Goal: Task Accomplishment & Management: Use online tool/utility

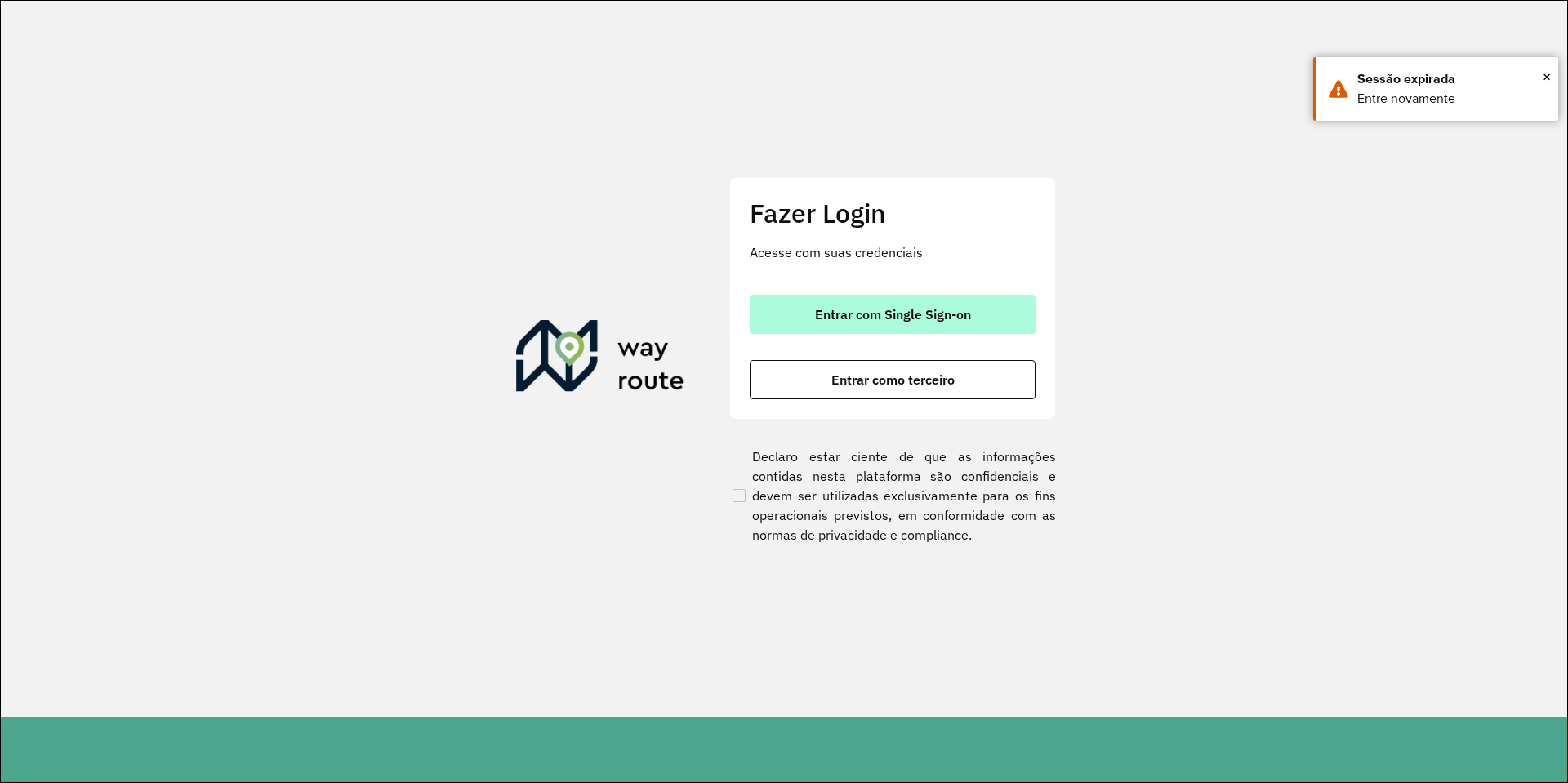
click at [995, 296] on button "Entrar com Single Sign-on" at bounding box center [892, 315] width 286 height 39
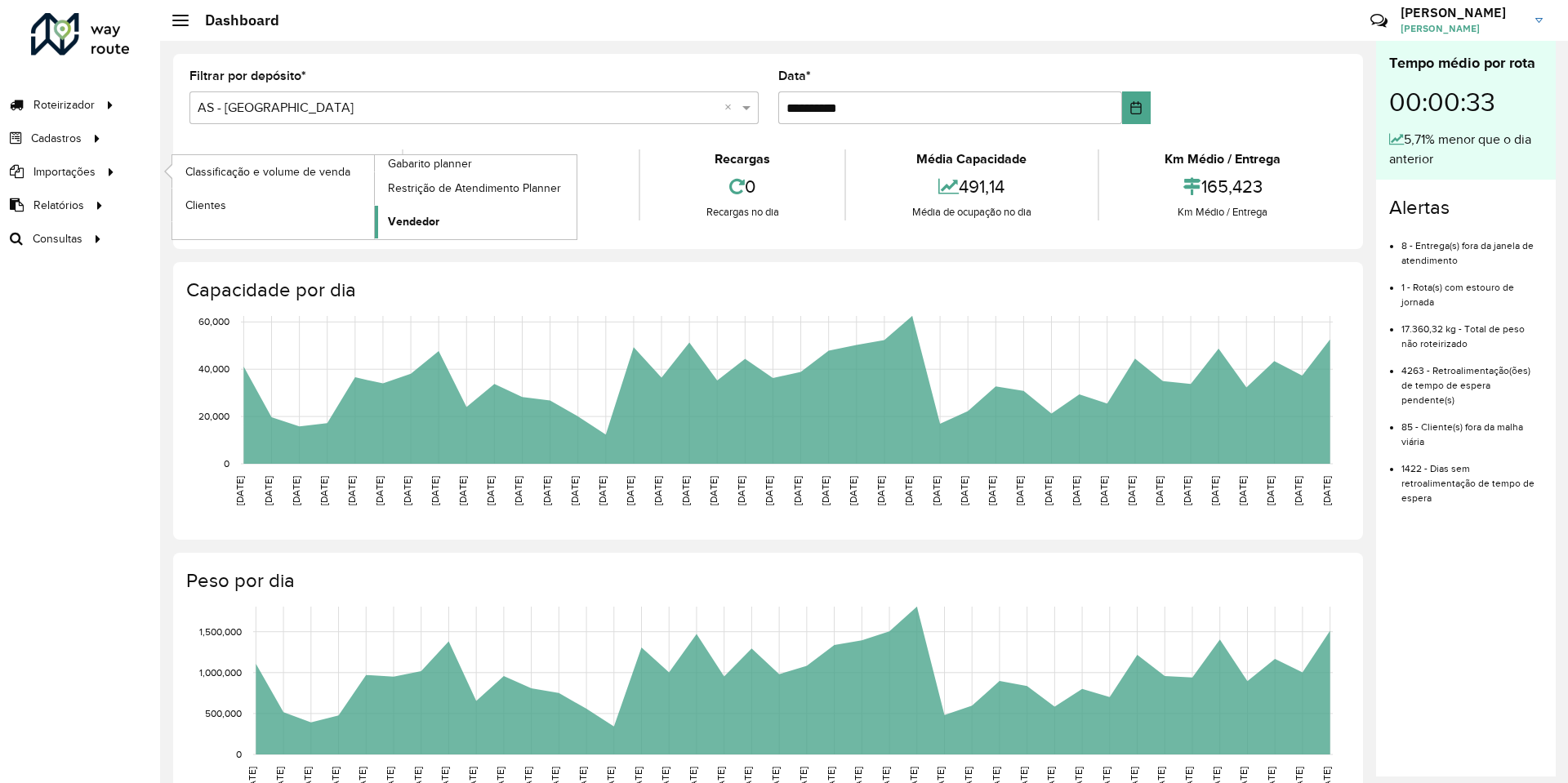
click at [431, 220] on span "Vendedor" at bounding box center [413, 221] width 52 height 17
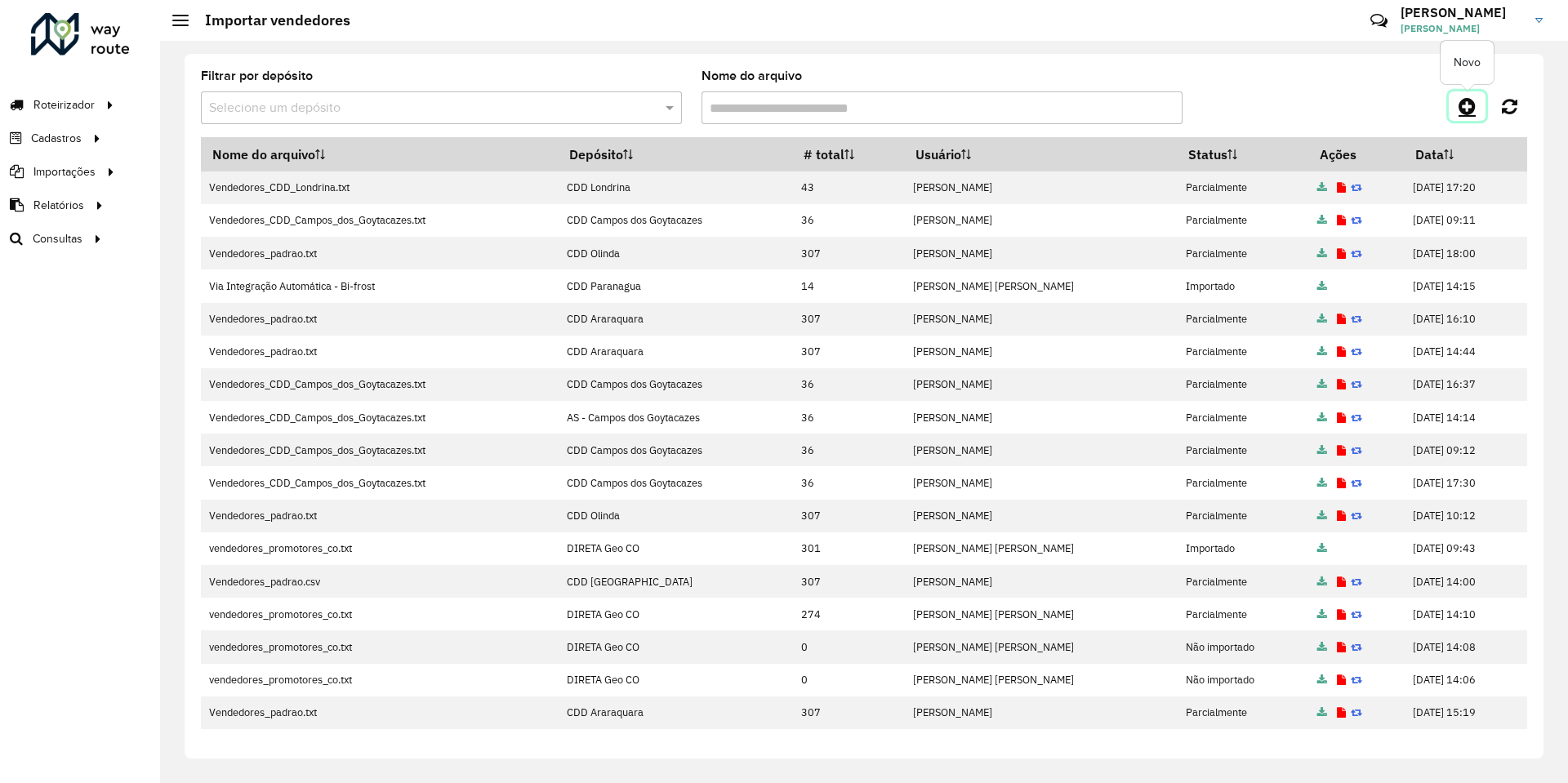
click at [1466, 107] on icon at bounding box center [1466, 106] width 17 height 20
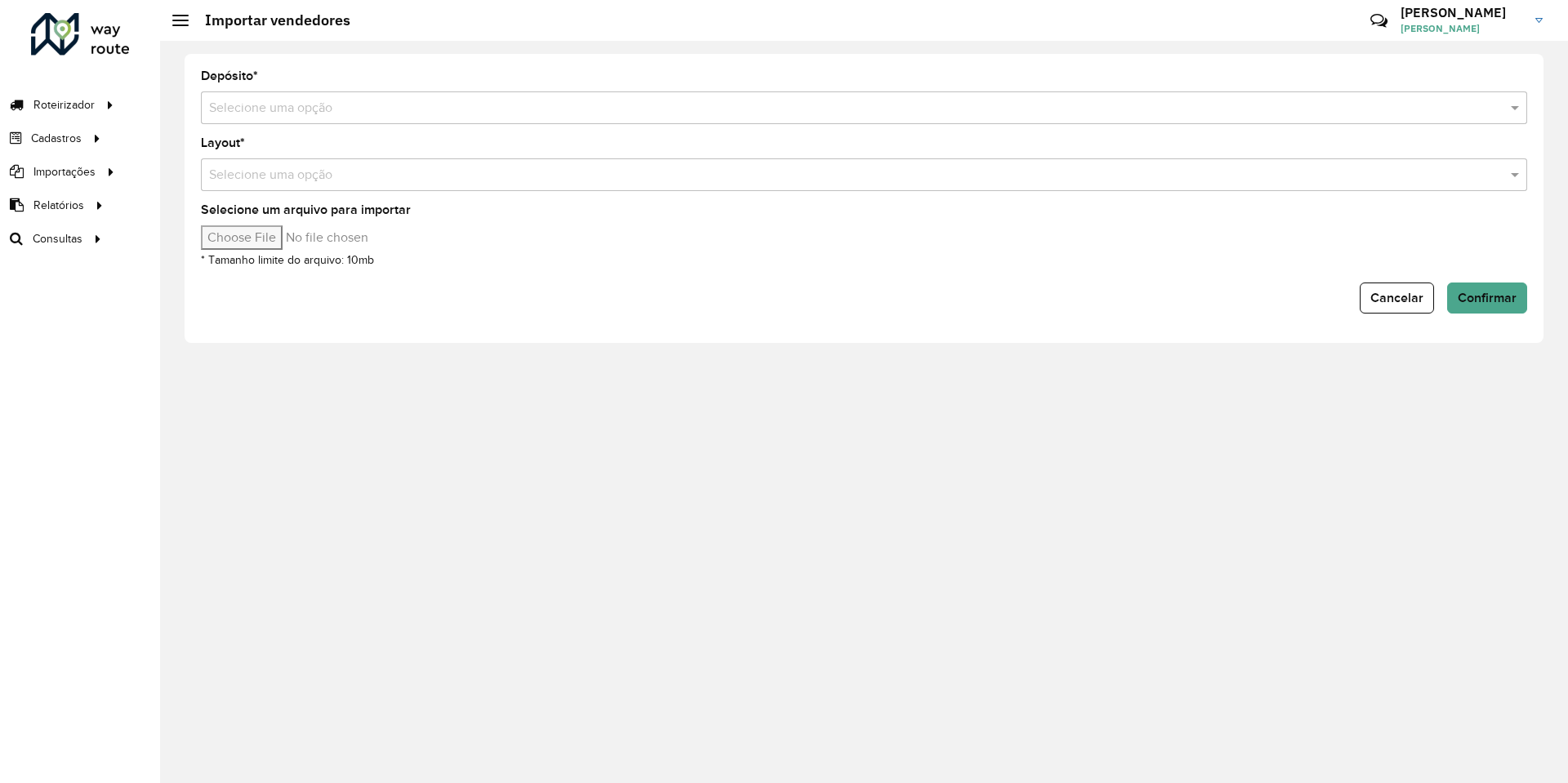
click at [432, 110] on input "text" at bounding box center [847, 109] width 1277 height 20
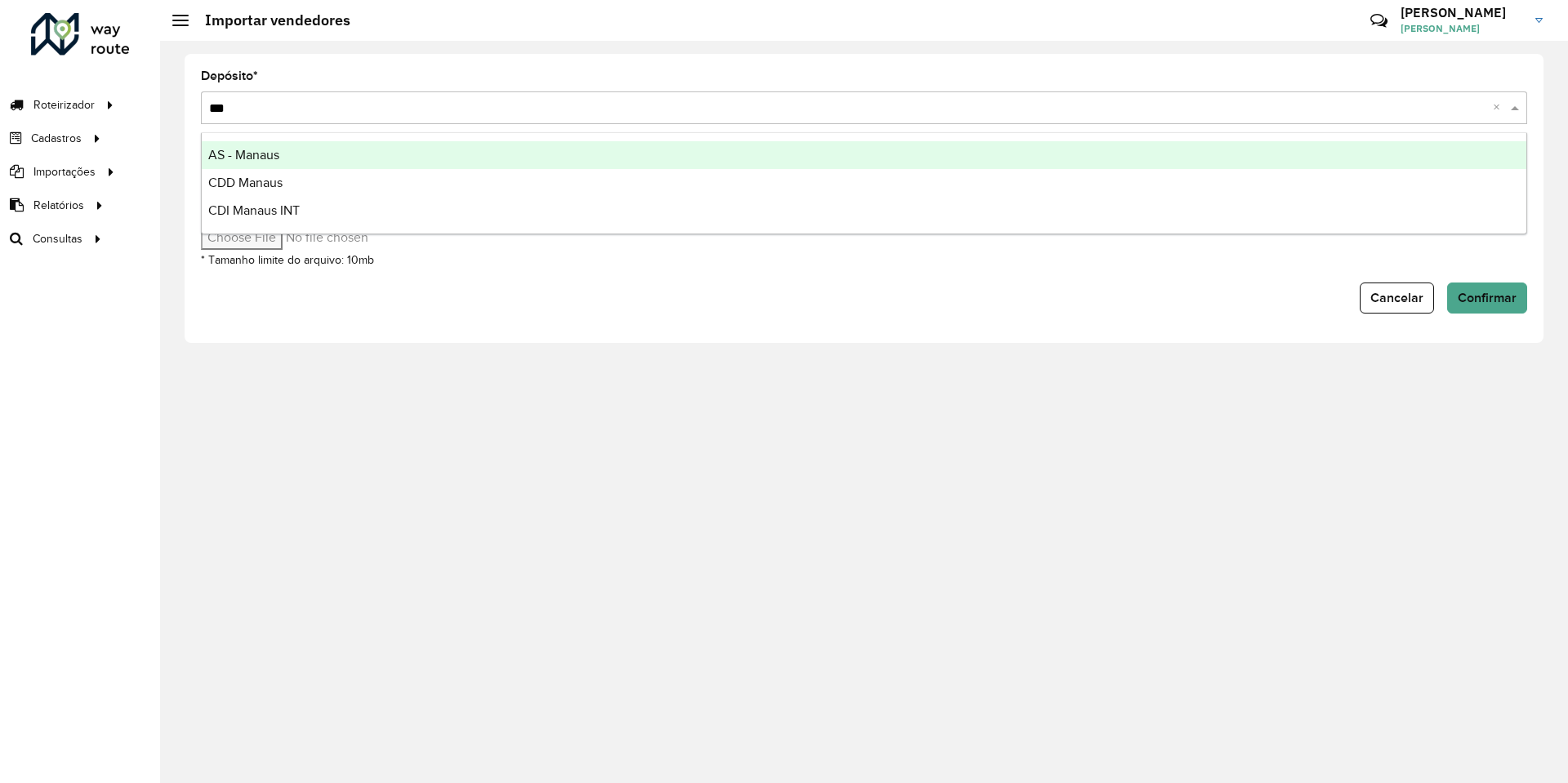
type input "****"
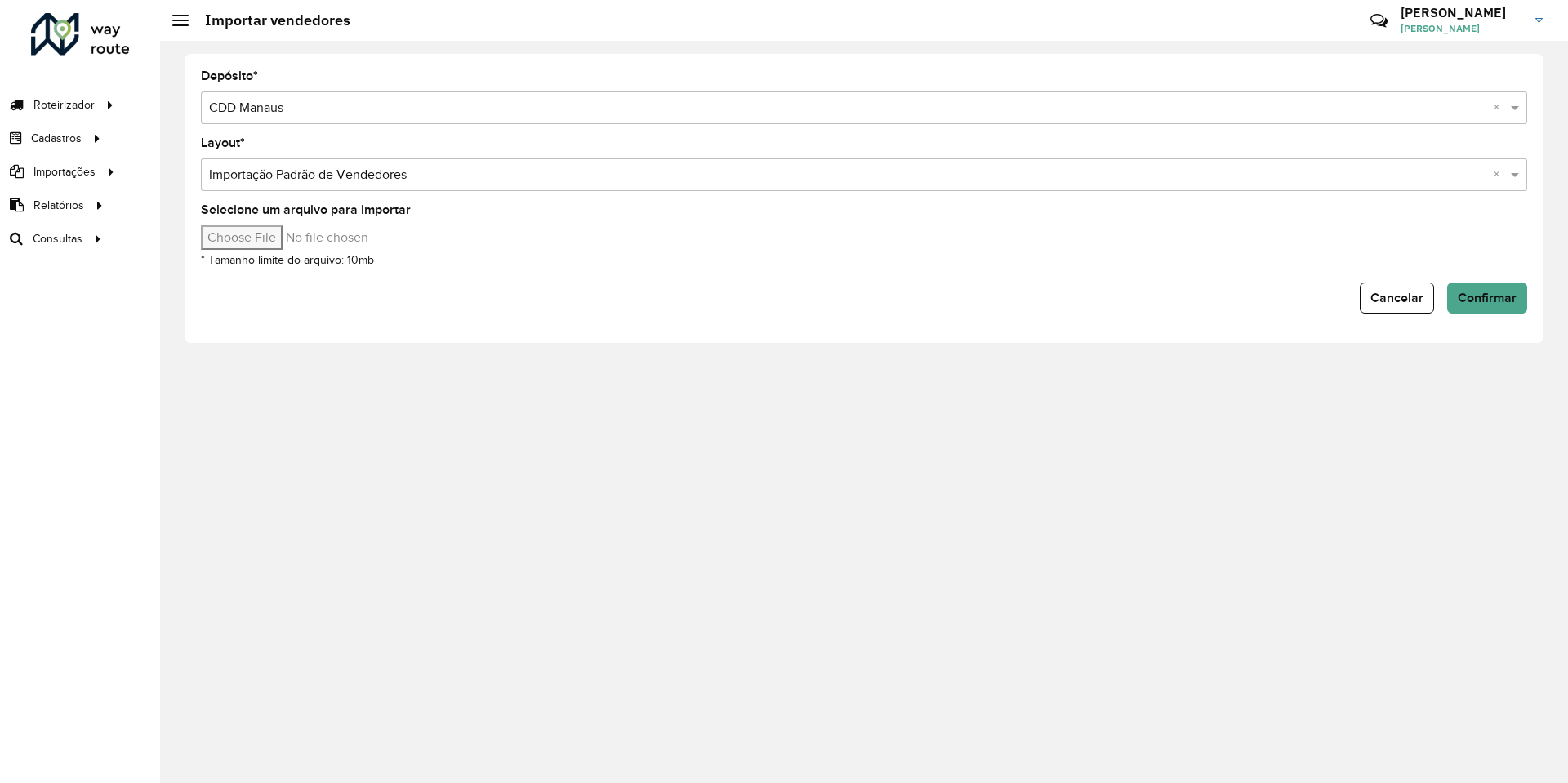
click at [271, 234] on input "Selecione um arquivo para importar" at bounding box center [339, 238] width 278 height 25
type input "**********"
click at [817, 280] on form "Depósito * Selecione uma opção × CDD Manaus × Layout * Selecione uma opção × Im…" at bounding box center [864, 192] width 1326 height 243
click at [1498, 303] on span "Confirmar" at bounding box center [1487, 297] width 59 height 14
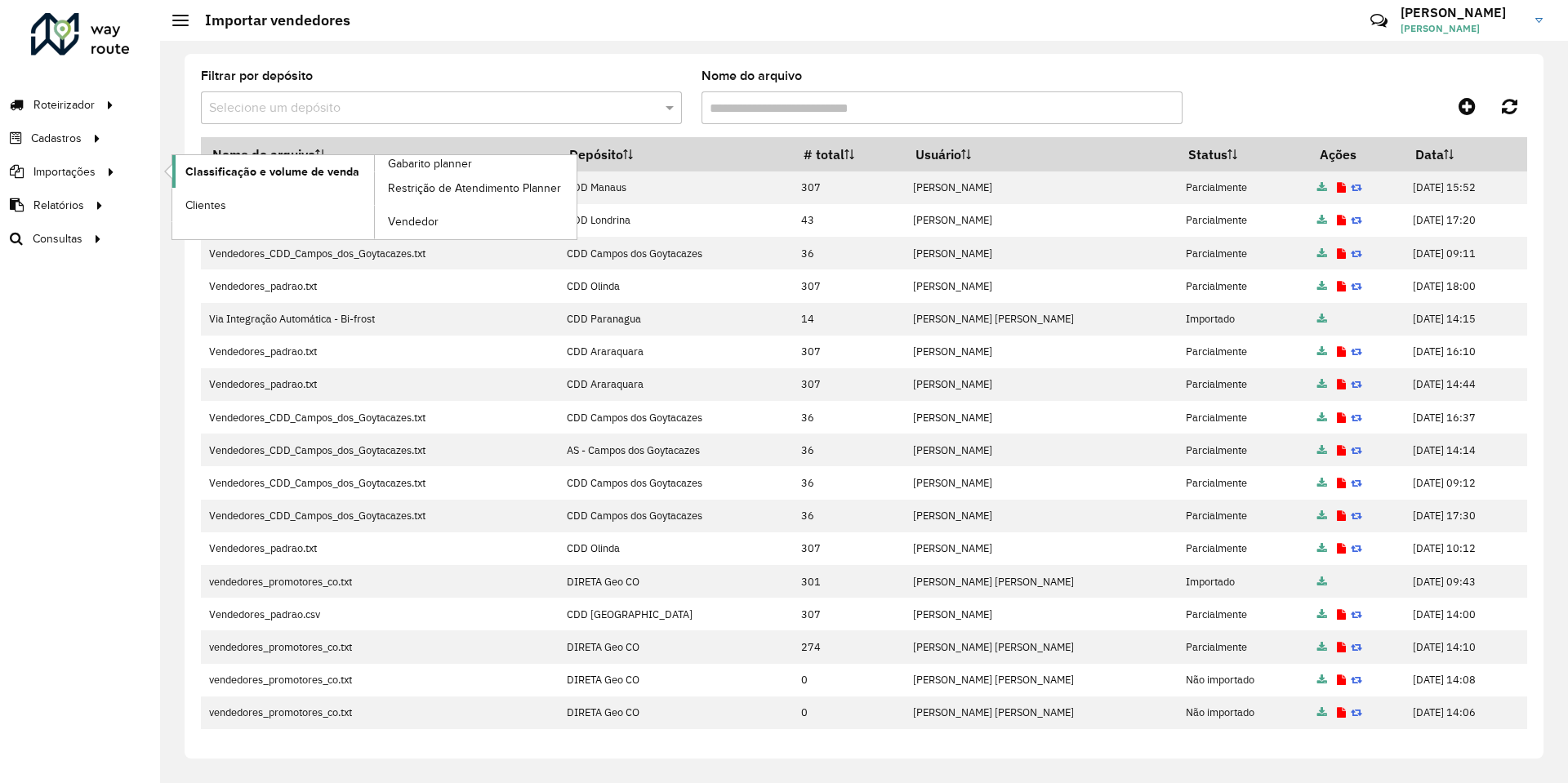
click at [349, 166] on span "Classificação e volume de venda" at bounding box center [272, 171] width 174 height 17
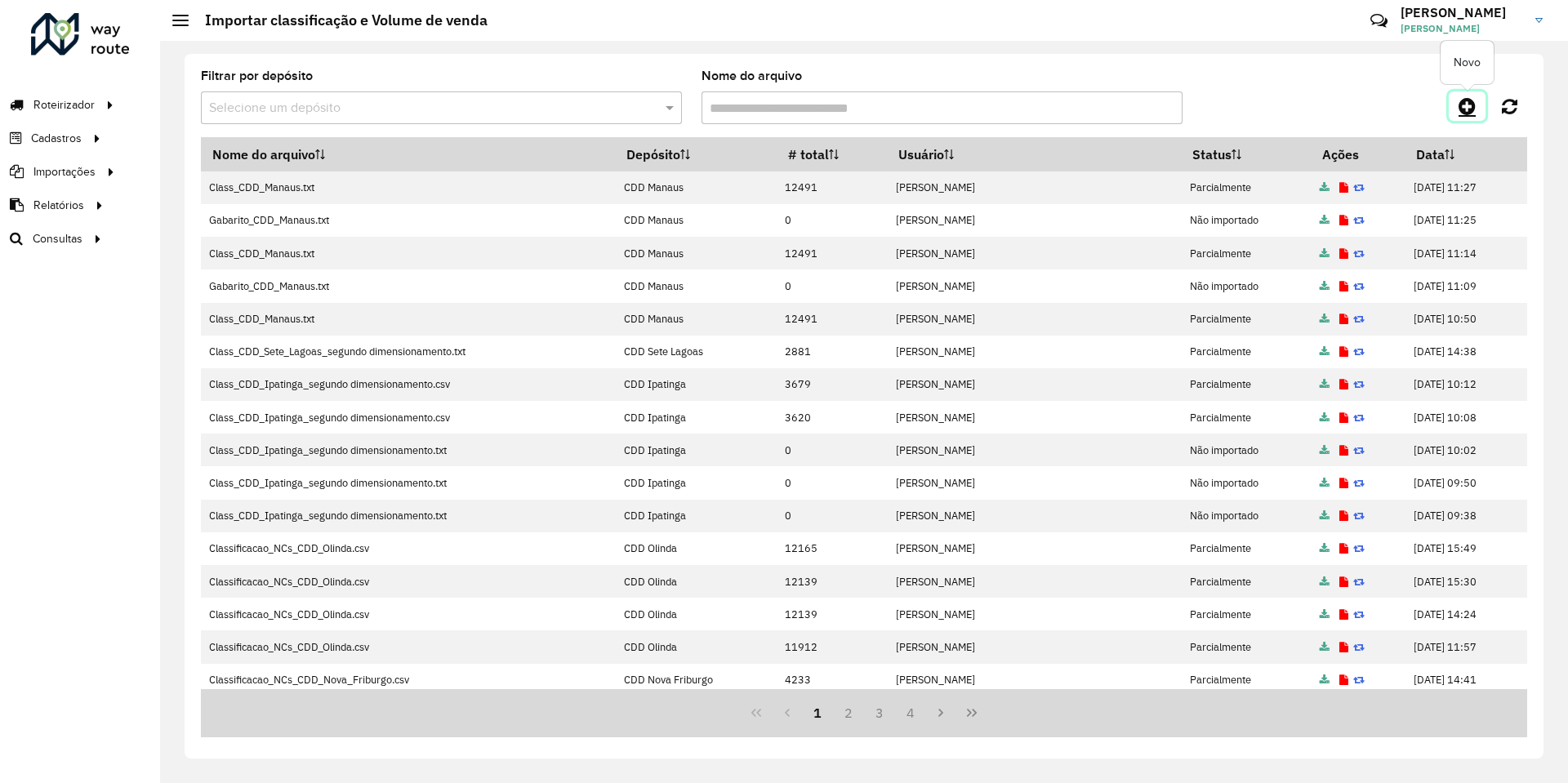
click at [1466, 109] on icon at bounding box center [1466, 106] width 17 height 20
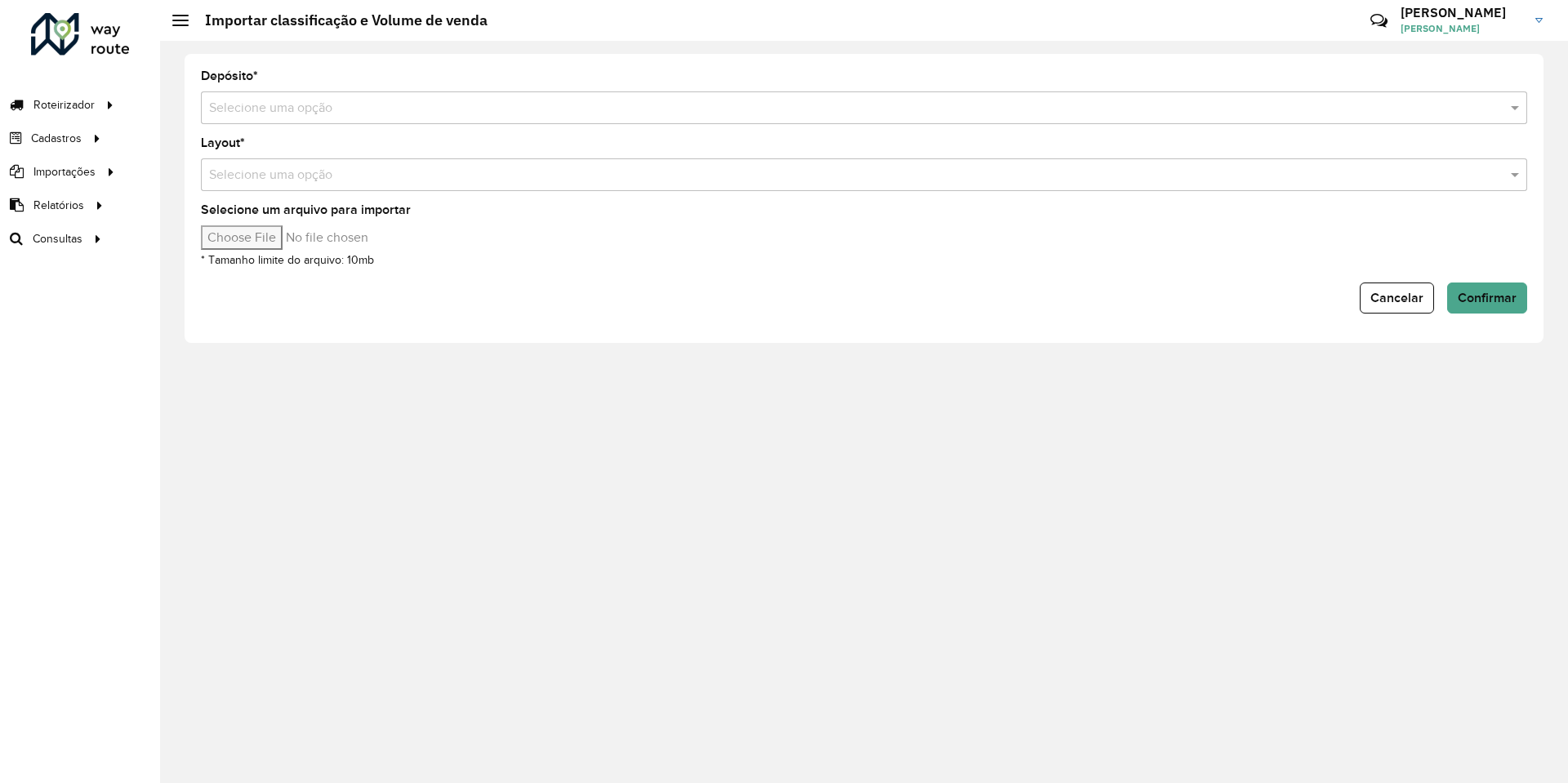
click at [472, 104] on input "text" at bounding box center [847, 109] width 1277 height 20
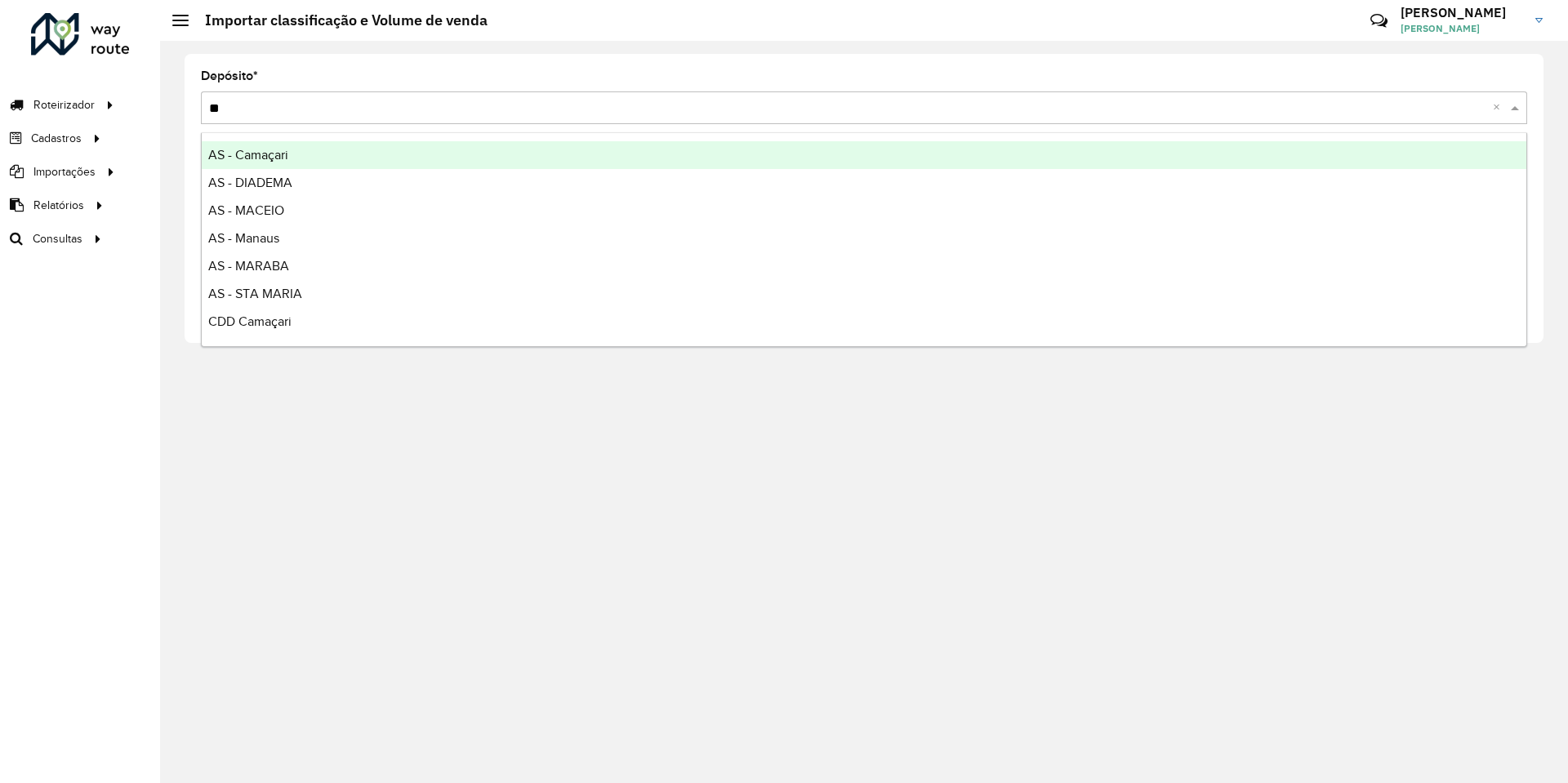
type input "***"
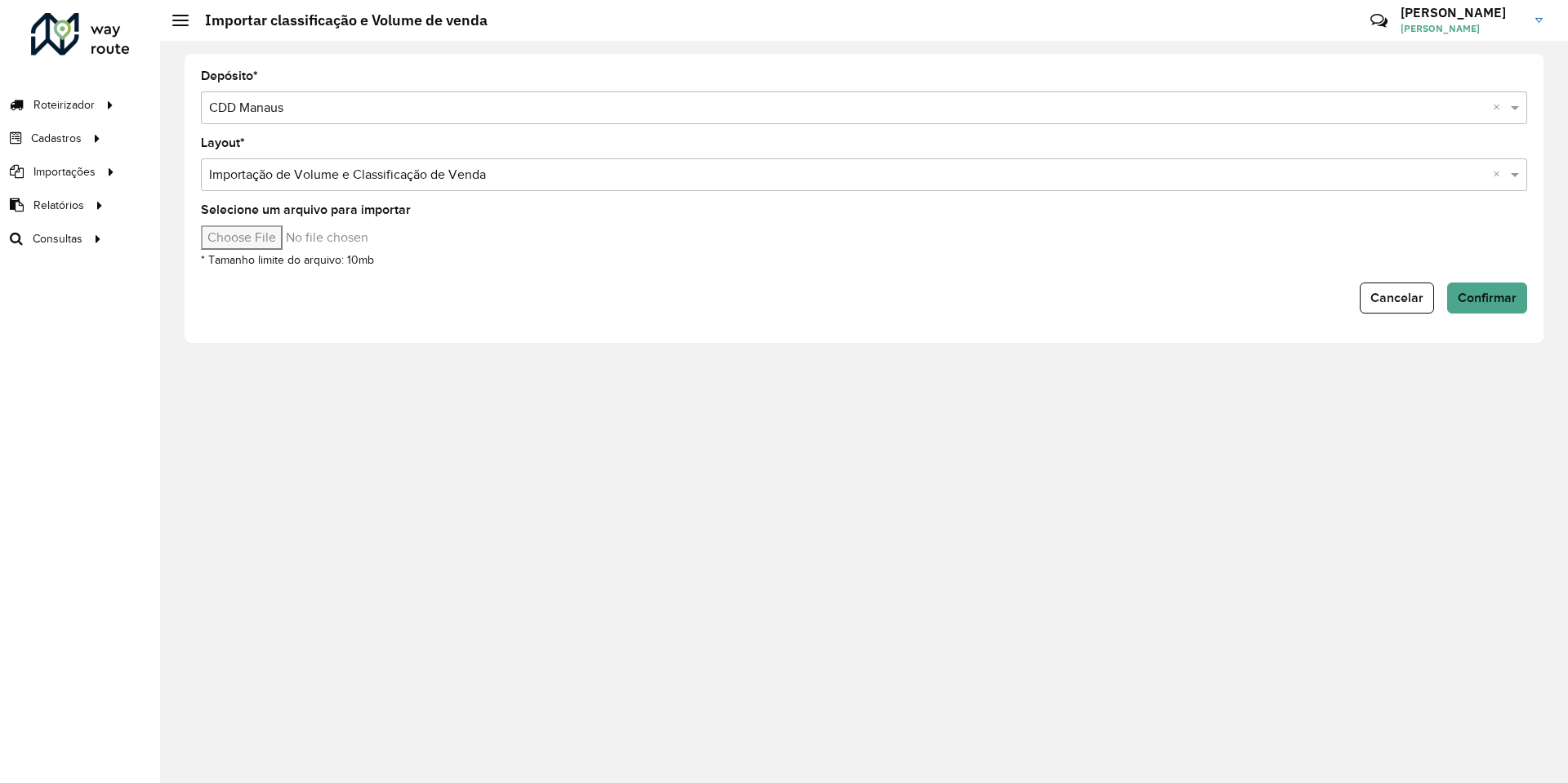
click at [291, 234] on input "Selecione um arquivo para importar" at bounding box center [339, 238] width 278 height 25
type input "**********"
click at [743, 291] on div "Cancelar Confirmar" at bounding box center [864, 298] width 1326 height 31
click at [1502, 304] on span "Confirmar" at bounding box center [1487, 297] width 59 height 14
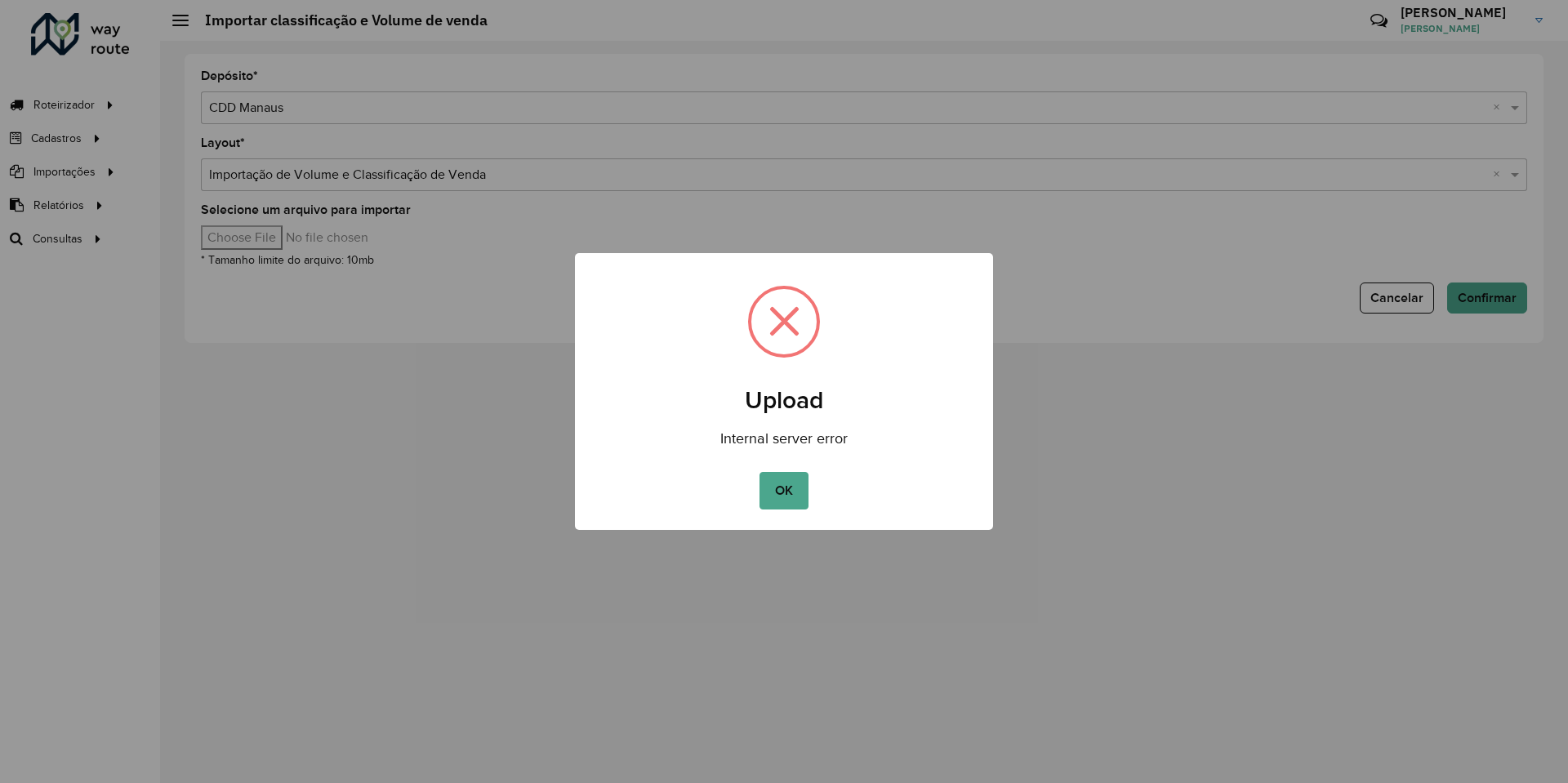
drag, startPoint x: 779, startPoint y: 490, endPoint x: 766, endPoint y: 486, distance: 13.6
click at [779, 490] on button "OK" at bounding box center [784, 491] width 48 height 38
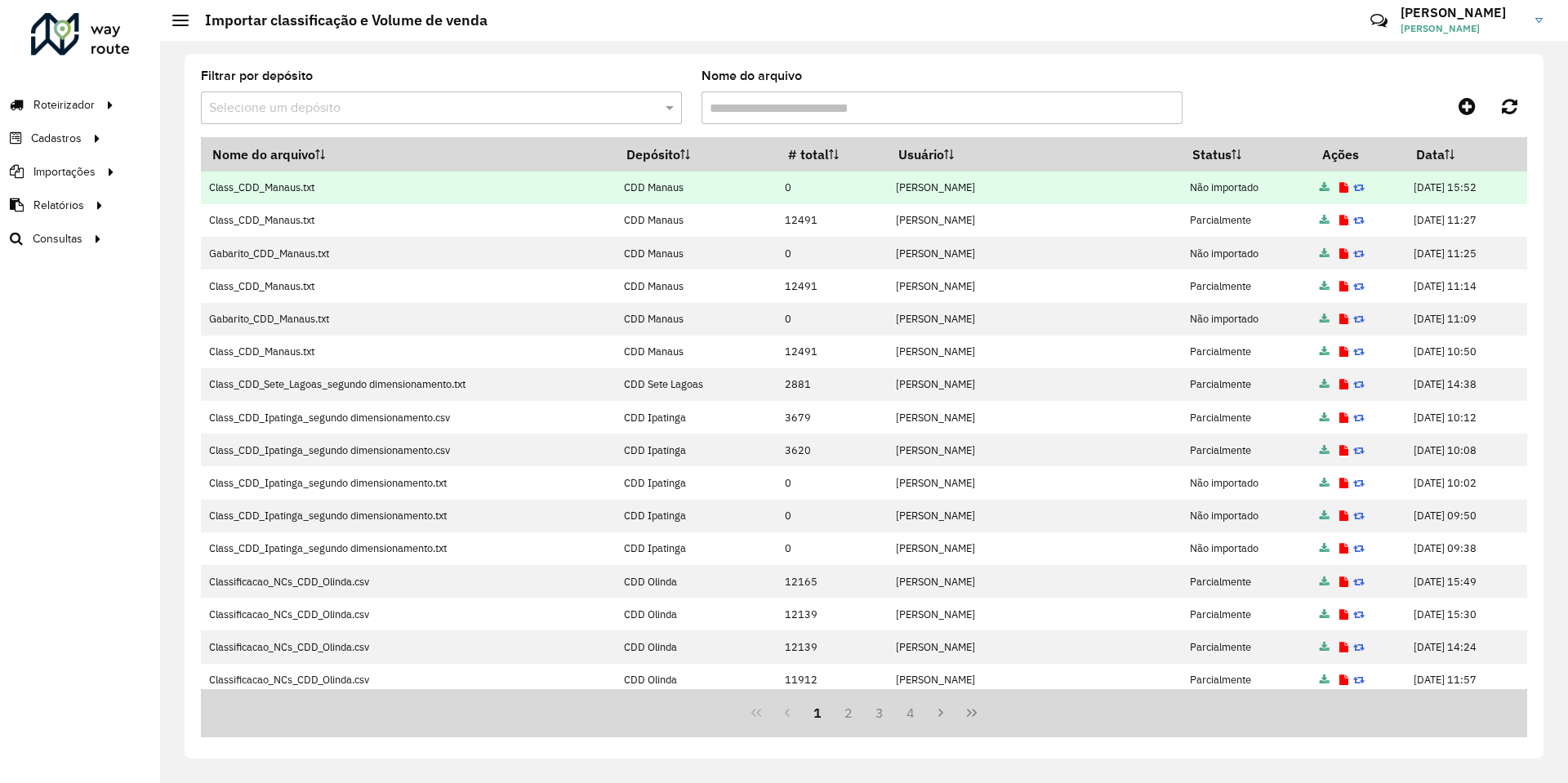
click at [1340, 193] on icon at bounding box center [1344, 188] width 9 height 11
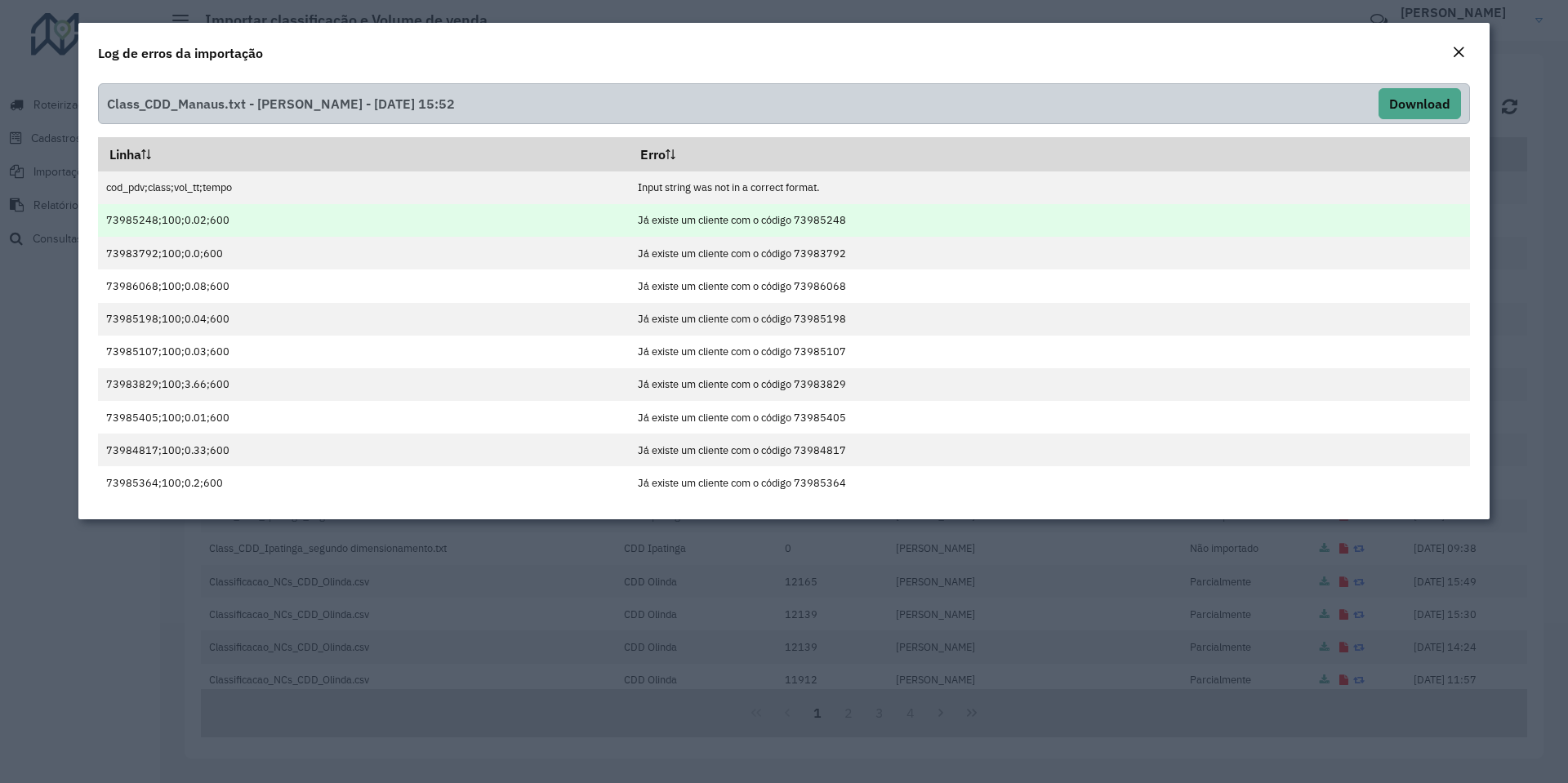
drag, startPoint x: 883, startPoint y: 225, endPoint x: 793, endPoint y: 215, distance: 90.6
click at [793, 215] on td "Já existe um cliente com o código 73985248" at bounding box center [1050, 220] width 840 height 33
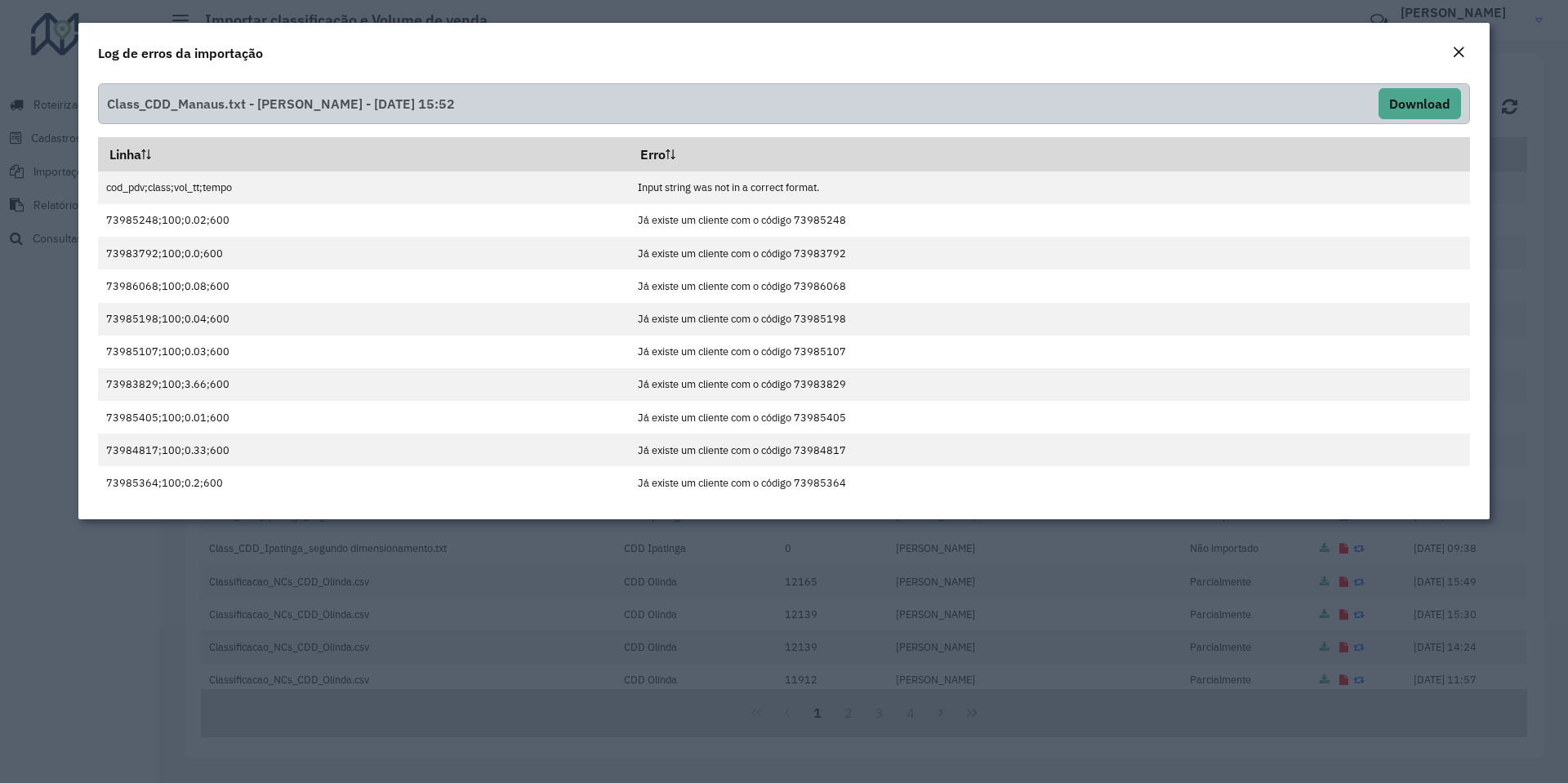
click at [1460, 49] on em "Close" at bounding box center [1458, 52] width 13 height 13
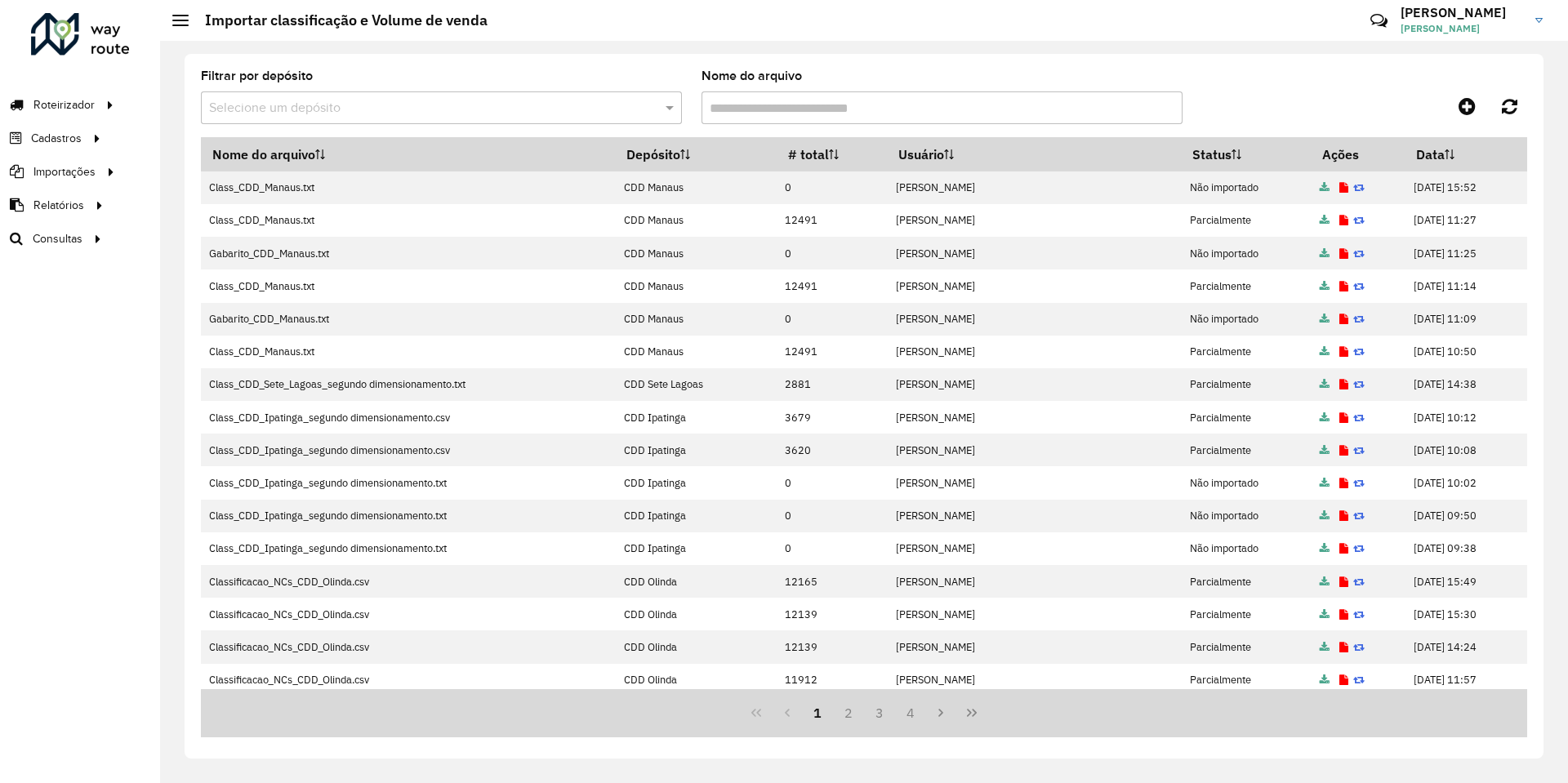
click at [576, 75] on div "Filtrar por depósito Selecione um depósito" at bounding box center [441, 97] width 481 height 54
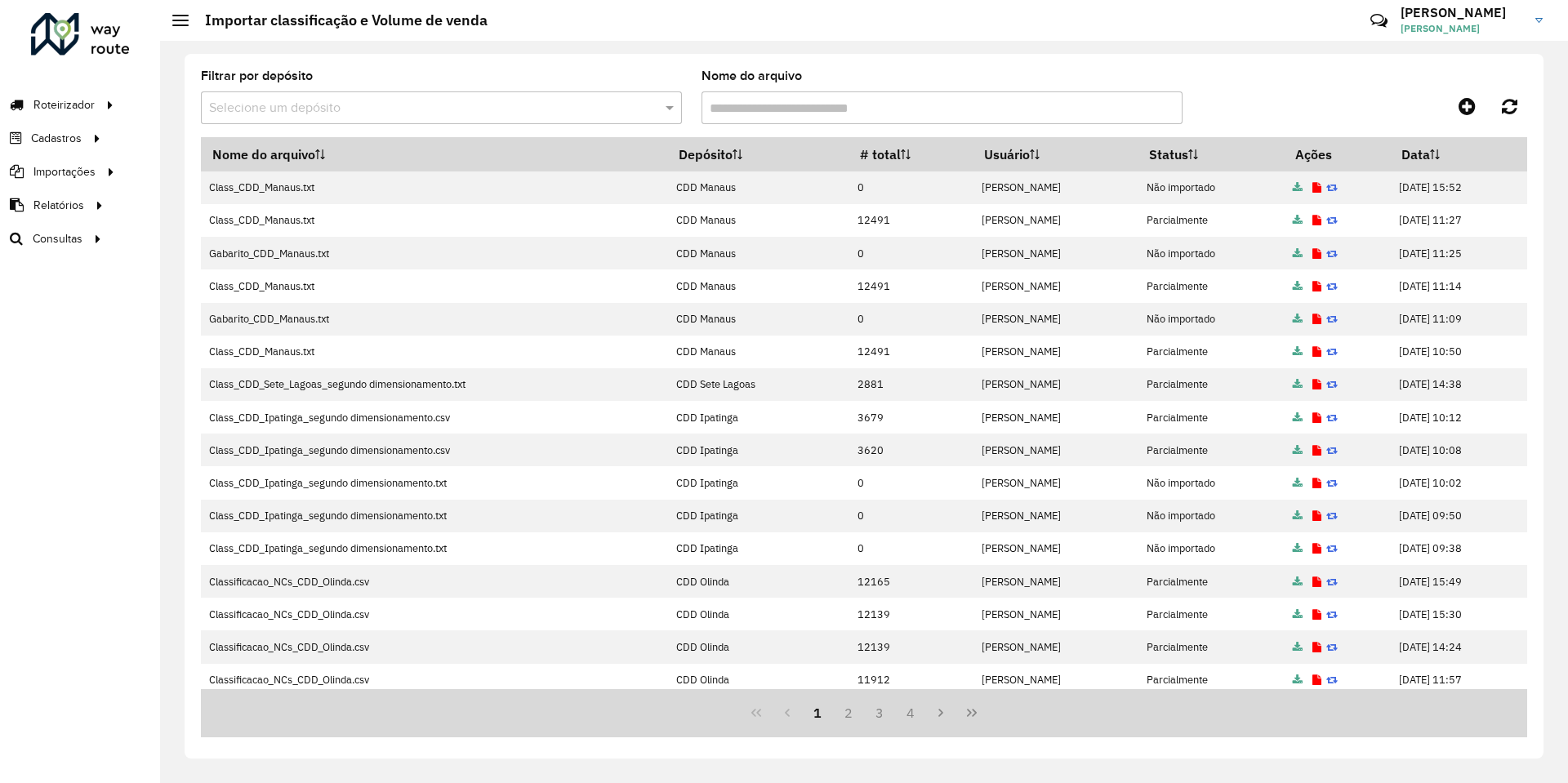
click at [637, 62] on div "Filtrar por depósito Selecione um depósito Nome do arquivo Nome do arquivo Depó…" at bounding box center [864, 406] width 1359 height 705
click at [808, 61] on div "Filtrar por depósito Selecione um depósito Nome do arquivo Nome do arquivo Depó…" at bounding box center [864, 406] width 1359 height 705
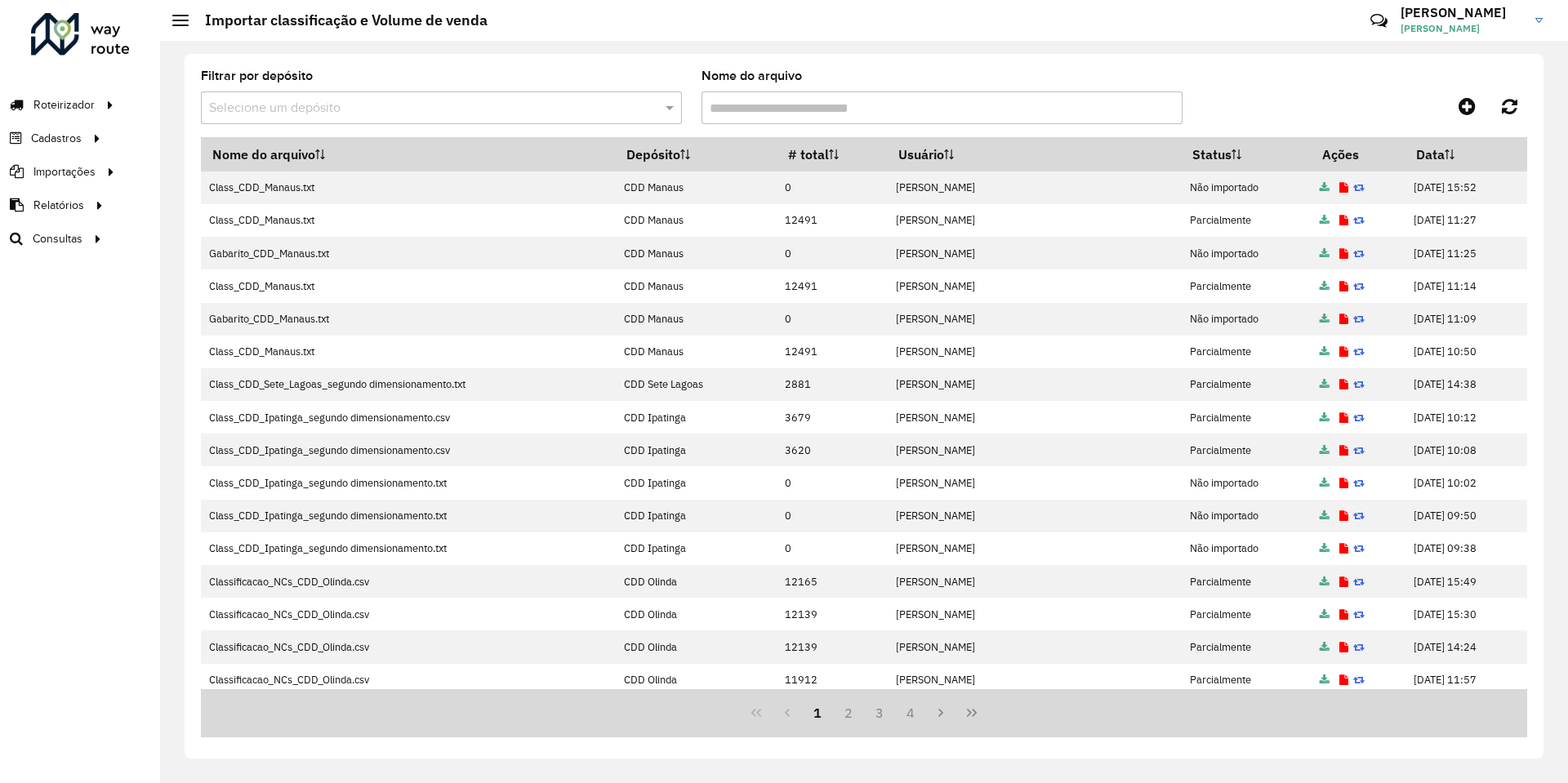
click at [657, 70] on div "Filtrar por depósito Selecione um depósito Nome do arquivo Nome do arquivo Depó…" at bounding box center [864, 406] width 1359 height 705
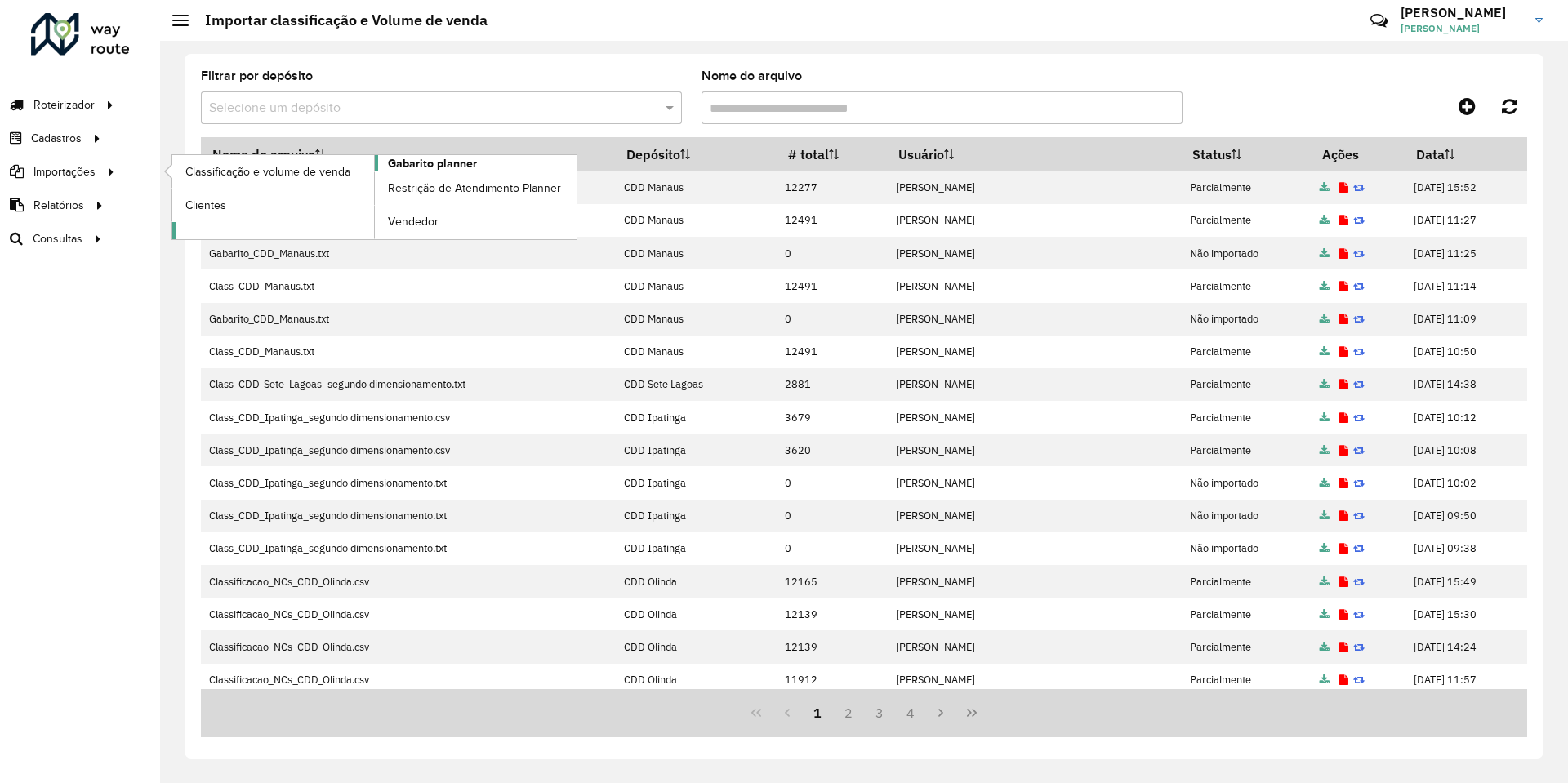
click at [404, 159] on span "Gabarito planner" at bounding box center [432, 163] width 89 height 17
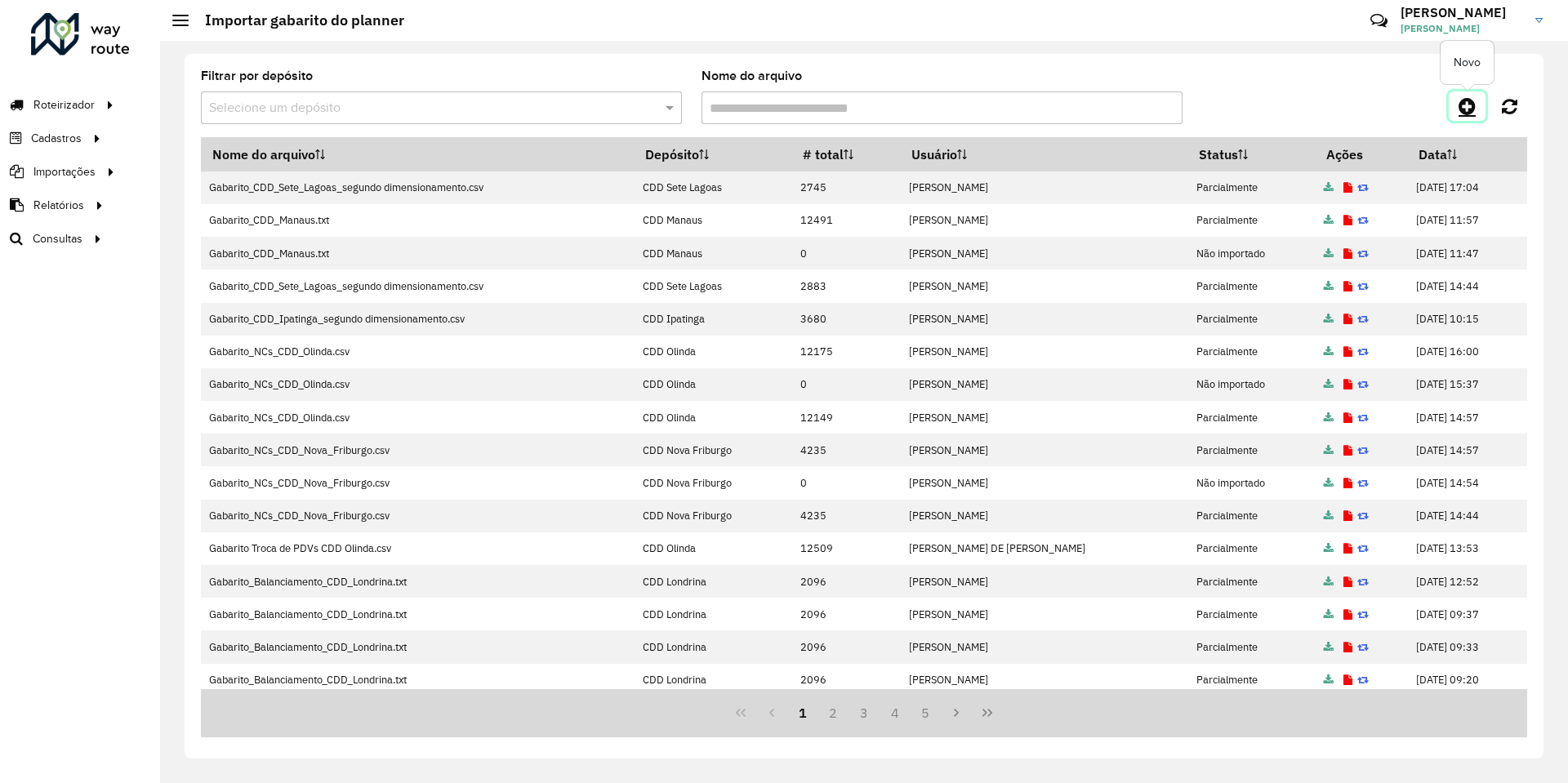
click at [1468, 111] on icon at bounding box center [1466, 106] width 17 height 20
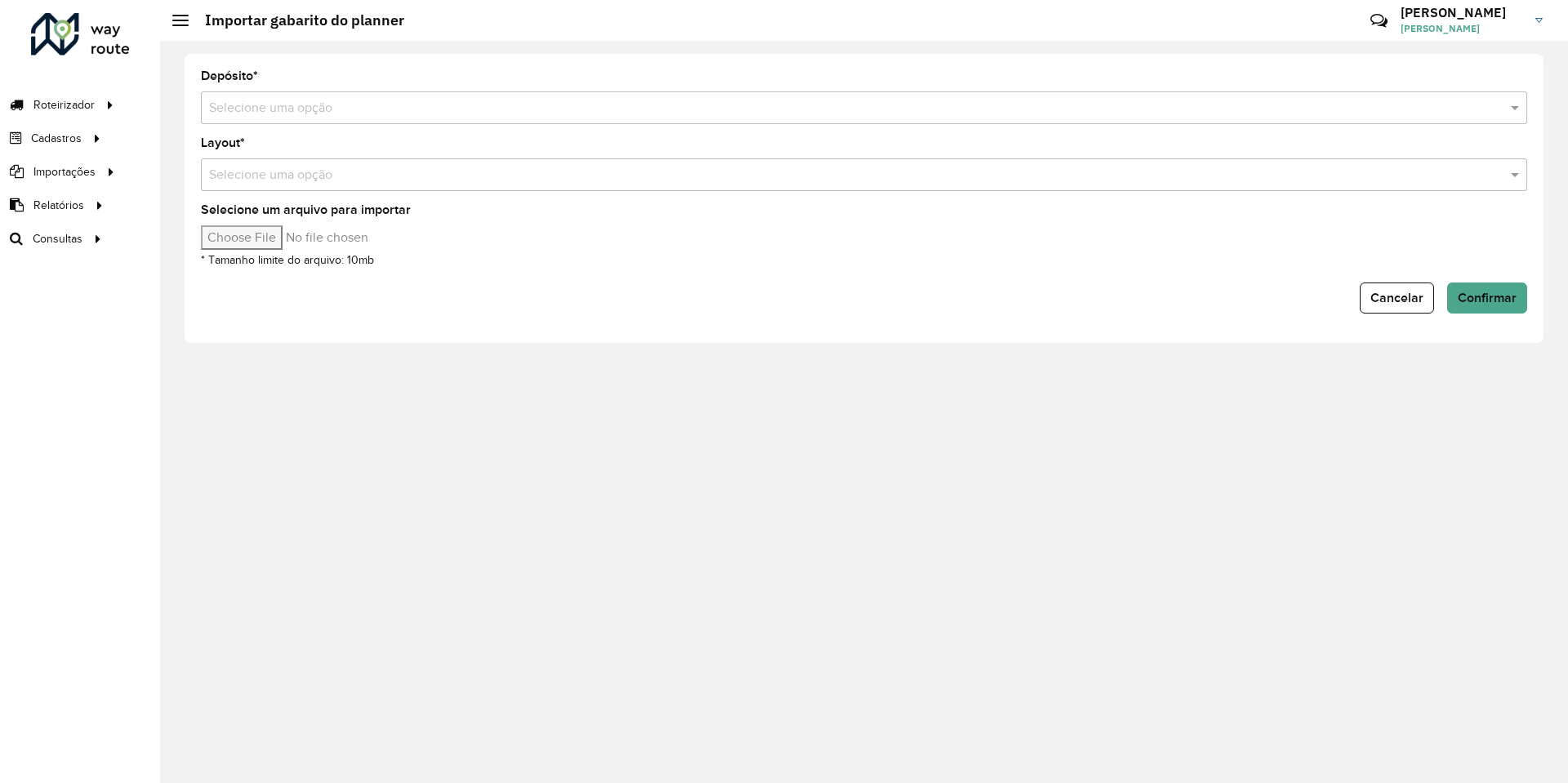
click at [625, 114] on input "text" at bounding box center [847, 109] width 1277 height 20
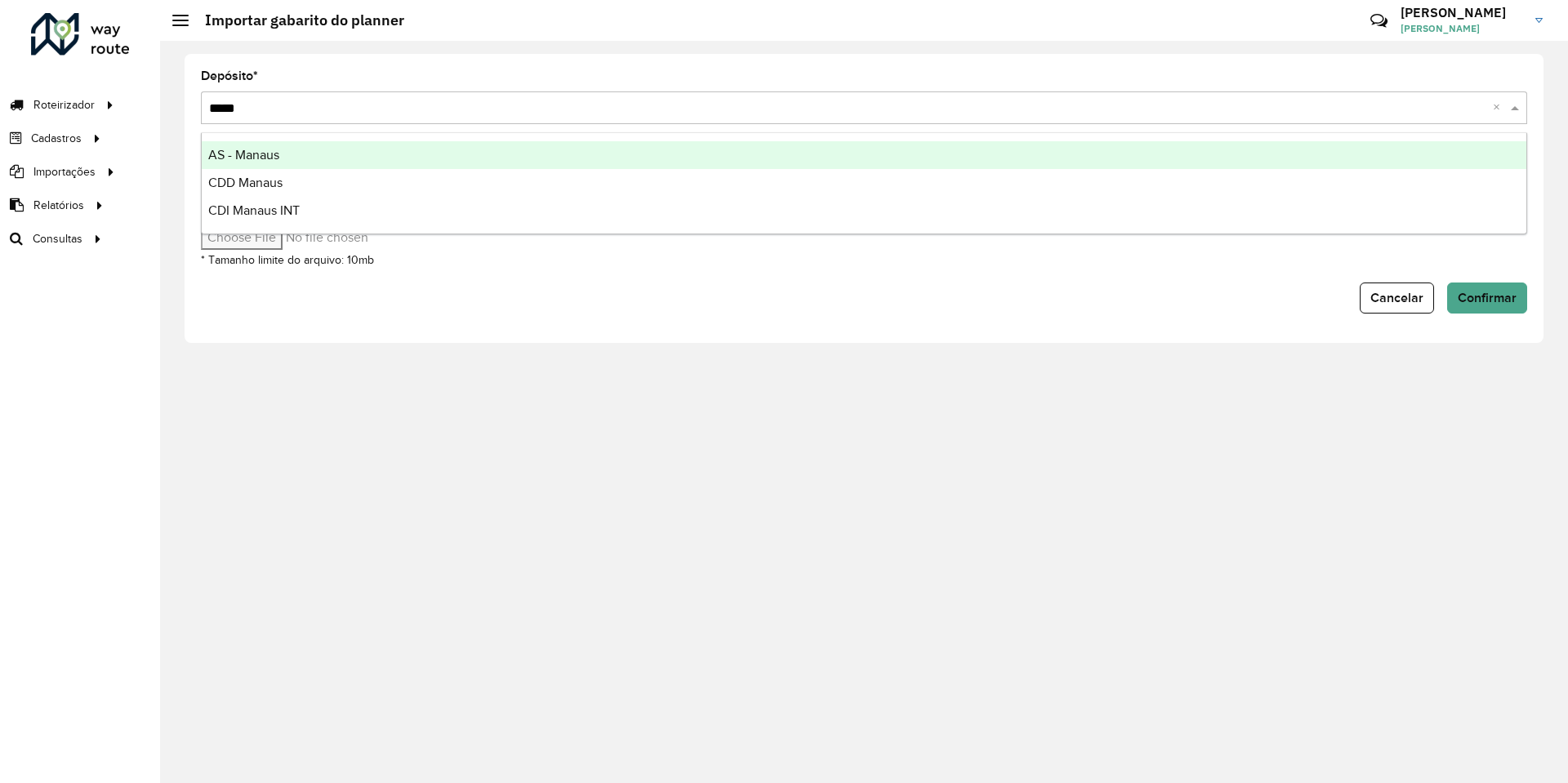
type input "******"
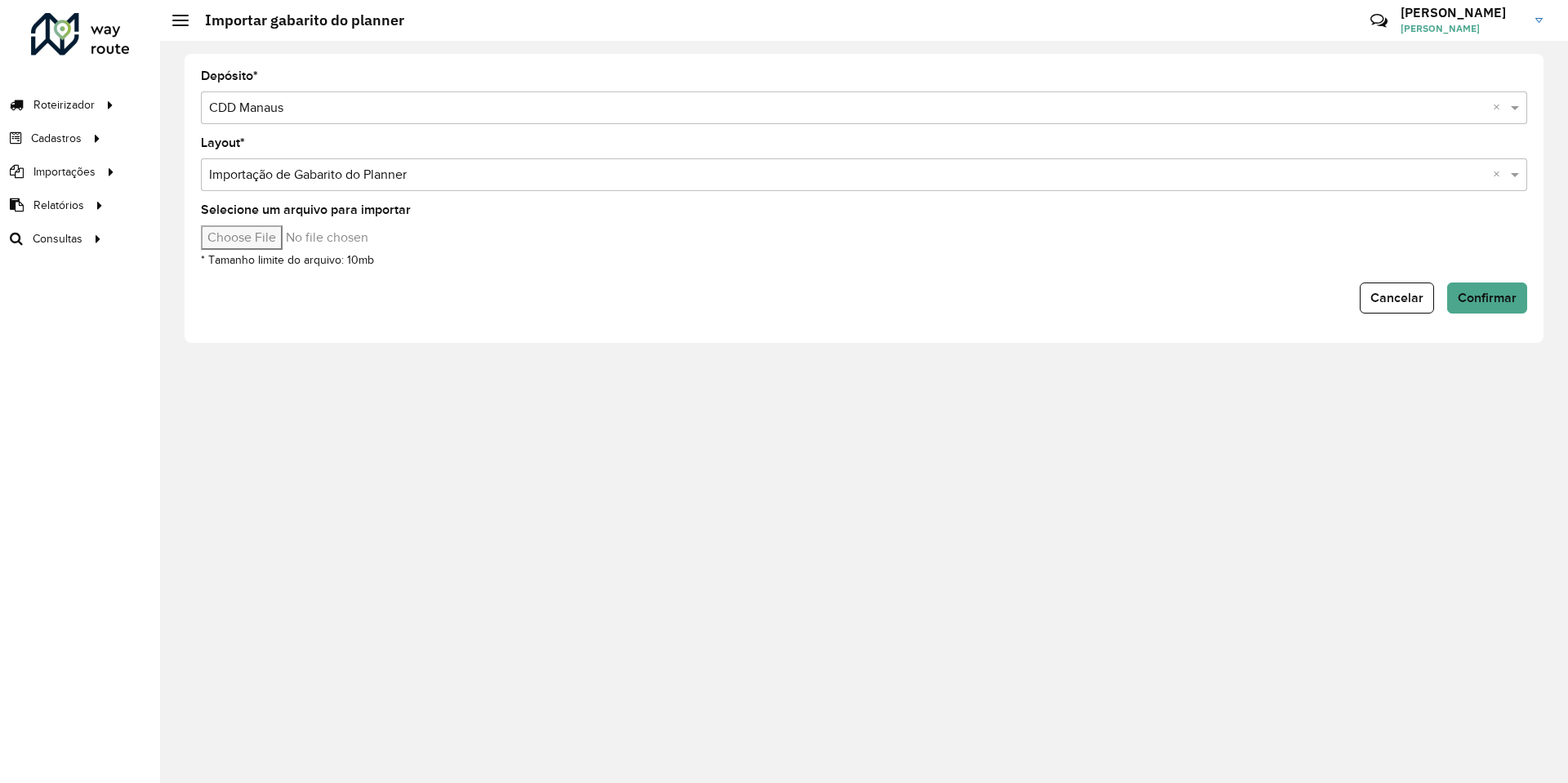
click at [243, 237] on input "Selecione um arquivo para importar" at bounding box center [339, 238] width 278 height 25
type input "**********"
click at [1475, 300] on span "Confirmar" at bounding box center [1487, 297] width 59 height 14
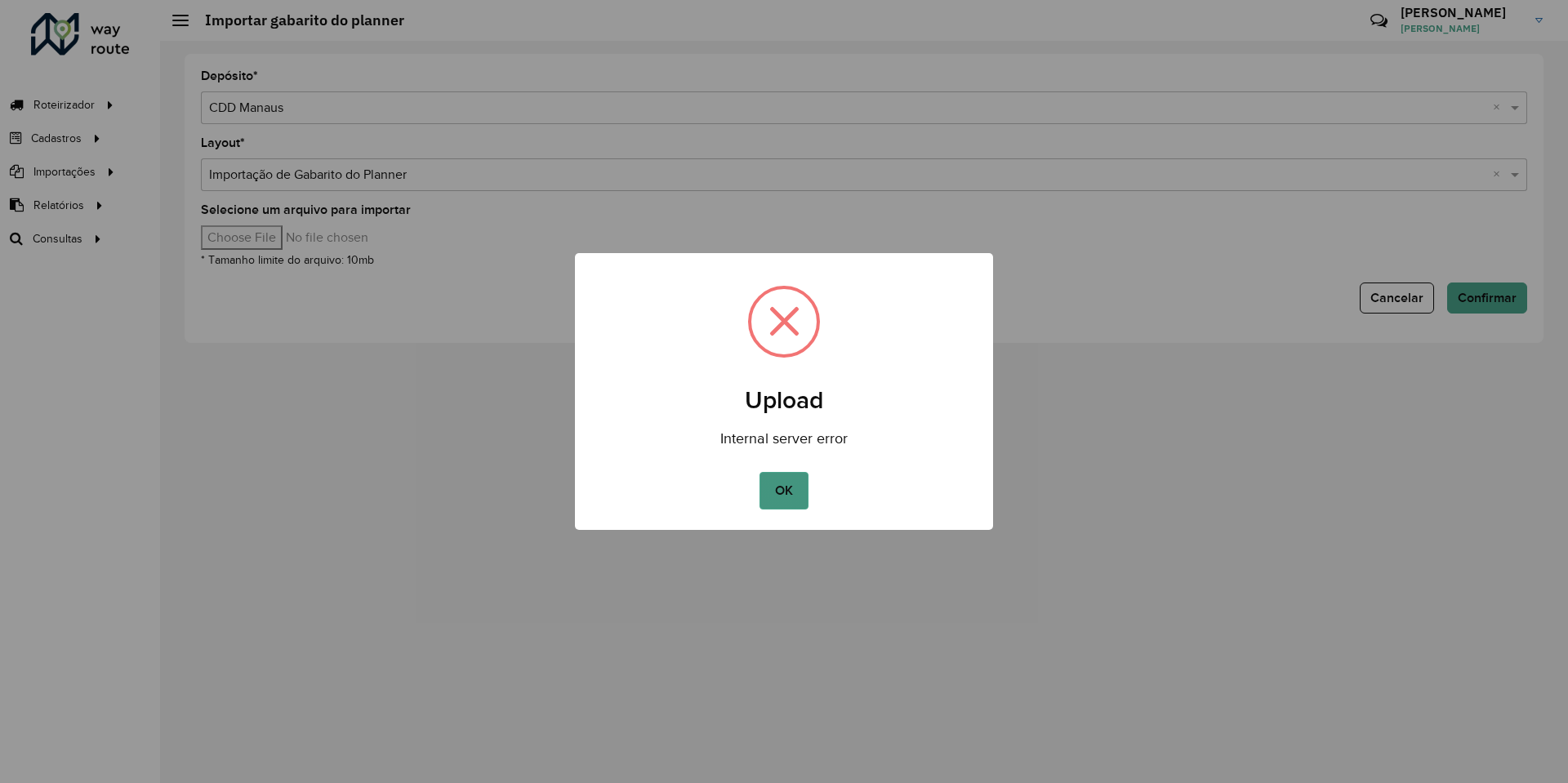
click at [770, 496] on button "OK" at bounding box center [784, 491] width 48 height 38
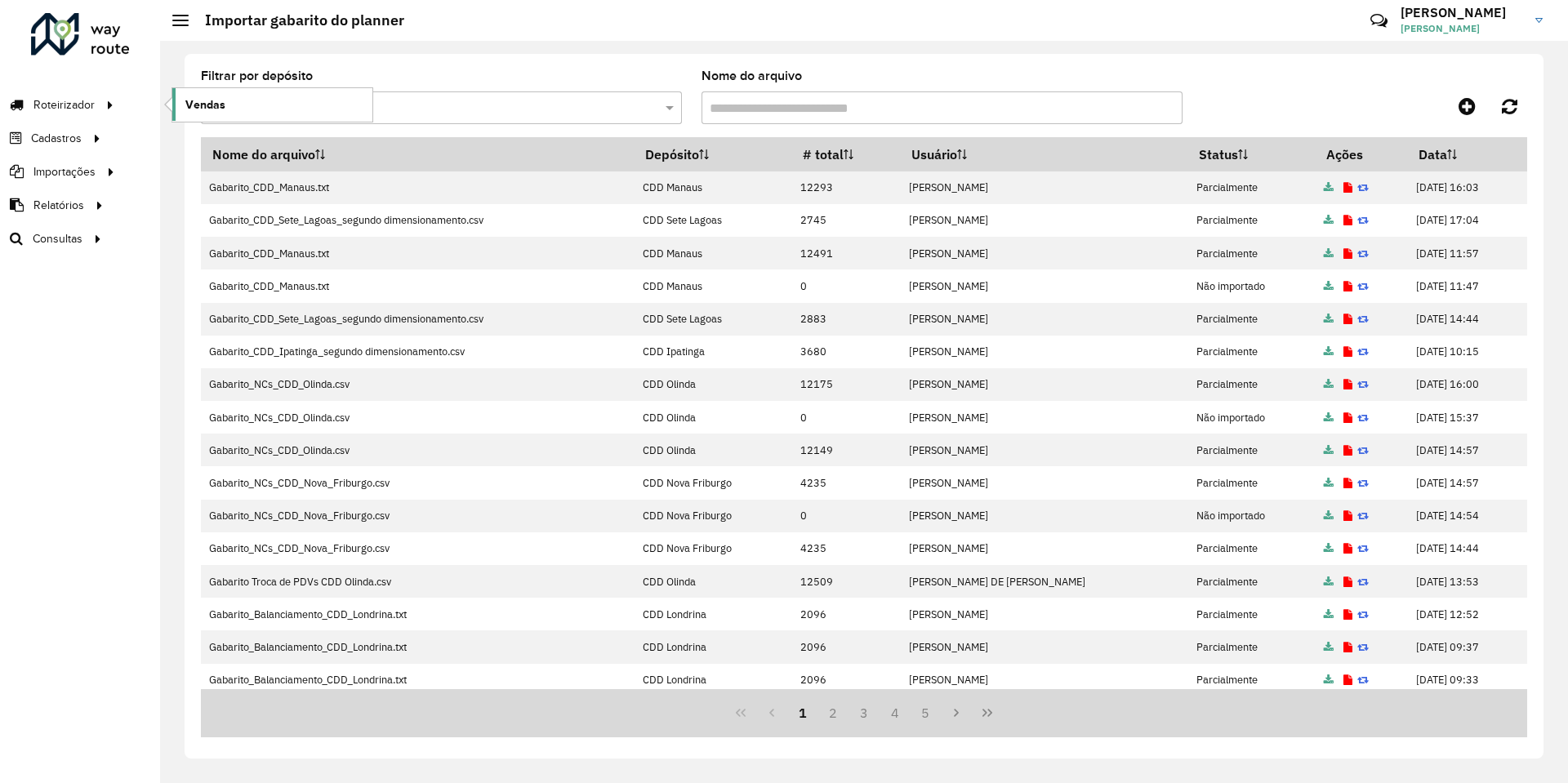
click at [201, 106] on span "Vendas" at bounding box center [205, 105] width 40 height 17
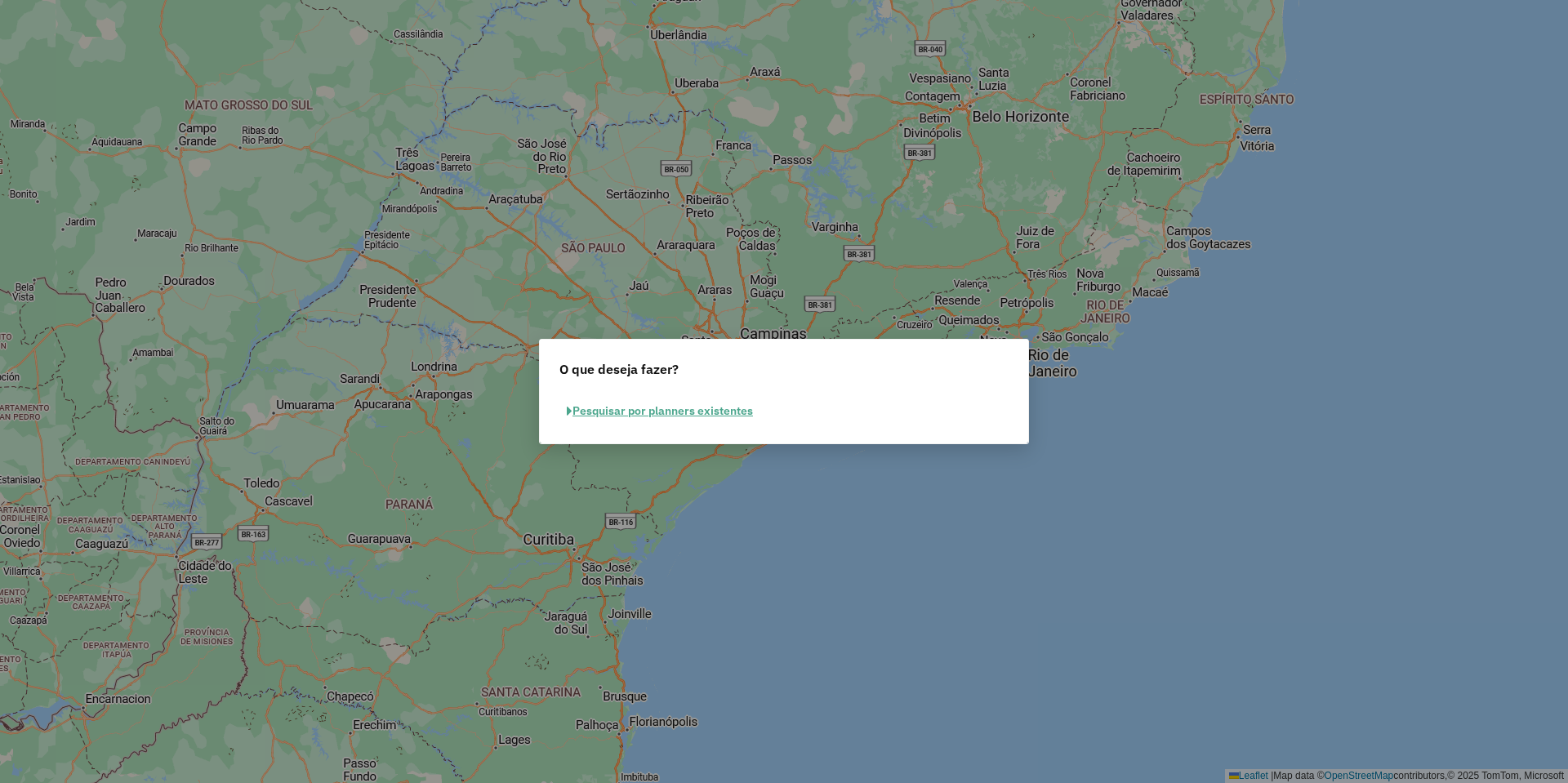
click at [617, 410] on button "Pesquisar por planners existentes" at bounding box center [659, 411] width 201 height 25
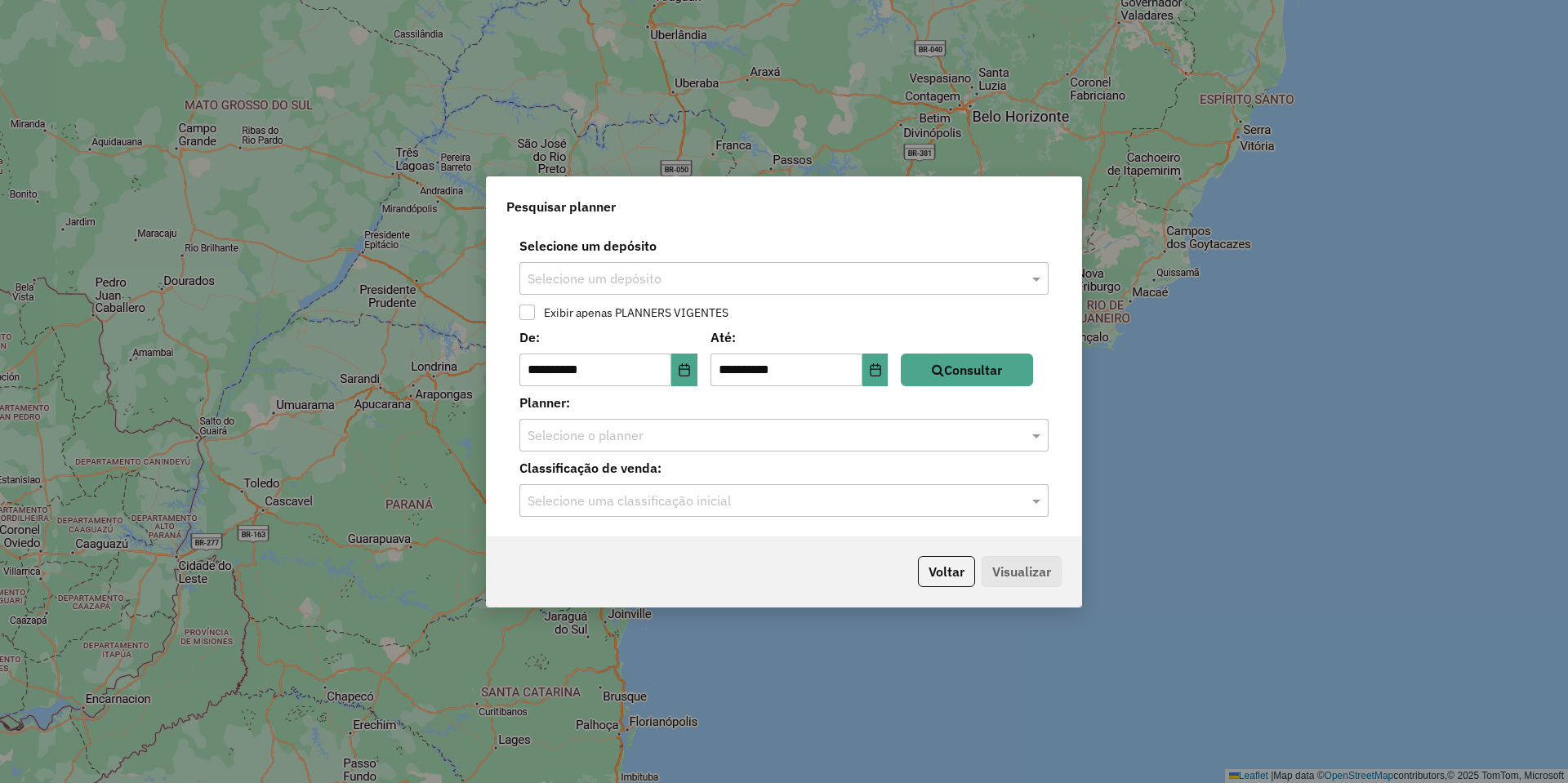
click at [628, 283] on input "text" at bounding box center [767, 279] width 480 height 20
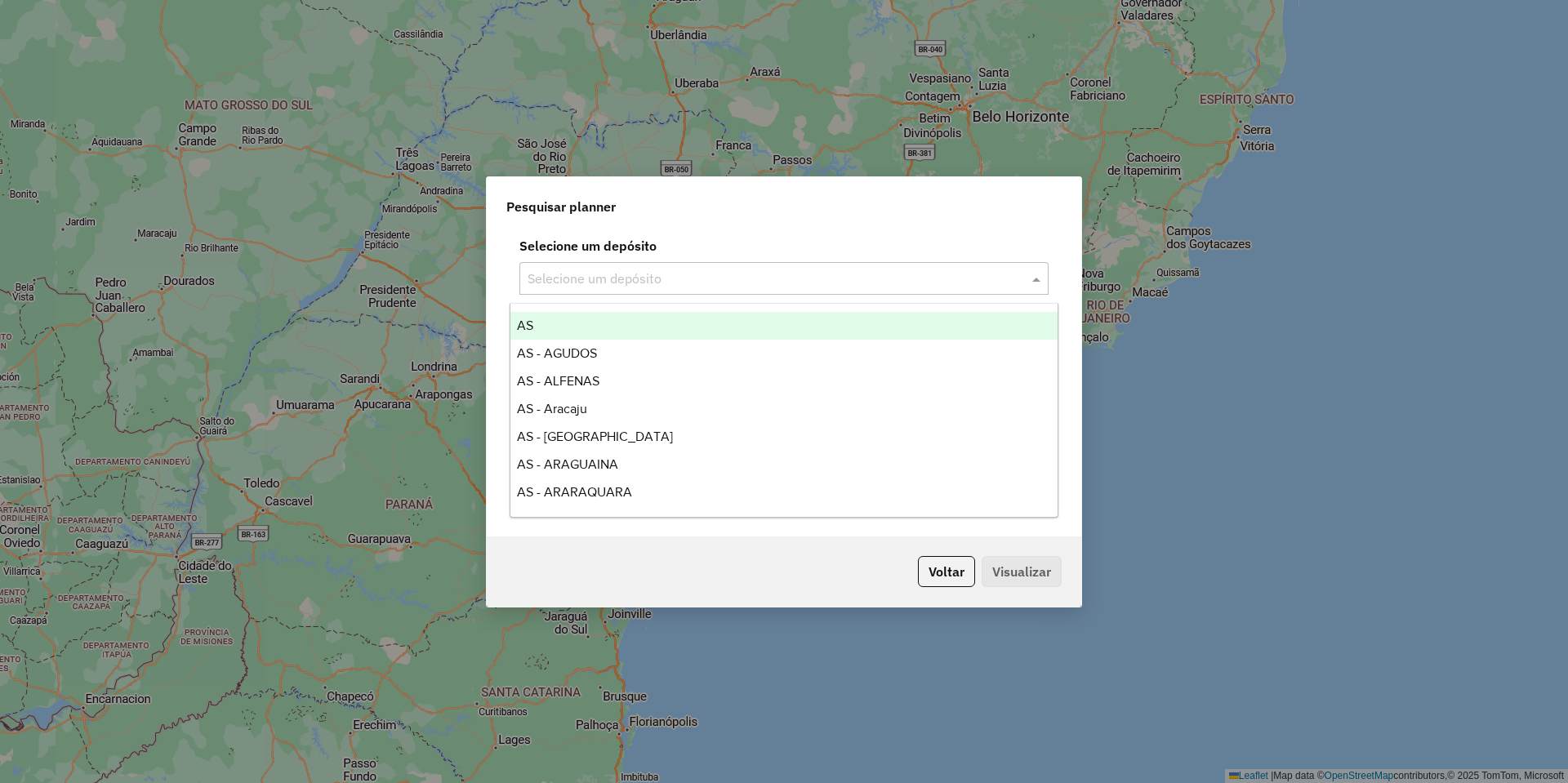
click at [699, 258] on div "Selecione um depósito Selecione um depósito" at bounding box center [784, 265] width 575 height 59
click at [695, 269] on input "text" at bounding box center [767, 279] width 480 height 20
type input "******"
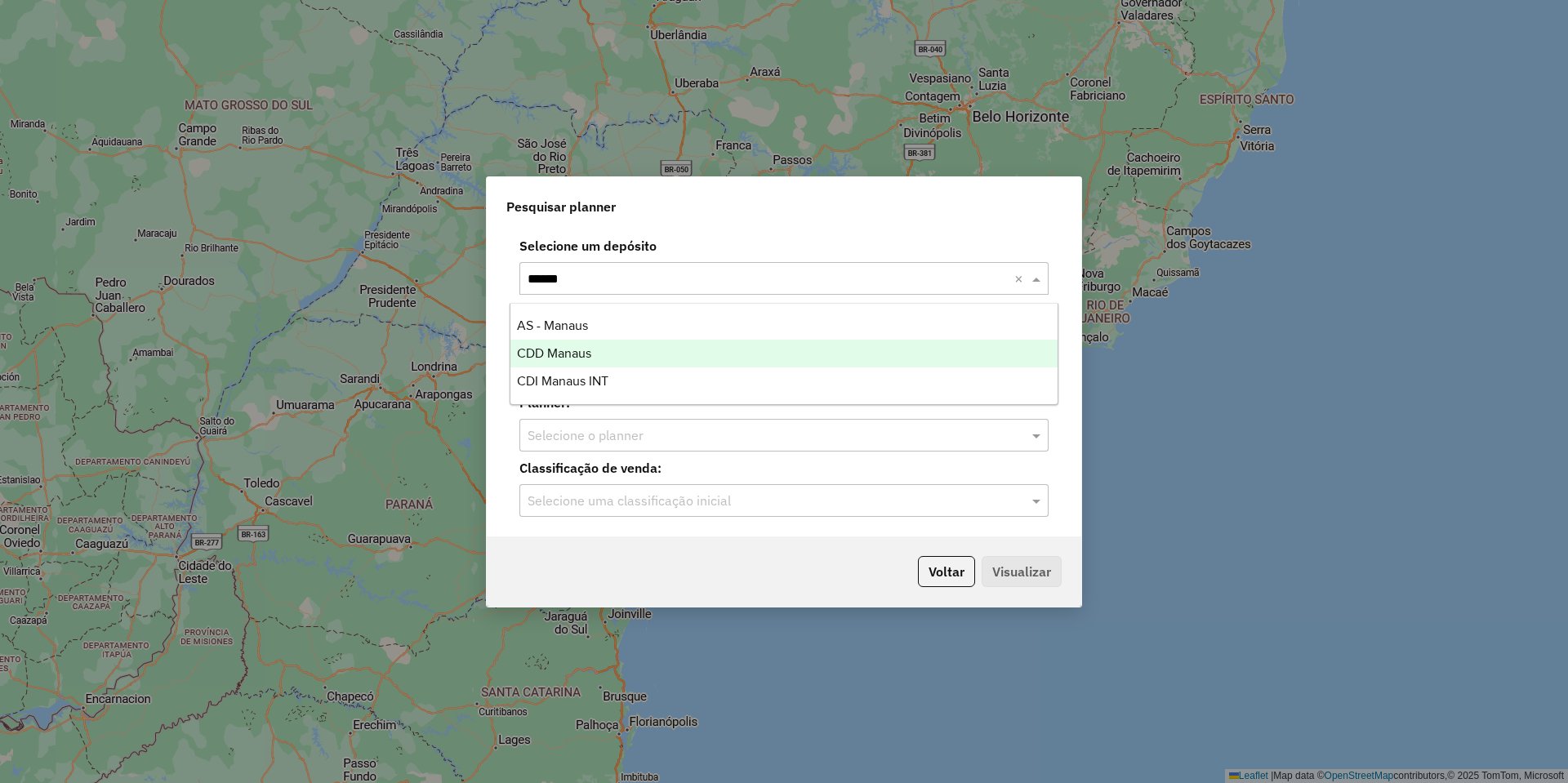
click at [621, 351] on div "CDD Manaus" at bounding box center [784, 354] width 547 height 28
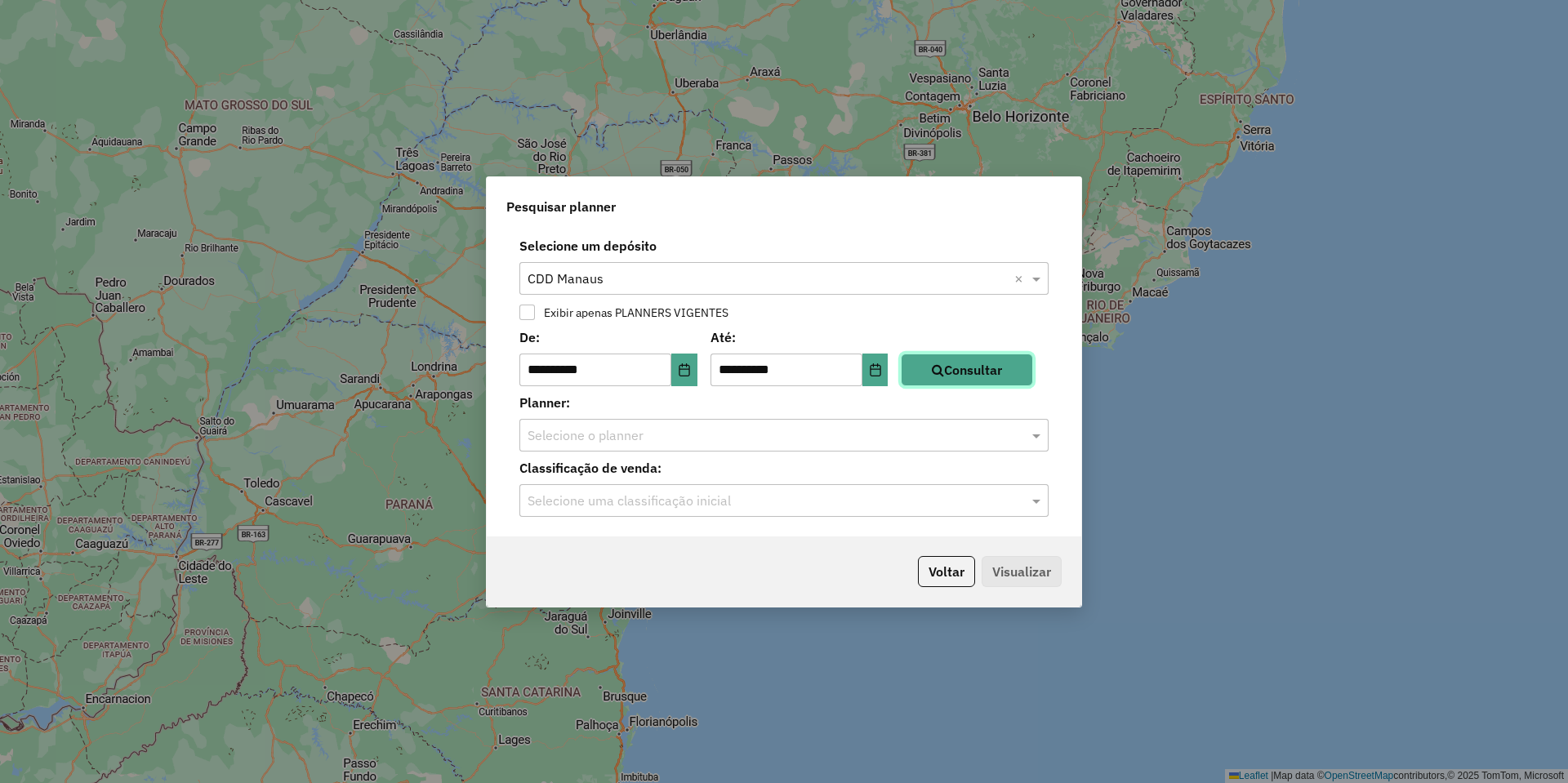
click at [936, 373] on button "Consultar" at bounding box center [967, 370] width 133 height 33
click at [744, 422] on div "Selecione o planner" at bounding box center [784, 436] width 529 height 33
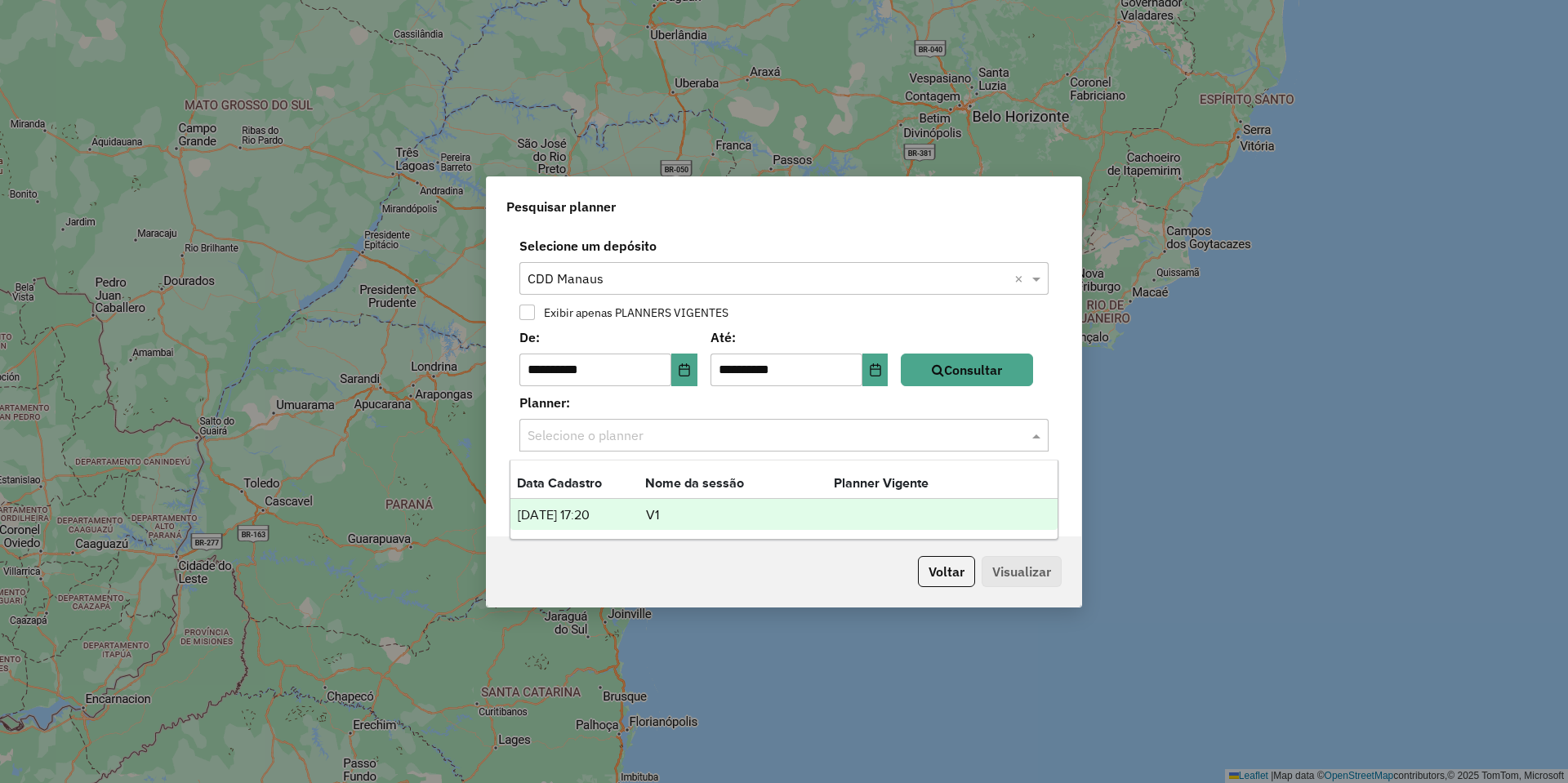
click at [617, 508] on td "[DATE] 17:20" at bounding box center [581, 515] width 129 height 21
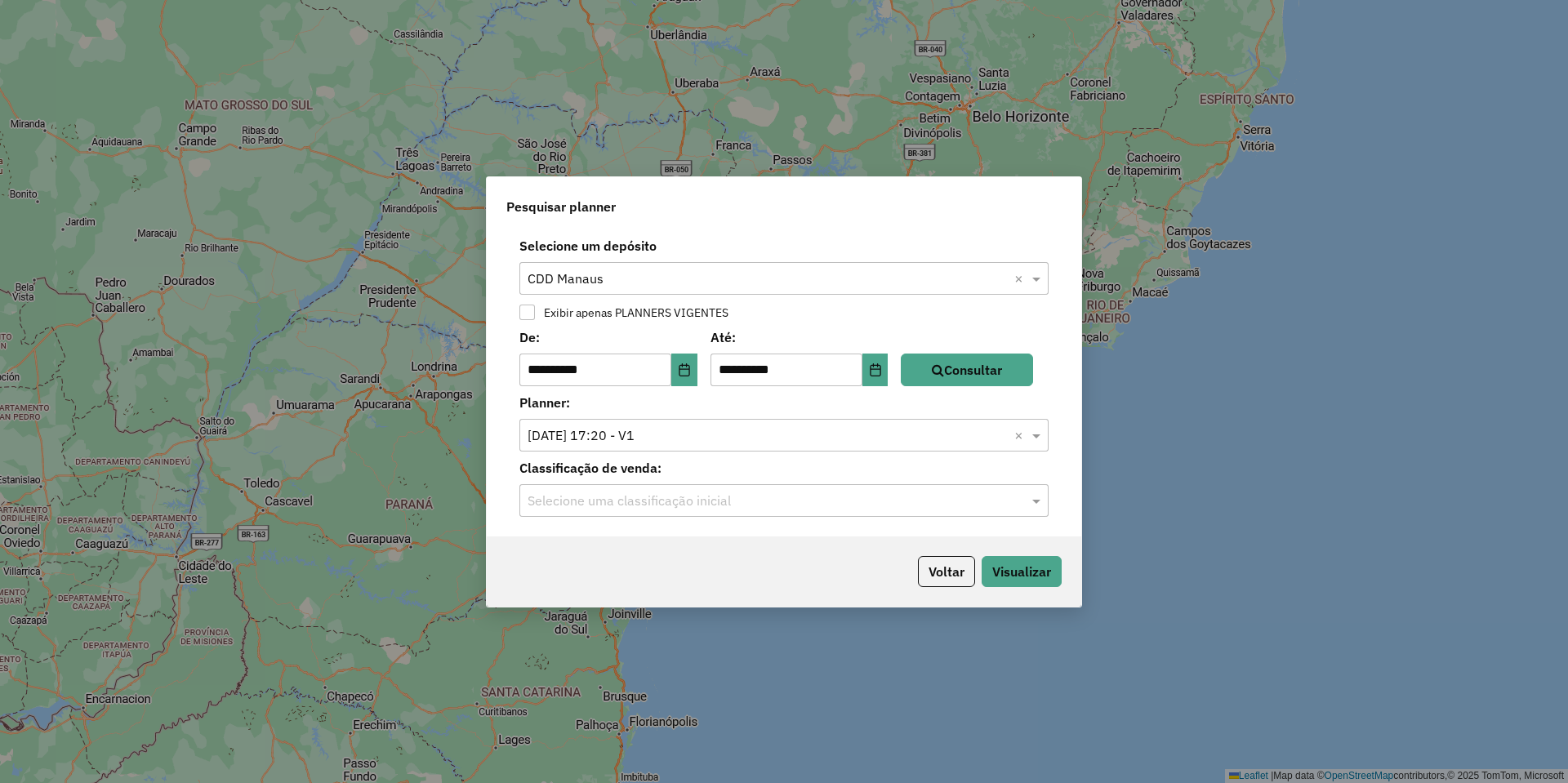
click at [617, 500] on input "text" at bounding box center [767, 501] width 480 height 20
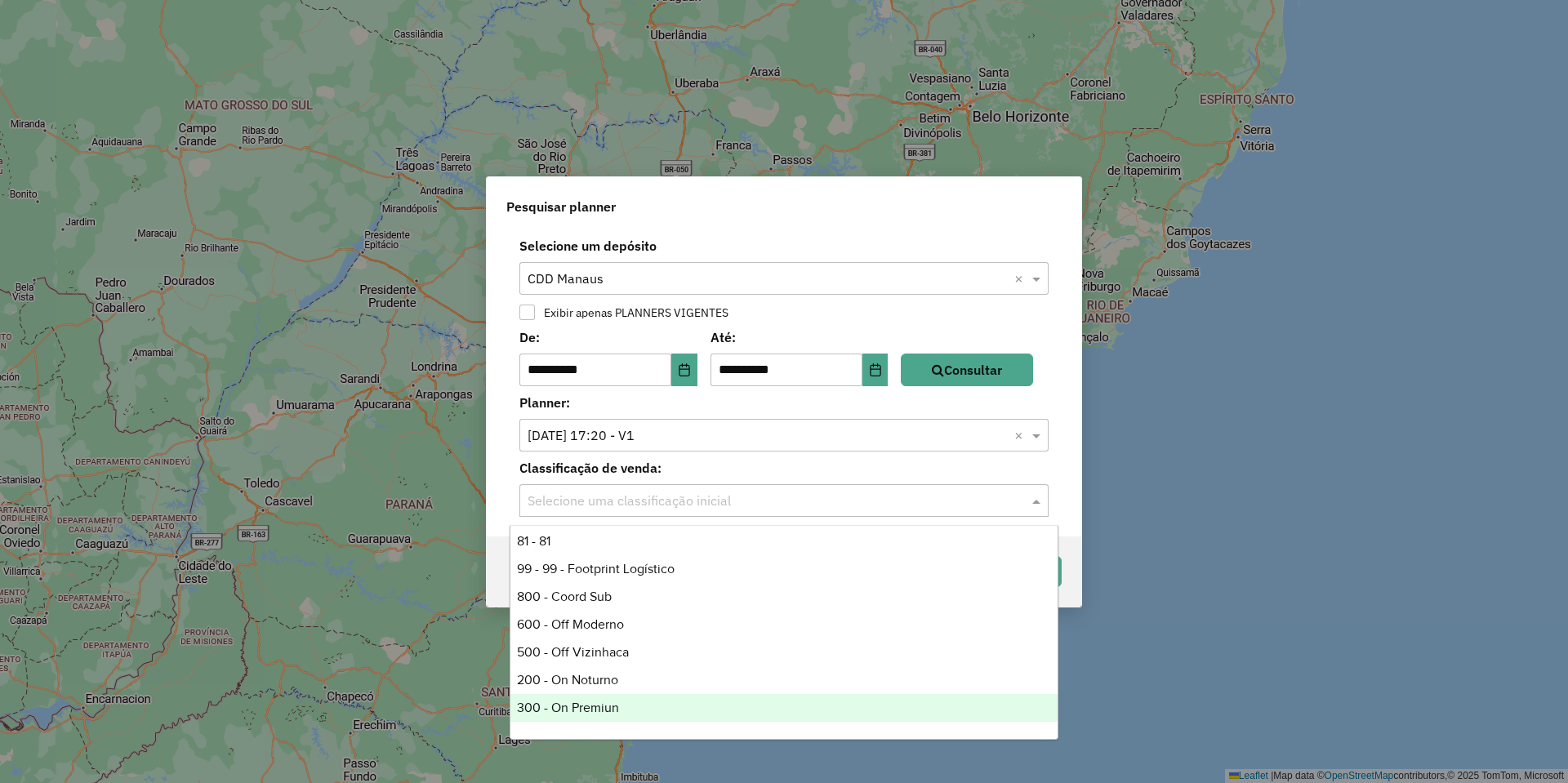
scroll to position [390, 0]
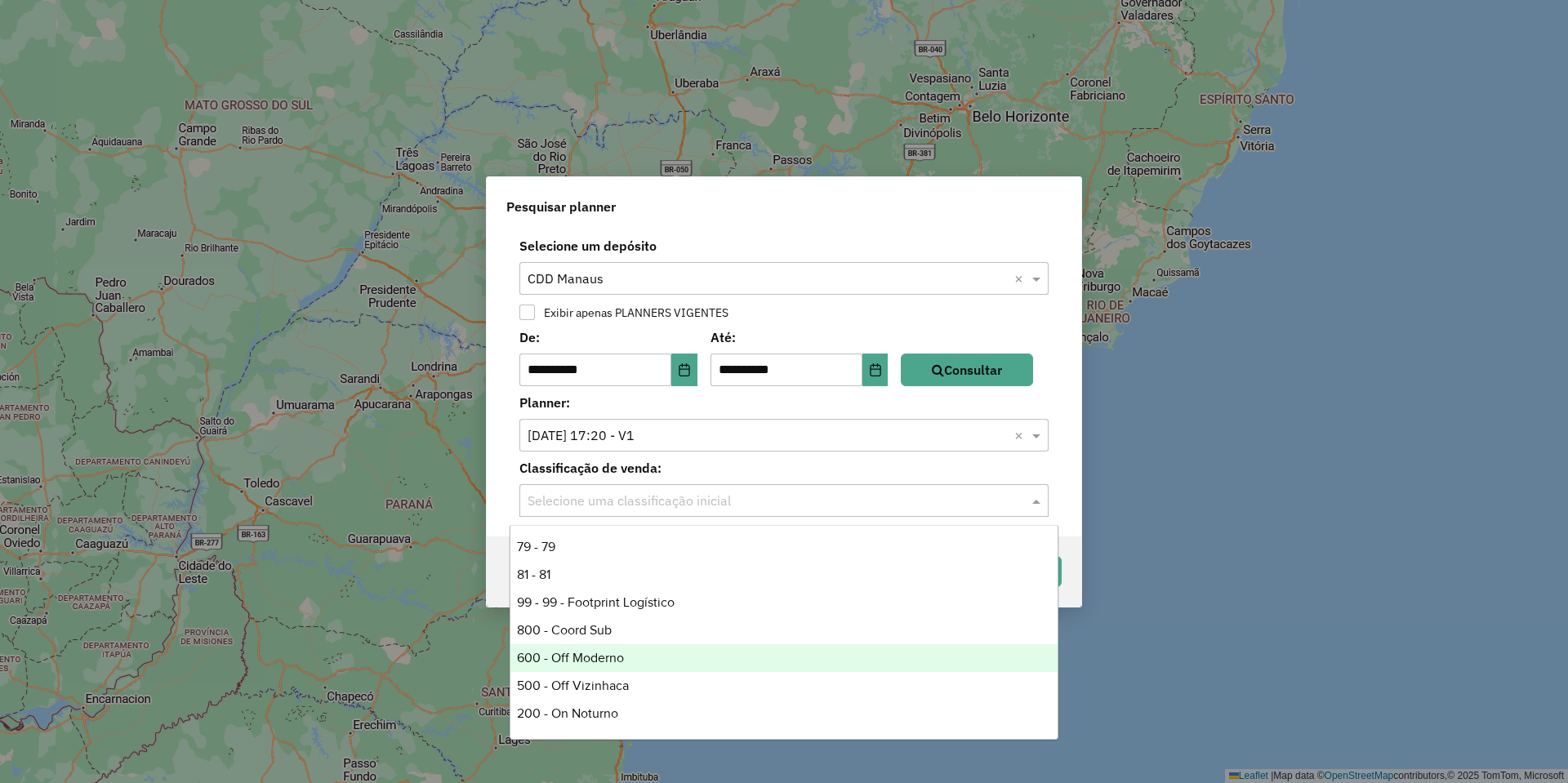
click at [589, 652] on div "600 - Off Moderno" at bounding box center [784, 659] width 547 height 28
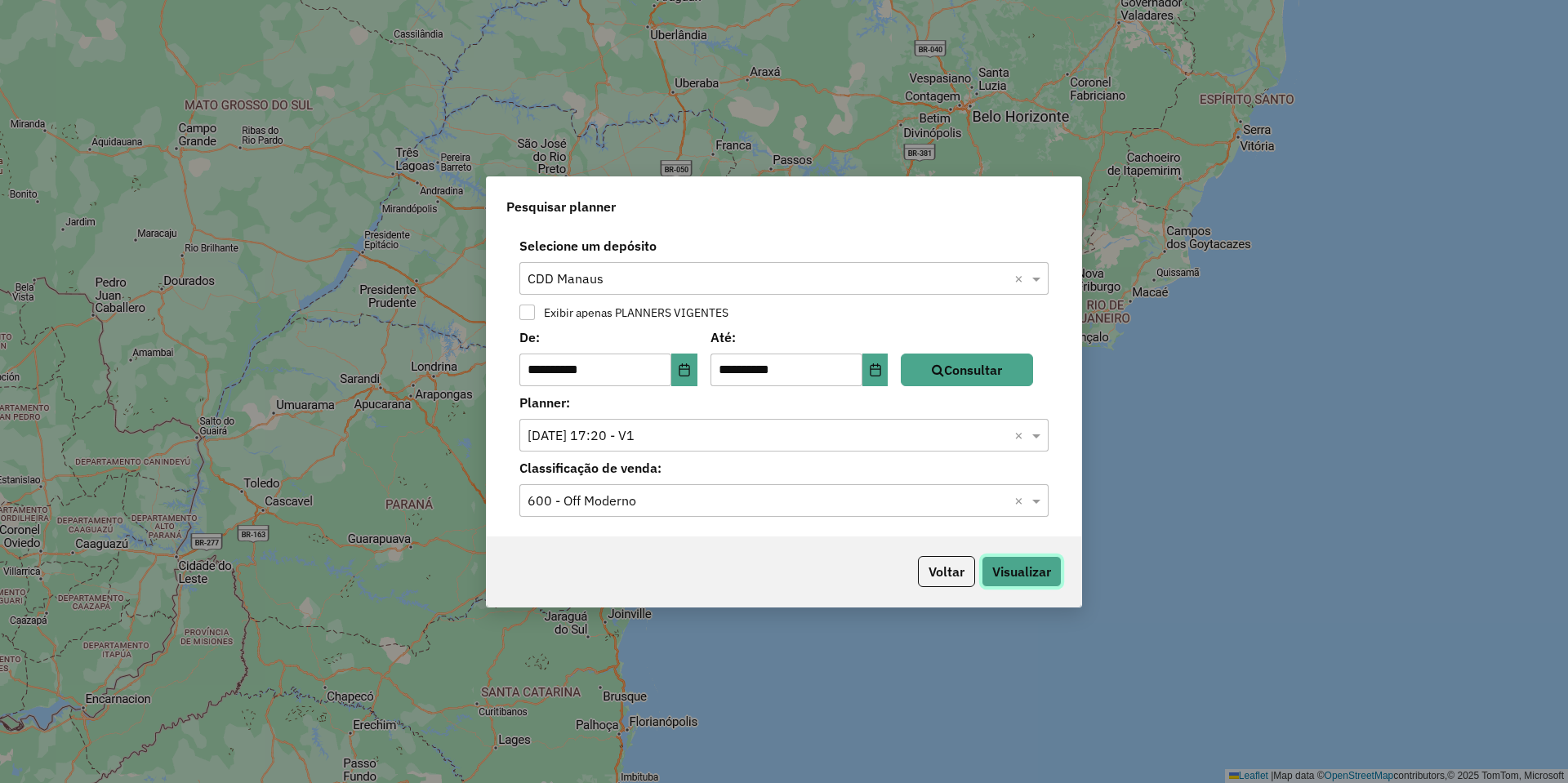
click at [1005, 559] on button "Visualizar" at bounding box center [1022, 572] width 80 height 31
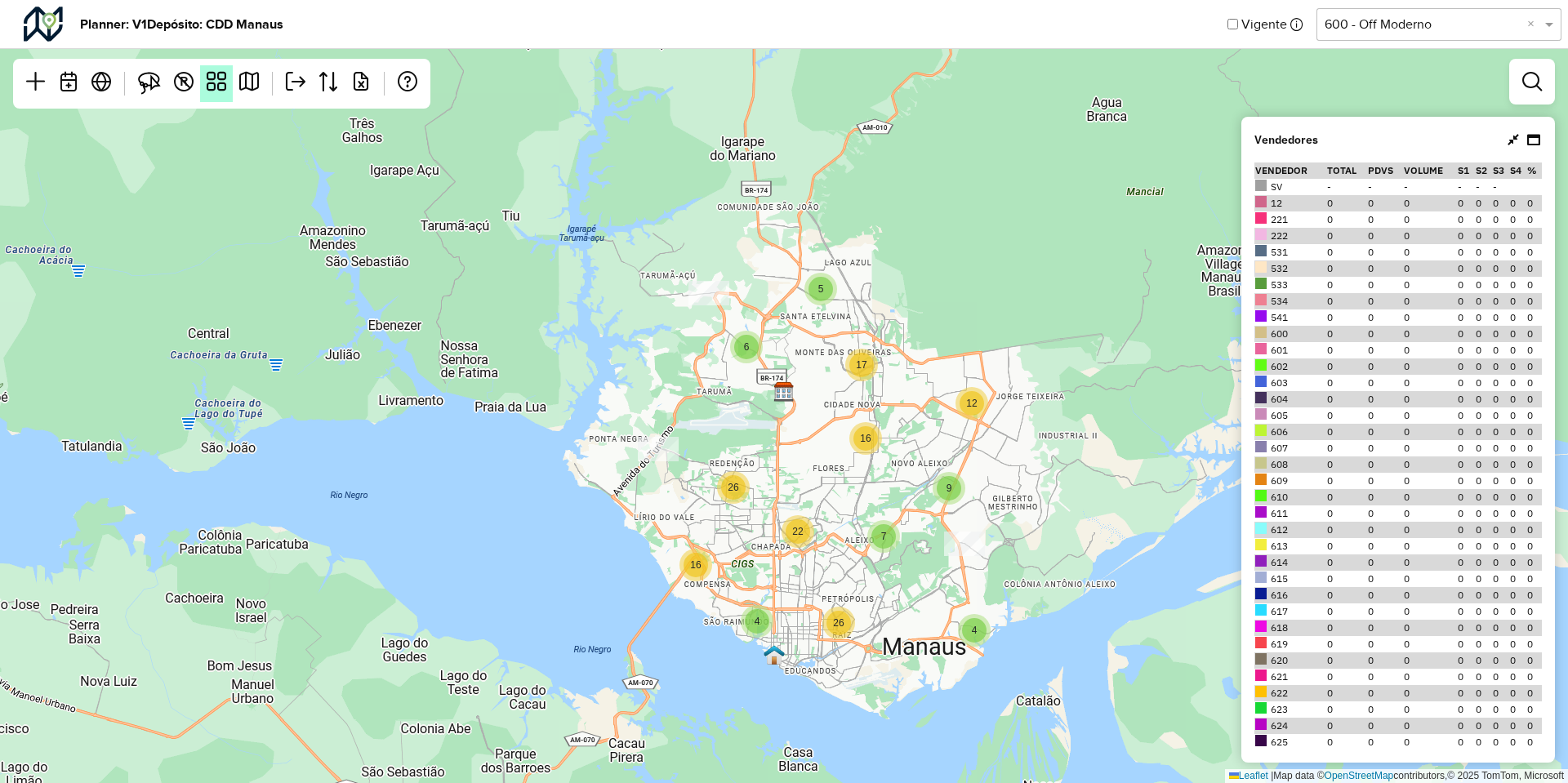
click at [224, 74] on em at bounding box center [216, 82] width 20 height 20
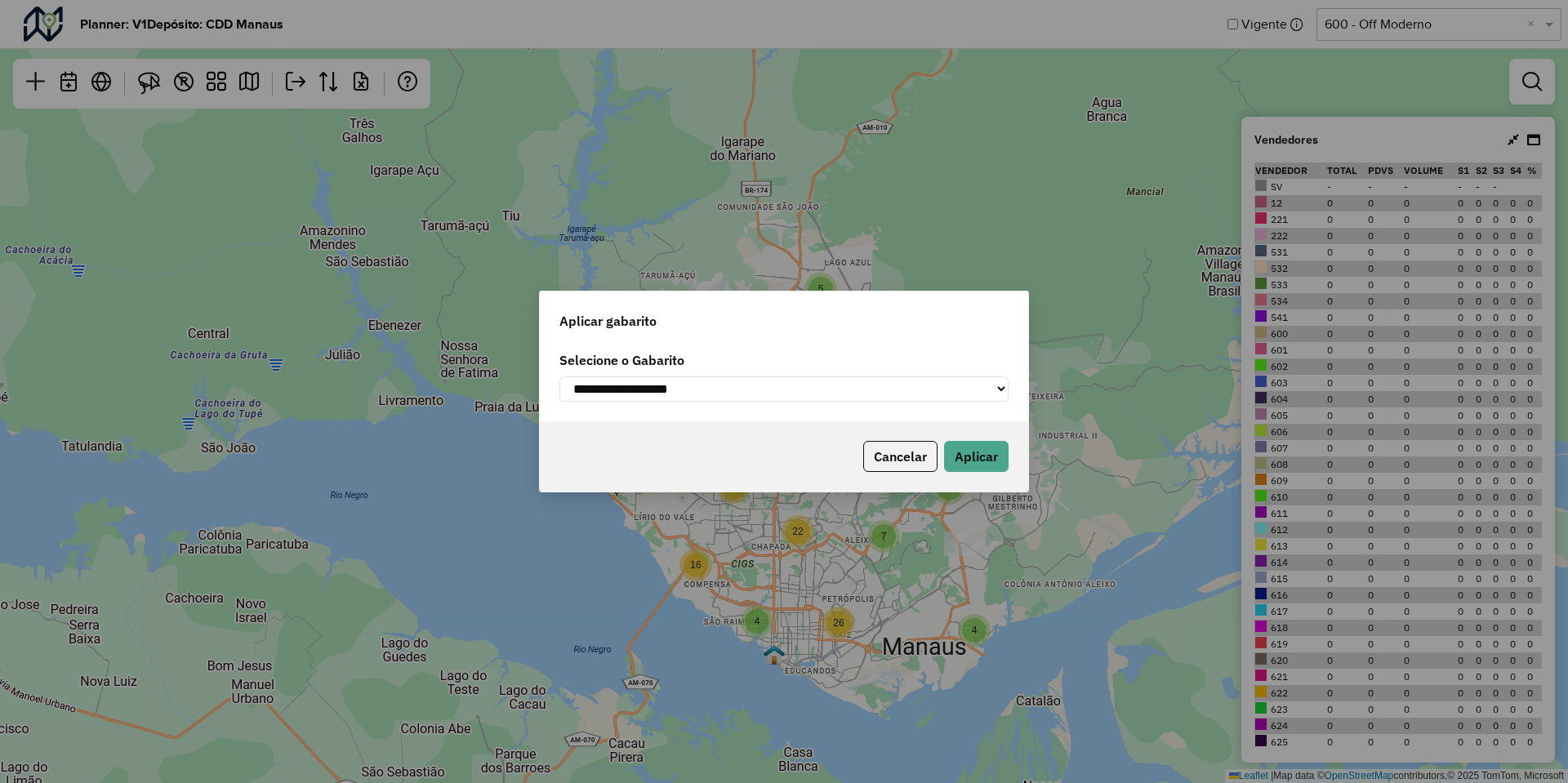
click at [776, 391] on select "**********" at bounding box center [784, 389] width 450 height 25
select select "*********"
click at [559, 377] on select "**********" at bounding box center [784, 389] width 450 height 25
click at [961, 458] on button "Aplicar" at bounding box center [976, 457] width 65 height 31
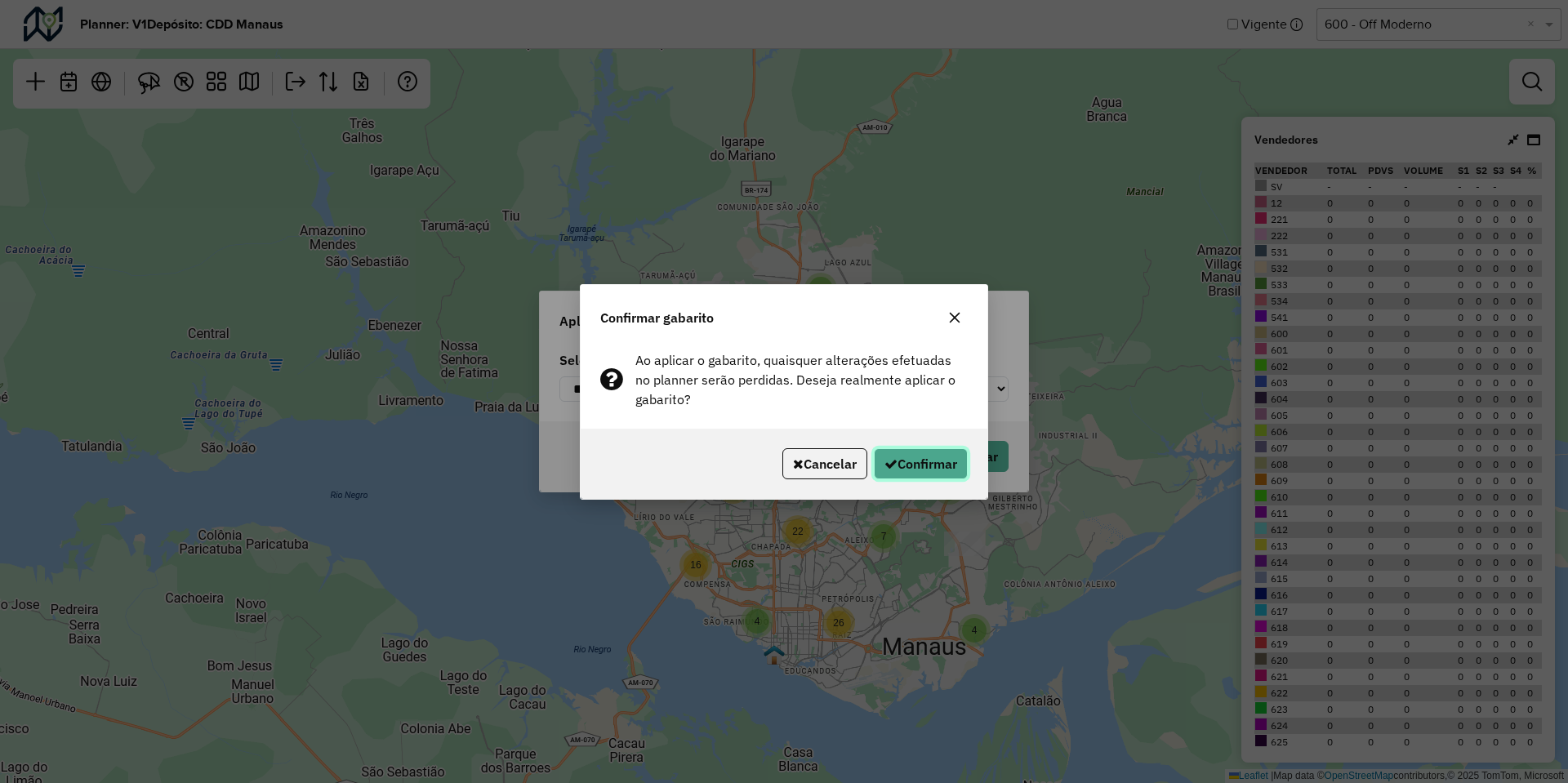
click at [920, 450] on button "Confirmar" at bounding box center [920, 464] width 94 height 31
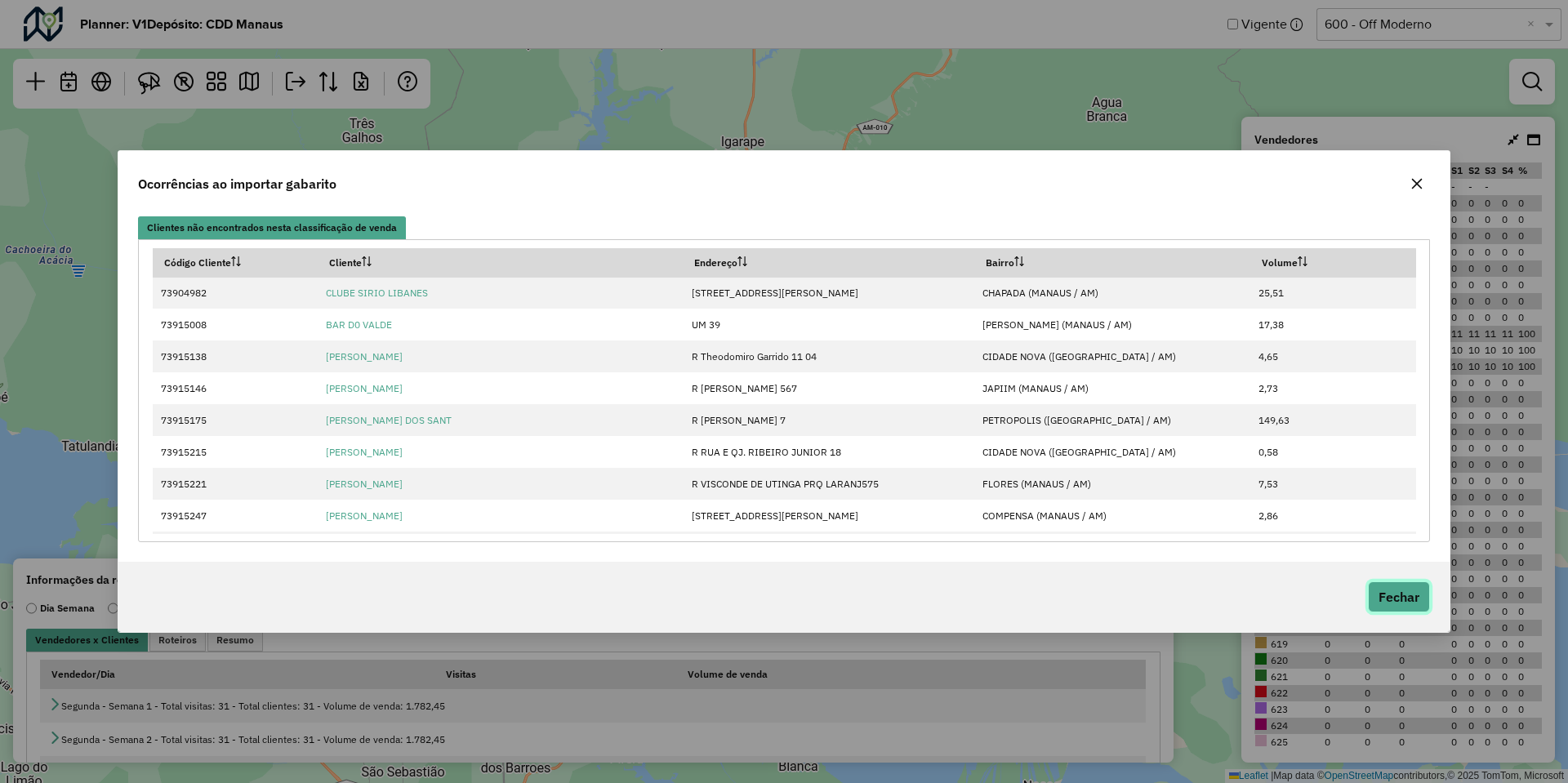
click at [1397, 601] on button "Fechar" at bounding box center [1399, 597] width 62 height 31
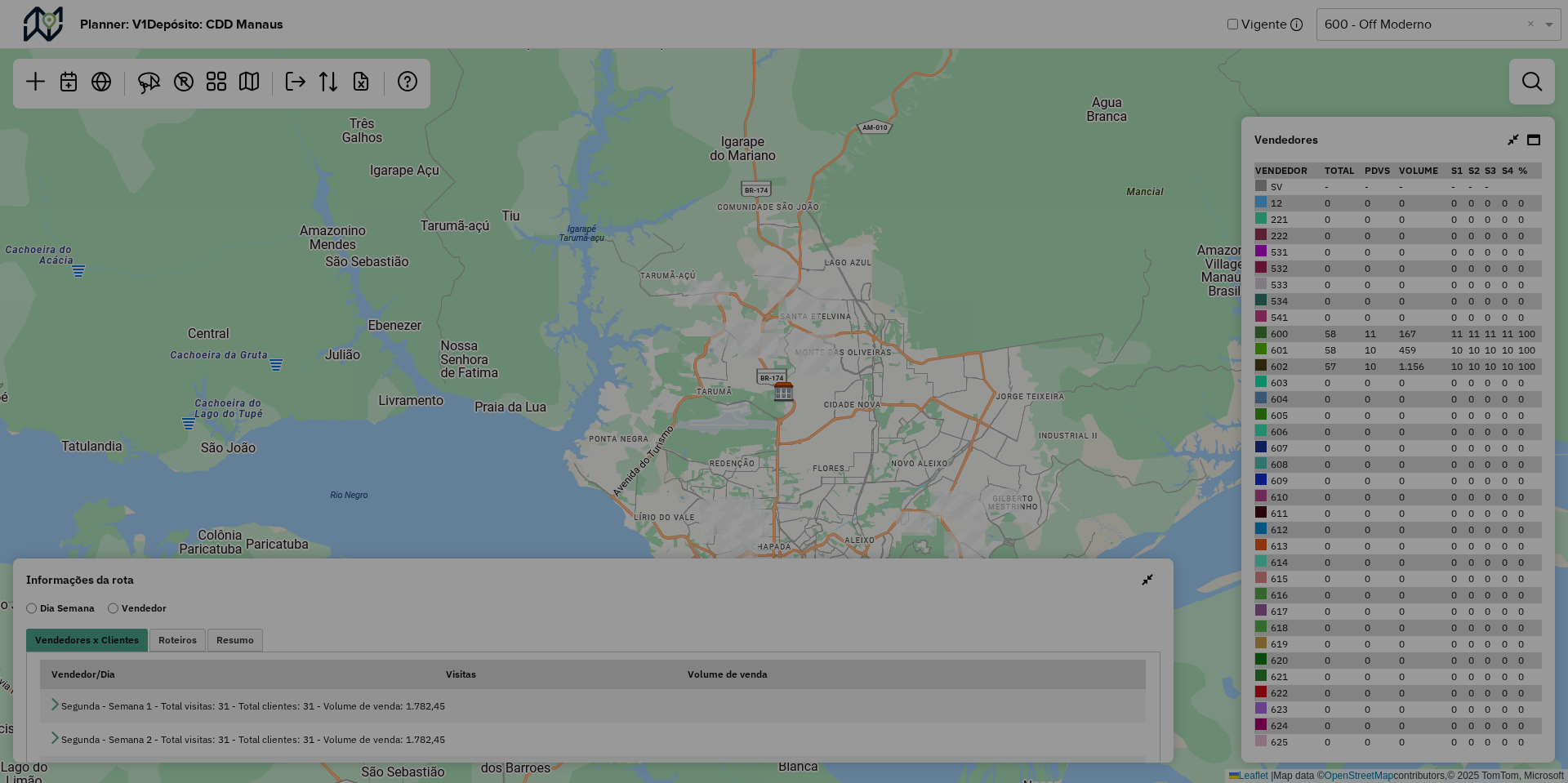
click at [1236, 546] on button "Fechar" at bounding box center [1214, 535] width 43 height 22
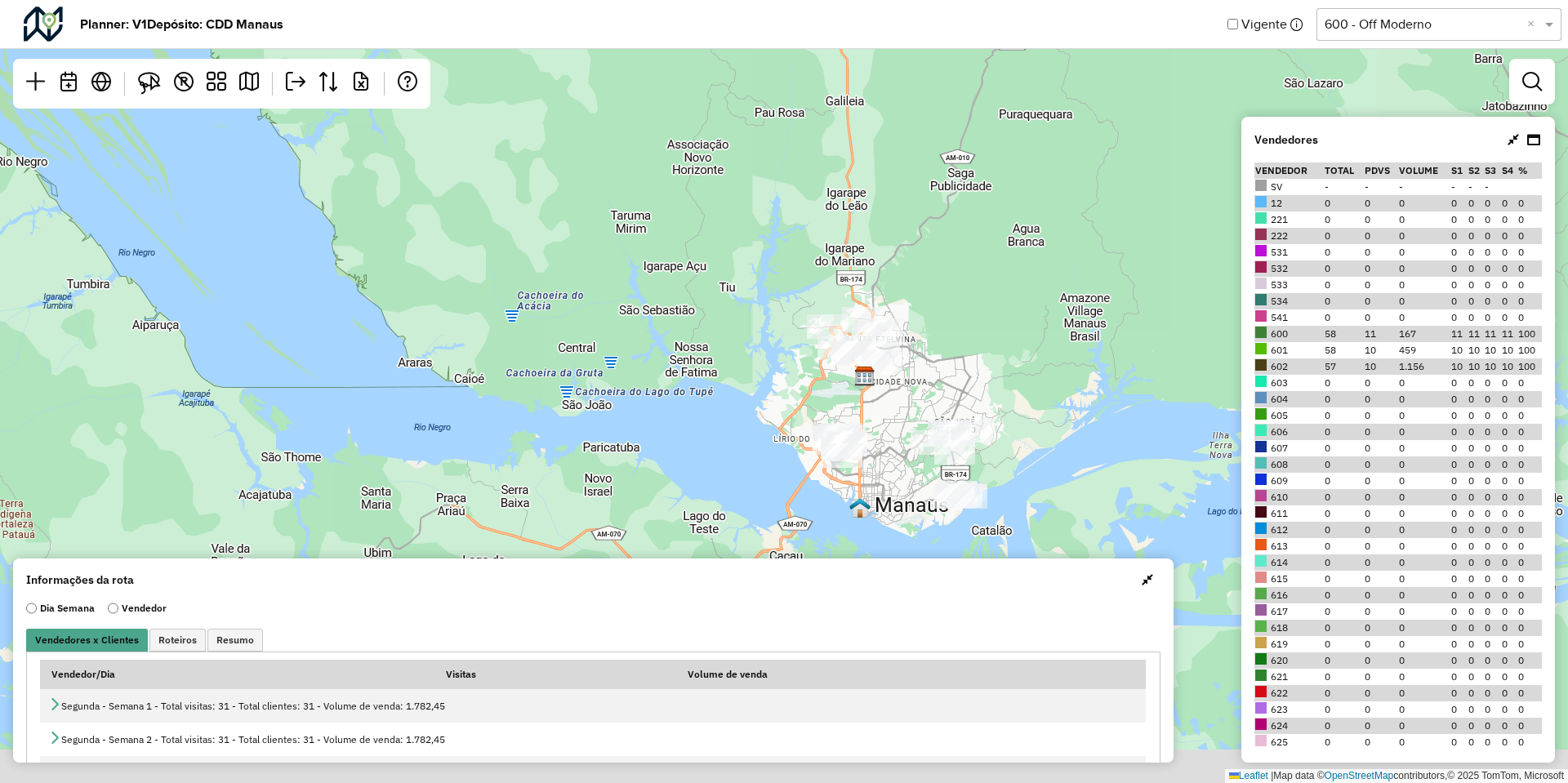
drag, startPoint x: 1118, startPoint y: 460, endPoint x: 1014, endPoint y: 403, distance: 118.6
click at [1014, 403] on div "Leaflet | Map data © OpenStreetMap contributors,© 2025 TomTom, Microsoft" at bounding box center [784, 392] width 1568 height 783
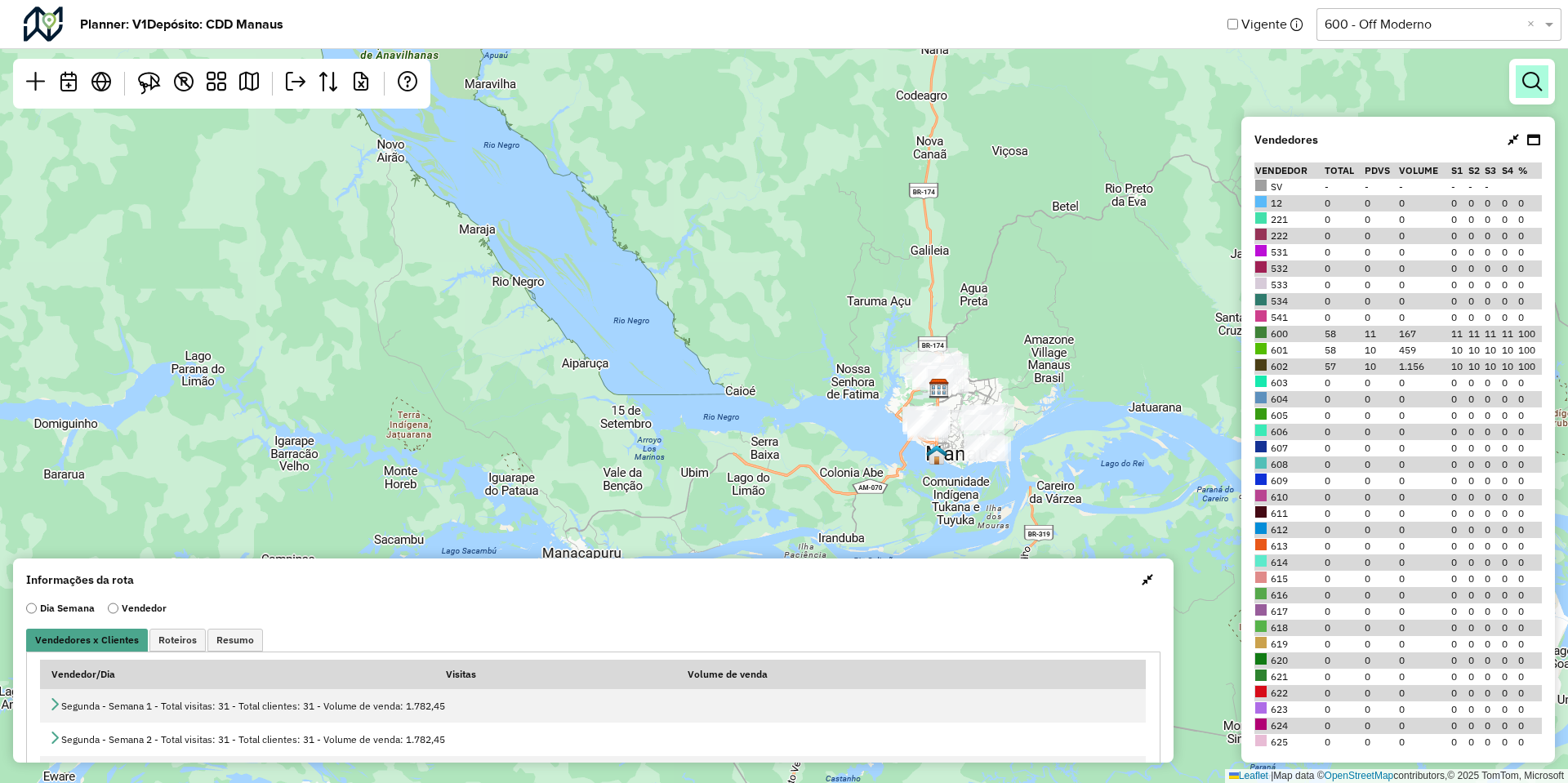
click at [1528, 83] on em at bounding box center [1532, 82] width 20 height 20
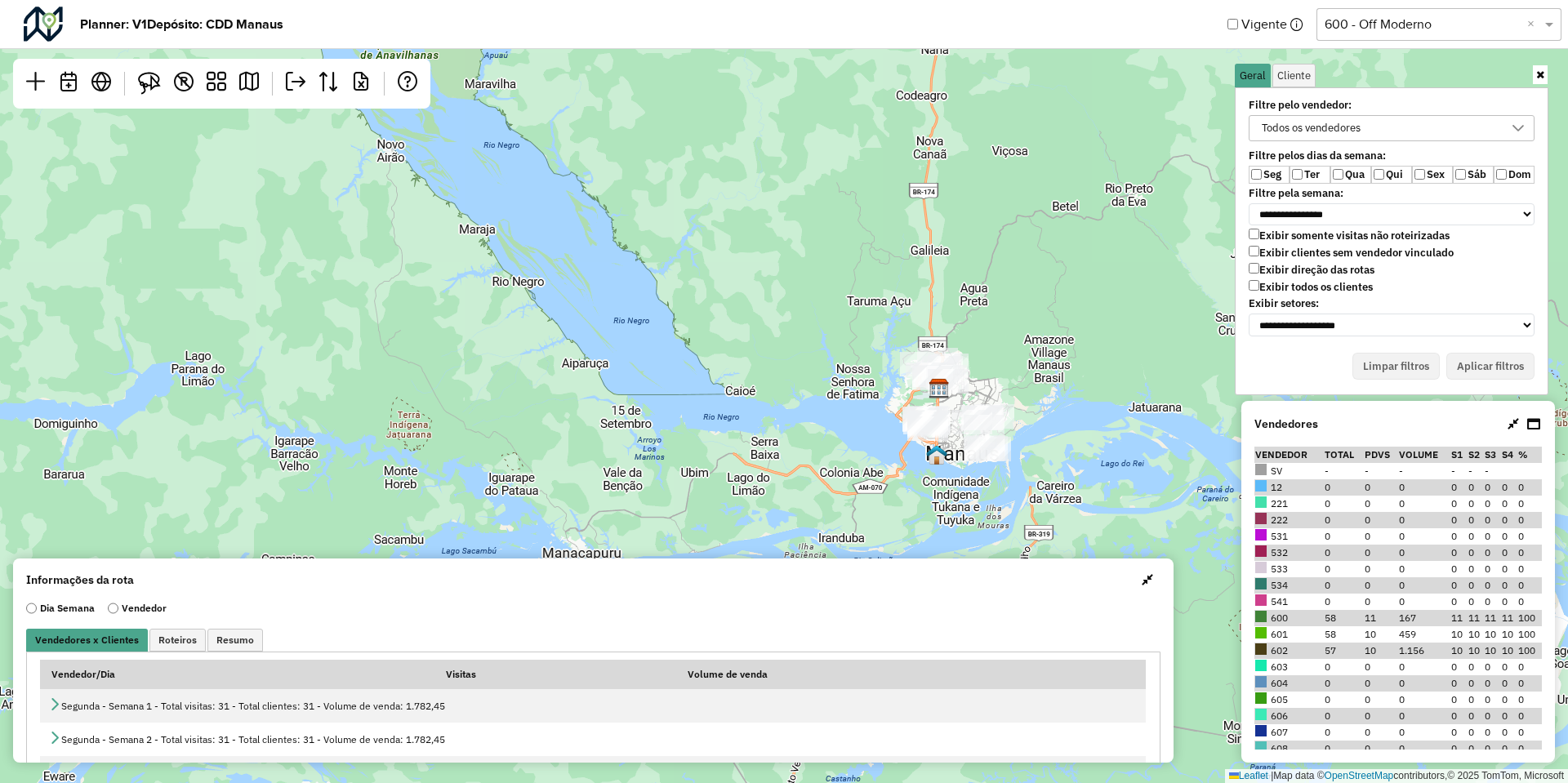
click at [1274, 250] on label "Exibir clientes sem vendedor vinculado" at bounding box center [1351, 252] width 205 height 14
click at [1299, 180] on label "Ter" at bounding box center [1310, 174] width 41 height 18
click at [1350, 173] on label "Qua" at bounding box center [1351, 174] width 41 height 18
click at [1466, 176] on label "Sáb" at bounding box center [1473, 174] width 41 height 18
click at [1487, 353] on button "Aplicar filtros" at bounding box center [1490, 367] width 88 height 28
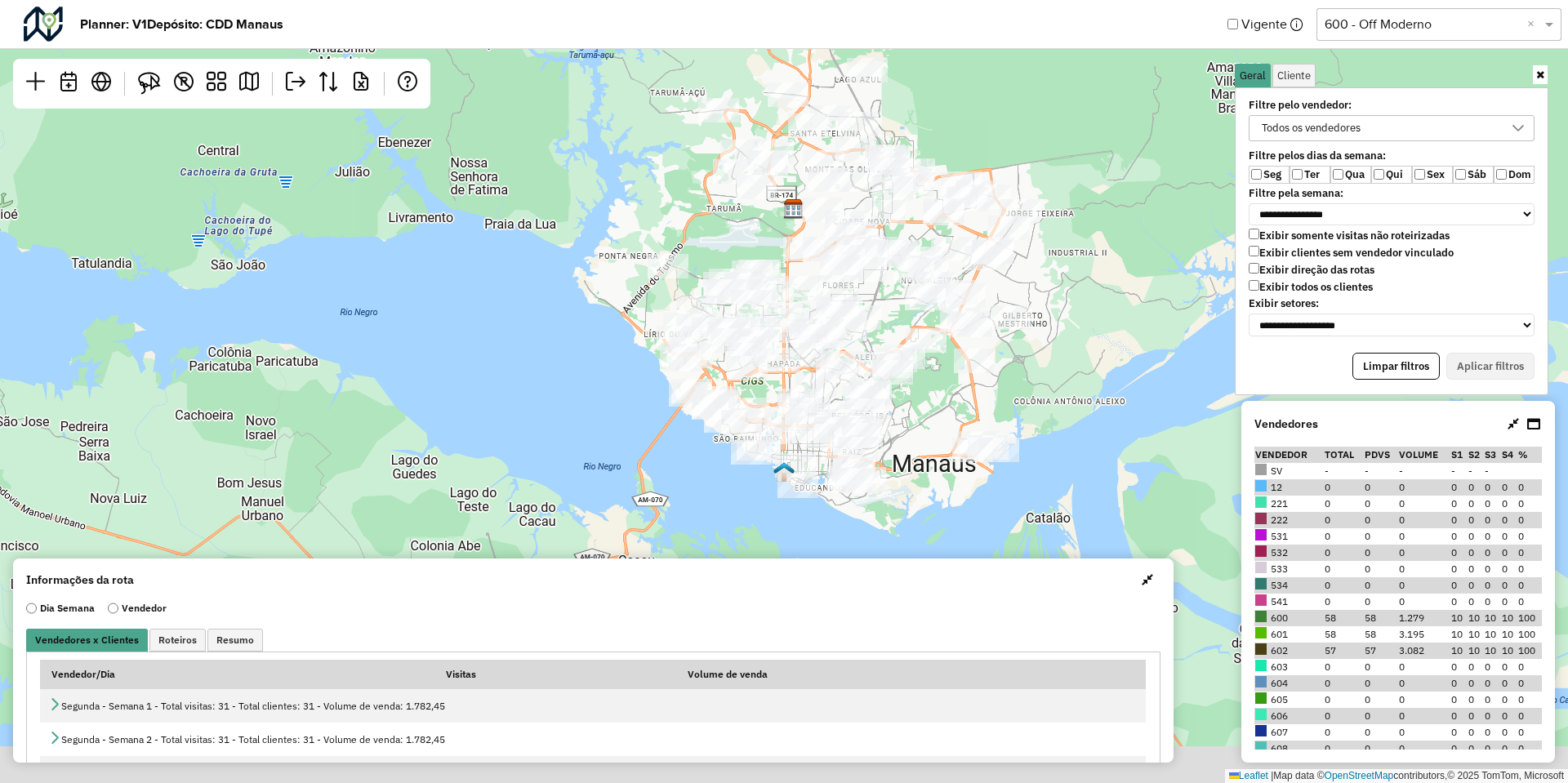
drag, startPoint x: 963, startPoint y: 489, endPoint x: 925, endPoint y: 382, distance: 113.5
click at [925, 382] on div "Leaflet | Map data © OpenStreetMap contributors,© 2025 TomTom, Microsoft" at bounding box center [784, 392] width 1568 height 783
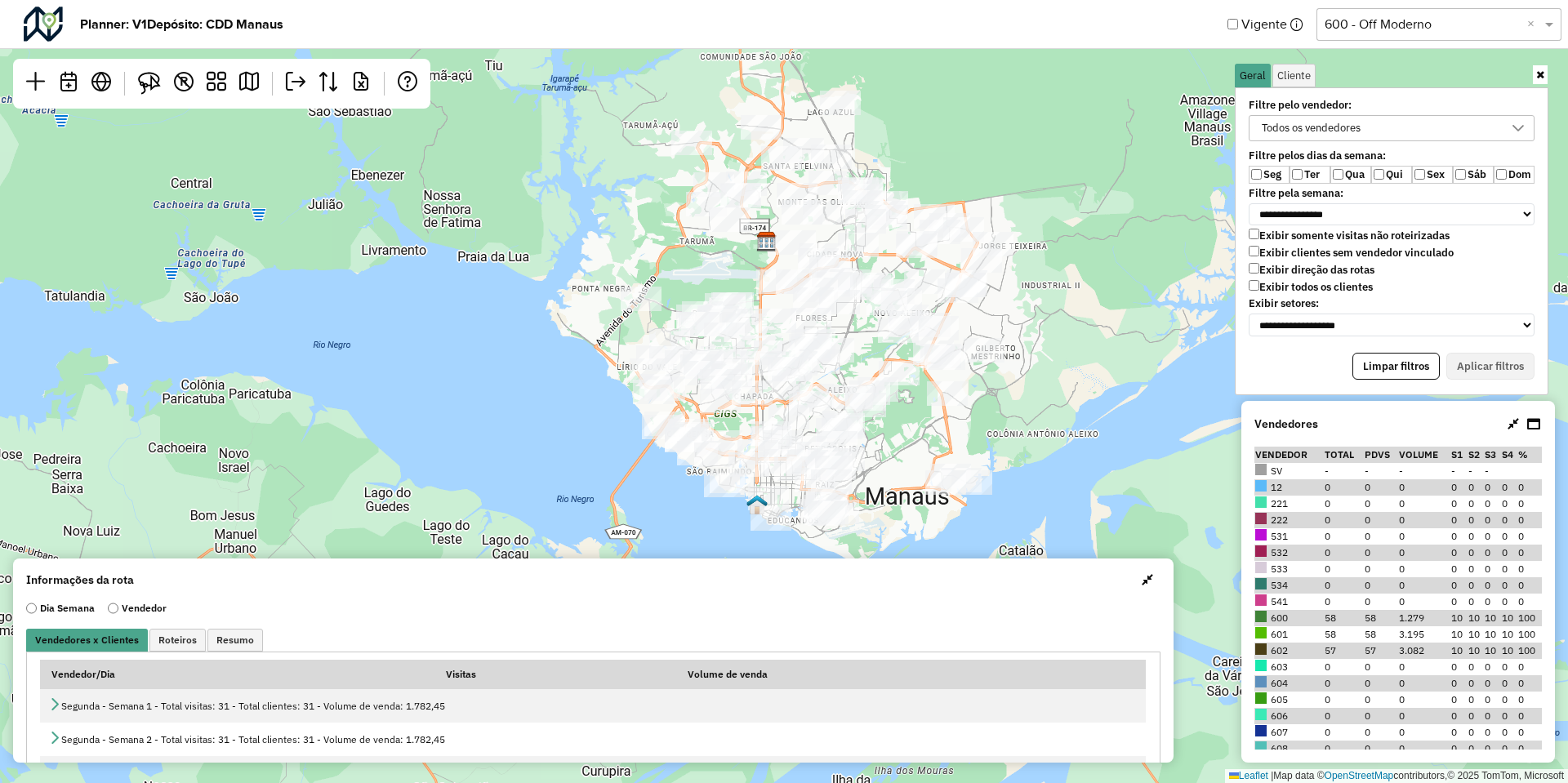
drag, startPoint x: 925, startPoint y: 403, endPoint x: 898, endPoint y: 436, distance: 42.6
click at [898, 436] on div "Leaflet | Map data © OpenStreetMap contributors,© 2025 TomTom, Microsoft" at bounding box center [784, 392] width 1568 height 783
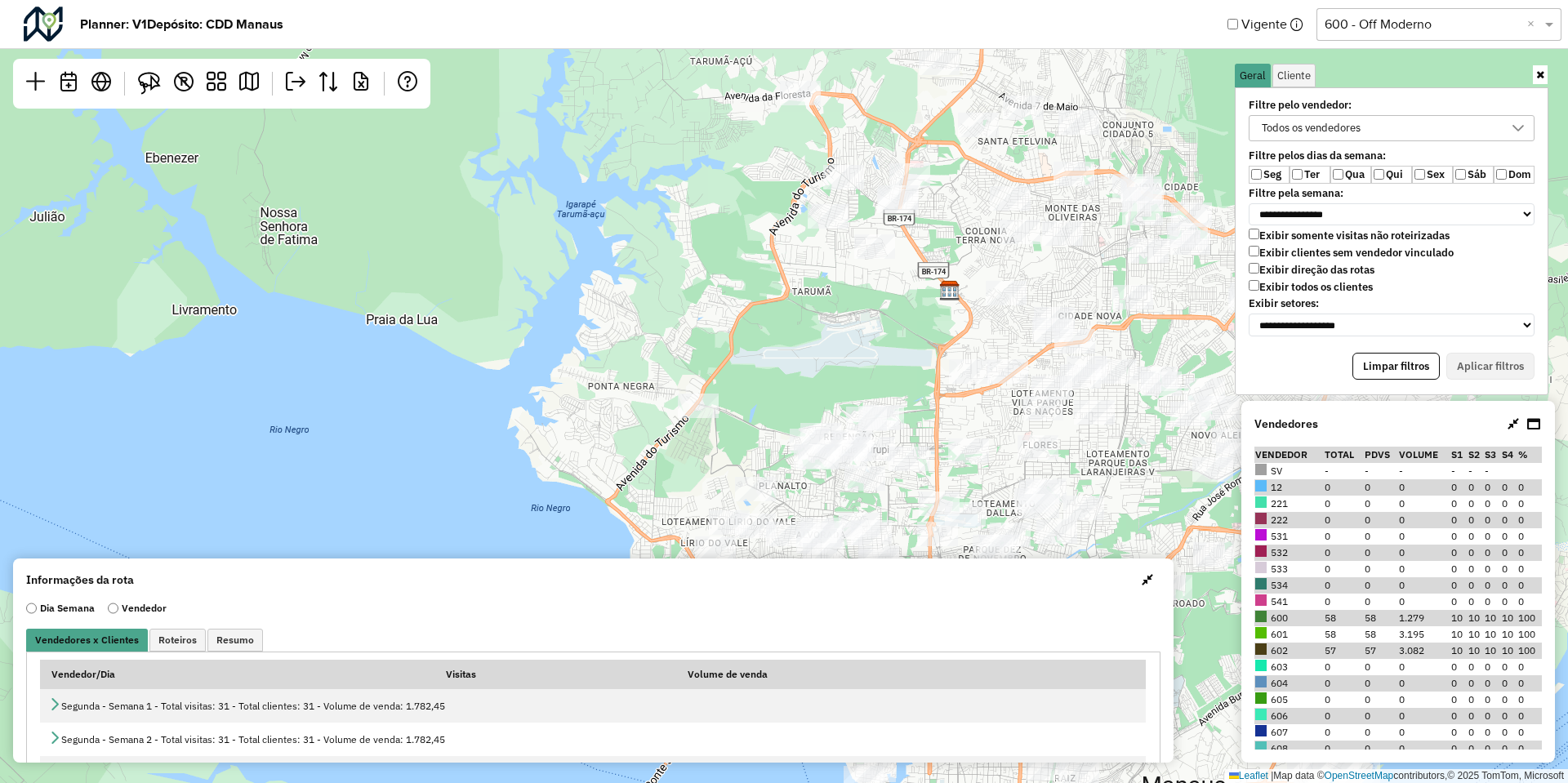
drag, startPoint x: 948, startPoint y: 316, endPoint x: 939, endPoint y: 358, distance: 43.0
click at [939, 358] on div "Leaflet | Map data © OpenStreetMap contributors,© 2025 TomTom, Microsoft" at bounding box center [784, 392] width 1568 height 783
click at [147, 84] on img at bounding box center [150, 84] width 23 height 23
drag, startPoint x: 881, startPoint y: 182, endPoint x: 942, endPoint y: 210, distance: 67.1
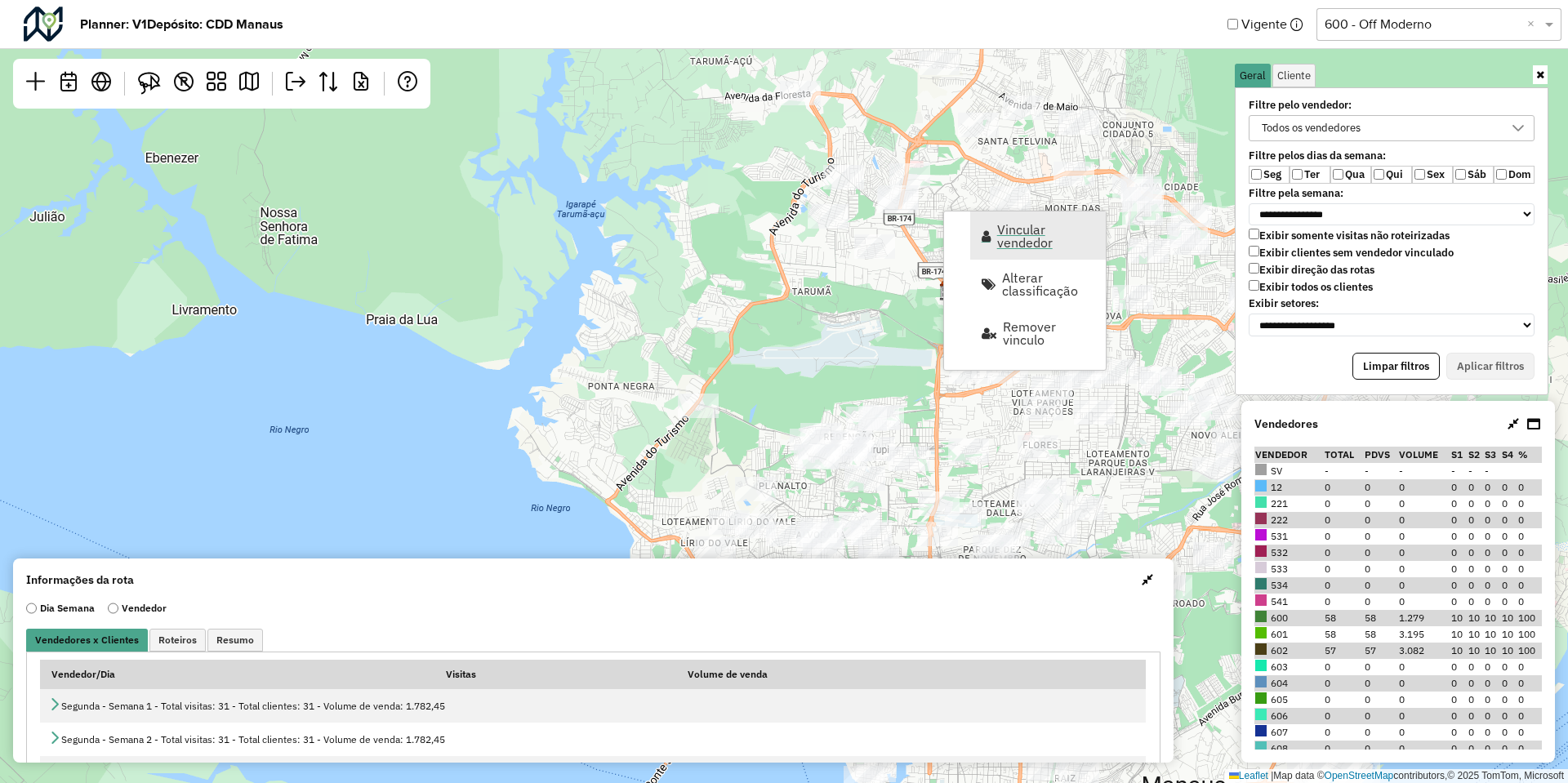
click at [1005, 242] on span "Vincular vendedor" at bounding box center [1046, 236] width 98 height 26
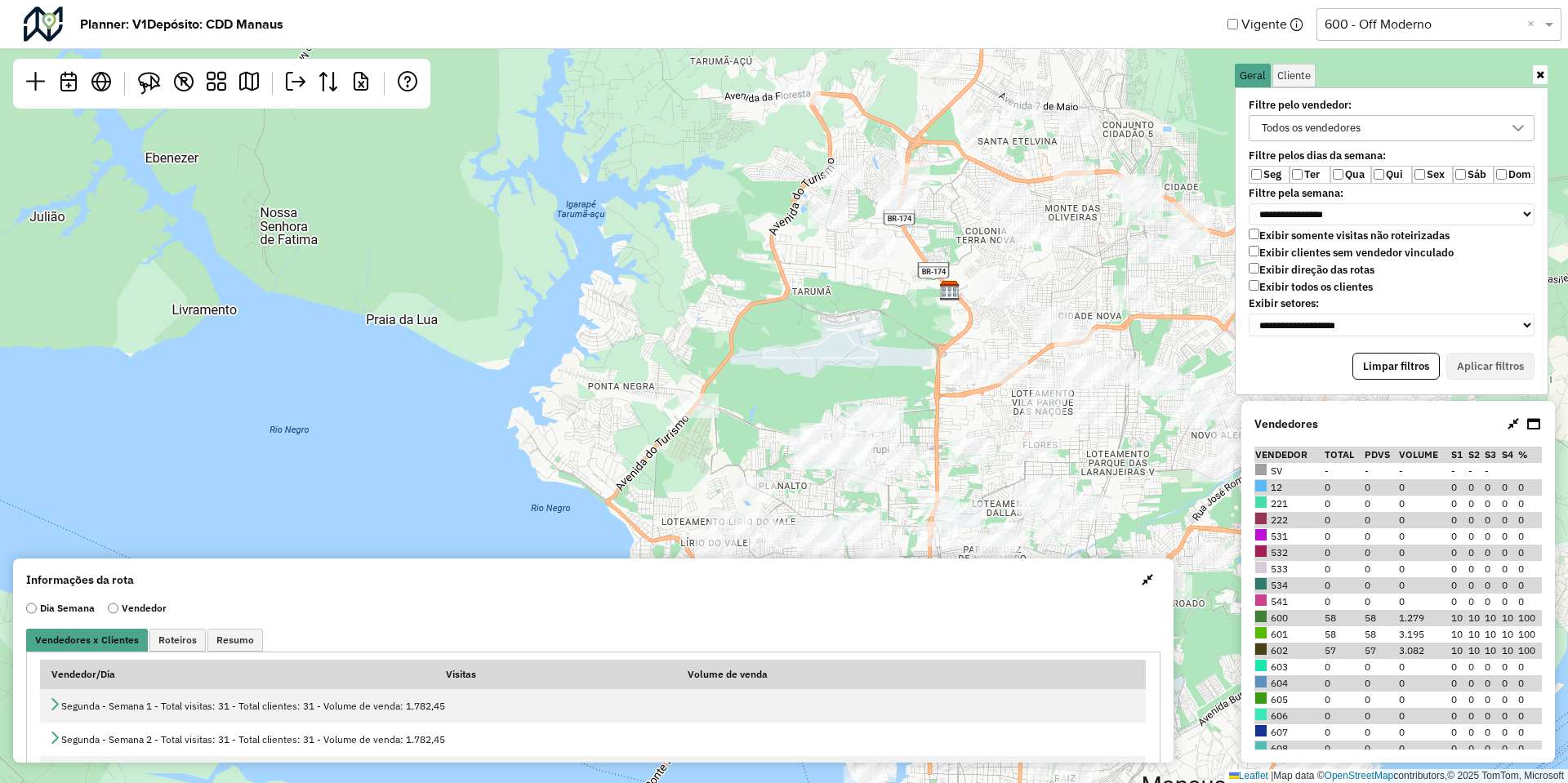
select select "********"
select select "*"
select select "********"
select select "*"
select select "*********"
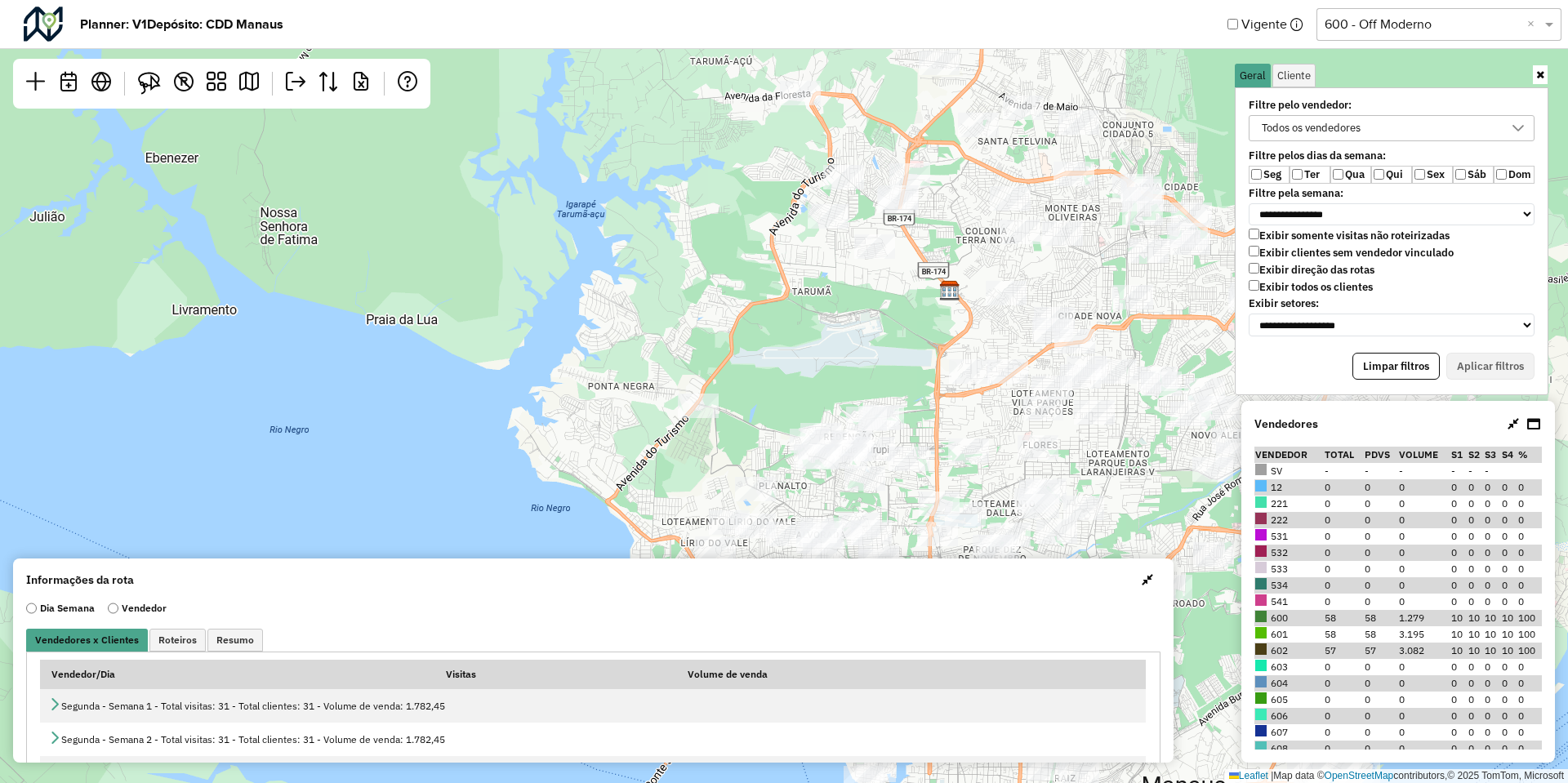
select select "*"
select select "*********"
select select "*"
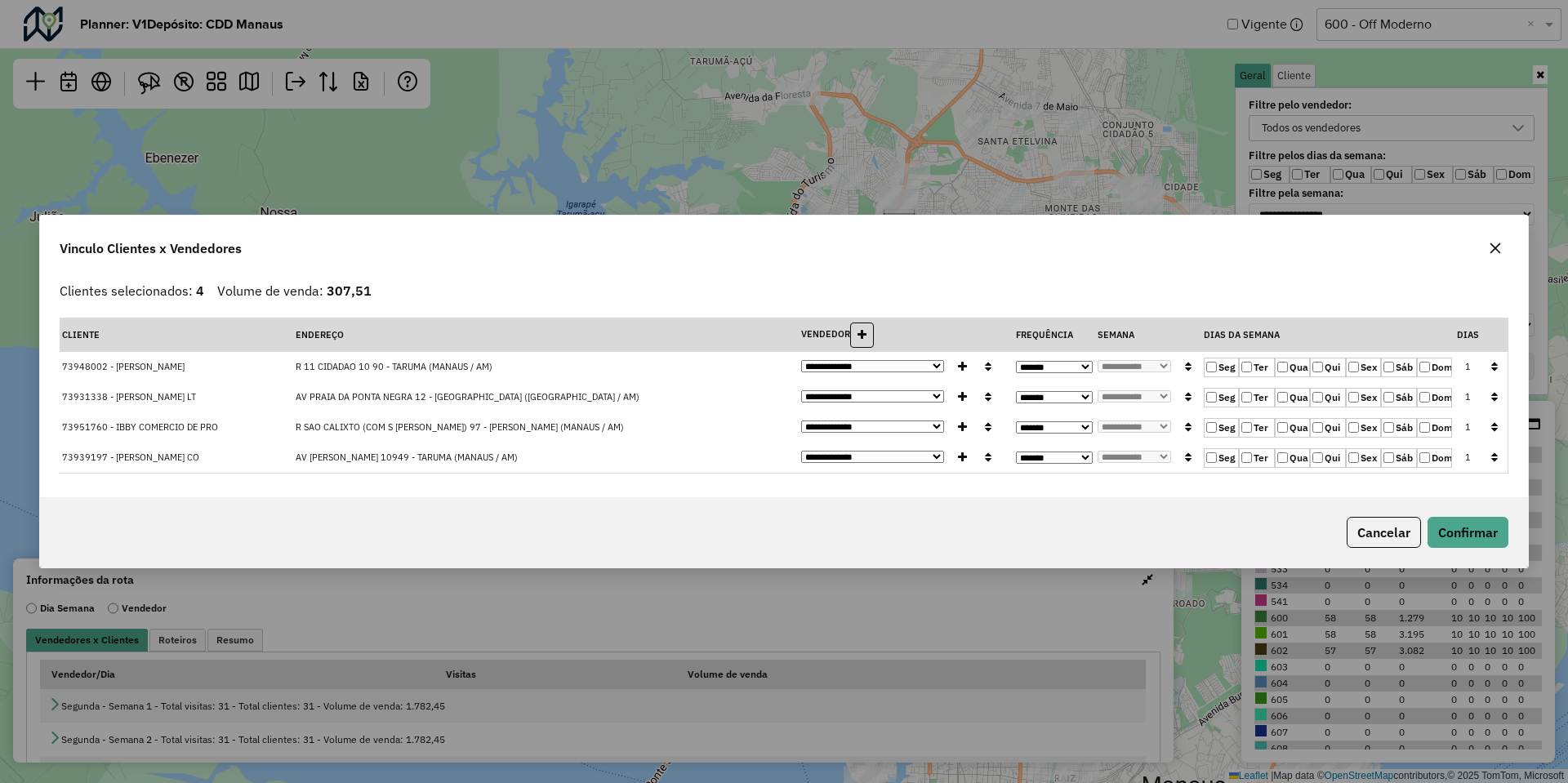
click at [1489, 422] on button "button" at bounding box center [1494, 428] width 21 height 25
click at [1465, 532] on button "Confirmar" at bounding box center [1467, 532] width 81 height 31
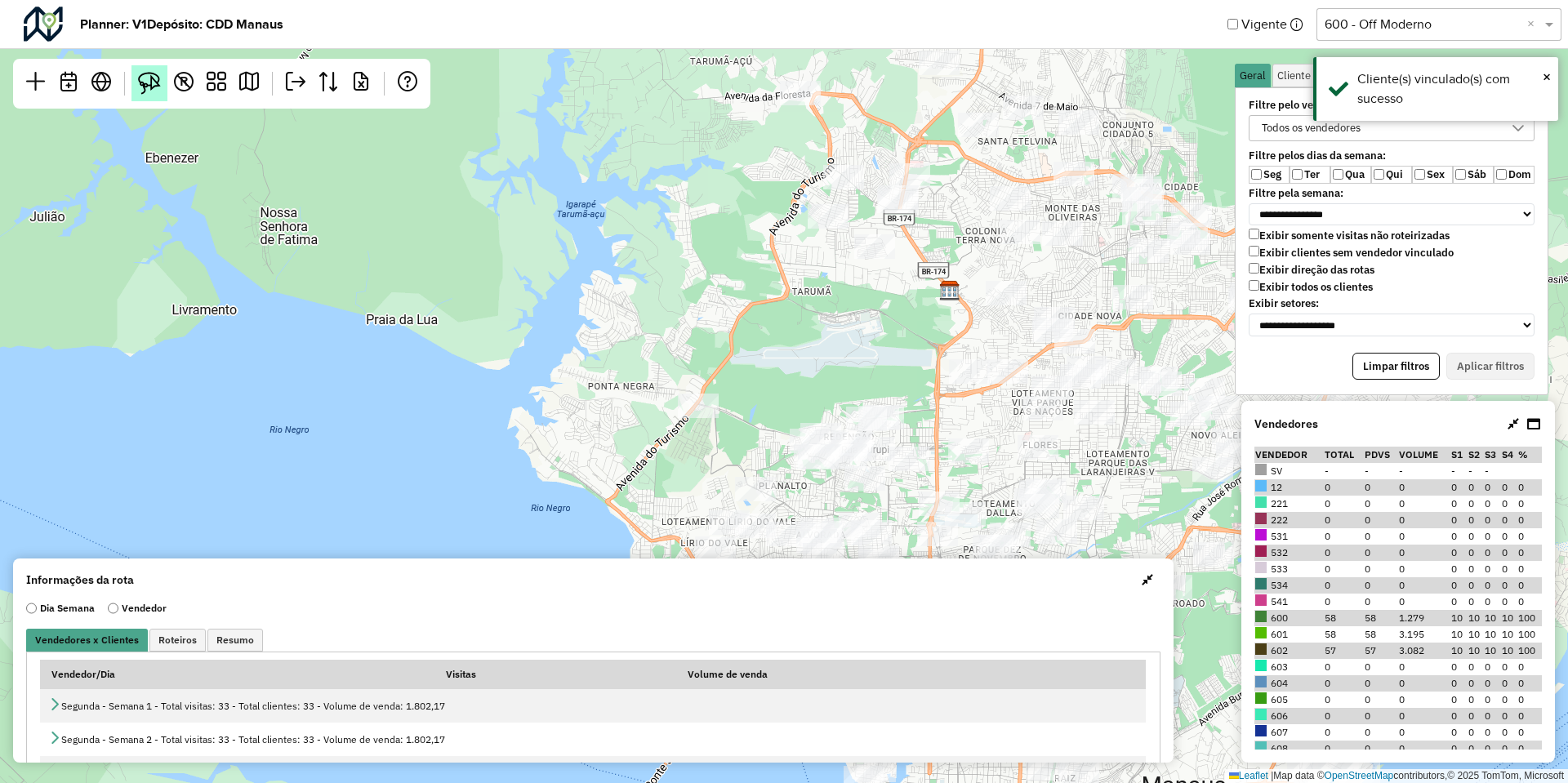
click at [159, 90] on img at bounding box center [150, 84] width 23 height 23
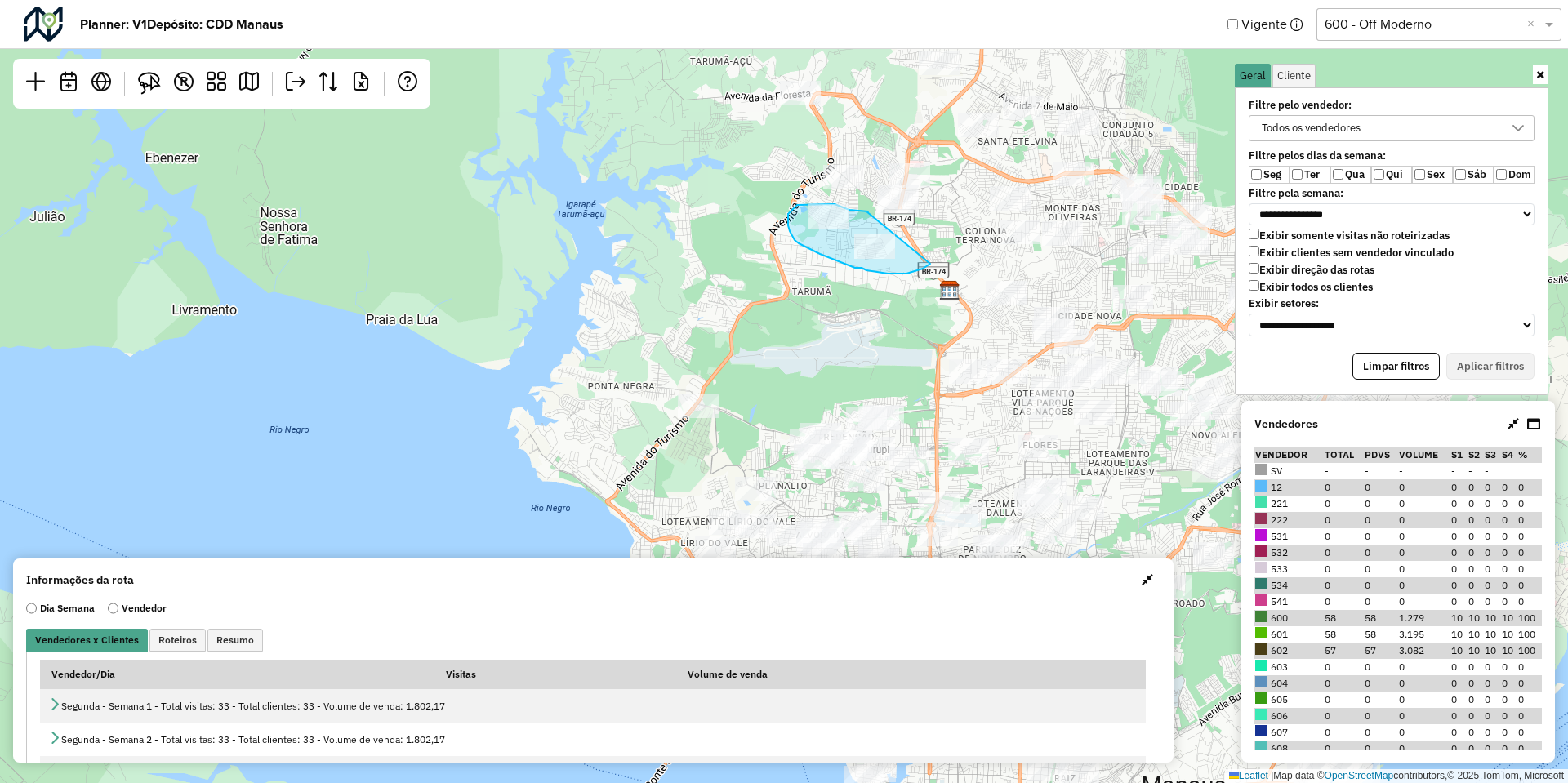
drag, startPoint x: 866, startPoint y: 211, endPoint x: 930, endPoint y: 264, distance: 83.1
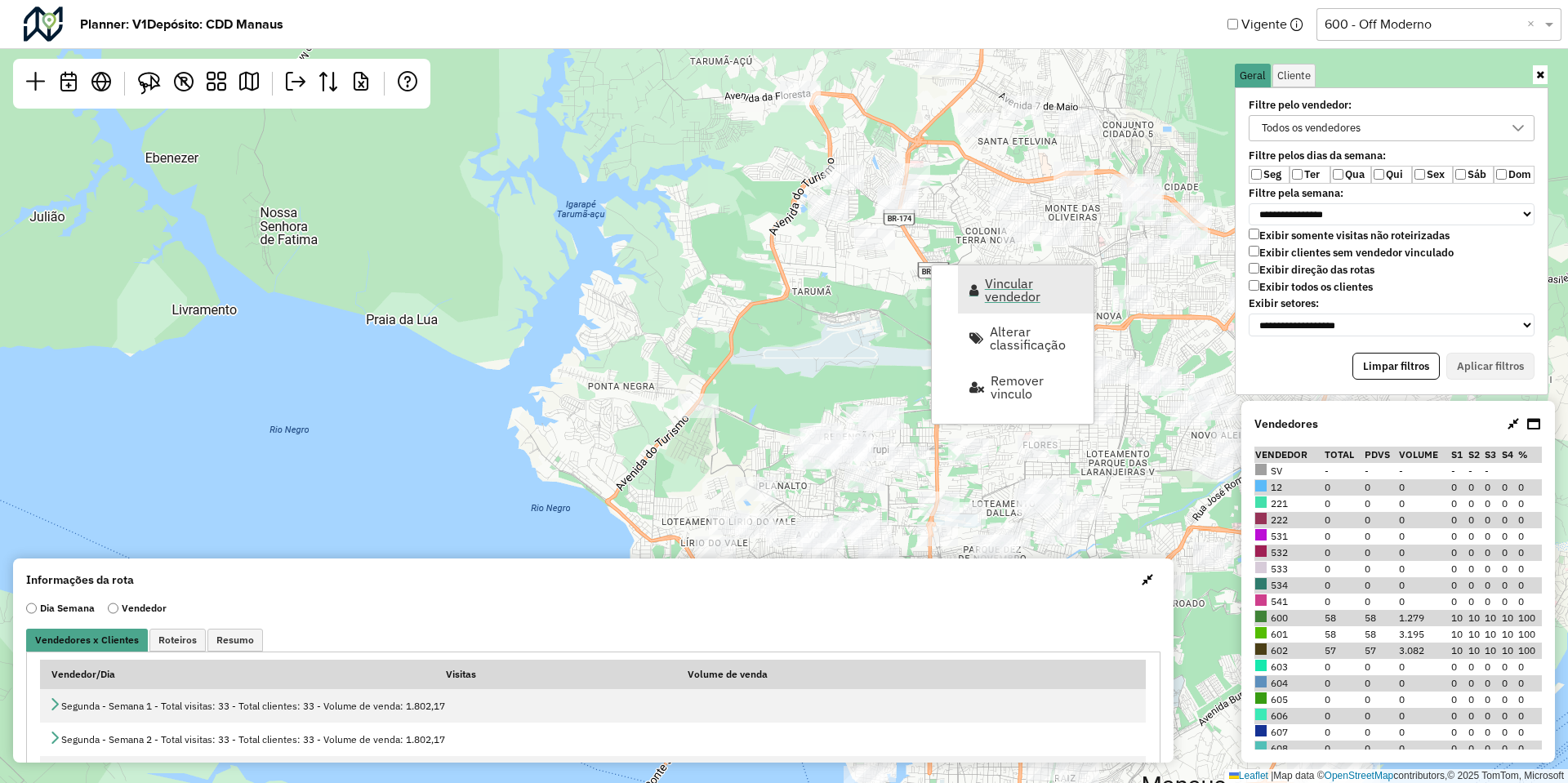
click at [966, 283] on link "Vincular vendedor" at bounding box center [1026, 289] width 136 height 48
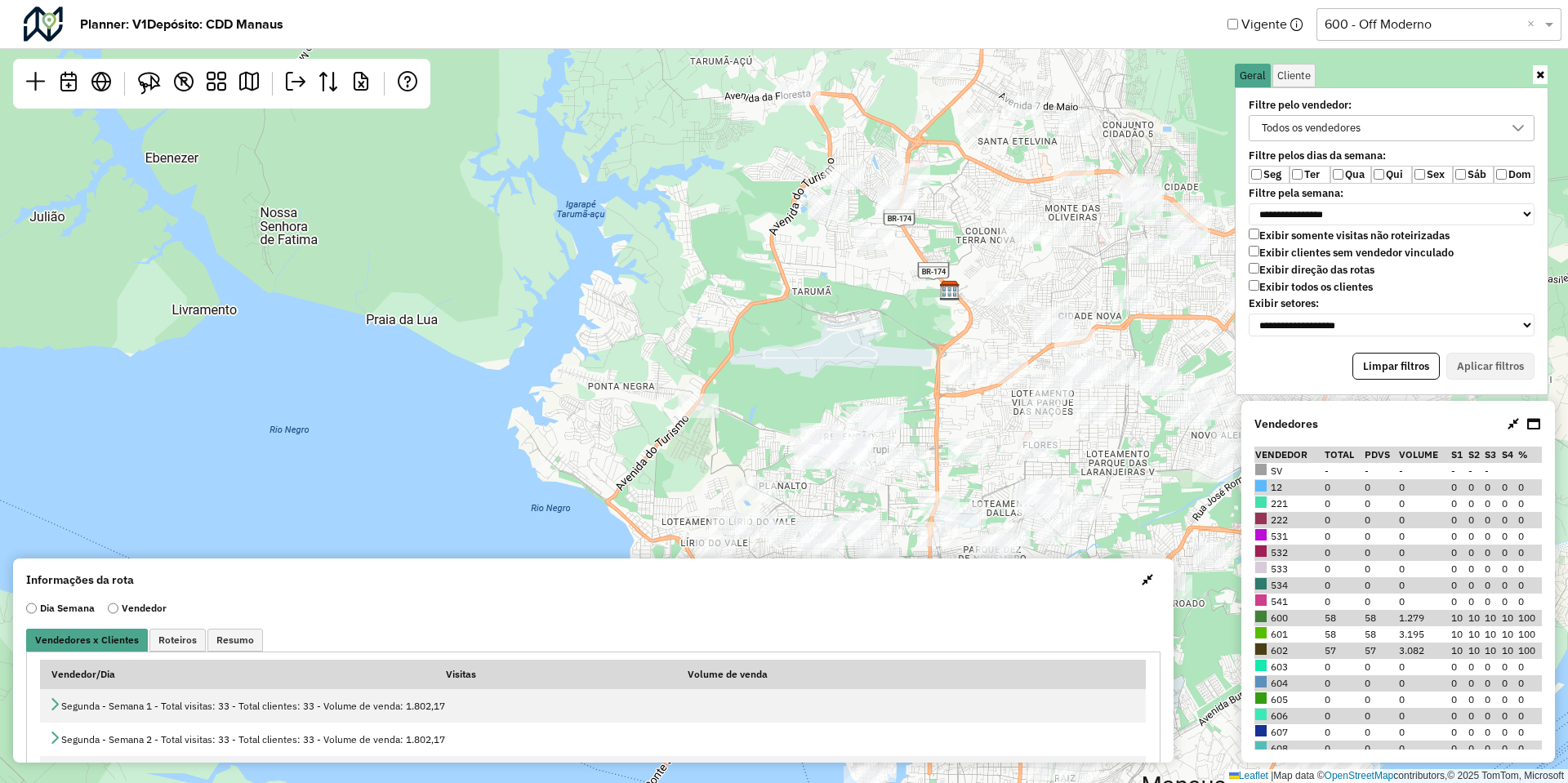
select select "********"
select select "*"
select select "********"
select select "*"
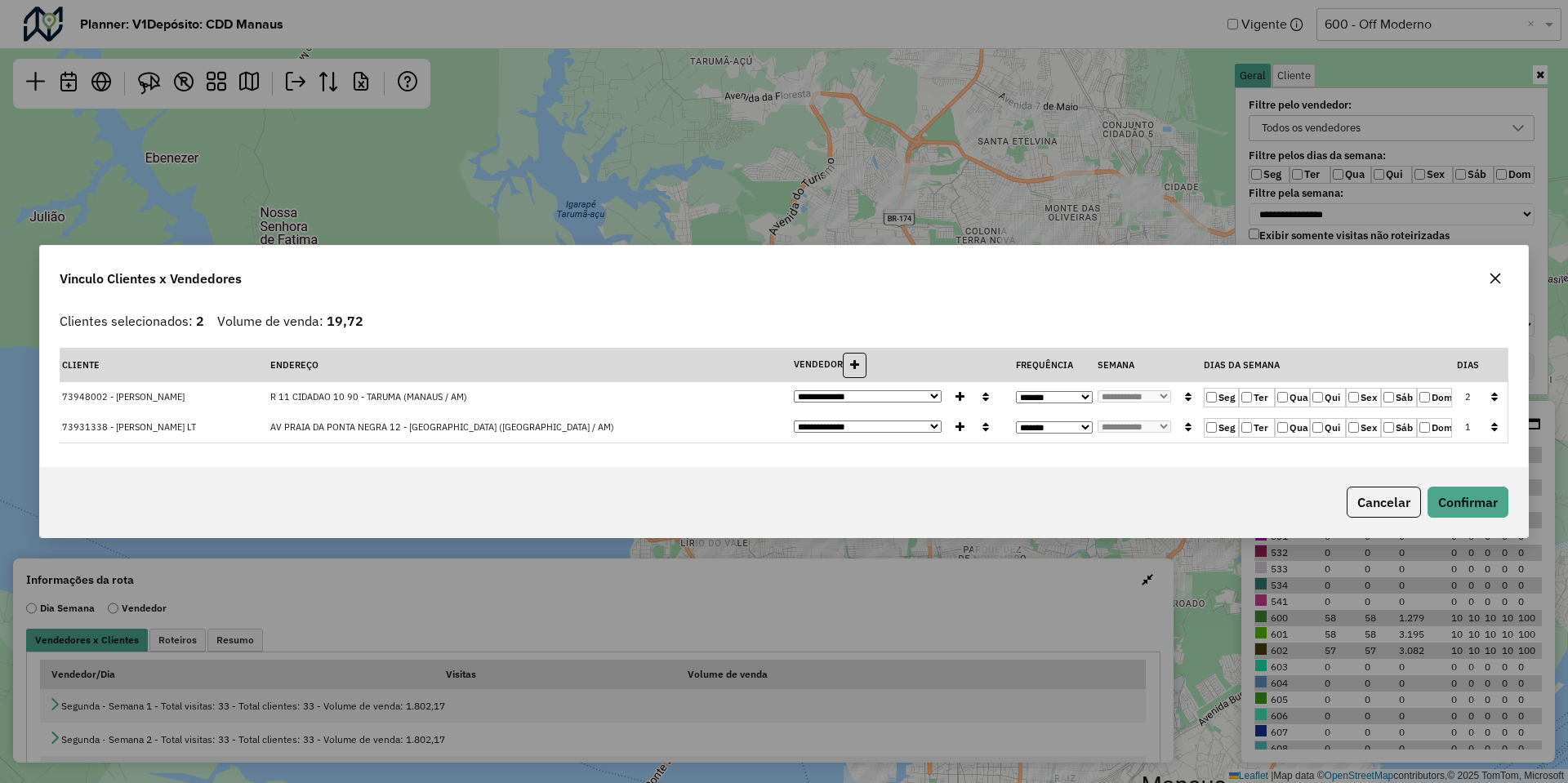
click at [1233, 398] on label "Seg" at bounding box center [1221, 398] width 35 height 20
click at [1489, 398] on button "button" at bounding box center [1494, 397] width 21 height 25
click at [1455, 496] on button "Confirmar" at bounding box center [1467, 502] width 81 height 31
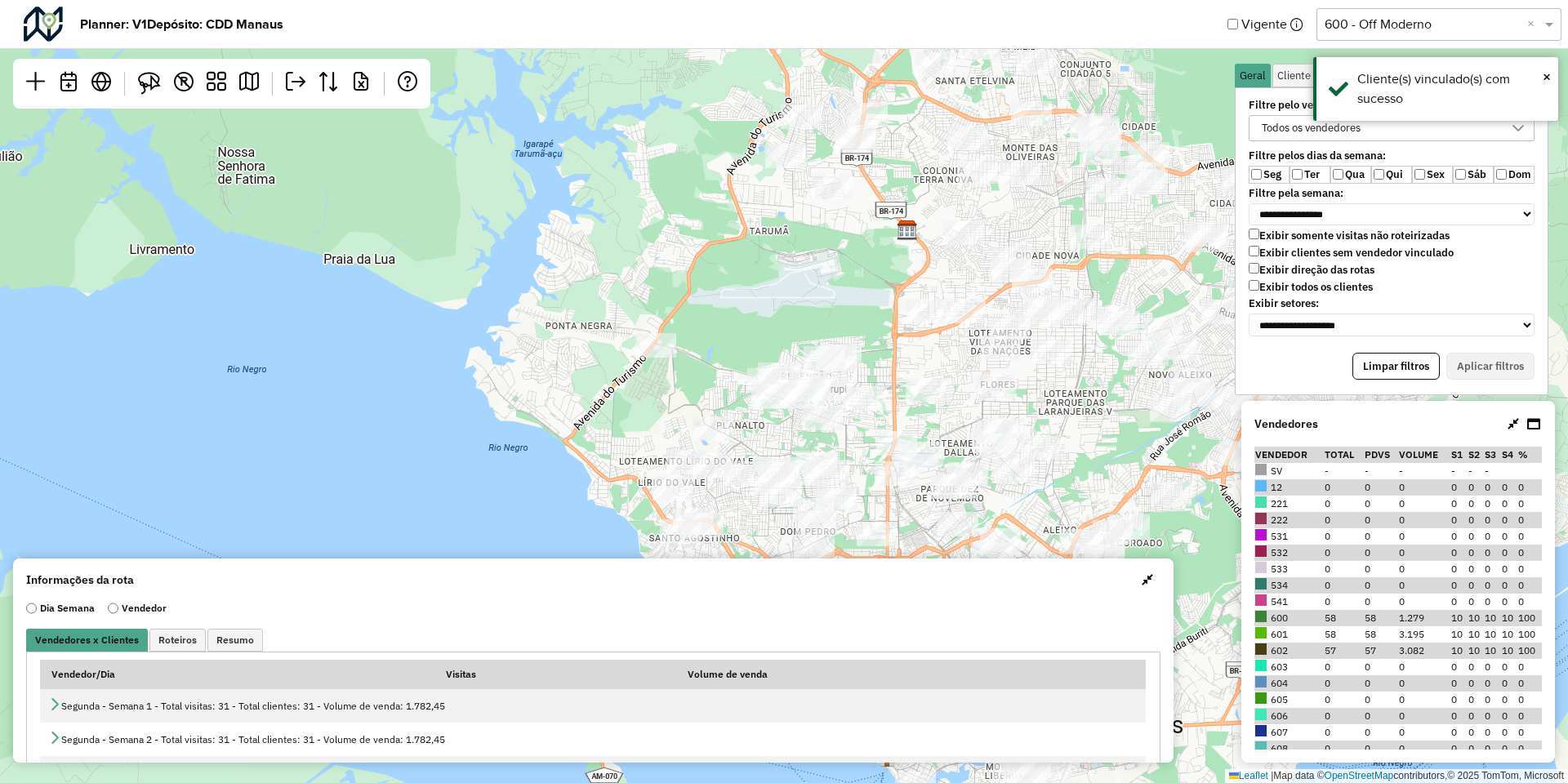
drag, startPoint x: 809, startPoint y: 372, endPoint x: 698, endPoint y: 221, distance: 187.4
click at [698, 221] on div "Leaflet | Map data © OpenStreetMap contributors,© 2025 TomTom, Microsoft" at bounding box center [784, 392] width 1568 height 783
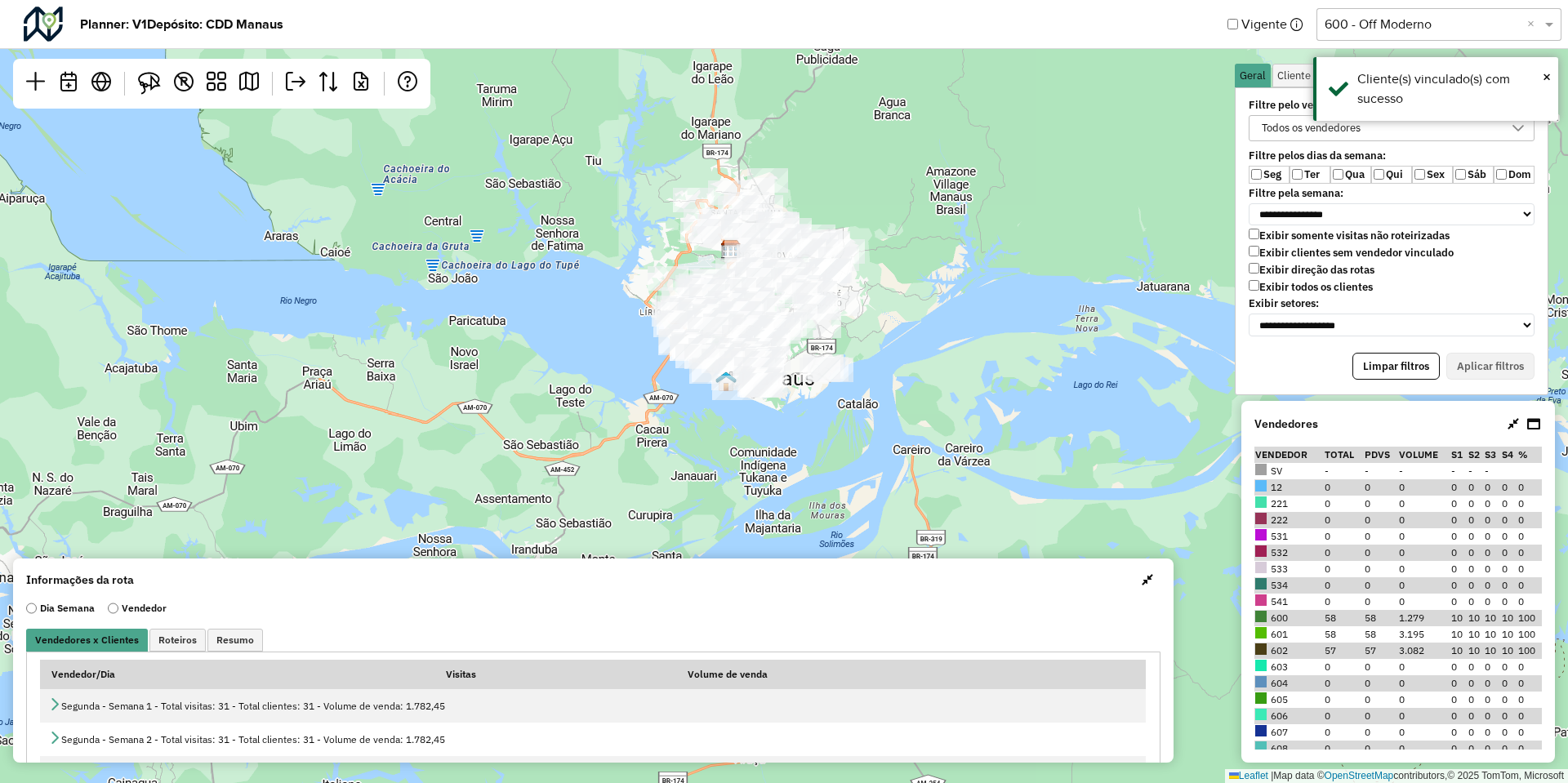
drag, startPoint x: 956, startPoint y: 197, endPoint x: 954, endPoint y: 247, distance: 50.0
click at [954, 247] on div "Leaflet | Map data © OpenStreetMap contributors,© 2025 TomTom, Microsoft" at bounding box center [784, 392] width 1568 height 783
click at [1406, 619] on td "1.279" at bounding box center [1424, 618] width 52 height 16
drag, startPoint x: 1407, startPoint y: 636, endPoint x: 1390, endPoint y: 635, distance: 17.0
click at [1390, 635] on tr "601 58 58 3.195 10 10 10 10 100" at bounding box center [1398, 635] width 287 height 16
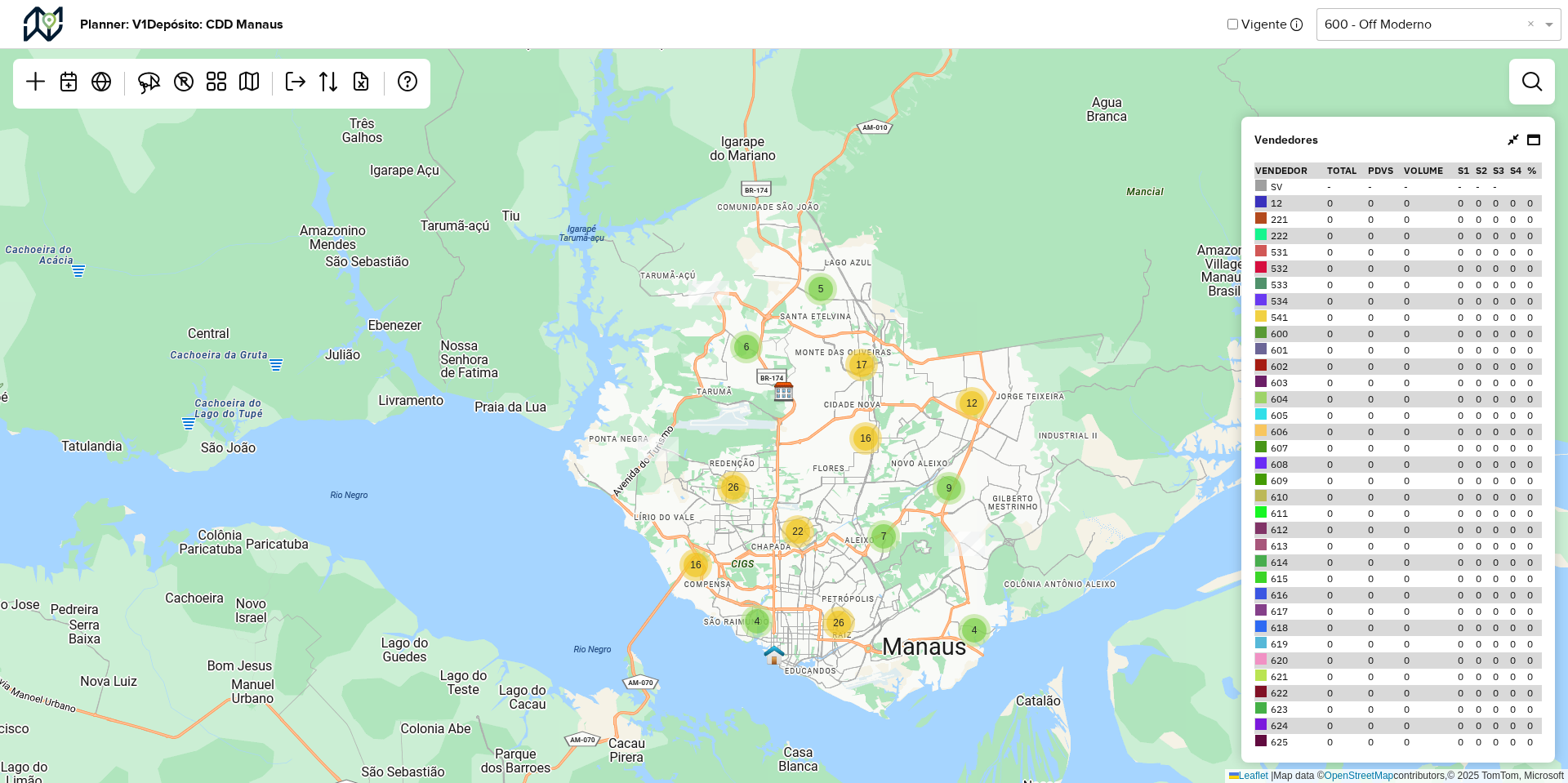
click at [1475, 37] on div "Selecione uma opção 600 - Off Moderno ×" at bounding box center [1439, 25] width 245 height 33
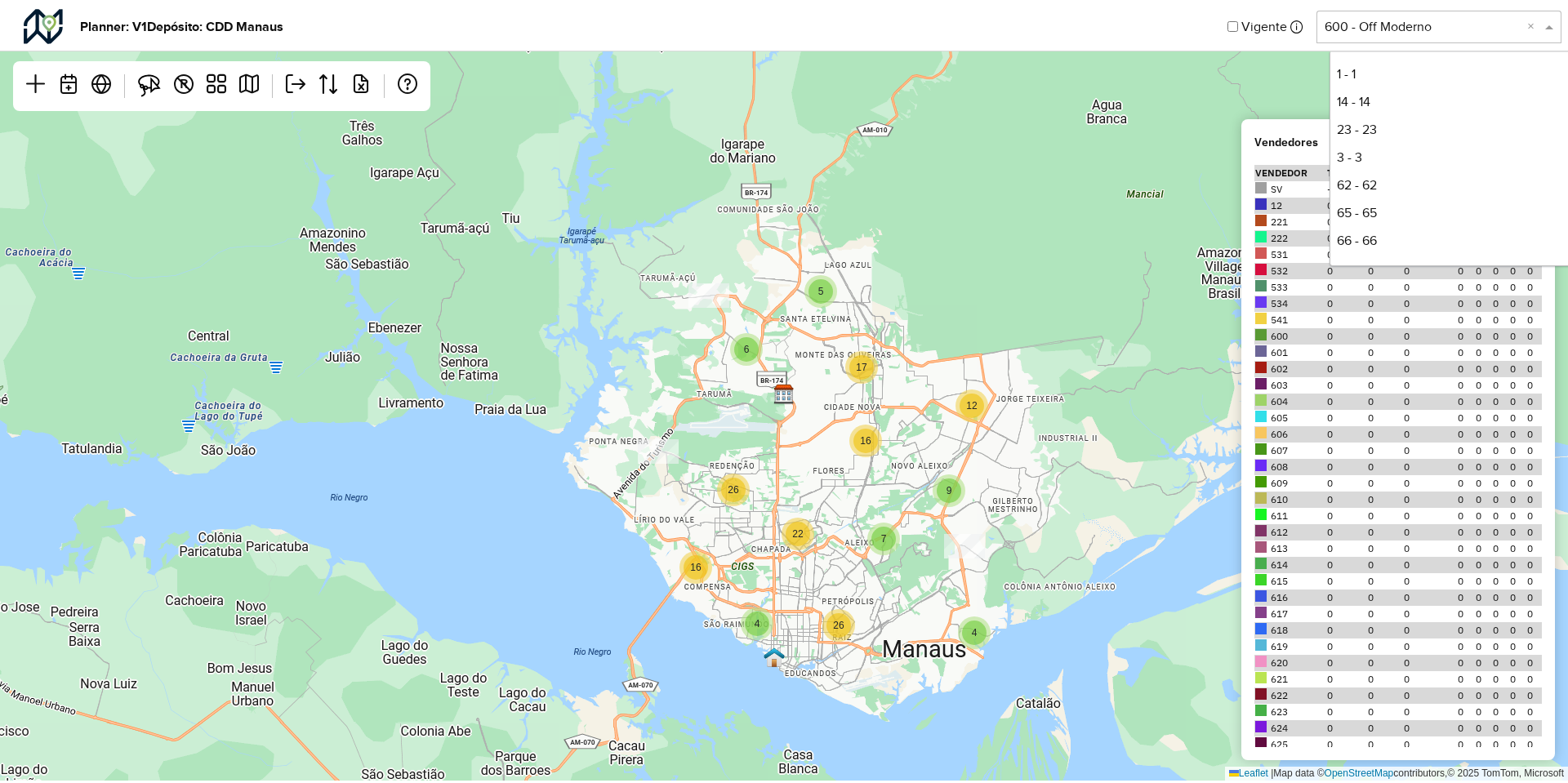
scroll to position [500, 0]
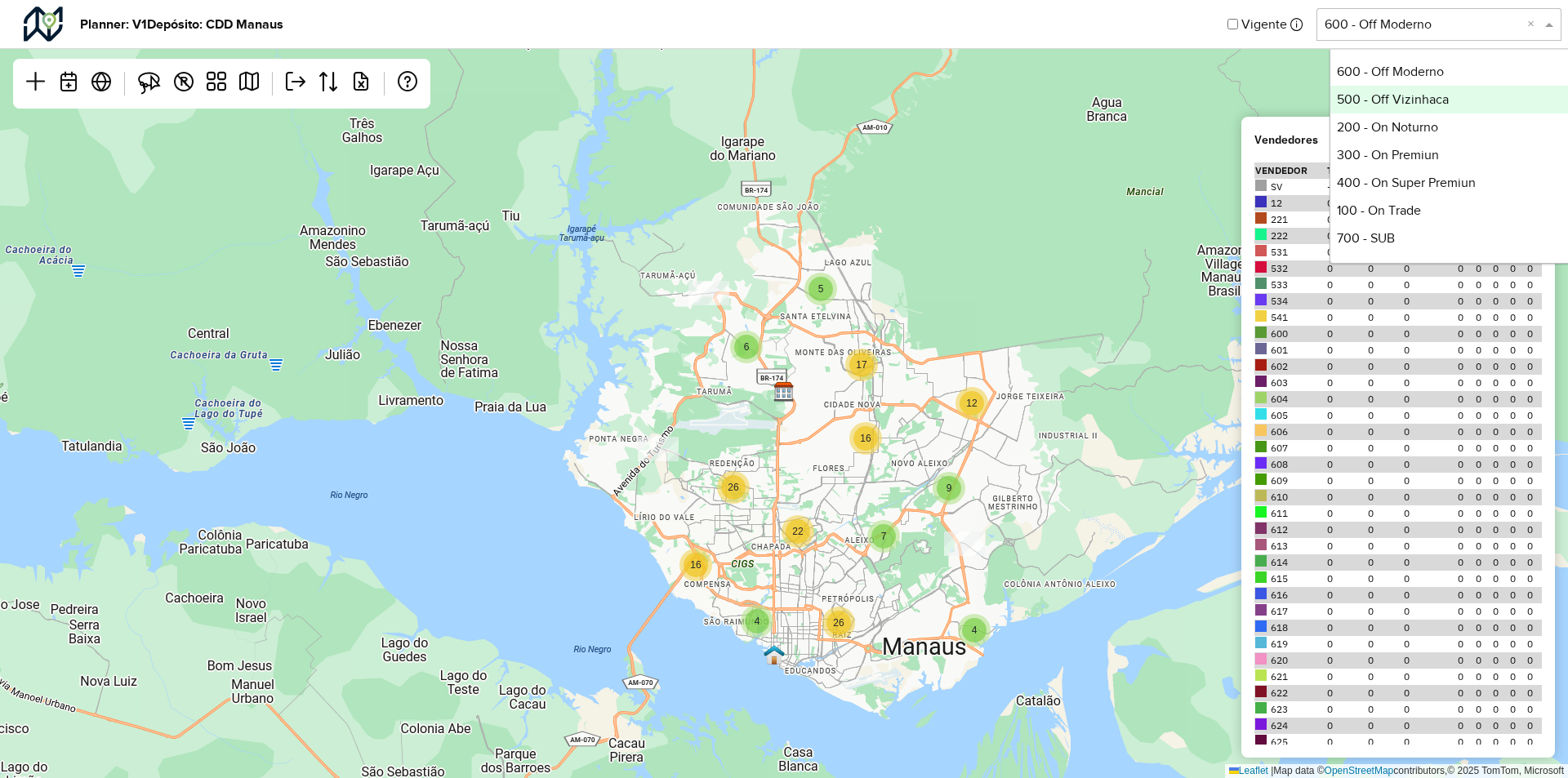
click at [1411, 94] on div "500 - Off Vizinhaca" at bounding box center [1452, 100] width 243 height 28
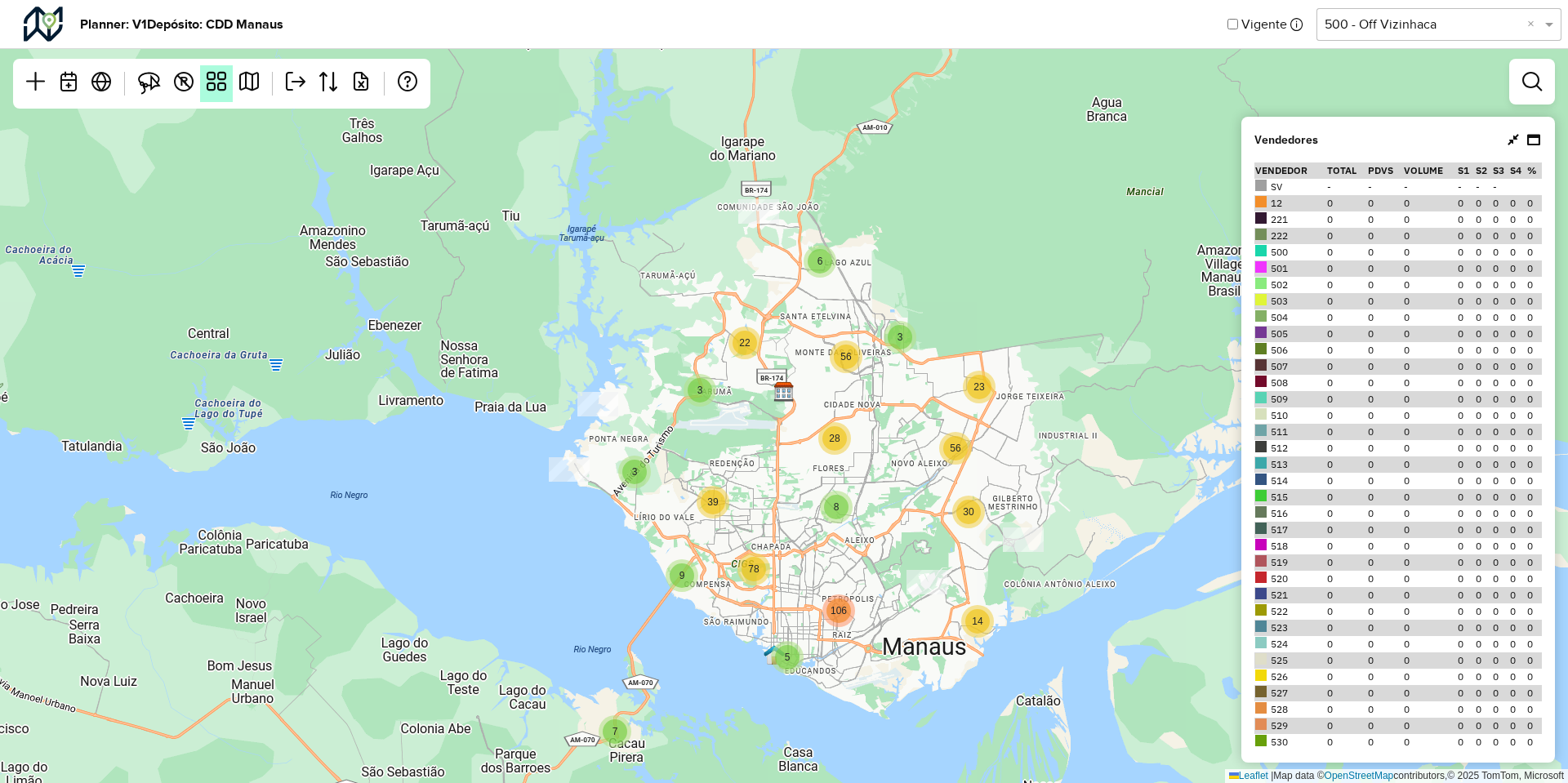
click at [215, 100] on link at bounding box center [216, 84] width 33 height 37
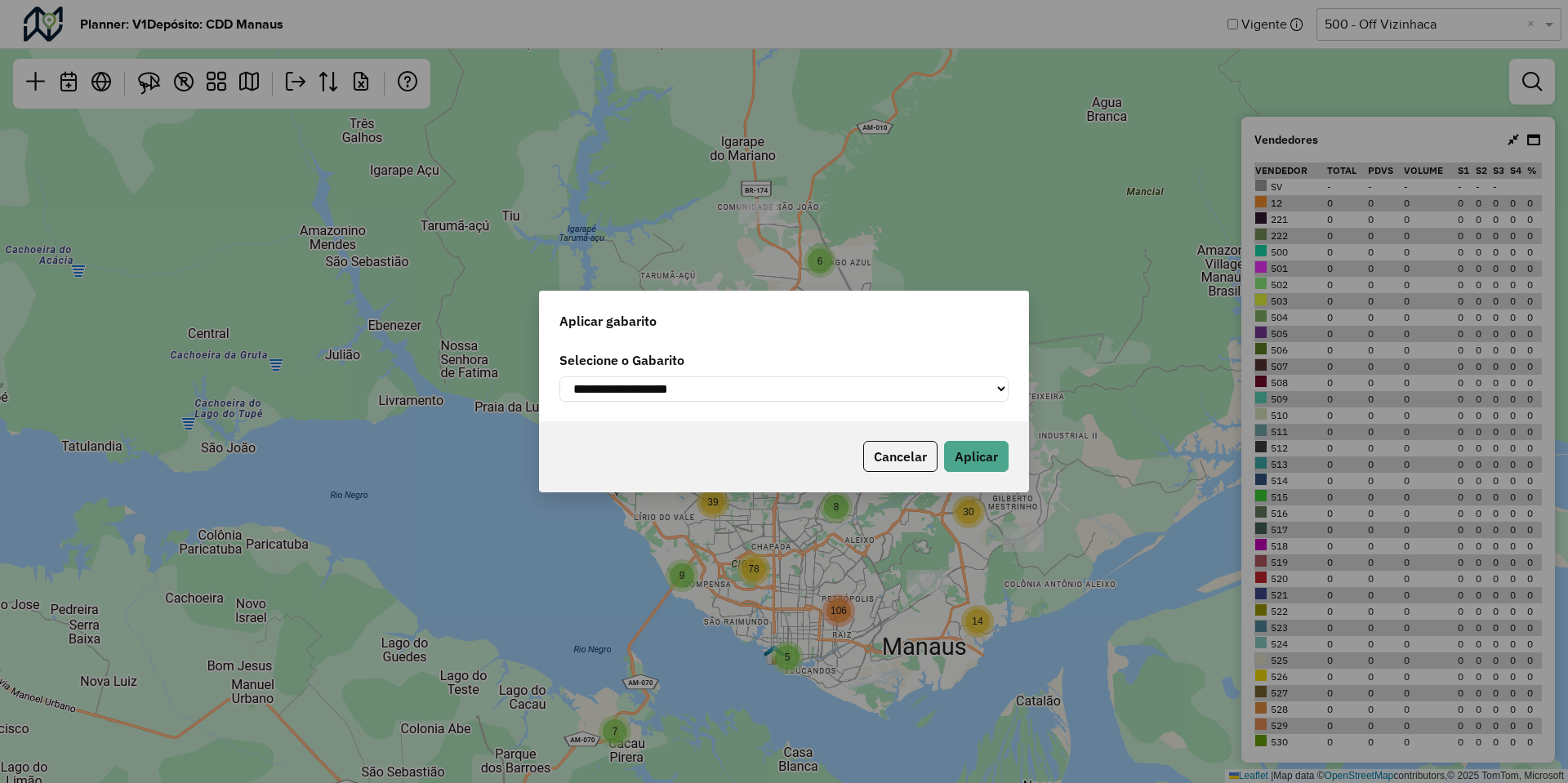
click at [755, 360] on label "Selecione o Gabarito" at bounding box center [784, 360] width 450 height 20
click at [755, 384] on select "**********" at bounding box center [784, 389] width 450 height 25
select select "**********"
click at [559, 377] on select "**********" at bounding box center [784, 389] width 450 height 25
click at [976, 464] on button "Aplicar" at bounding box center [976, 457] width 65 height 31
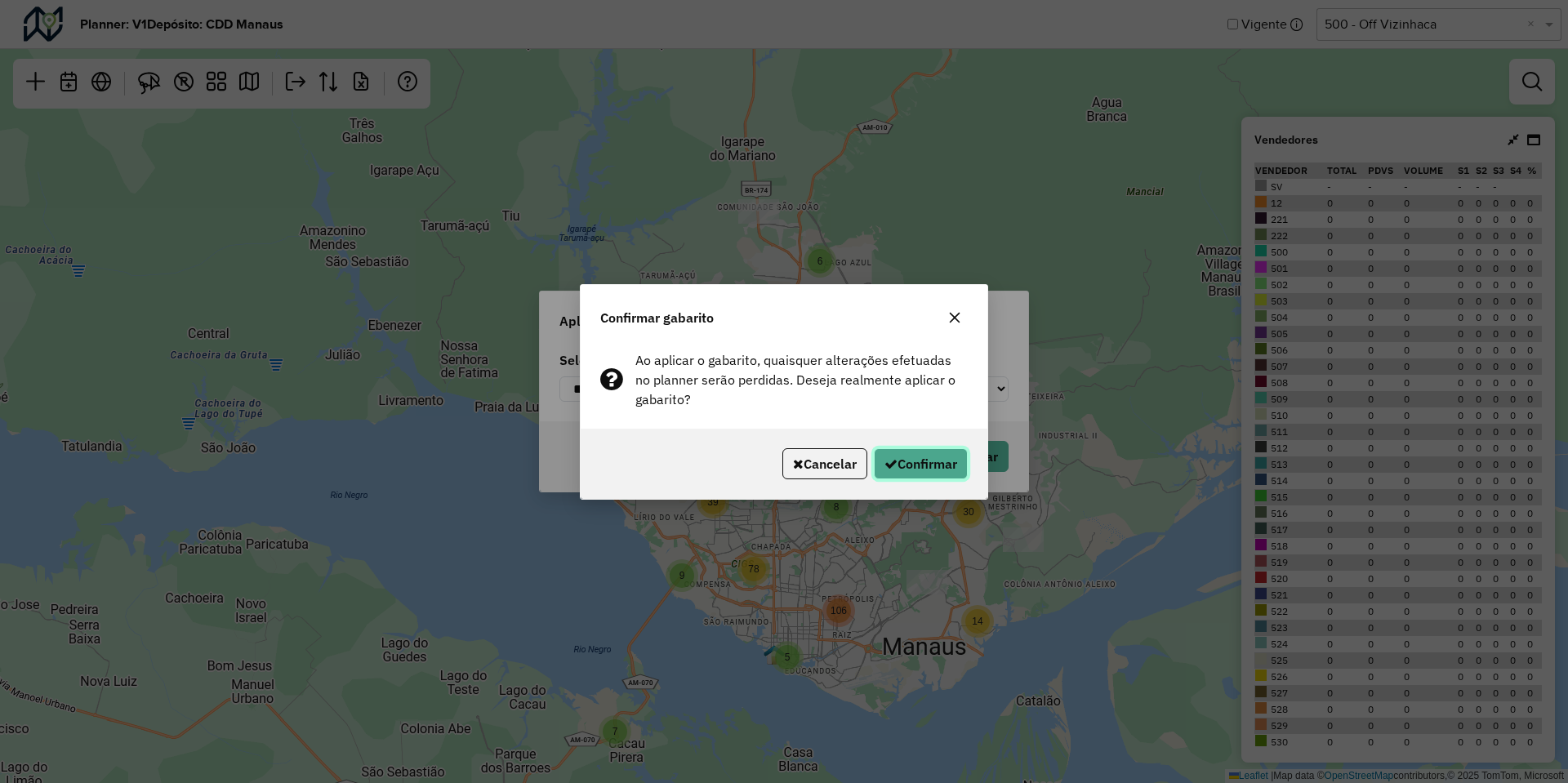
click at [943, 461] on button "Confirmar" at bounding box center [920, 464] width 94 height 31
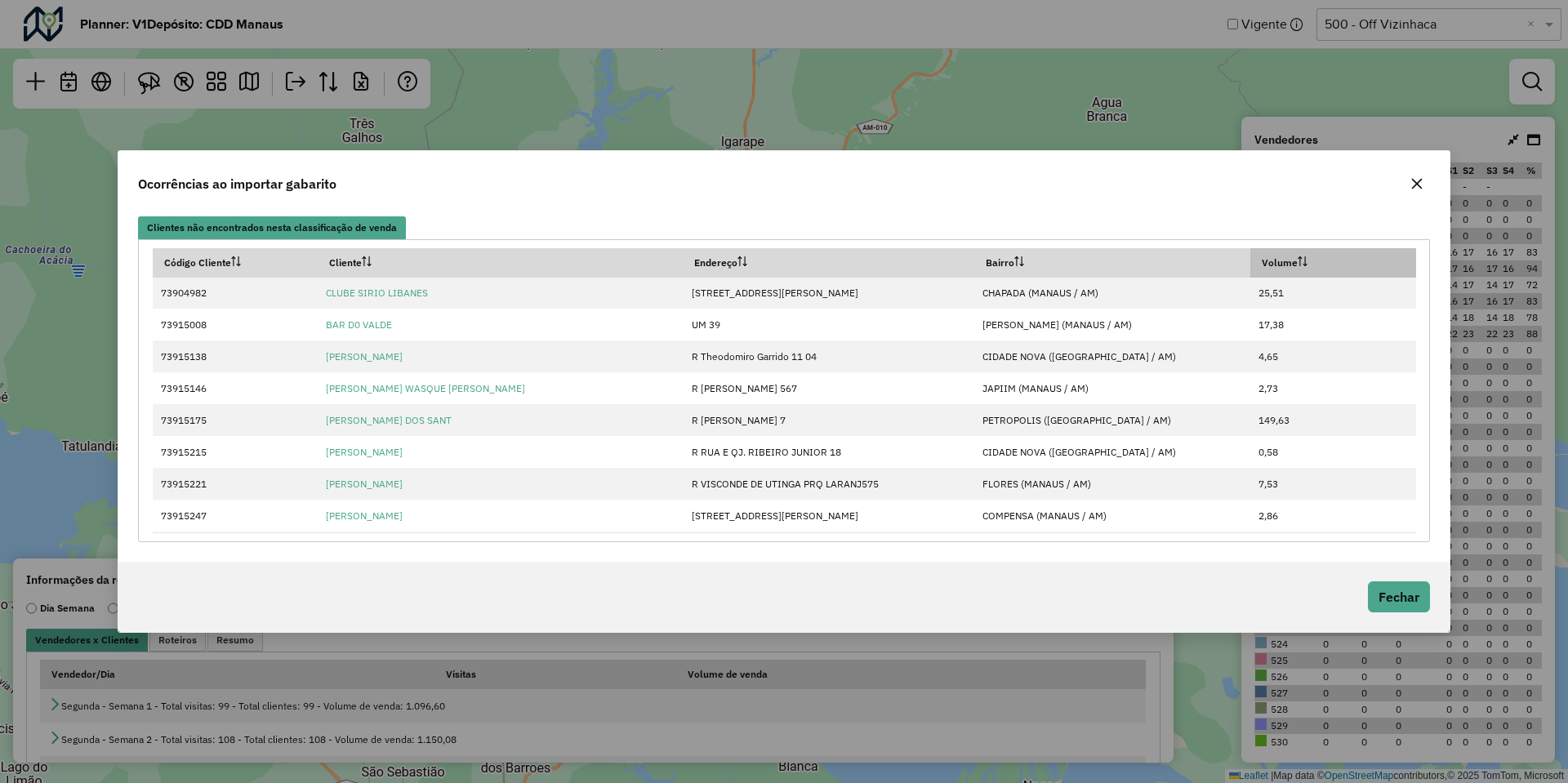
drag, startPoint x: 1420, startPoint y: 176, endPoint x: 1306, endPoint y: 260, distance: 141.6
click at [1420, 176] on button "button" at bounding box center [1417, 183] width 26 height 26
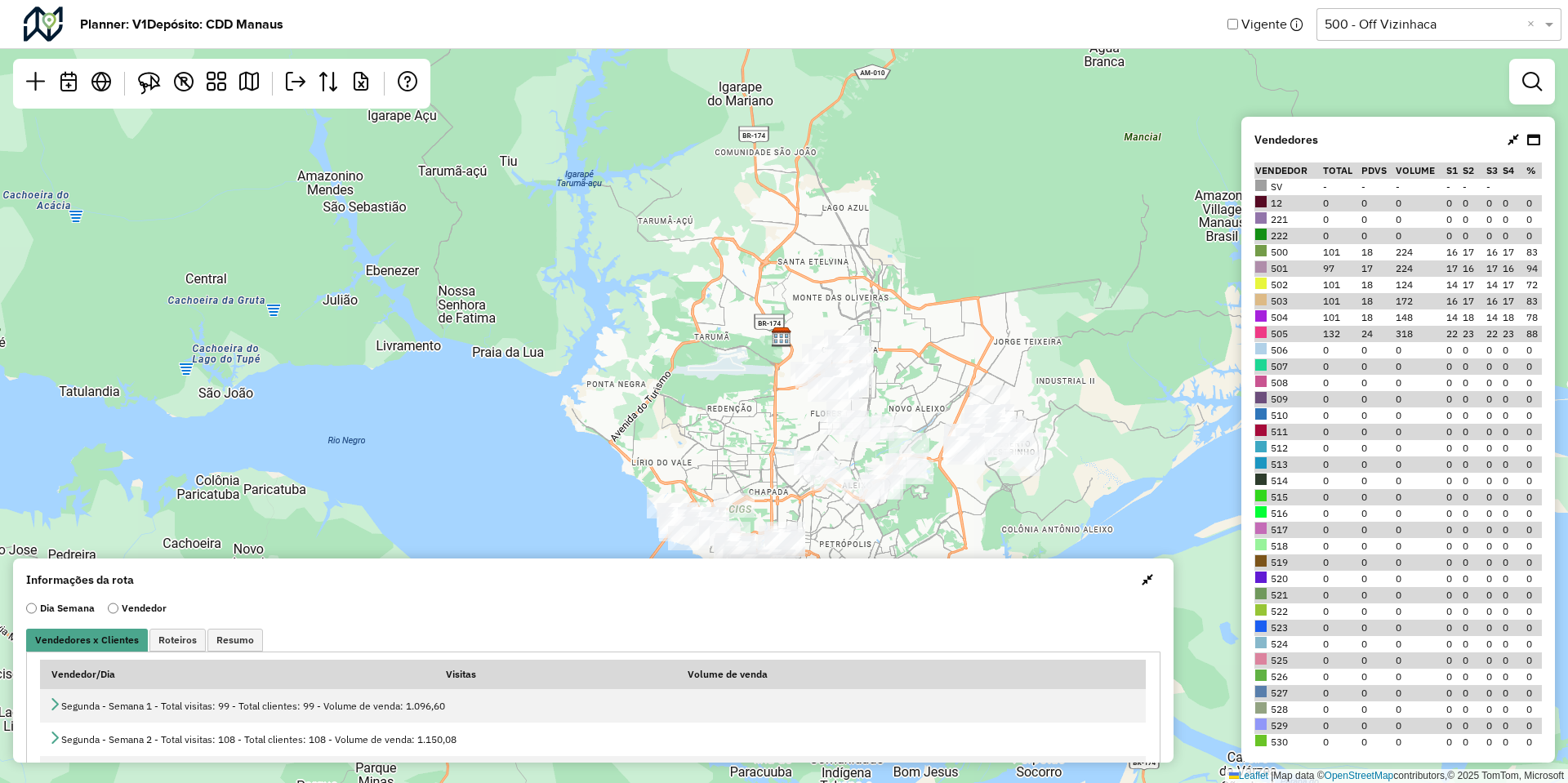
drag, startPoint x: 971, startPoint y: 423, endPoint x: 959, endPoint y: 328, distance: 95.8
click at [959, 328] on div "Leaflet | Map data © OpenStreetMap contributors,© 2025 TomTom, Microsoft" at bounding box center [784, 392] width 1568 height 783
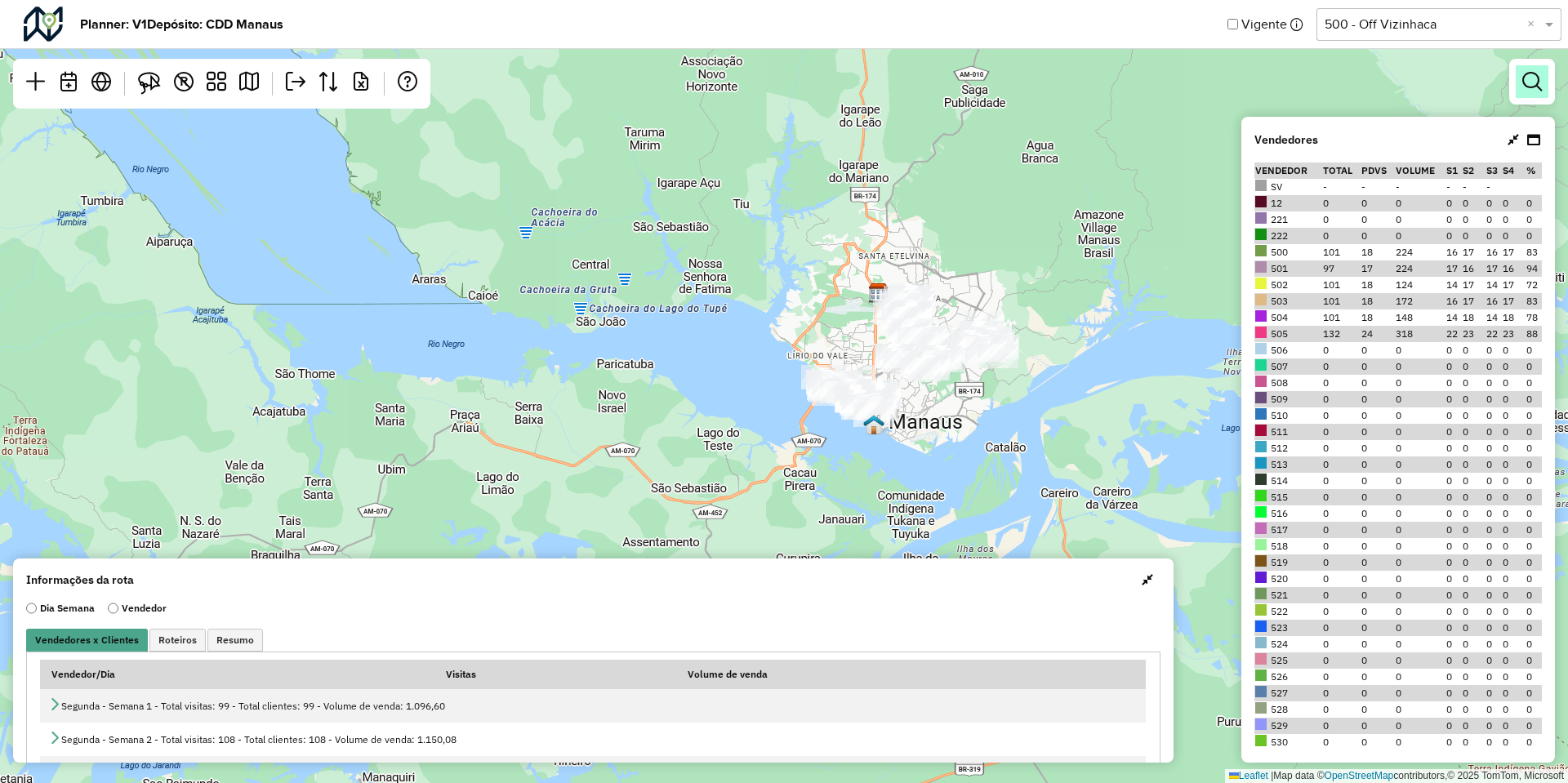
click at [1525, 93] on link at bounding box center [1532, 82] width 33 height 33
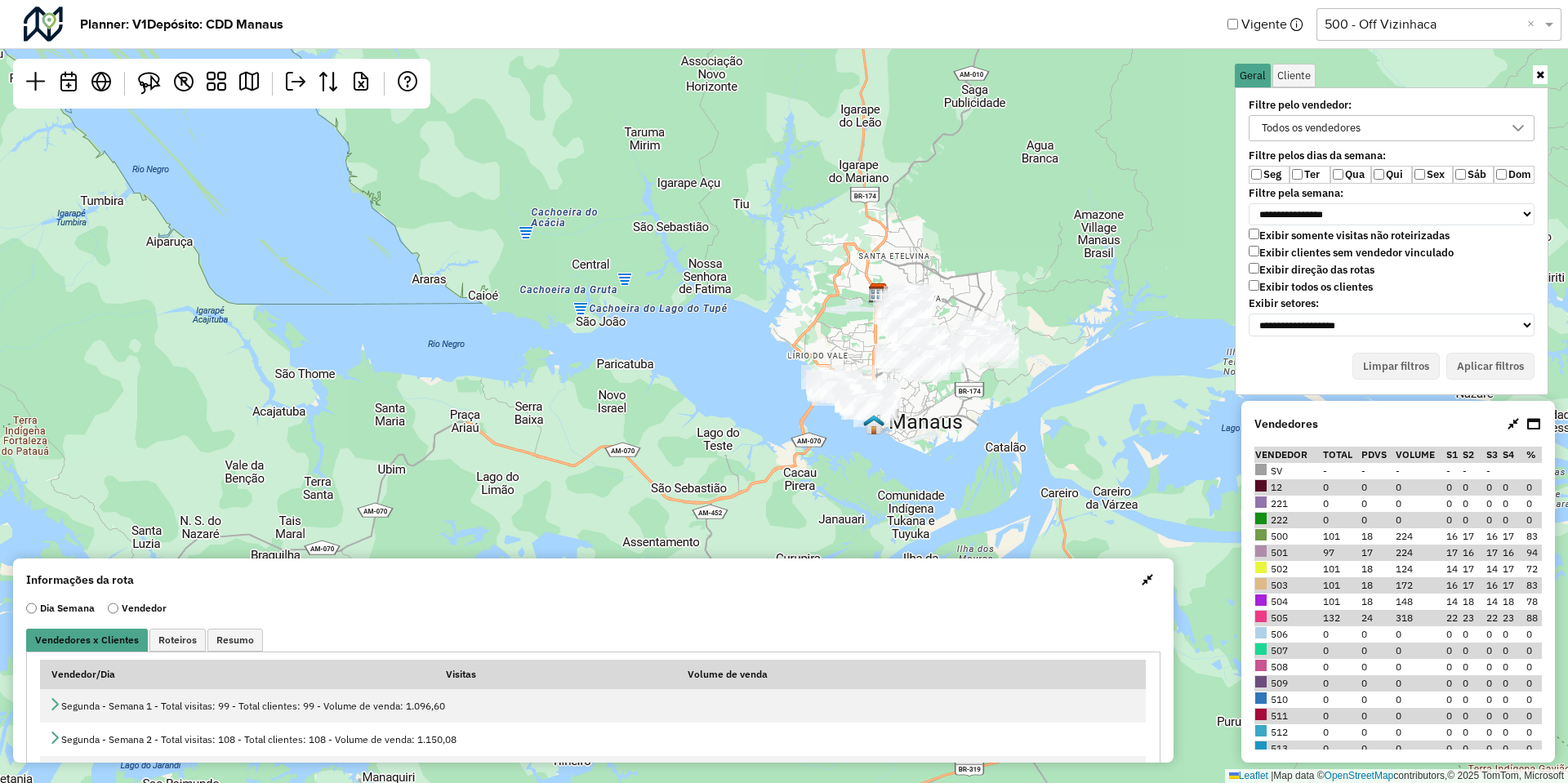
click at [1310, 165] on label "Ter" at bounding box center [1310, 174] width 41 height 18
click at [1358, 179] on label "Qua" at bounding box center [1351, 174] width 41 height 18
click at [1390, 179] on label "Qui" at bounding box center [1391, 174] width 41 height 18
click at [1427, 179] on label "Sex" at bounding box center [1432, 174] width 41 height 18
click at [1475, 179] on label "Sáb" at bounding box center [1473, 174] width 41 height 18
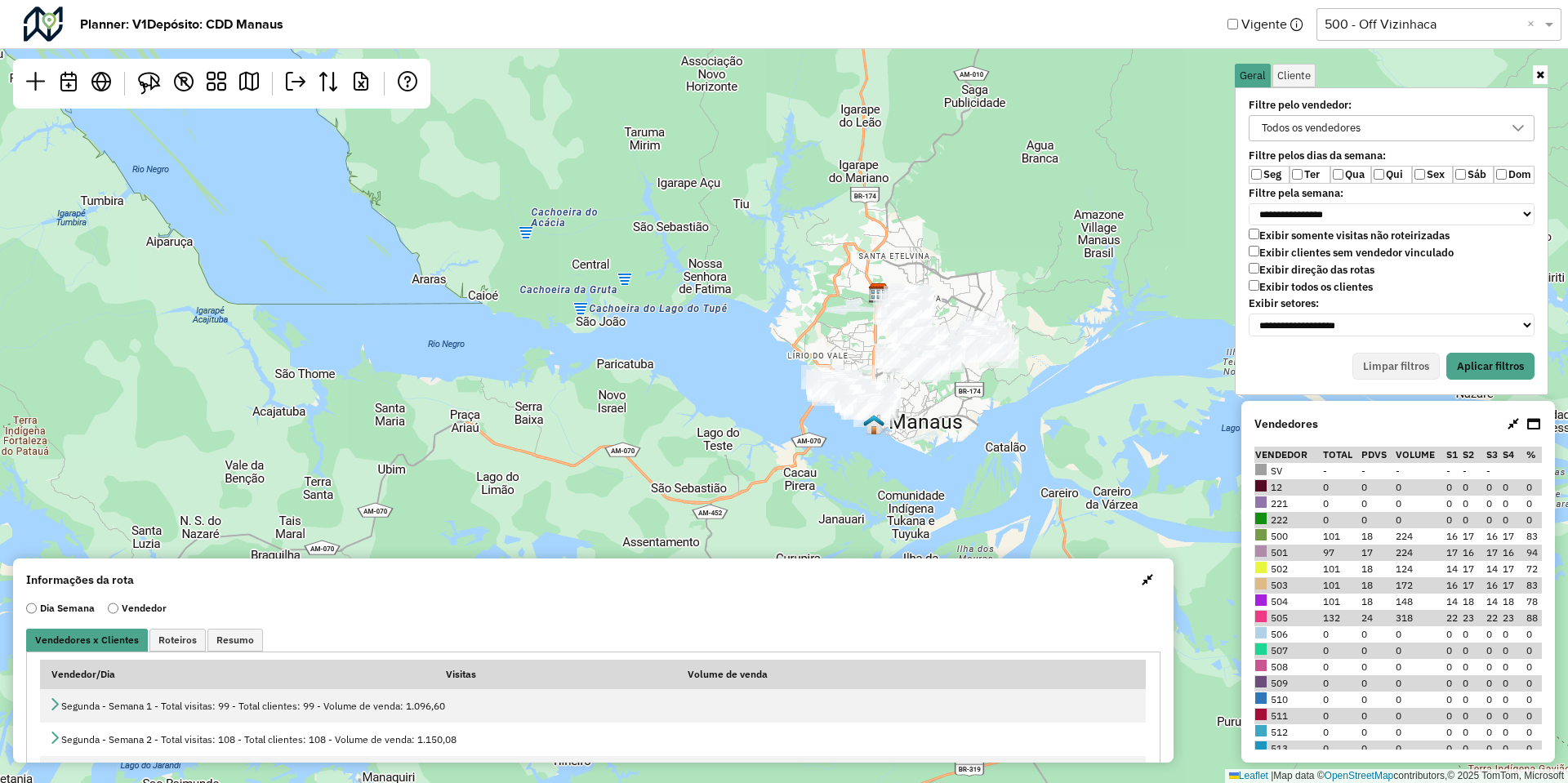
click at [1380, 255] on label "Exibir clientes sem vendedor vinculado" at bounding box center [1351, 252] width 205 height 14
click at [1469, 374] on button "Aplicar filtros" at bounding box center [1490, 367] width 88 height 28
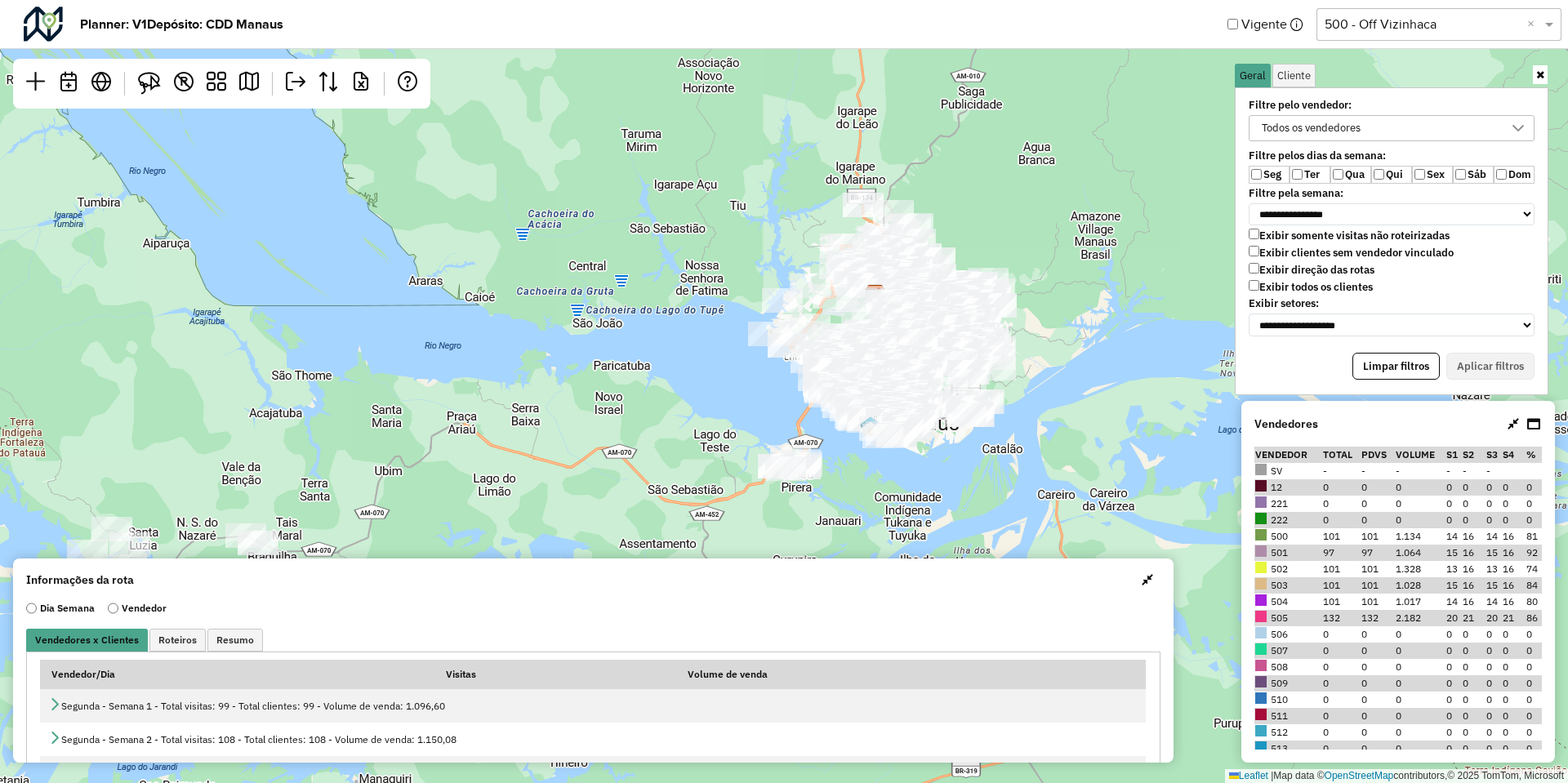
drag, startPoint x: 623, startPoint y: 489, endPoint x: 645, endPoint y: 349, distance: 141.7
click at [645, 349] on div "Leaflet | Map data © OpenStreetMap contributors,© 2025 TomTom, Microsoft" at bounding box center [784, 392] width 1568 height 783
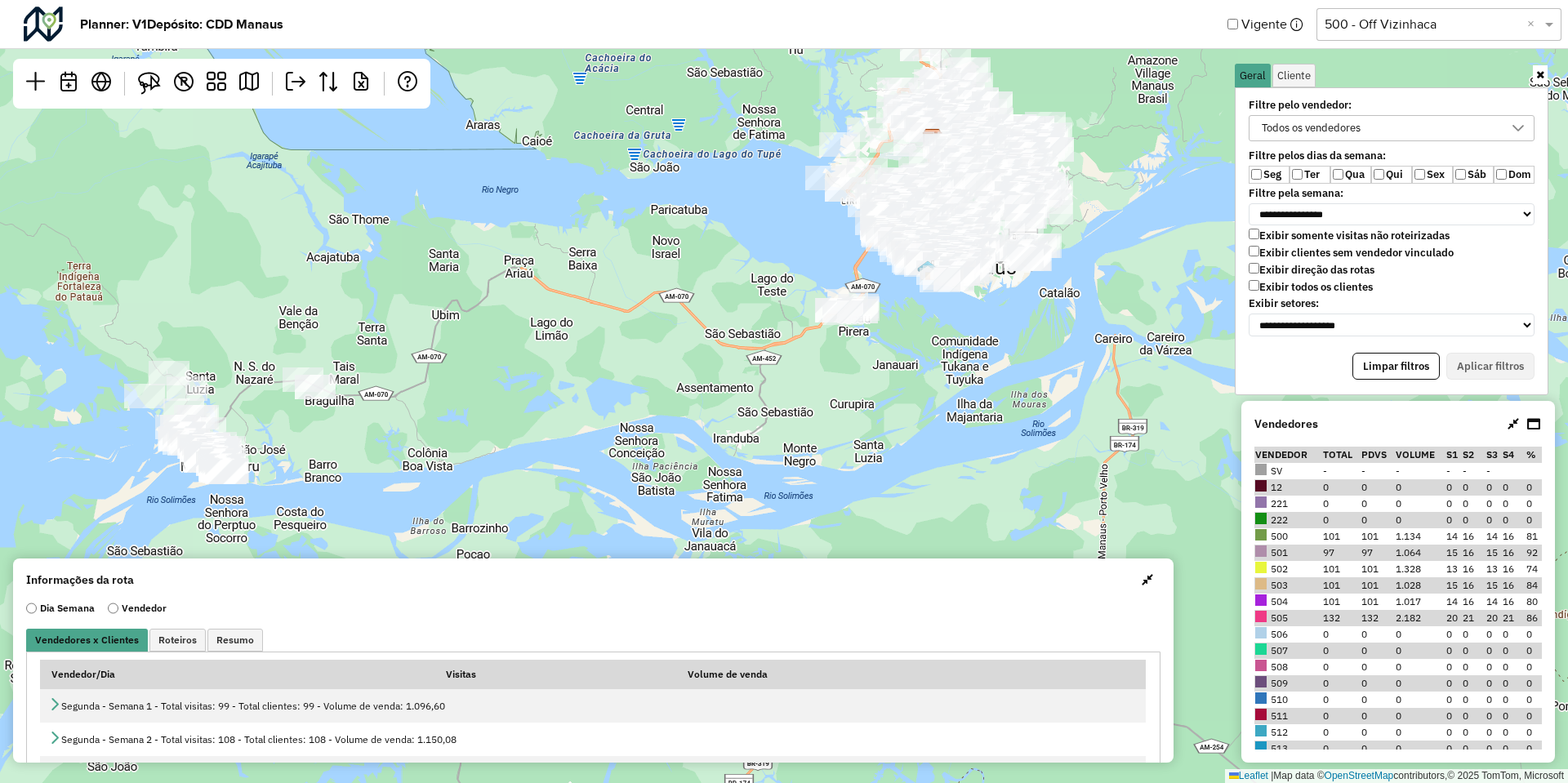
drag, startPoint x: 464, startPoint y: 383, endPoint x: 476, endPoint y: 373, distance: 15.6
click at [476, 373] on div "Leaflet | Map data © OpenStreetMap contributors,© 2025 TomTom, Microsoft" at bounding box center [784, 392] width 1568 height 783
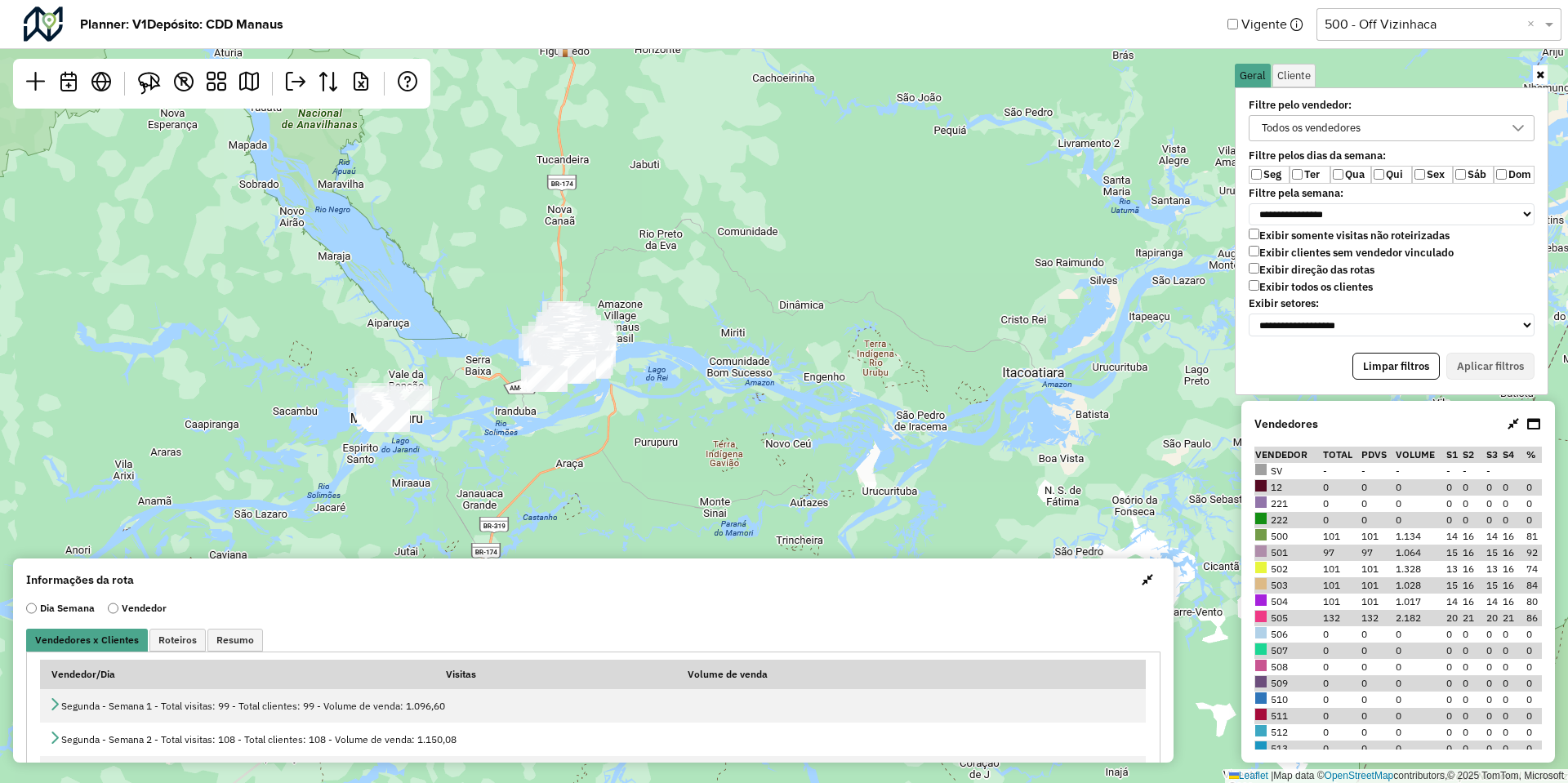
click at [496, 410] on div "Leaflet | Map data © OpenStreetMap contributors,© 2025 TomTom, Microsoft" at bounding box center [784, 392] width 1568 height 783
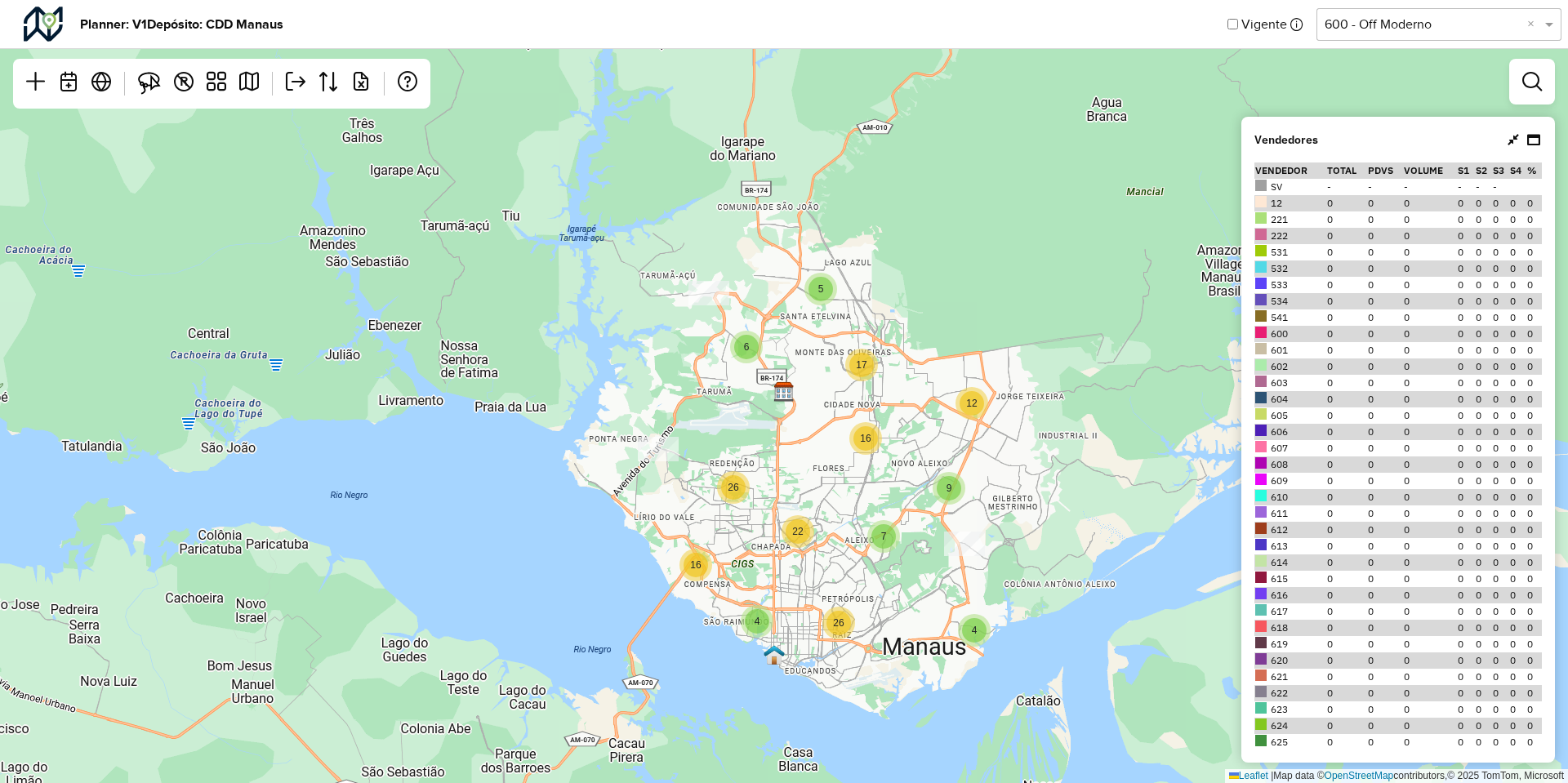
click at [1386, 25] on input "text" at bounding box center [1422, 25] width 196 height 20
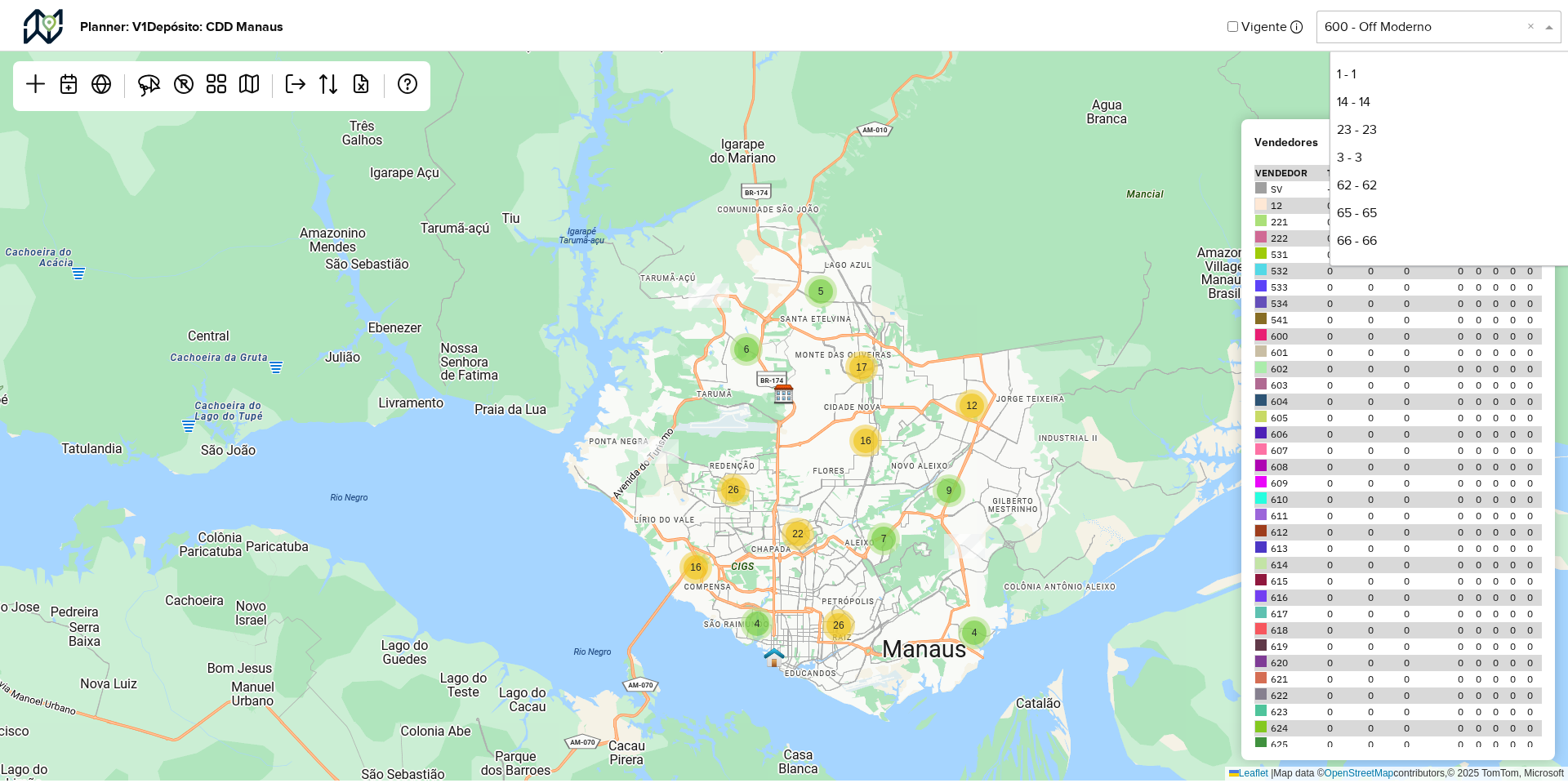
scroll to position [500, 0]
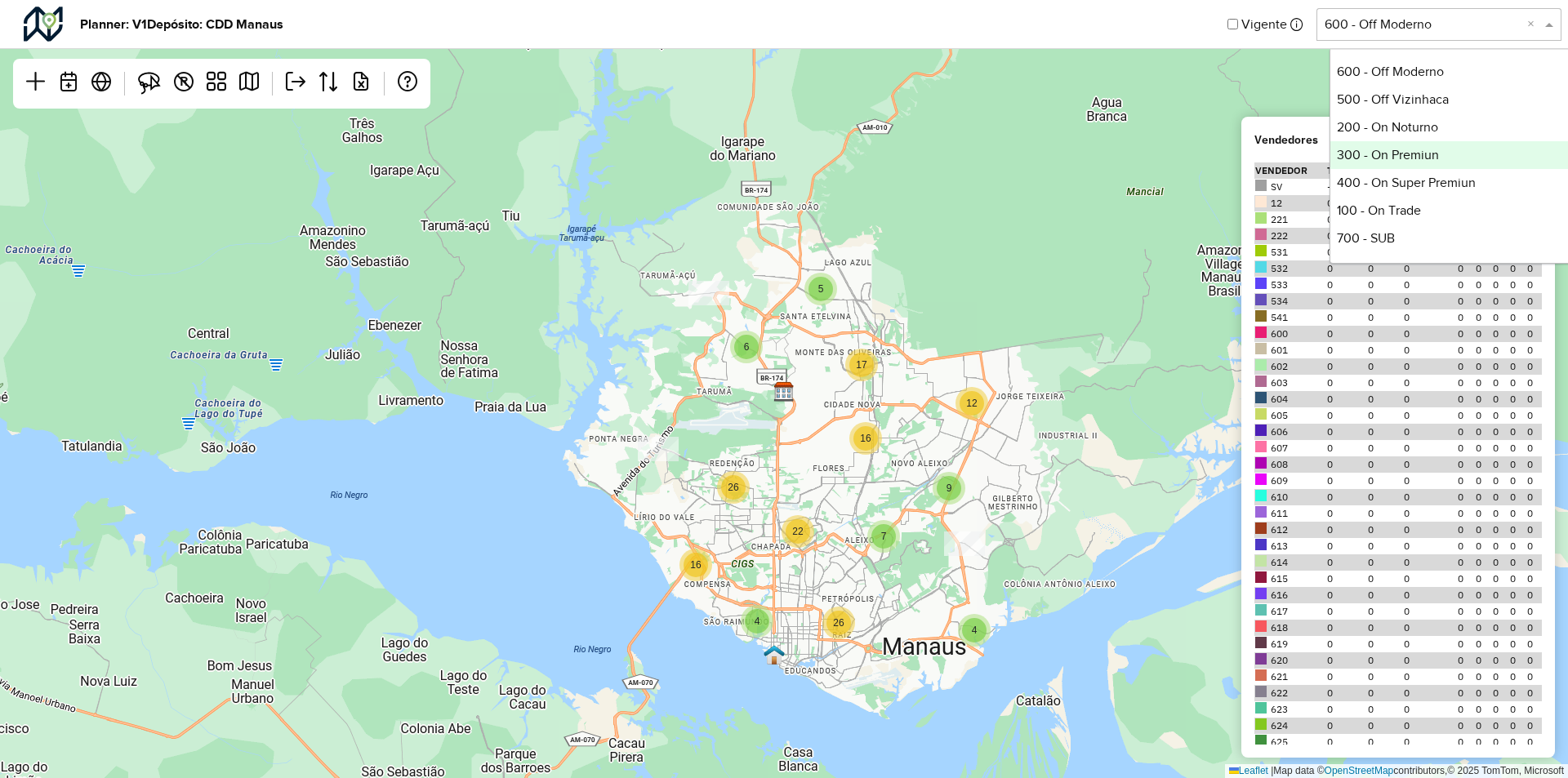
click at [1376, 148] on div "300 - On Premiun" at bounding box center [1452, 156] width 243 height 28
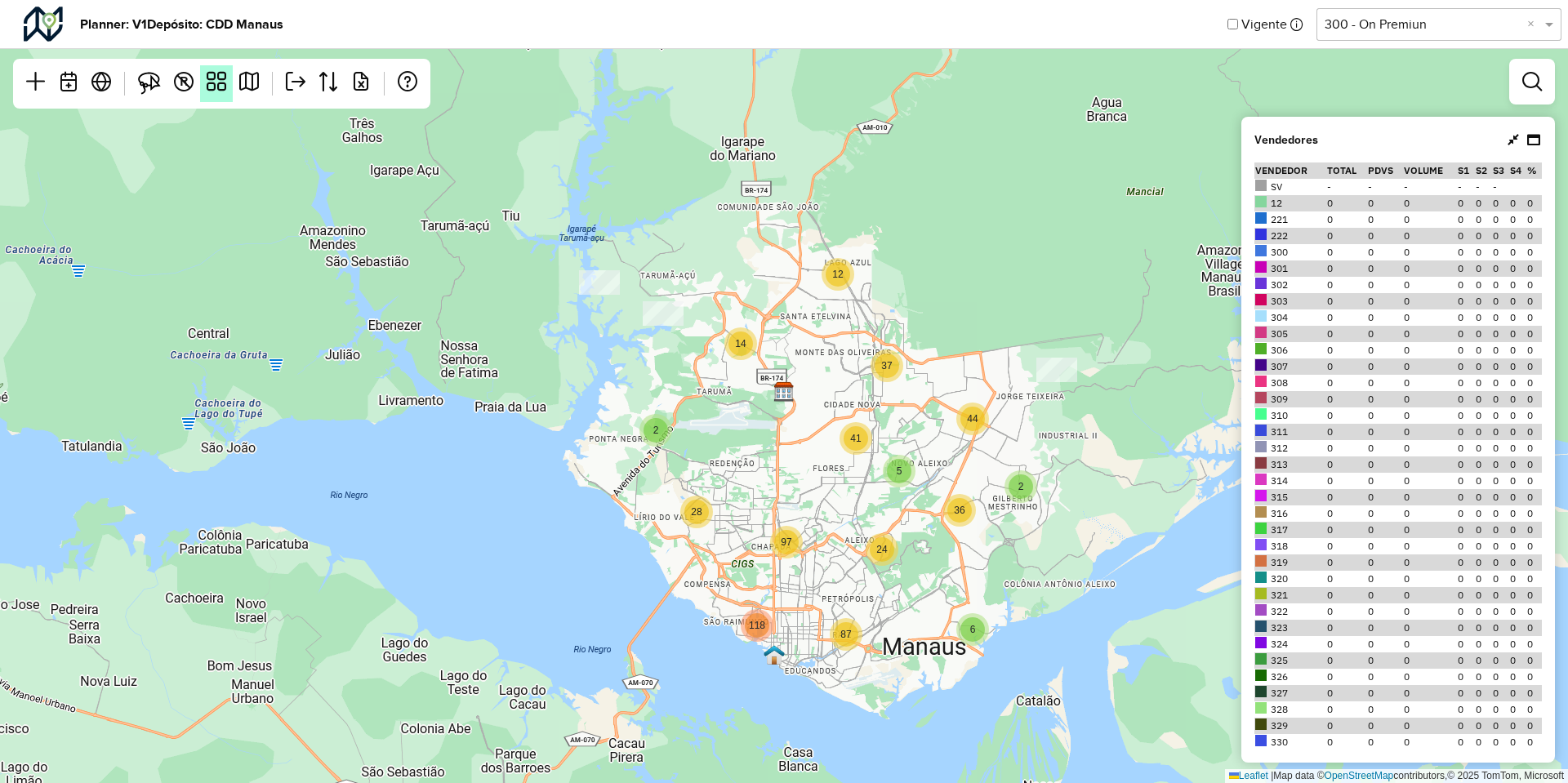
click at [219, 87] on em at bounding box center [216, 82] width 20 height 20
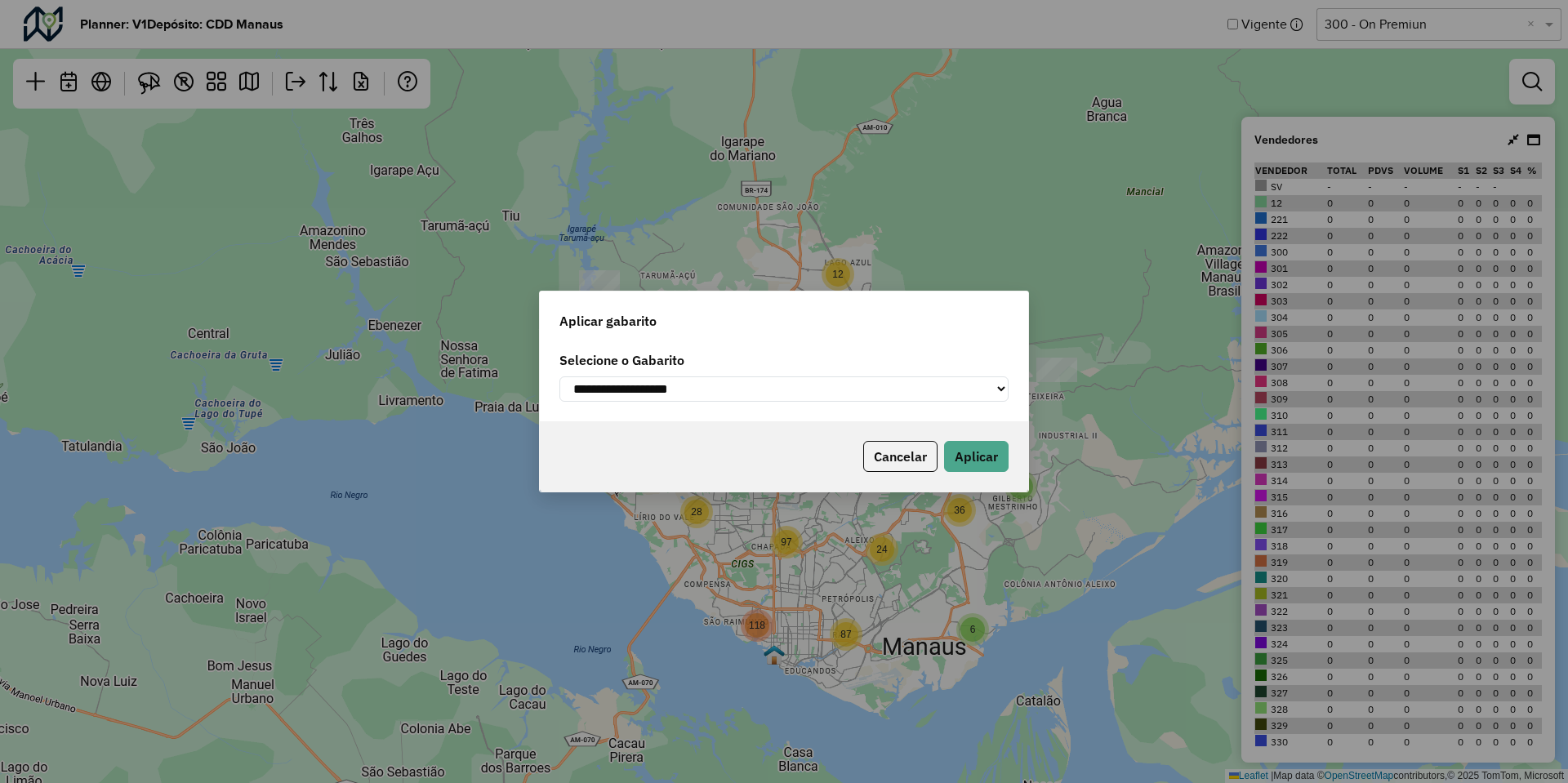
click at [765, 380] on select "**********" at bounding box center [784, 389] width 450 height 25
select select "**********"
click at [559, 377] on select "**********" at bounding box center [784, 389] width 450 height 25
click at [965, 449] on button "Aplicar" at bounding box center [976, 457] width 65 height 31
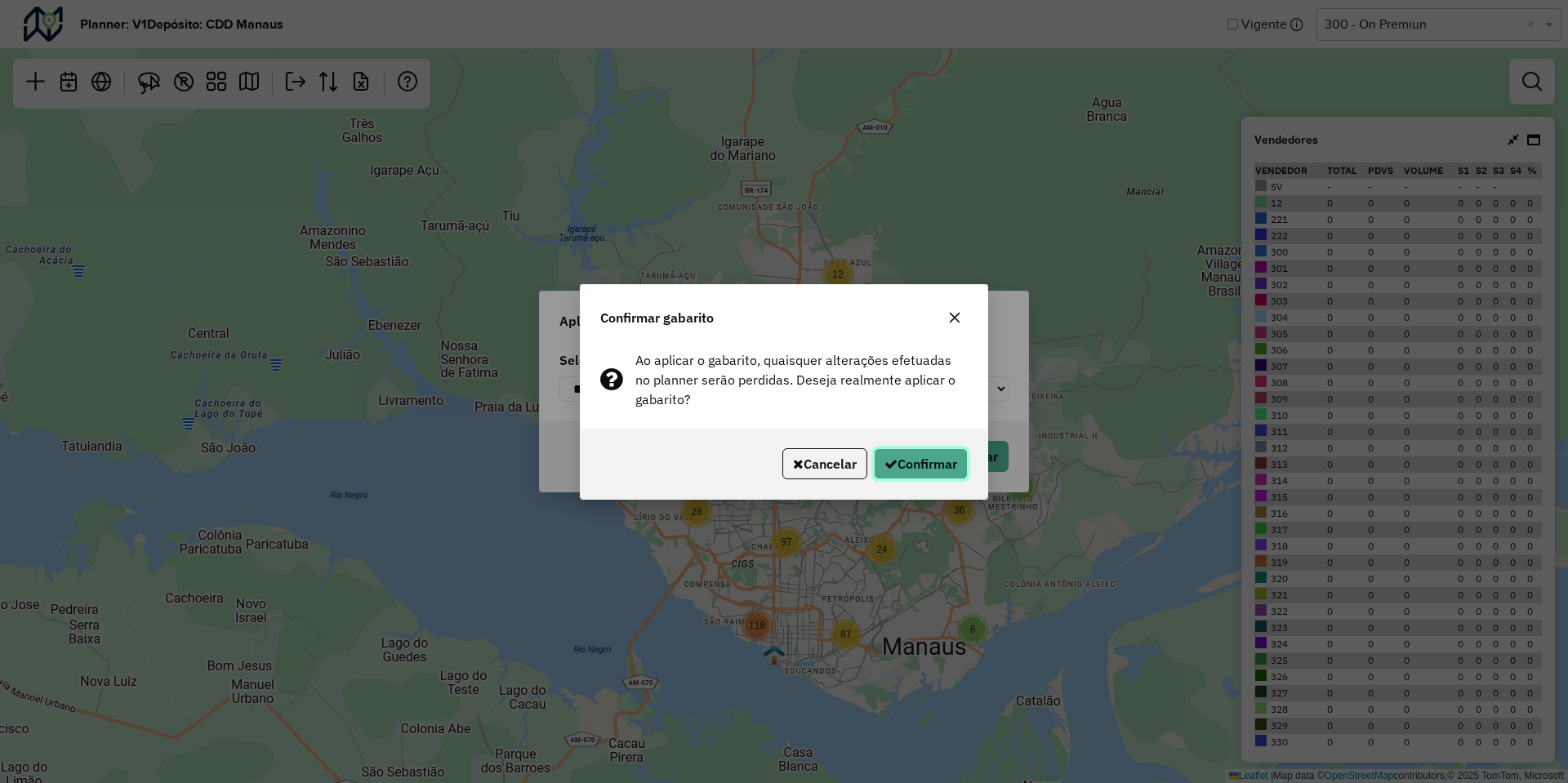
click at [893, 456] on button "Confirmar" at bounding box center [920, 464] width 94 height 31
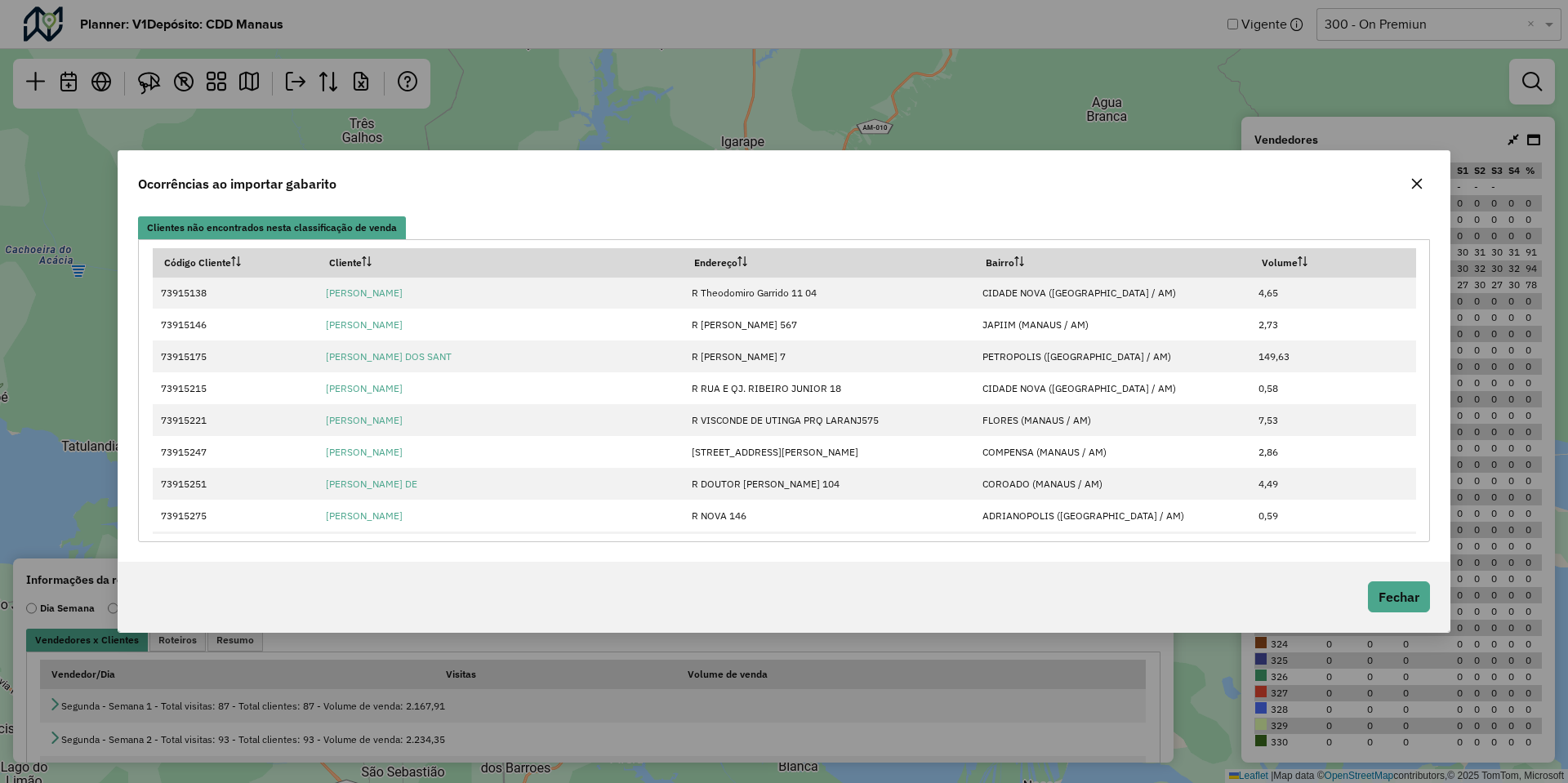
click at [1415, 175] on button "button" at bounding box center [1417, 183] width 26 height 26
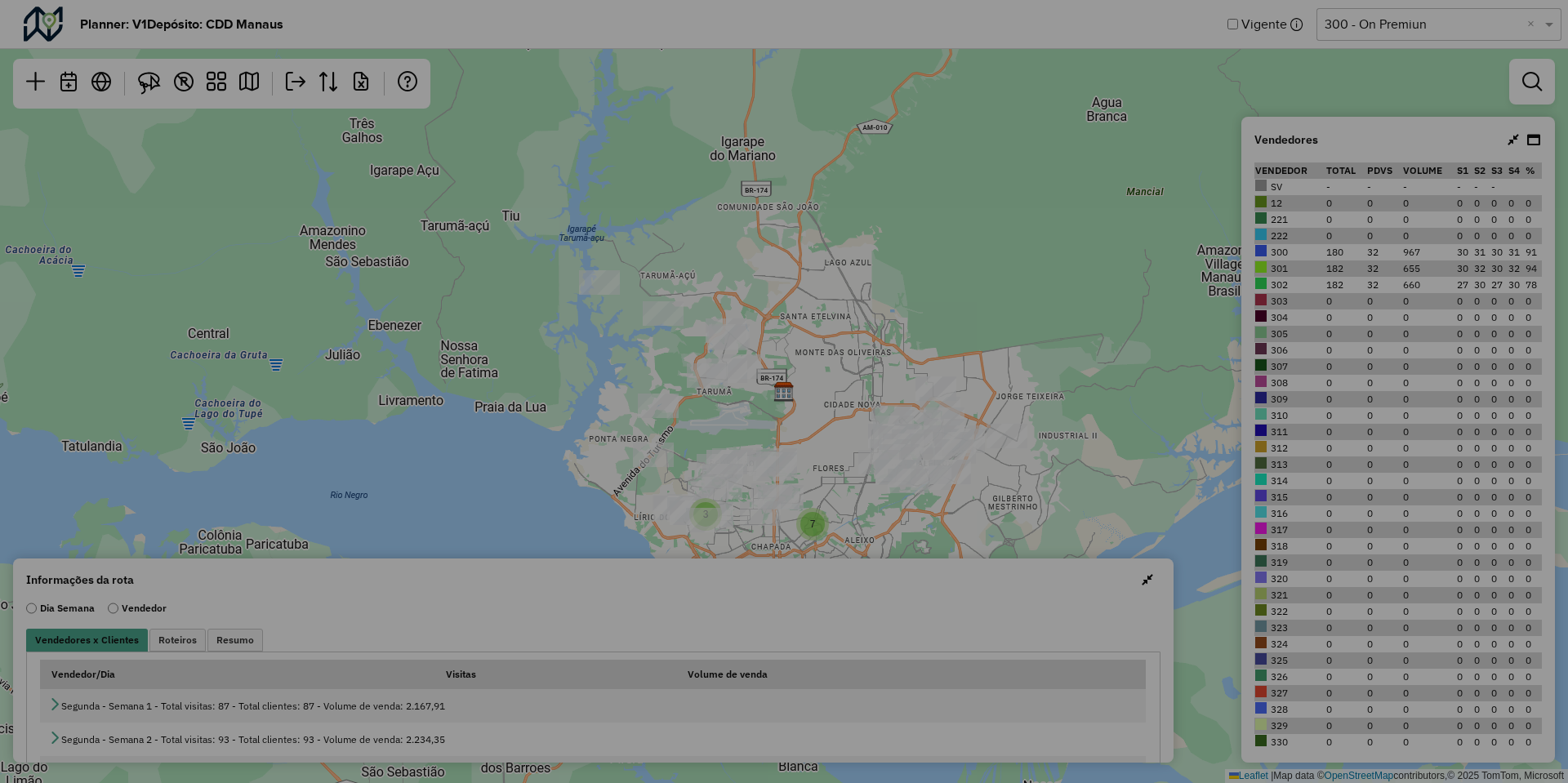
click at [1231, 242] on icon "button" at bounding box center [1227, 246] width 9 height 9
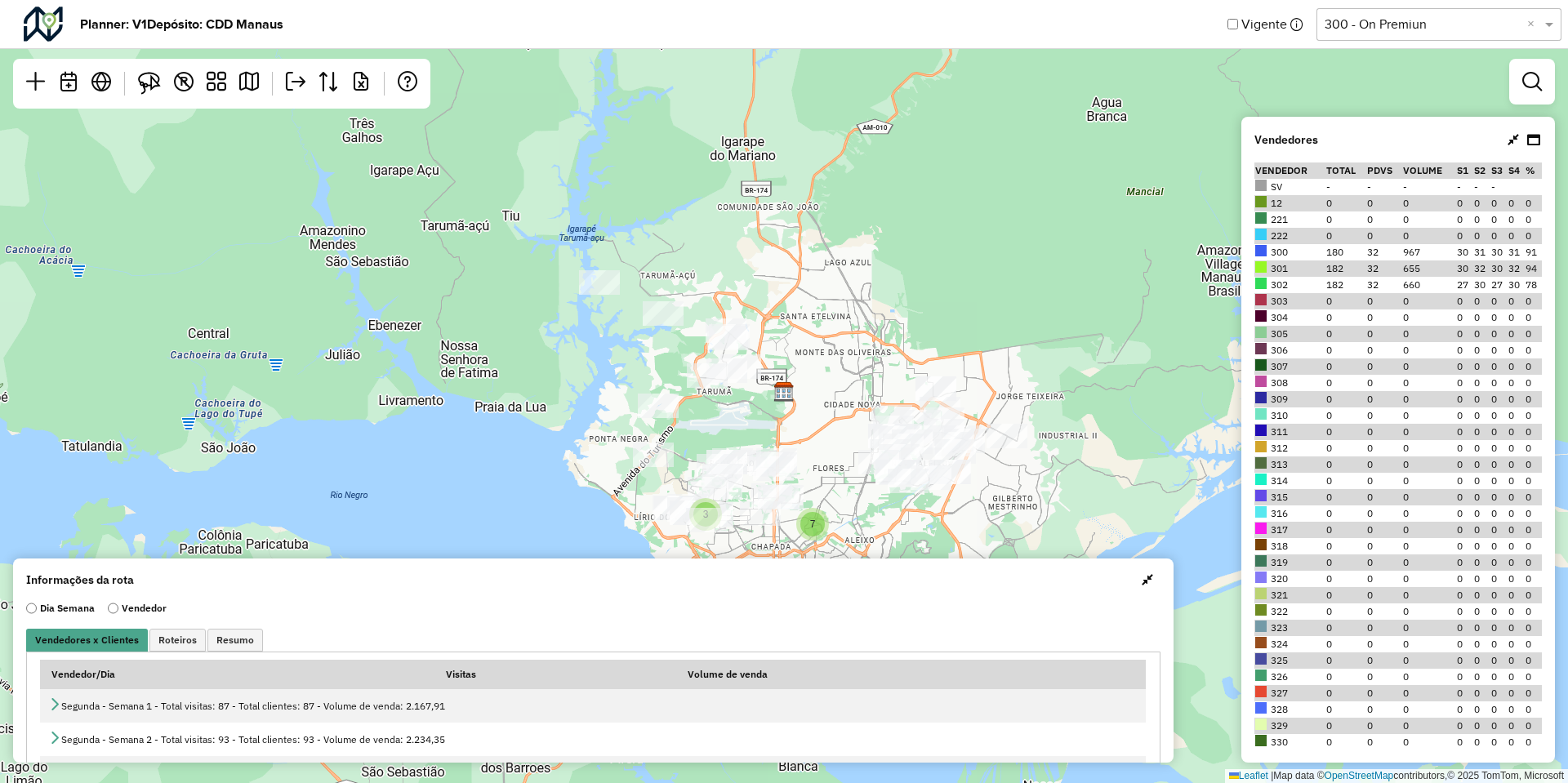
click at [951, 332] on div "3 2 7 Leaflet | Map data © OpenStreetMap contributors,© 2025 TomTom, Microsoft" at bounding box center [784, 392] width 1568 height 783
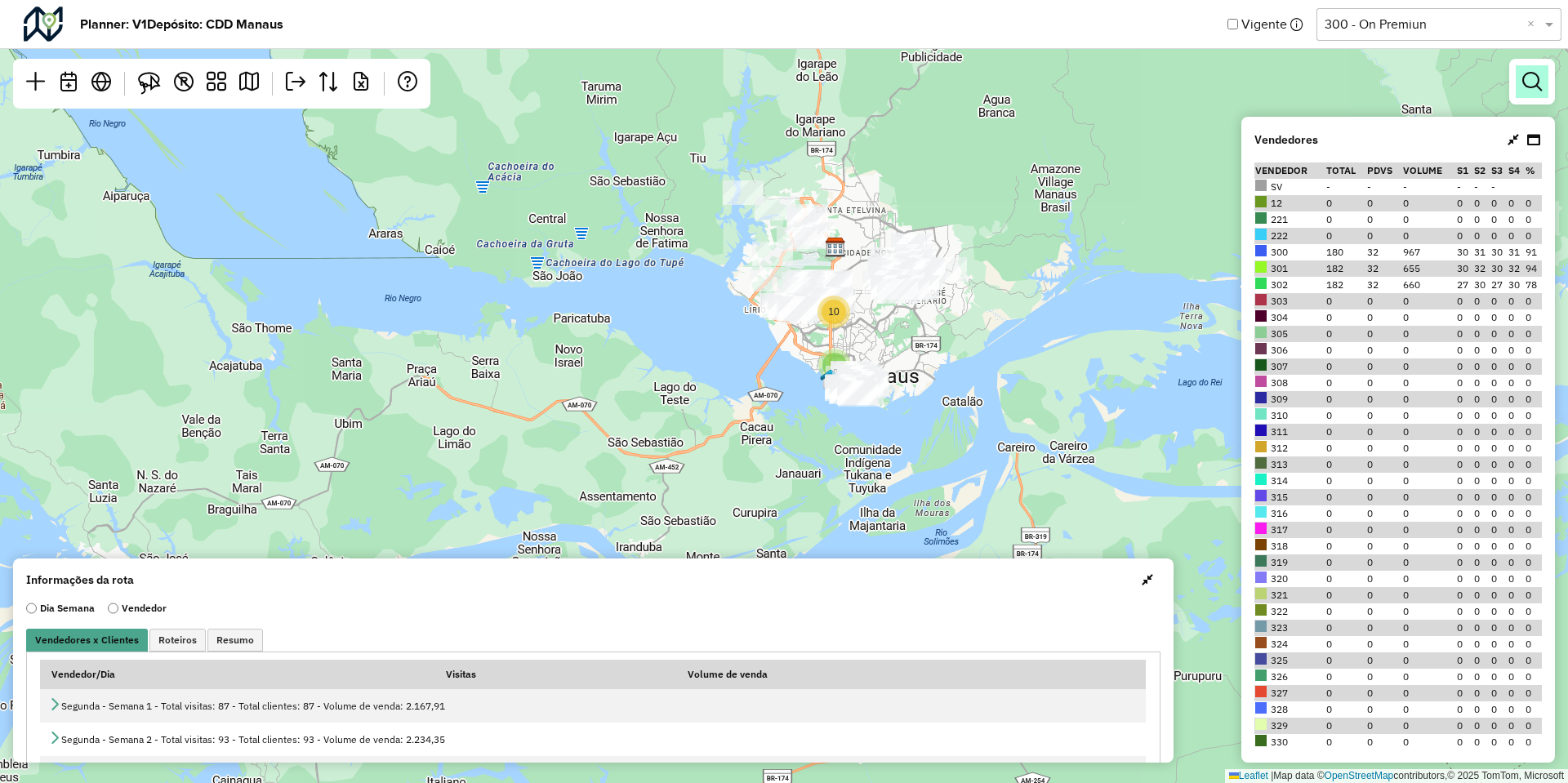
click at [1526, 84] on em at bounding box center [1532, 82] width 20 height 20
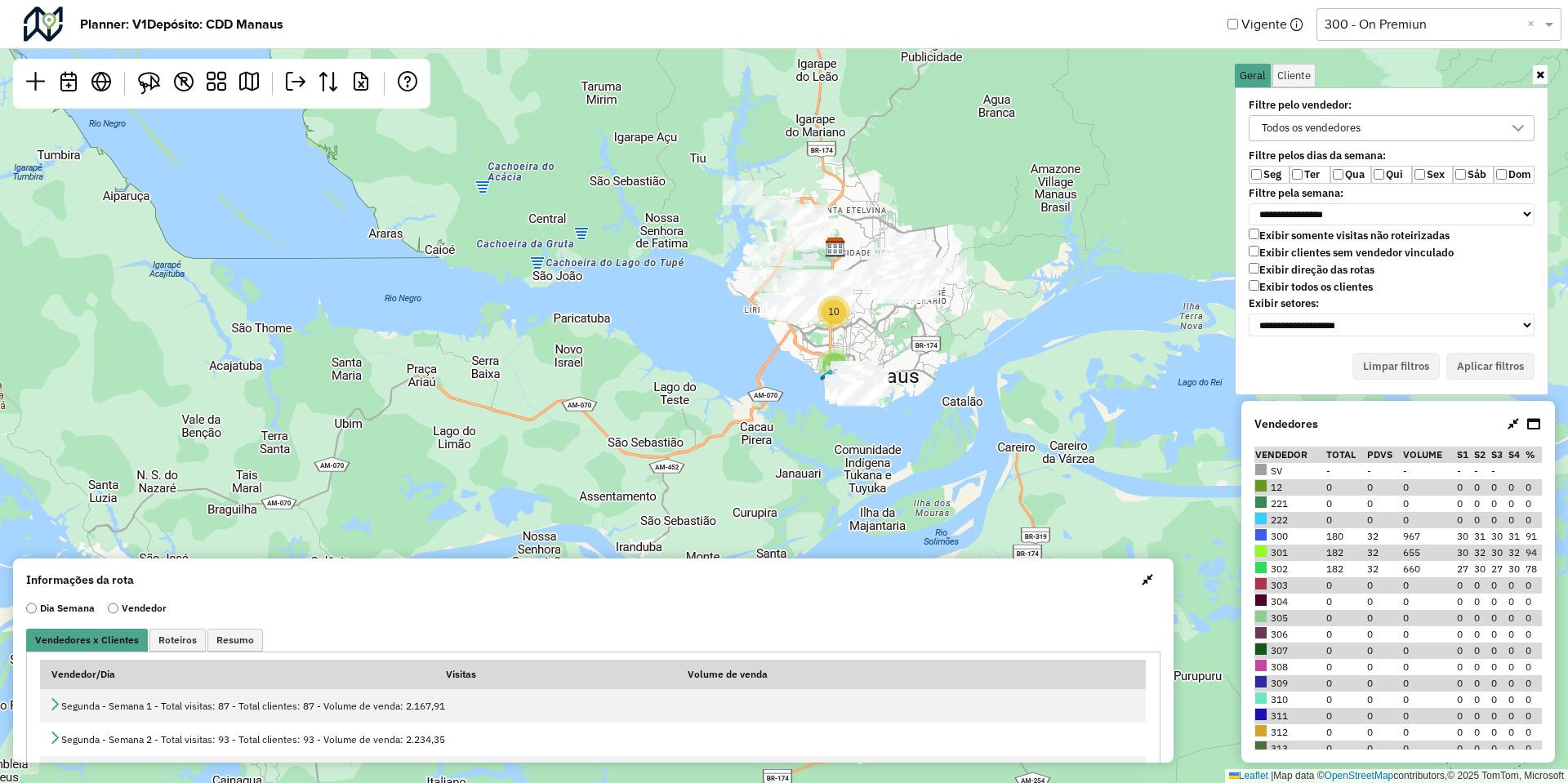
click at [1313, 176] on label "Ter" at bounding box center [1310, 174] width 41 height 18
click at [1352, 170] on label "Qua" at bounding box center [1351, 174] width 41 height 18
click at [1434, 179] on label "Sex" at bounding box center [1432, 174] width 41 height 18
click at [1462, 180] on label "Sáb" at bounding box center [1473, 174] width 41 height 18
click at [1322, 251] on label "Exibir clientes sem vendedor vinculado" at bounding box center [1351, 252] width 205 height 14
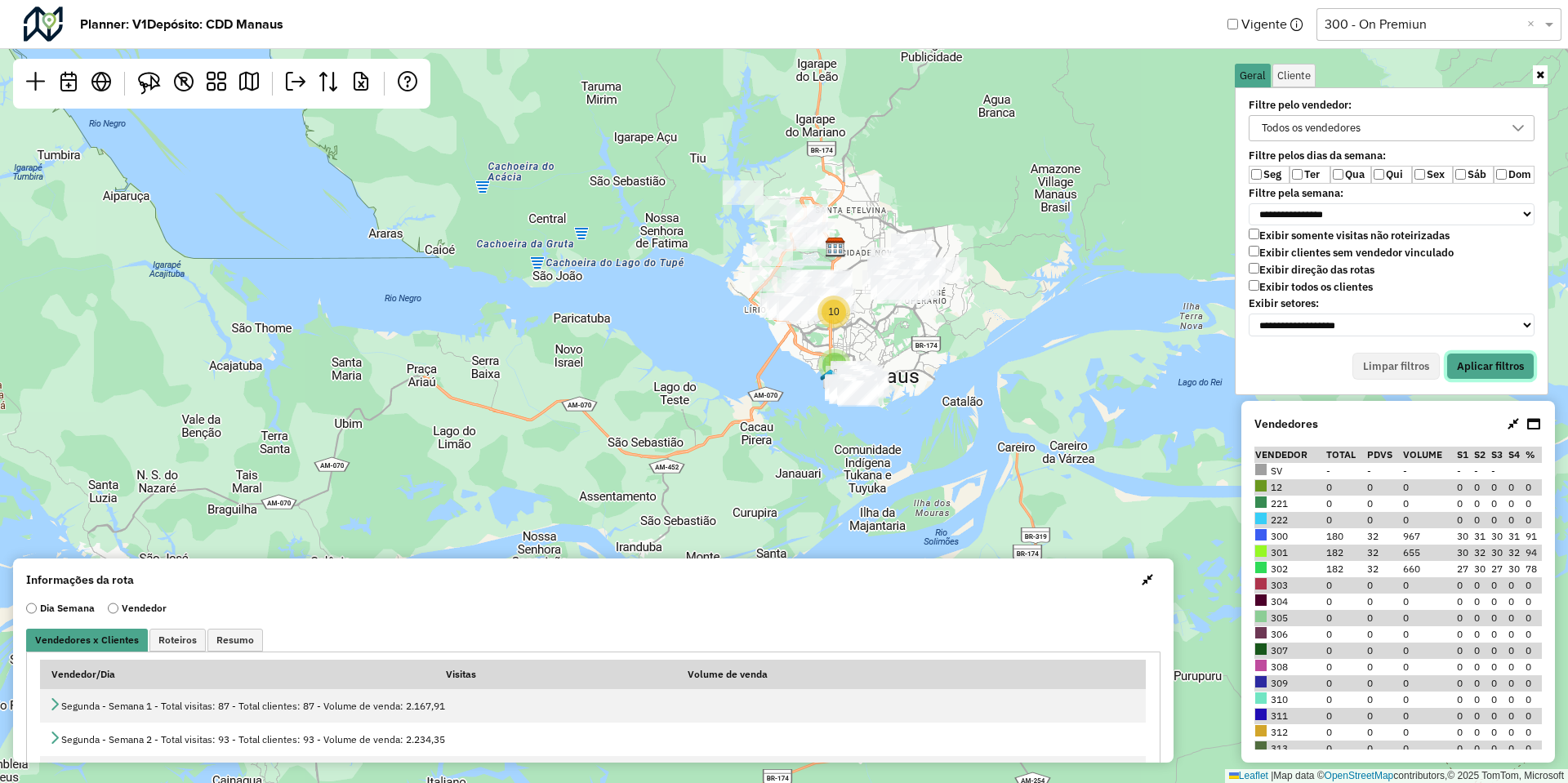
click at [1484, 354] on button "Aplicar filtros" at bounding box center [1490, 367] width 88 height 28
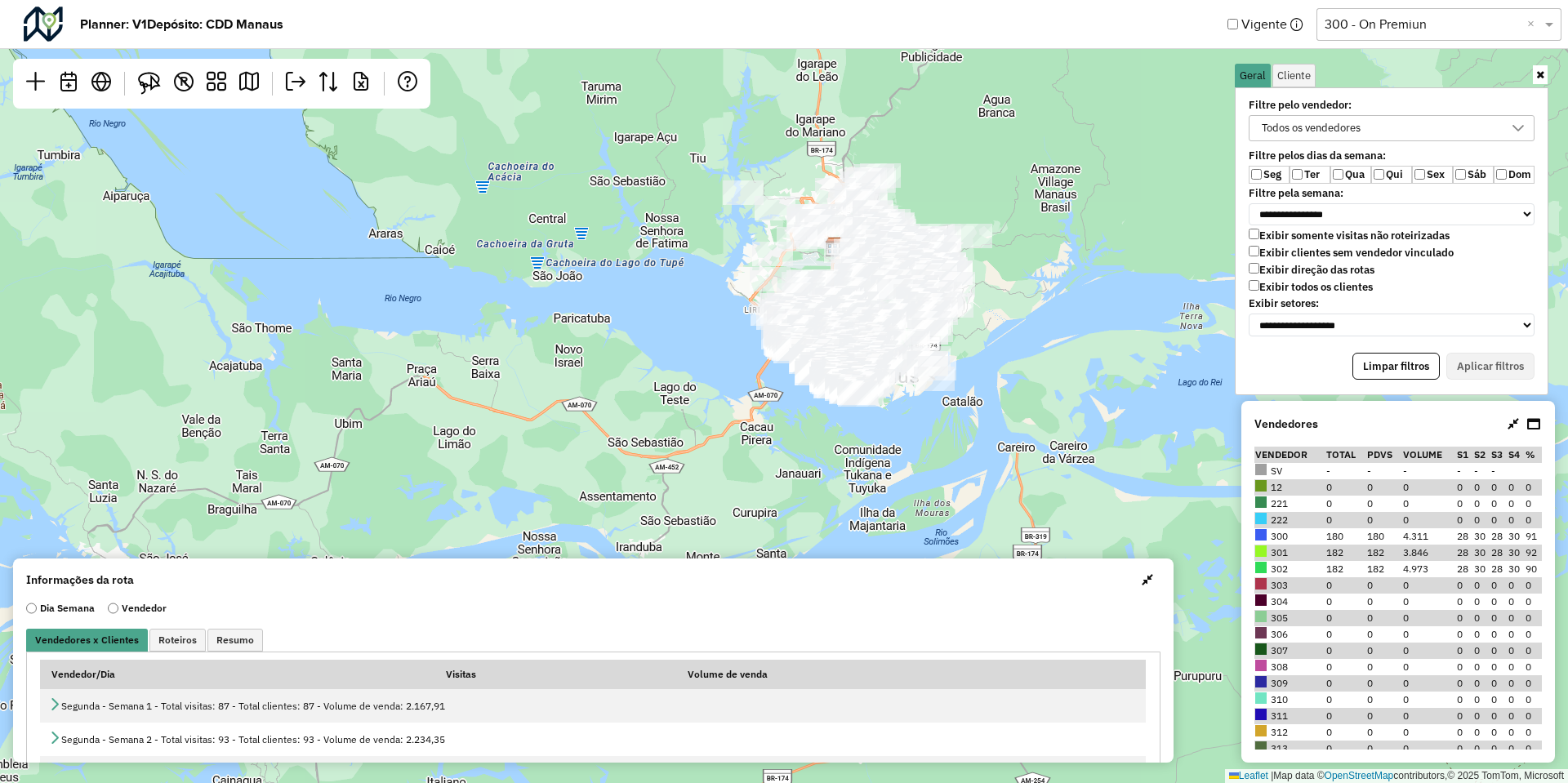
scroll to position [546, 0]
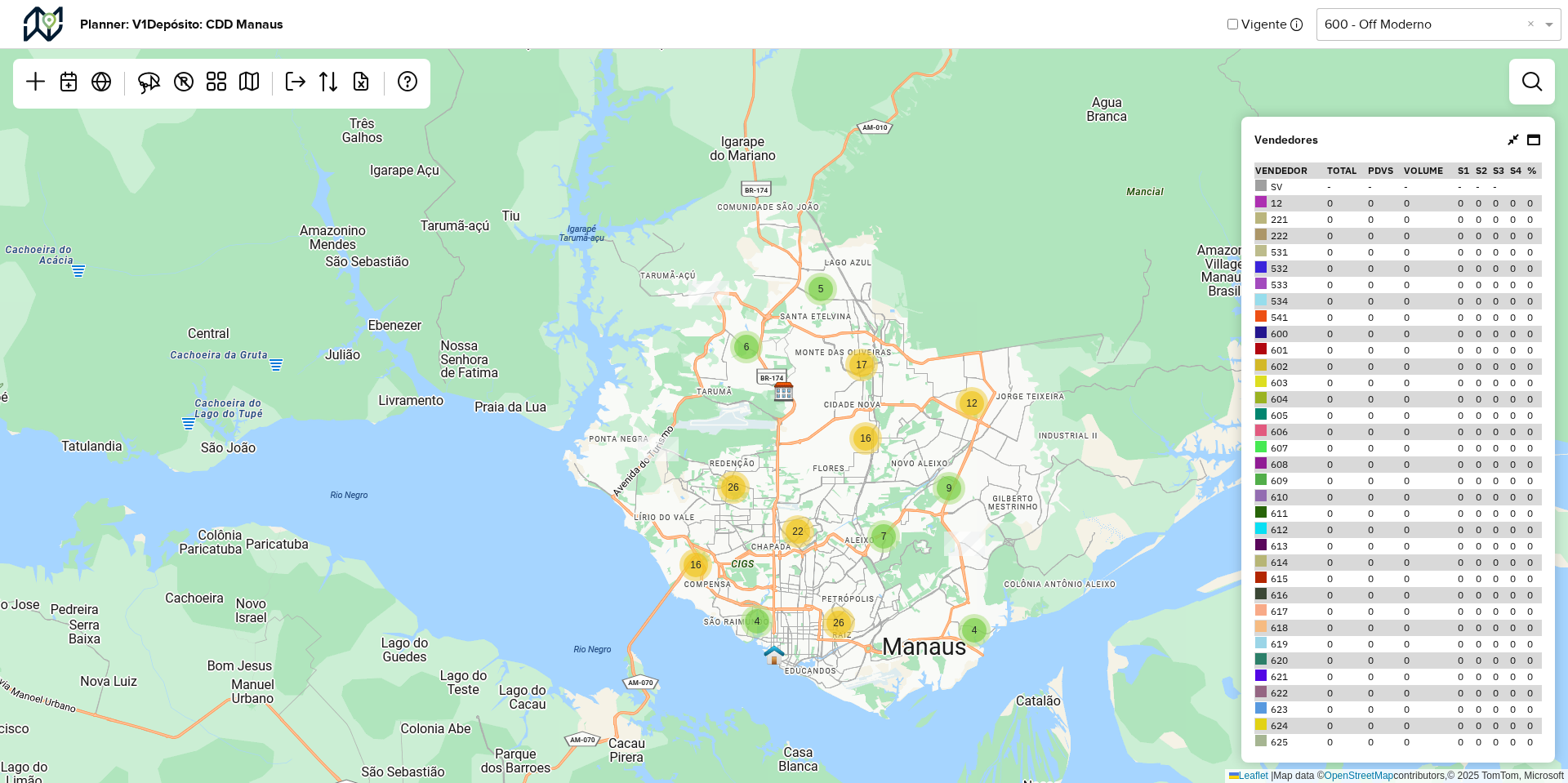
click at [1428, 24] on input "text" at bounding box center [1422, 25] width 196 height 20
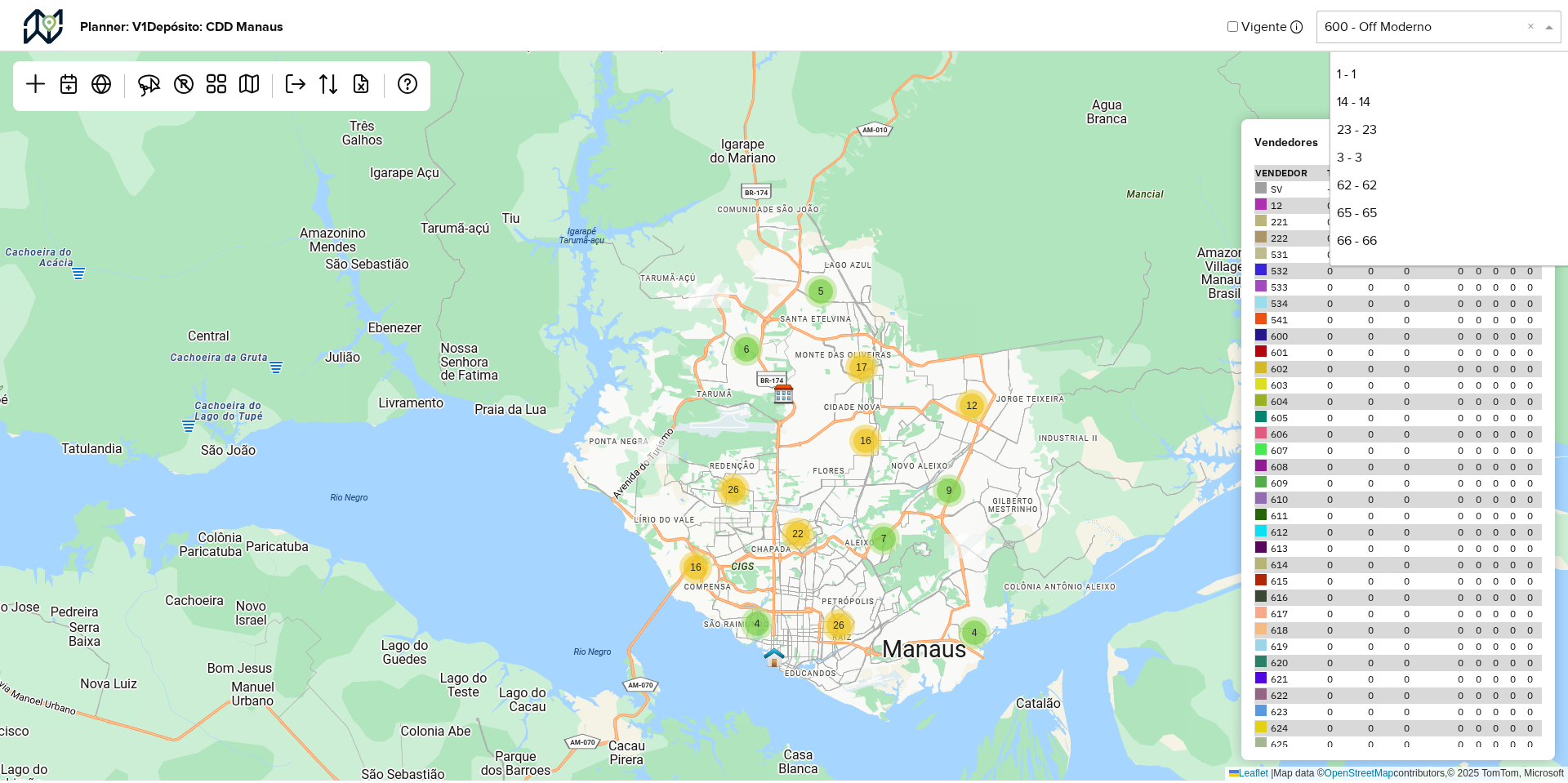
scroll to position [500, 0]
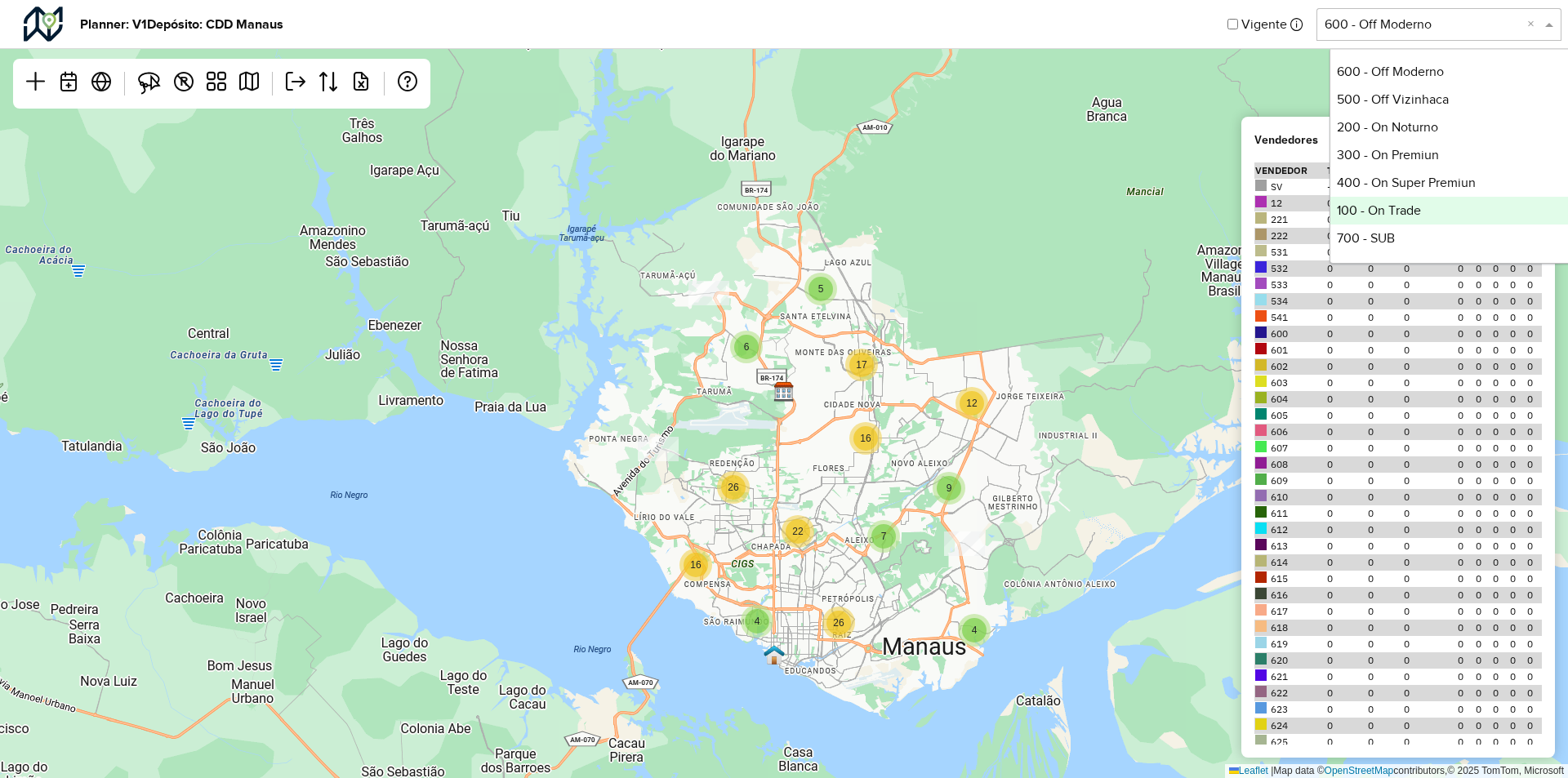
click at [1373, 210] on div "100 - On Trade" at bounding box center [1452, 210] width 243 height 28
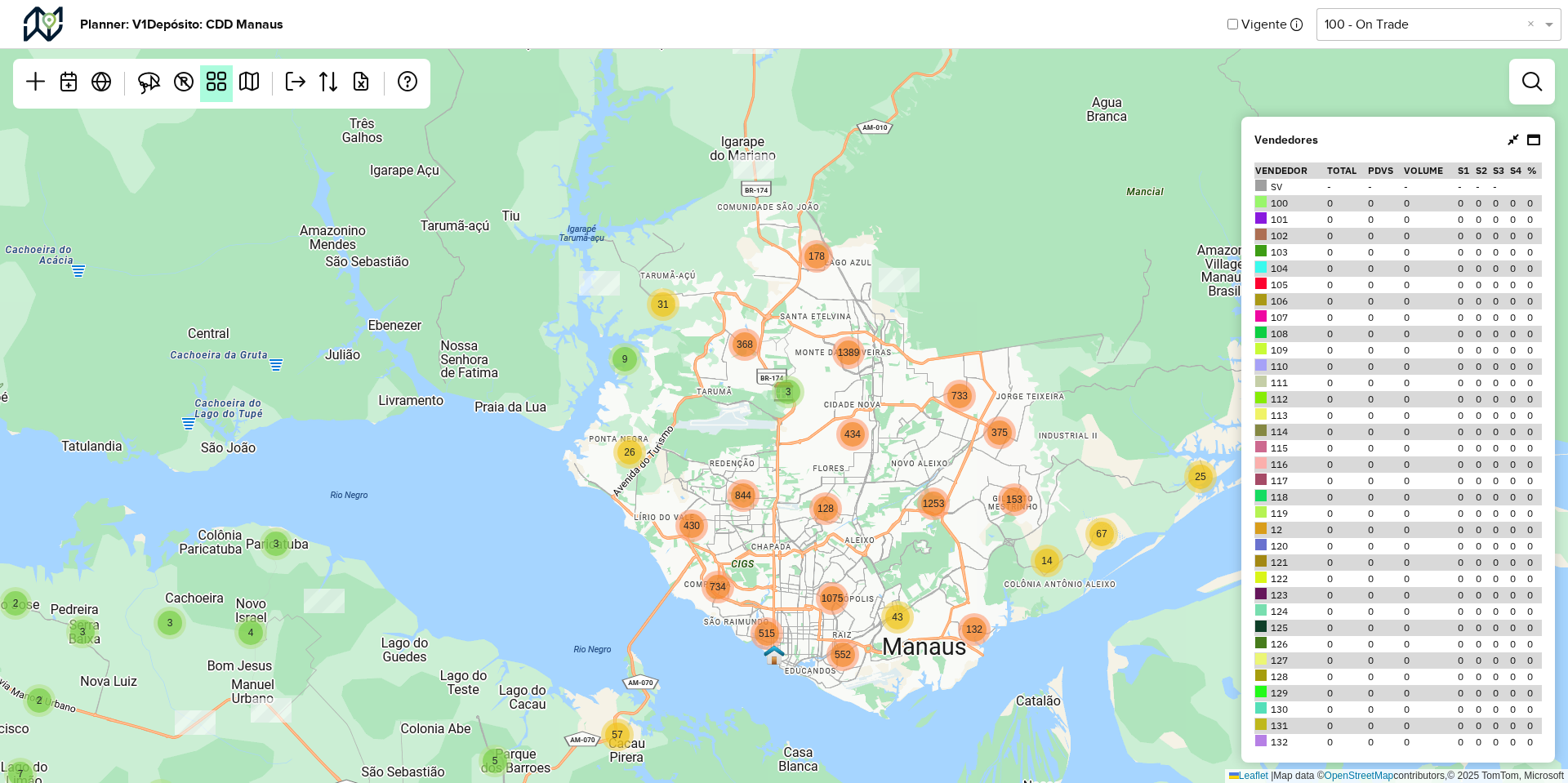
click at [229, 76] on link at bounding box center [216, 84] width 33 height 37
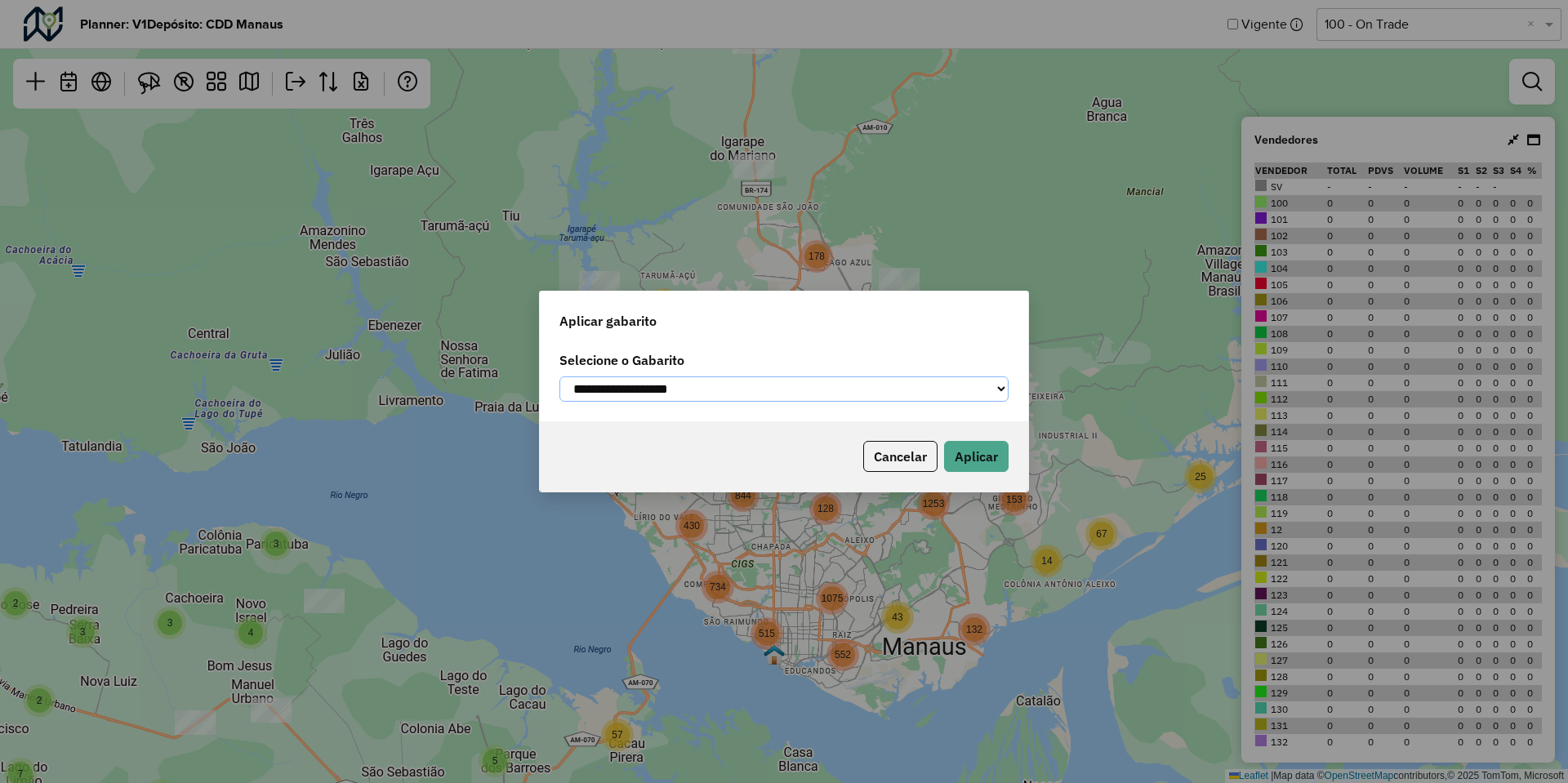
click at [895, 383] on select "**********" at bounding box center [784, 389] width 450 height 25
select select "**********"
click at [559, 377] on select "**********" at bounding box center [784, 389] width 450 height 25
click at [961, 446] on button "Aplicar" at bounding box center [976, 457] width 65 height 31
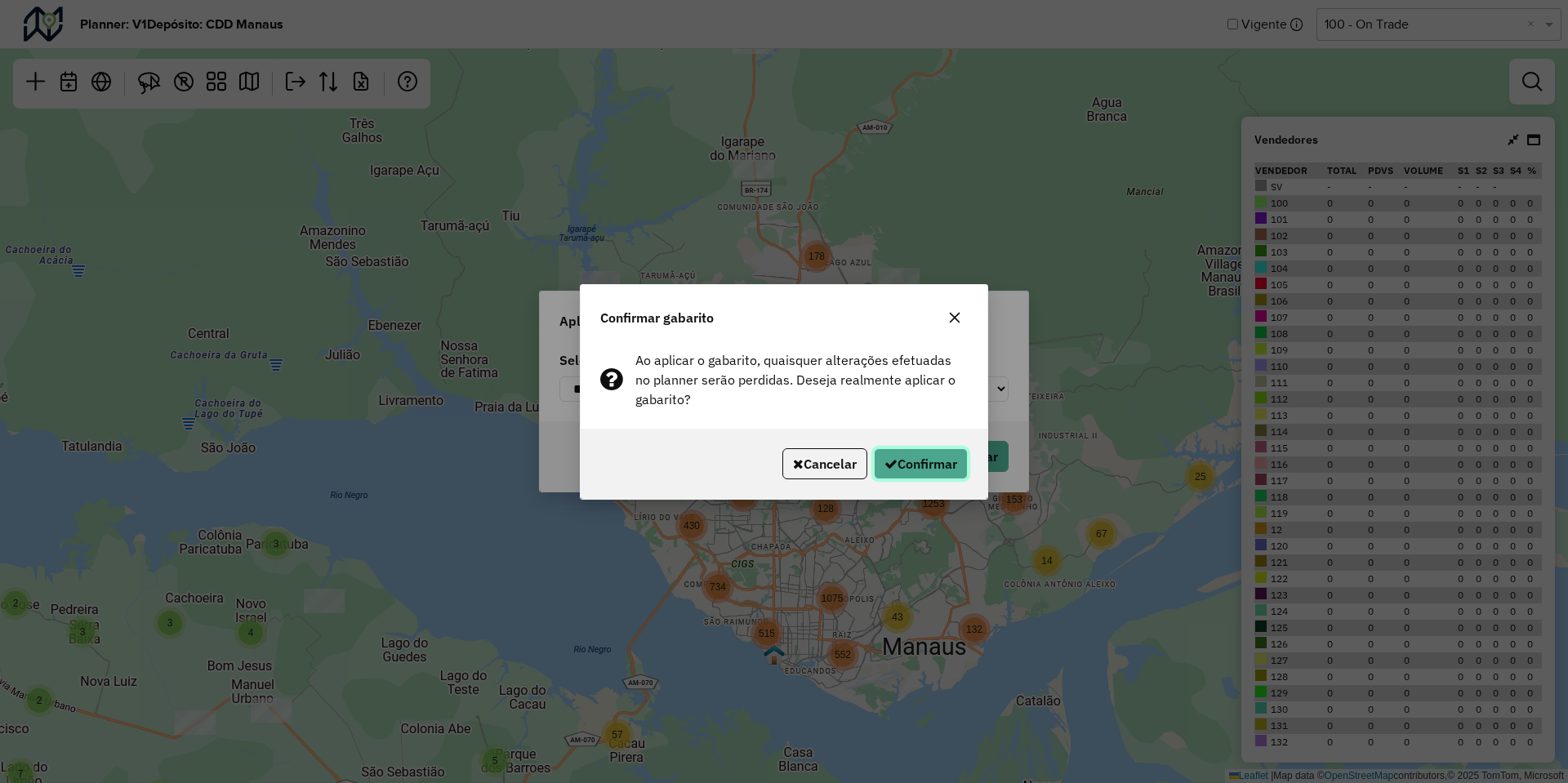
click at [923, 464] on button "Confirmar" at bounding box center [920, 464] width 94 height 31
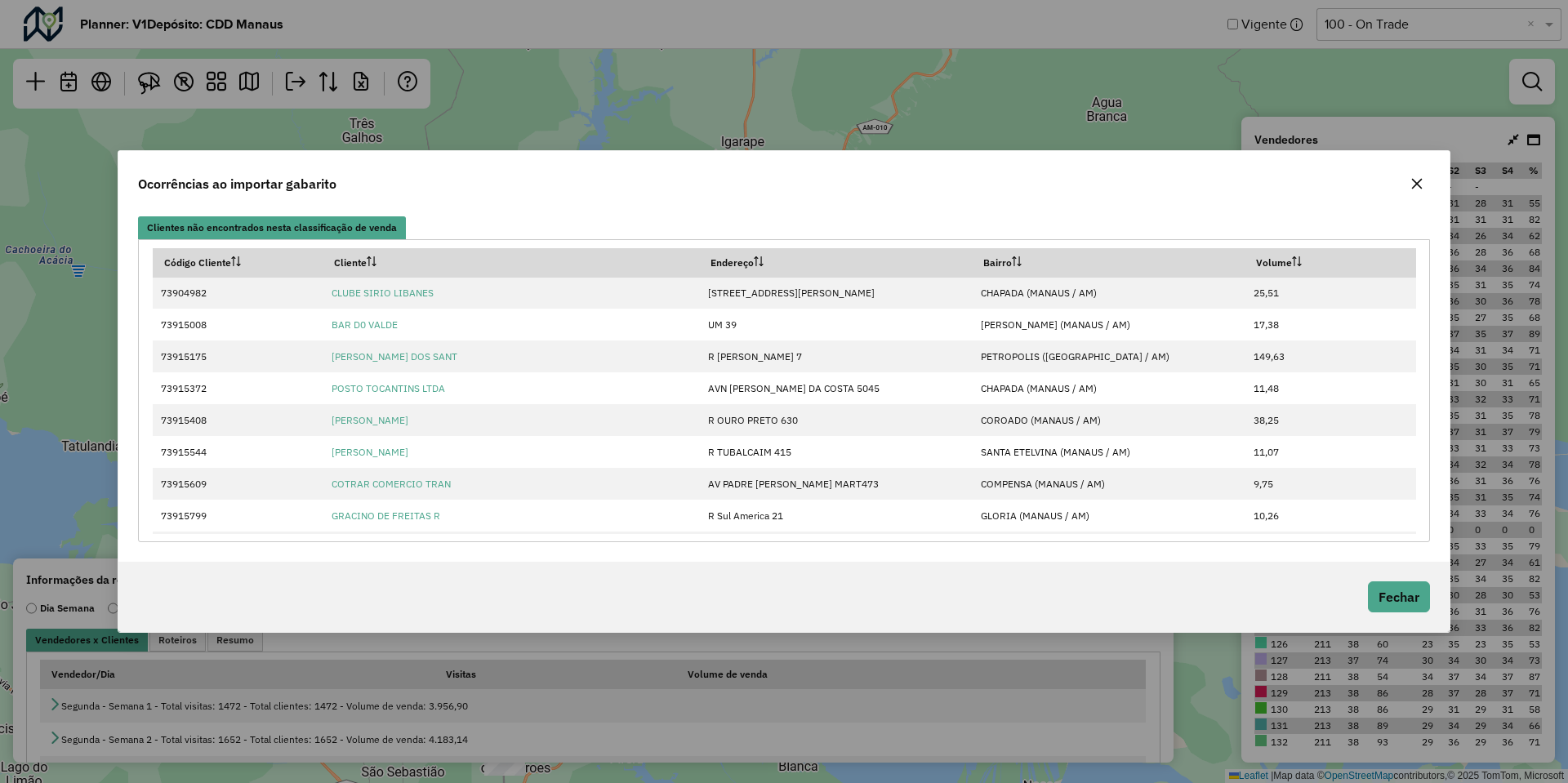
click at [1414, 179] on icon "button" at bounding box center [1417, 183] width 13 height 13
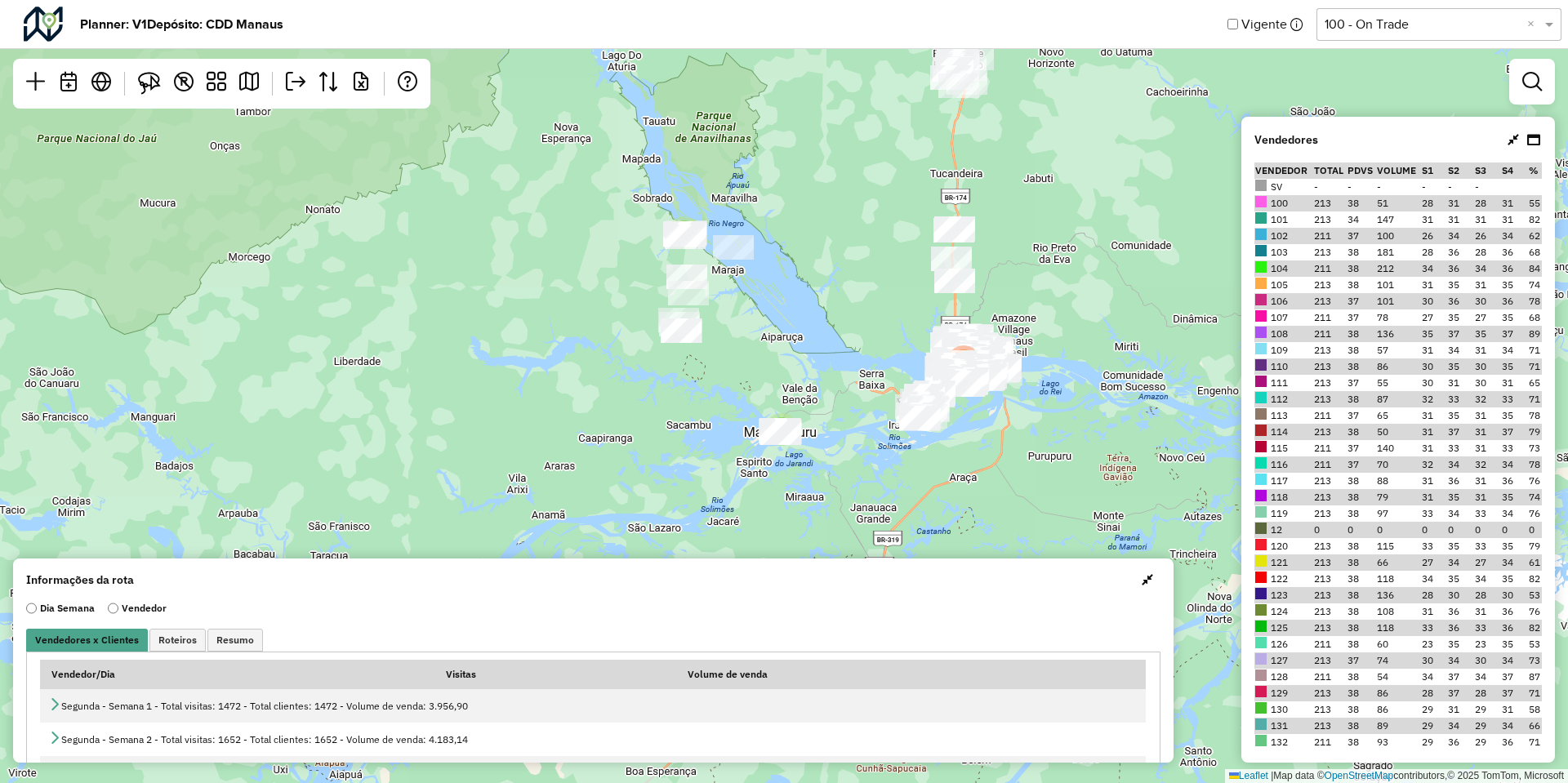
drag, startPoint x: 1094, startPoint y: 322, endPoint x: 1055, endPoint y: 337, distance: 41.8
click at [1055, 337] on div "2 6 2 223 Leaflet | Map data © OpenStreetMap contributors,© 2025 TomTom, Micros…" at bounding box center [784, 392] width 1568 height 783
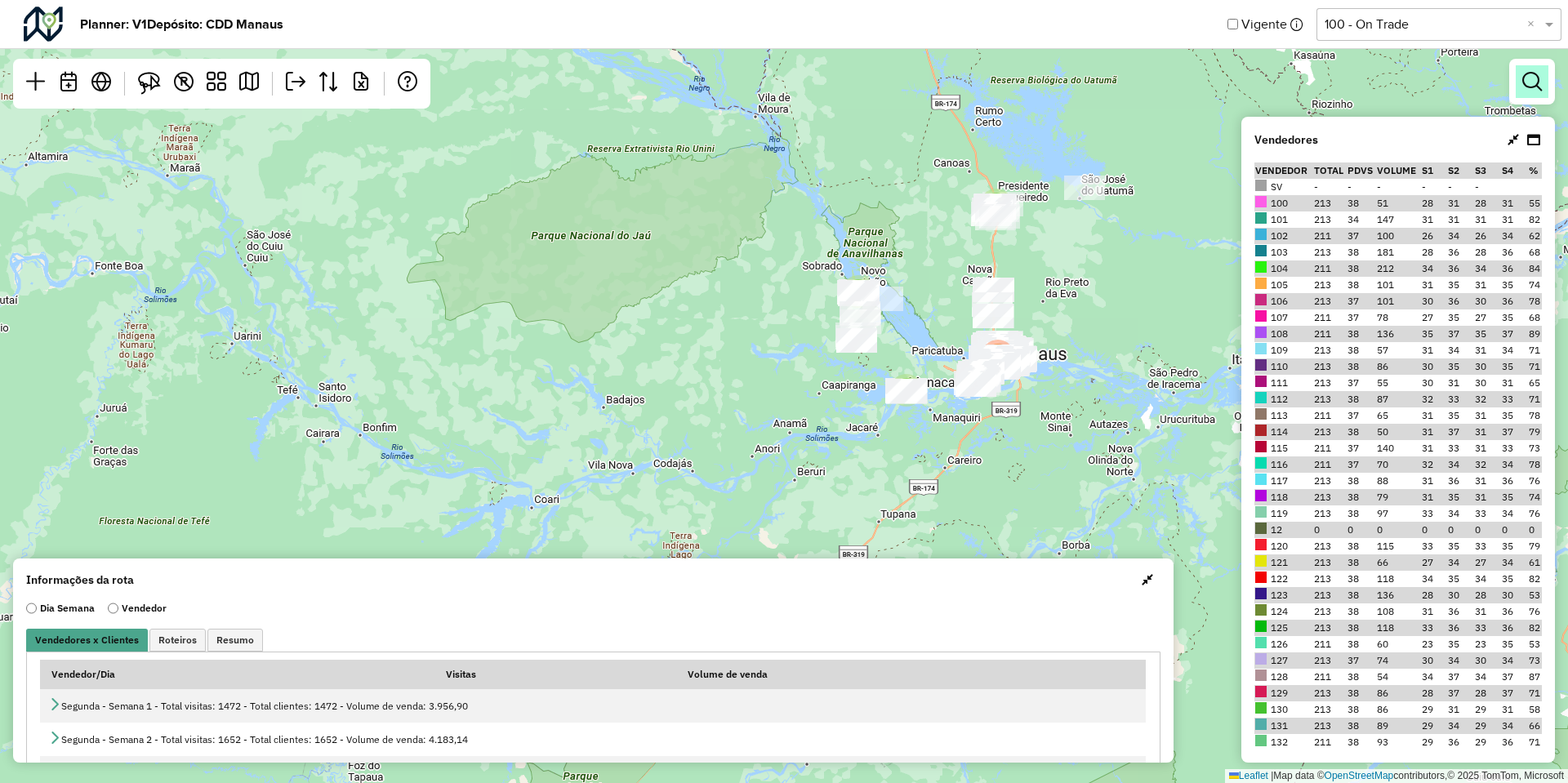
click at [1525, 79] on em at bounding box center [1532, 82] width 20 height 20
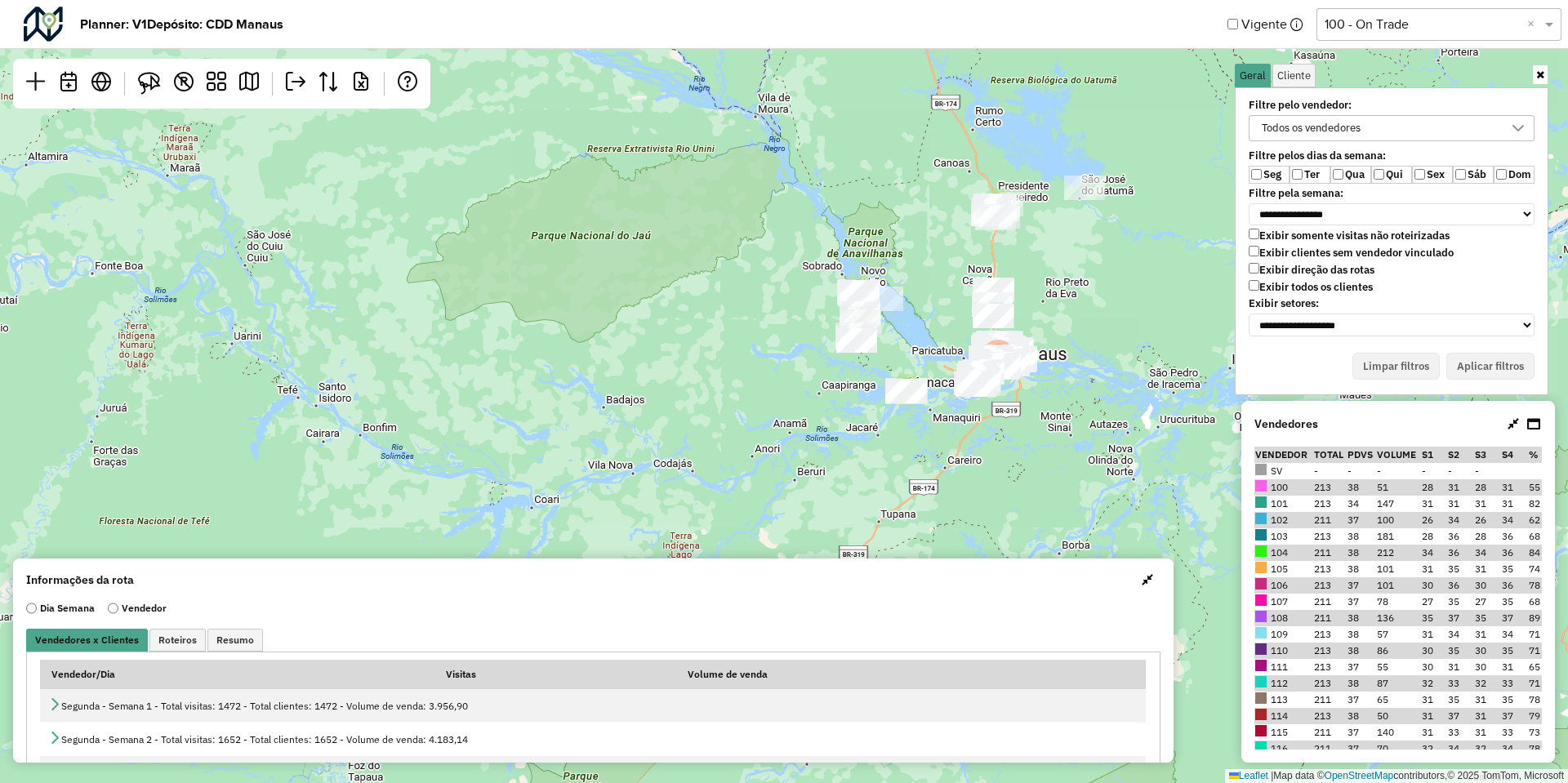
click at [1283, 249] on label "Exibir clientes sem vendedor vinculado" at bounding box center [1351, 252] width 205 height 14
click at [1315, 173] on label "Ter" at bounding box center [1310, 174] width 41 height 18
click at [1347, 170] on label "Qua" at bounding box center [1351, 174] width 41 height 18
click label "Sex"
click label "Sáb"
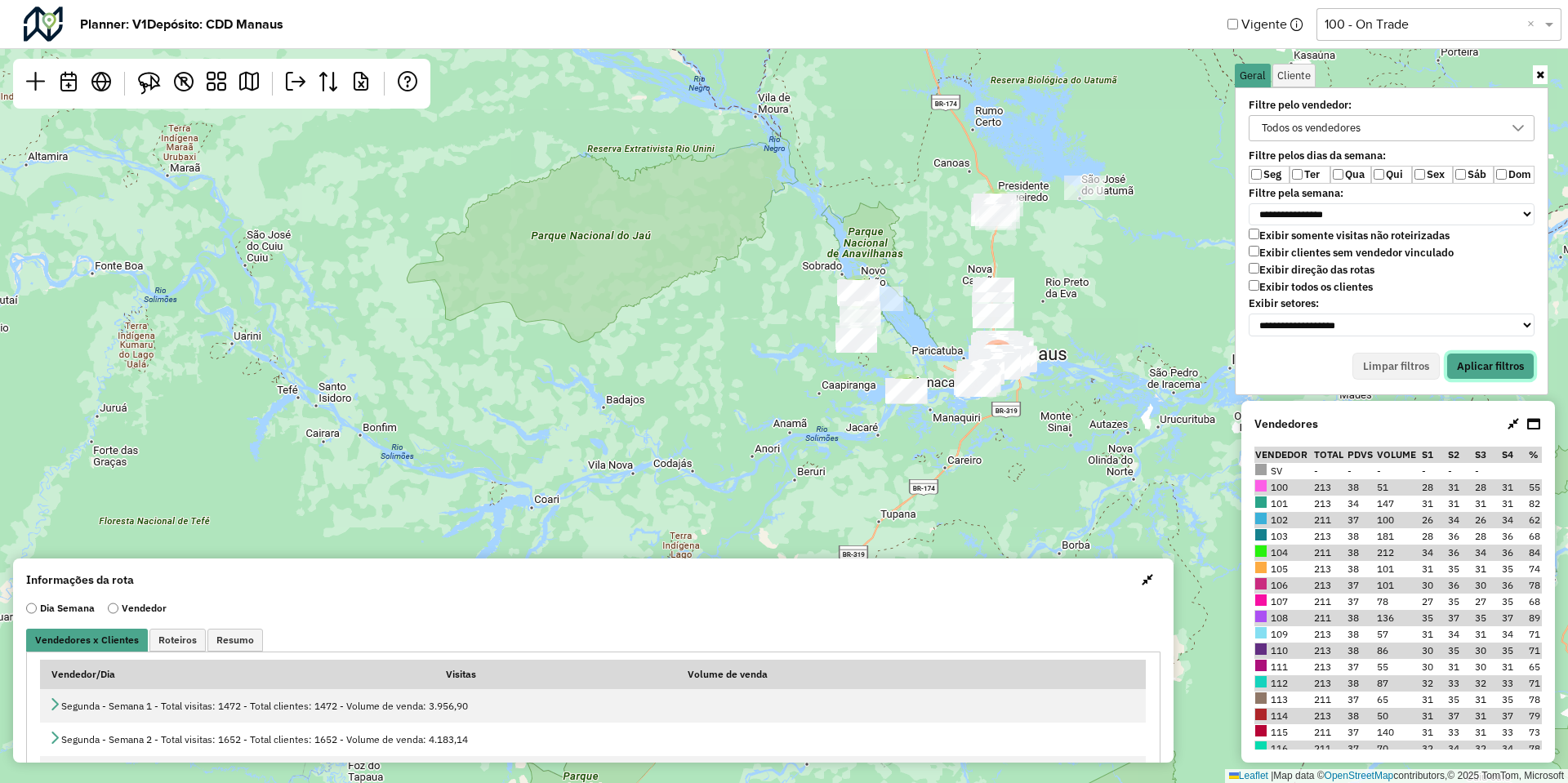
click button "Aplicar filtros"
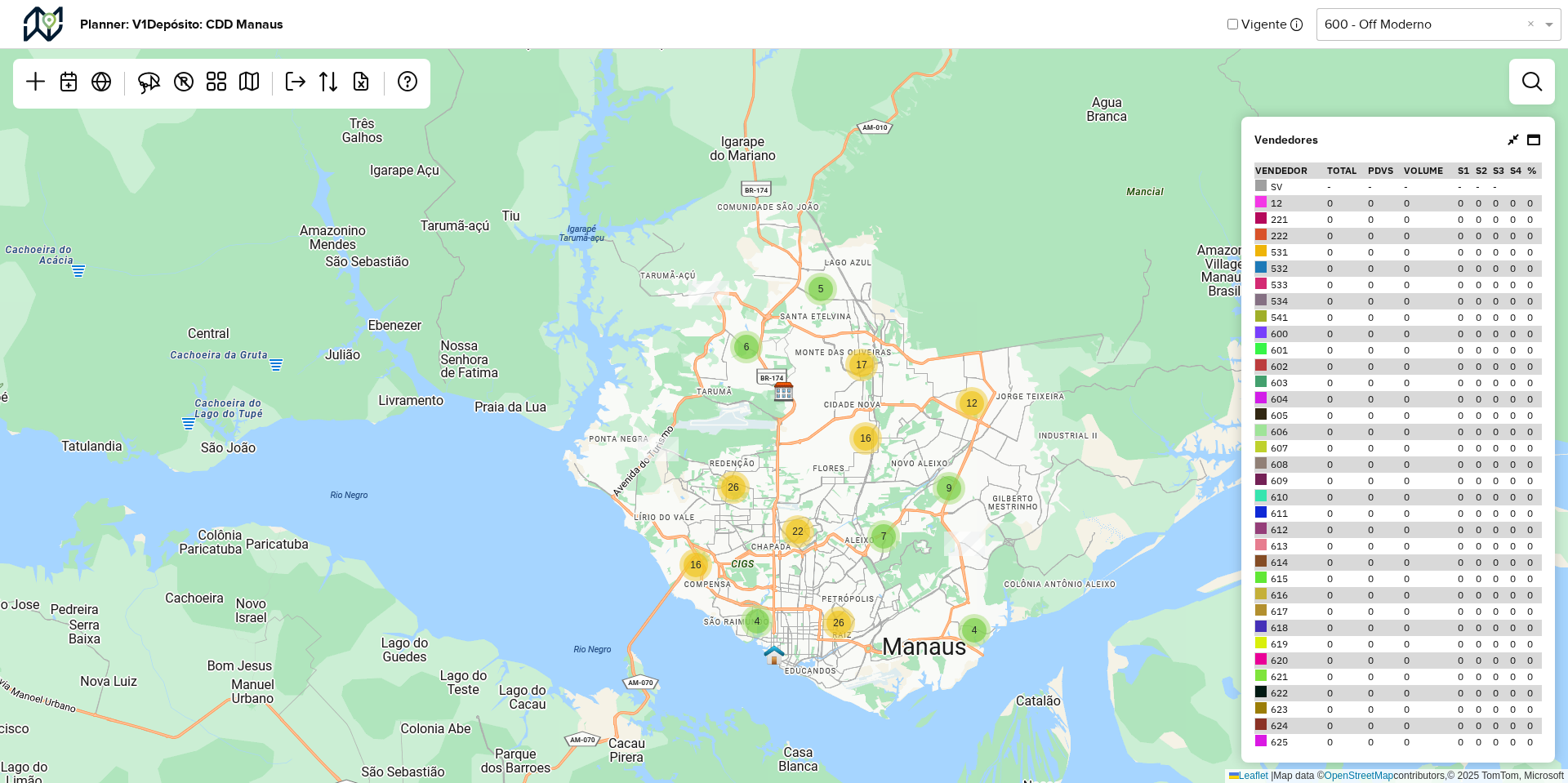
click at [1371, 25] on input "text" at bounding box center [1422, 25] width 196 height 20
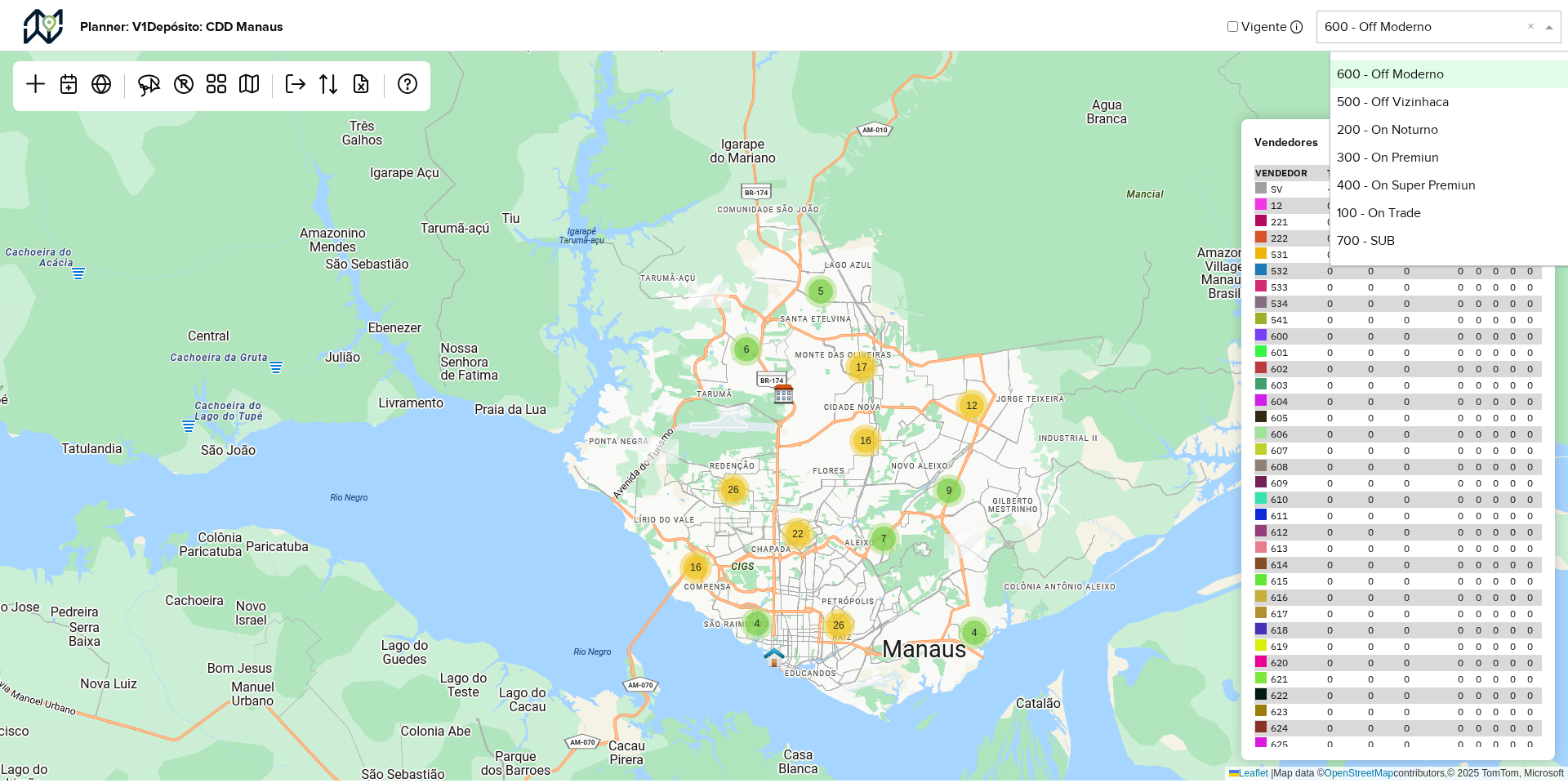
scroll to position [526, 0]
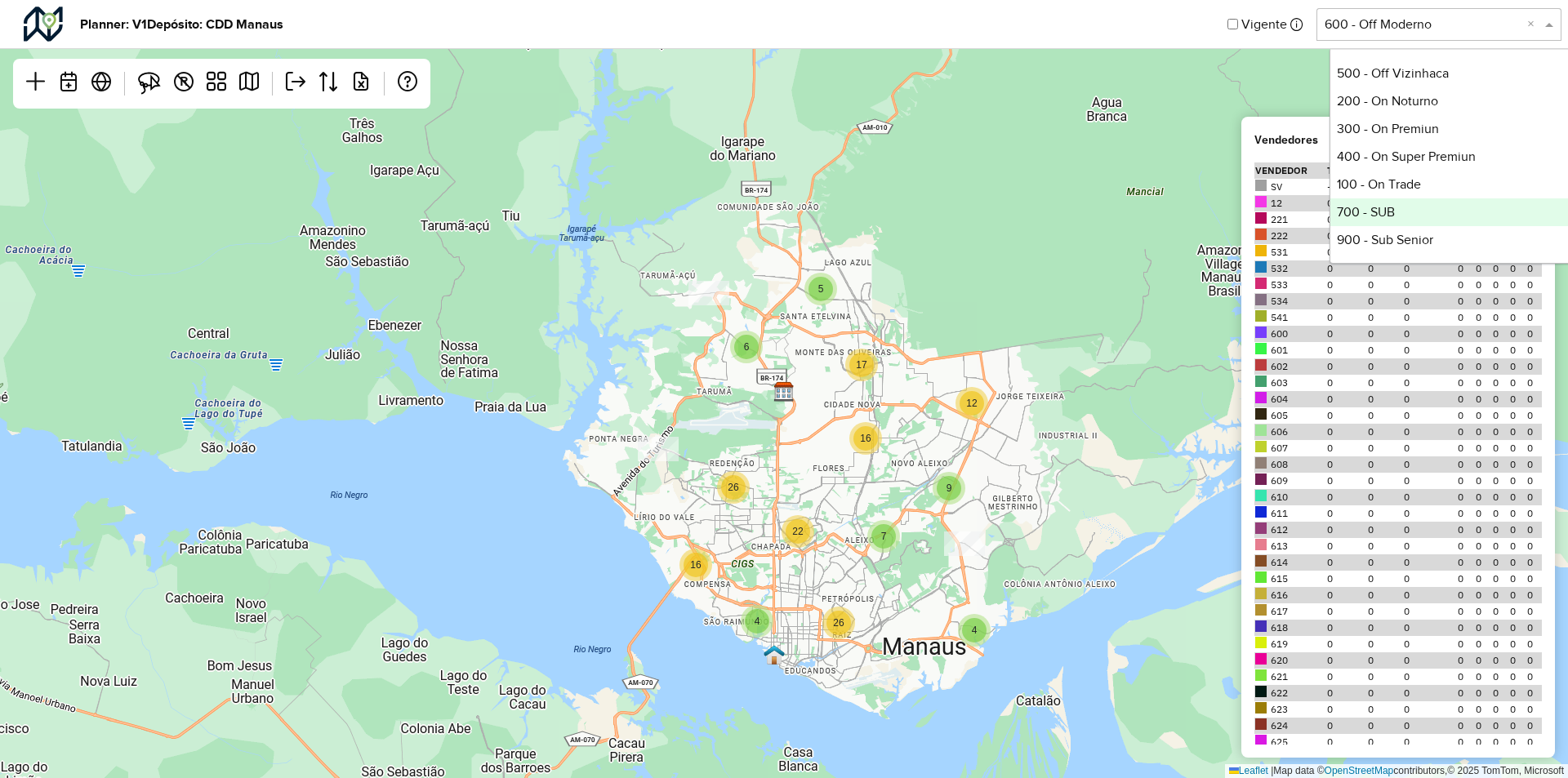
click at [1374, 210] on div "700 - SUB" at bounding box center [1452, 212] width 243 height 28
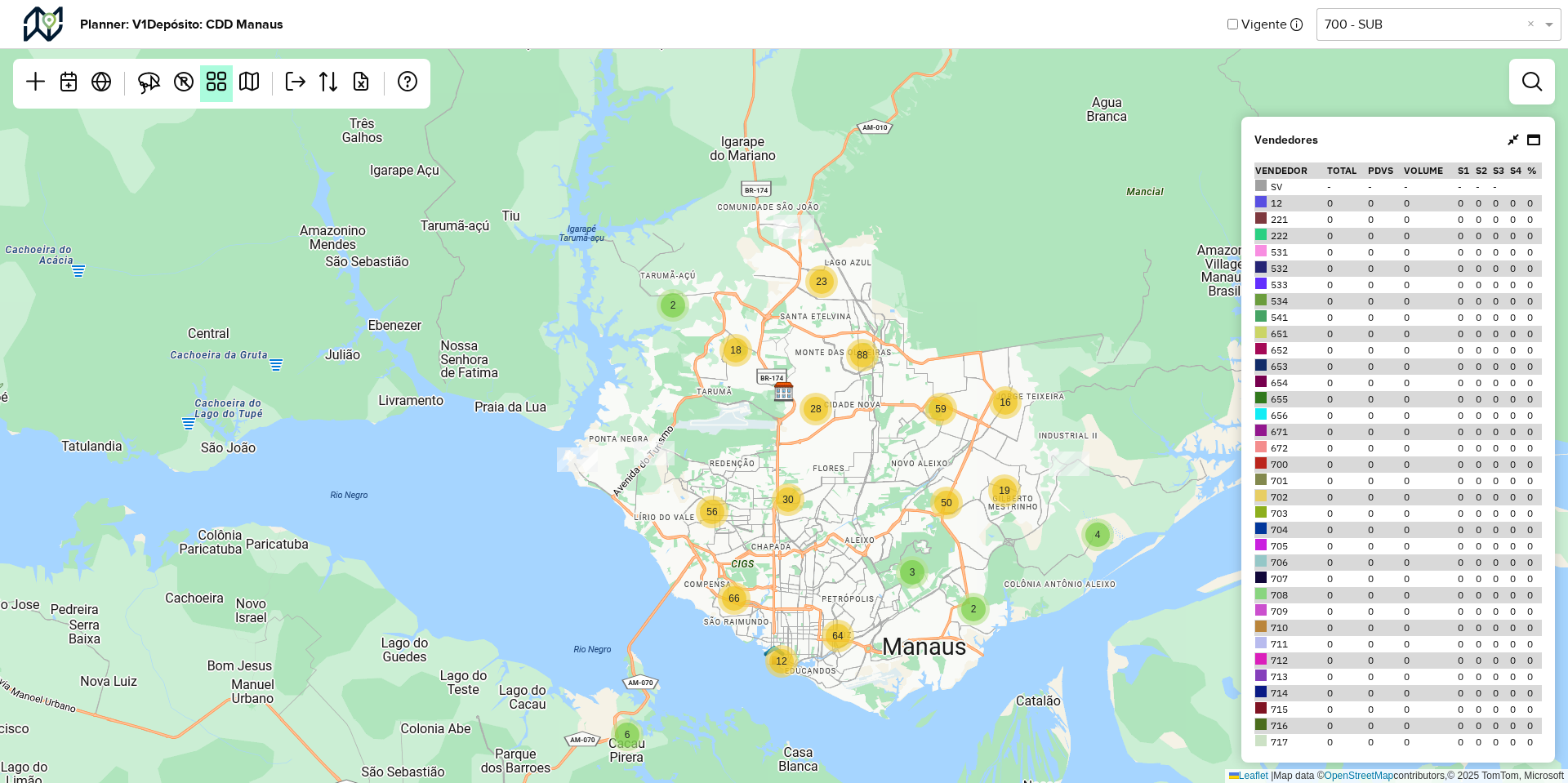
click at [216, 88] on em at bounding box center [216, 82] width 20 height 20
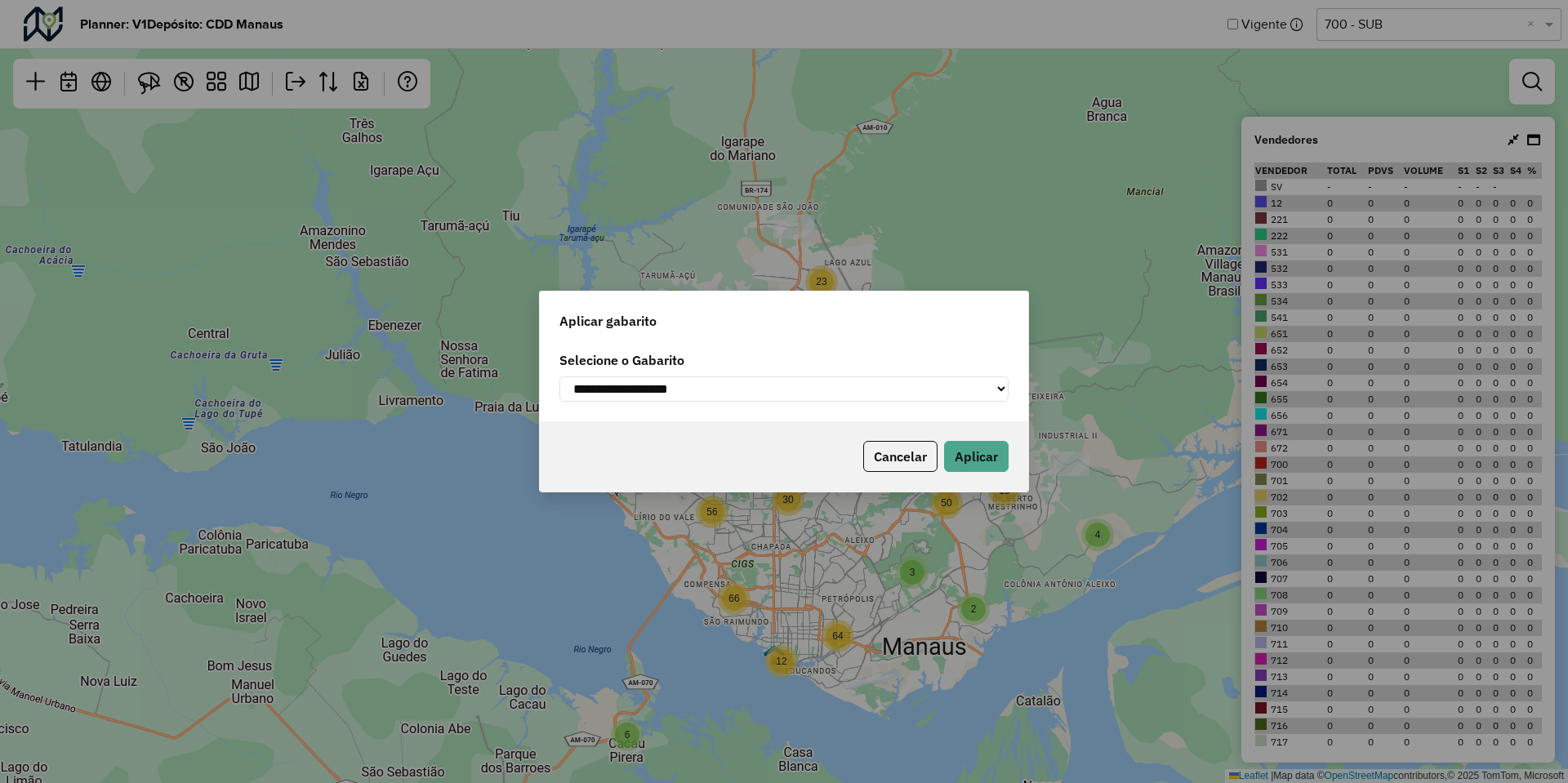
click at [952, 396] on select "**********" at bounding box center [784, 389] width 450 height 25
select select "**********"
click at [559, 377] on select "**********" at bounding box center [784, 389] width 450 height 25
click at [965, 463] on button "Aplicar" at bounding box center [976, 457] width 65 height 31
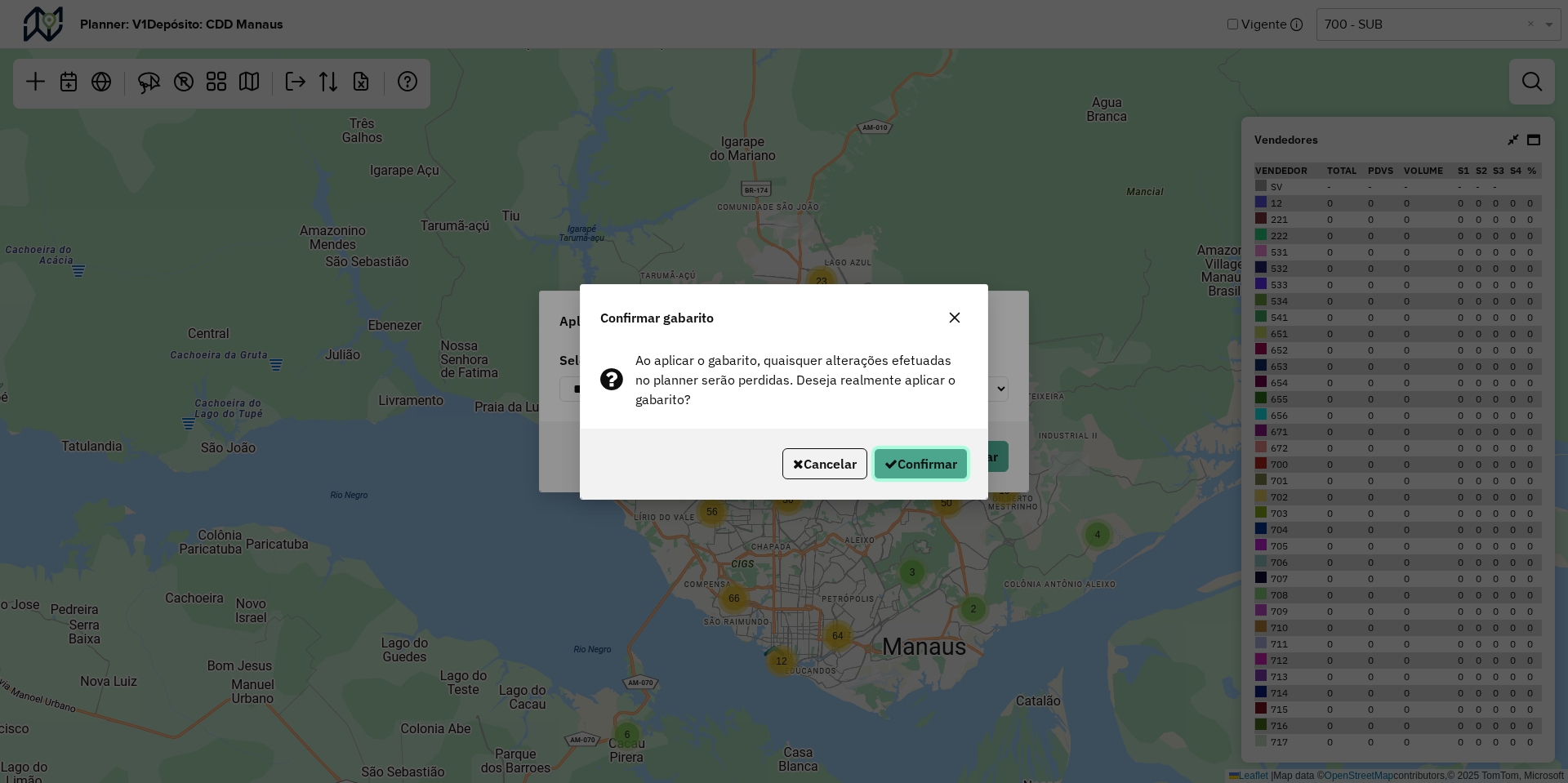
click at [908, 460] on button "Confirmar" at bounding box center [920, 464] width 94 height 31
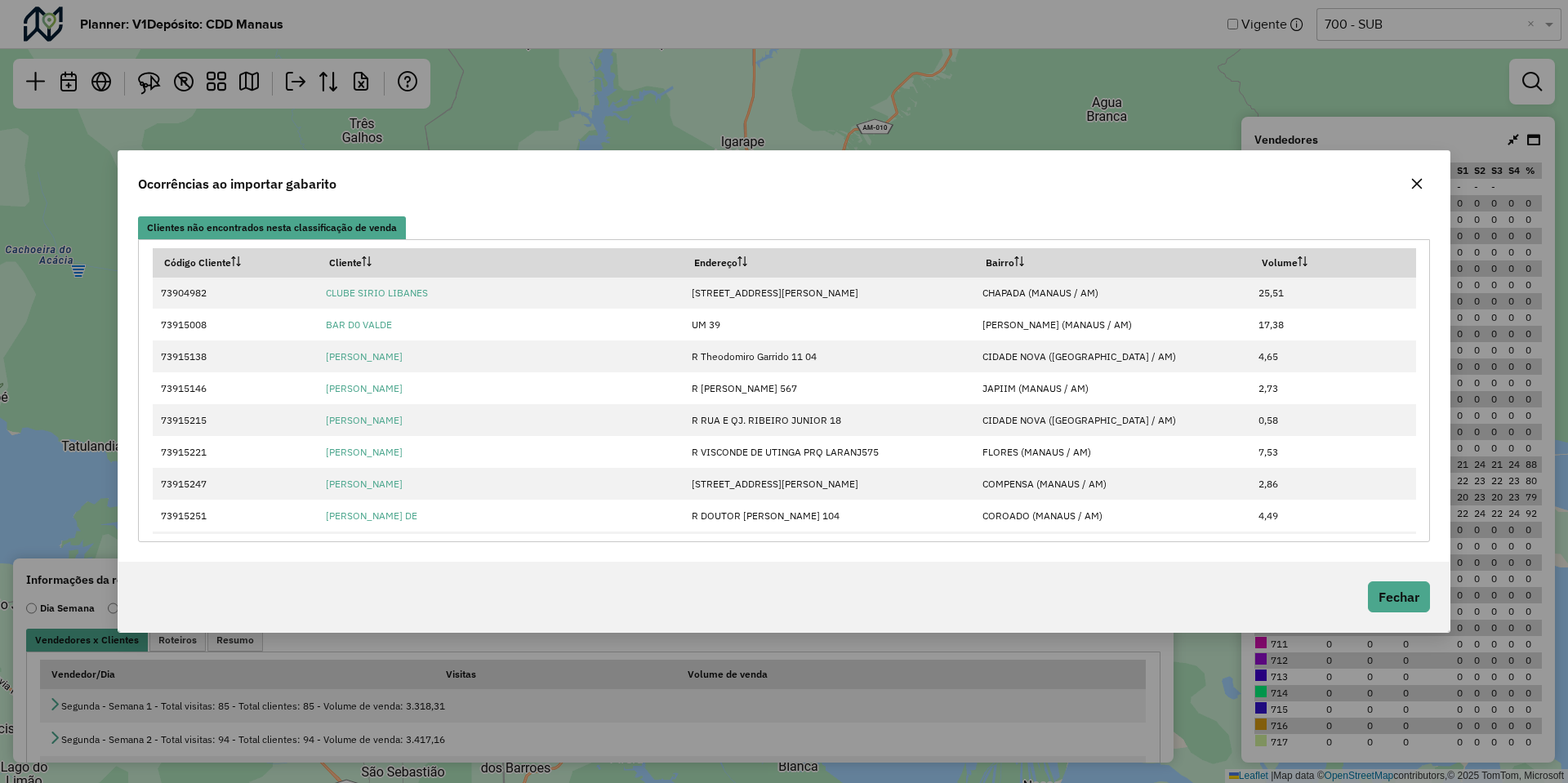
click at [1415, 180] on icon "button" at bounding box center [1417, 183] width 13 height 13
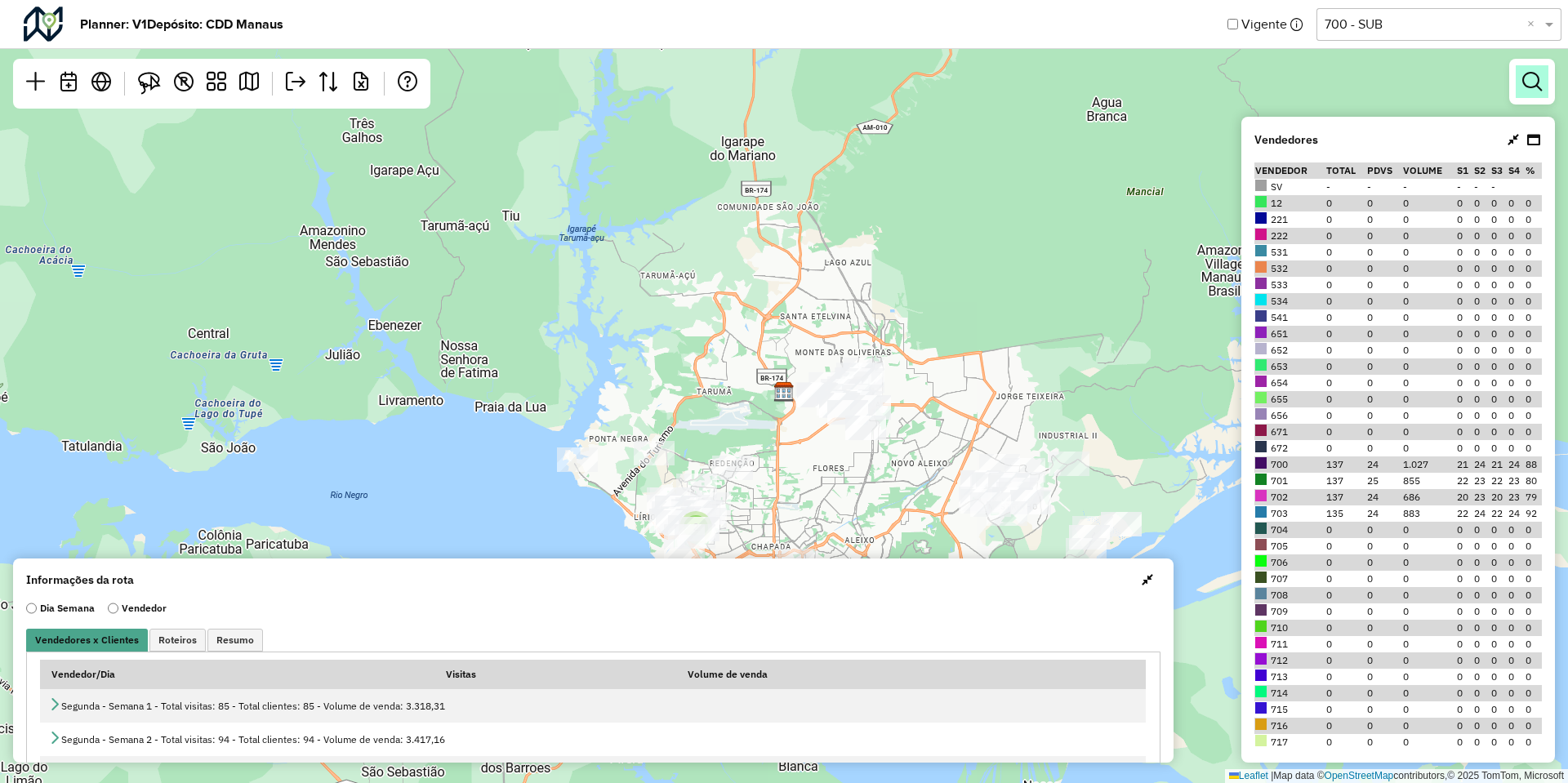
click at [1521, 83] on link at bounding box center [1532, 82] width 33 height 33
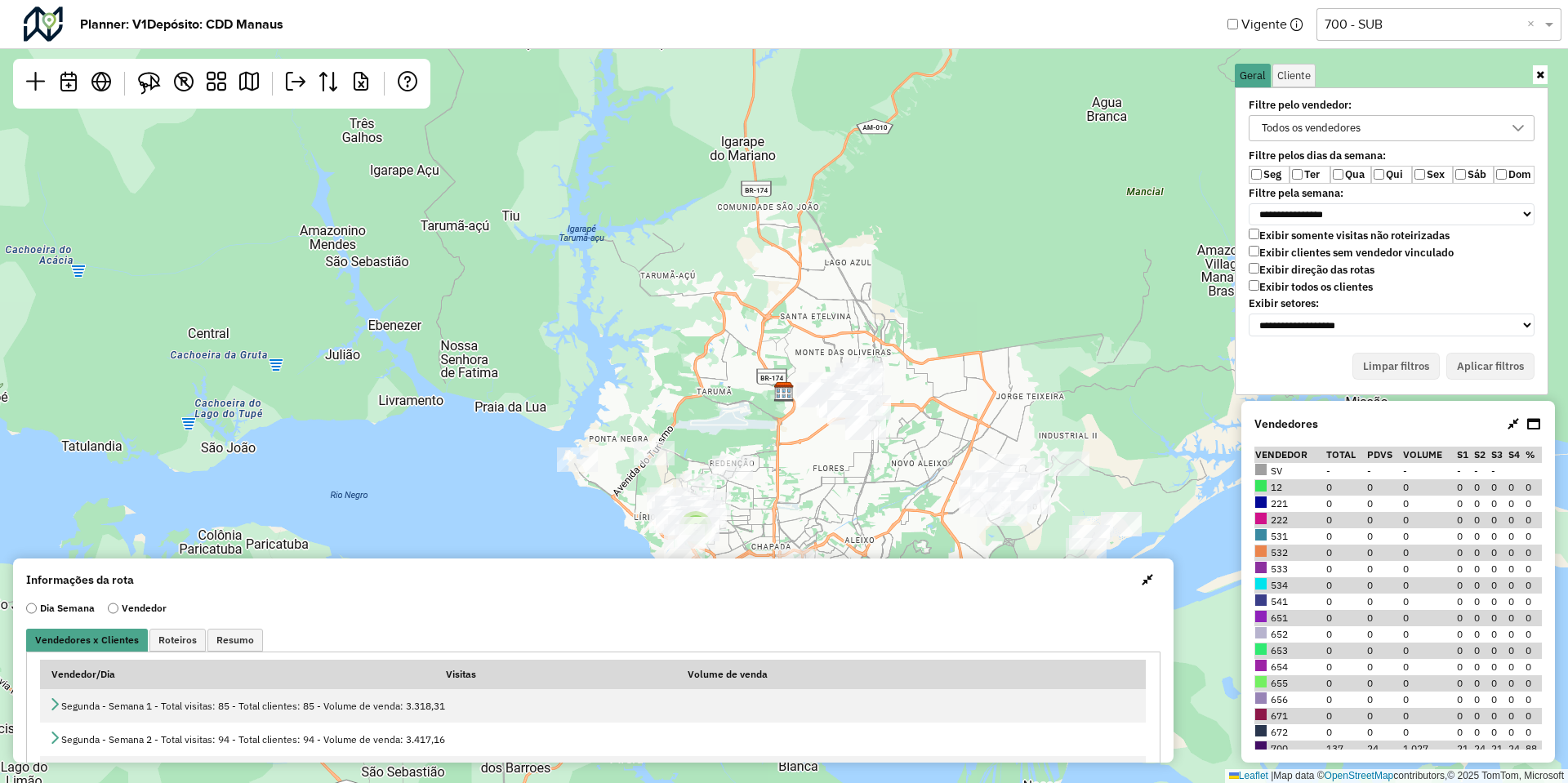
click at [1308, 169] on label "Ter" at bounding box center [1310, 174] width 41 height 18
click at [1293, 253] on label "Exibir clientes sem vendedor vinculado" at bounding box center [1351, 252] width 205 height 14
click at [1353, 174] on label "Qua" at bounding box center [1351, 174] width 41 height 18
click at [1389, 174] on label "Qui" at bounding box center [1391, 174] width 41 height 18
click at [1413, 172] on label "Sex" at bounding box center [1432, 174] width 41 height 18
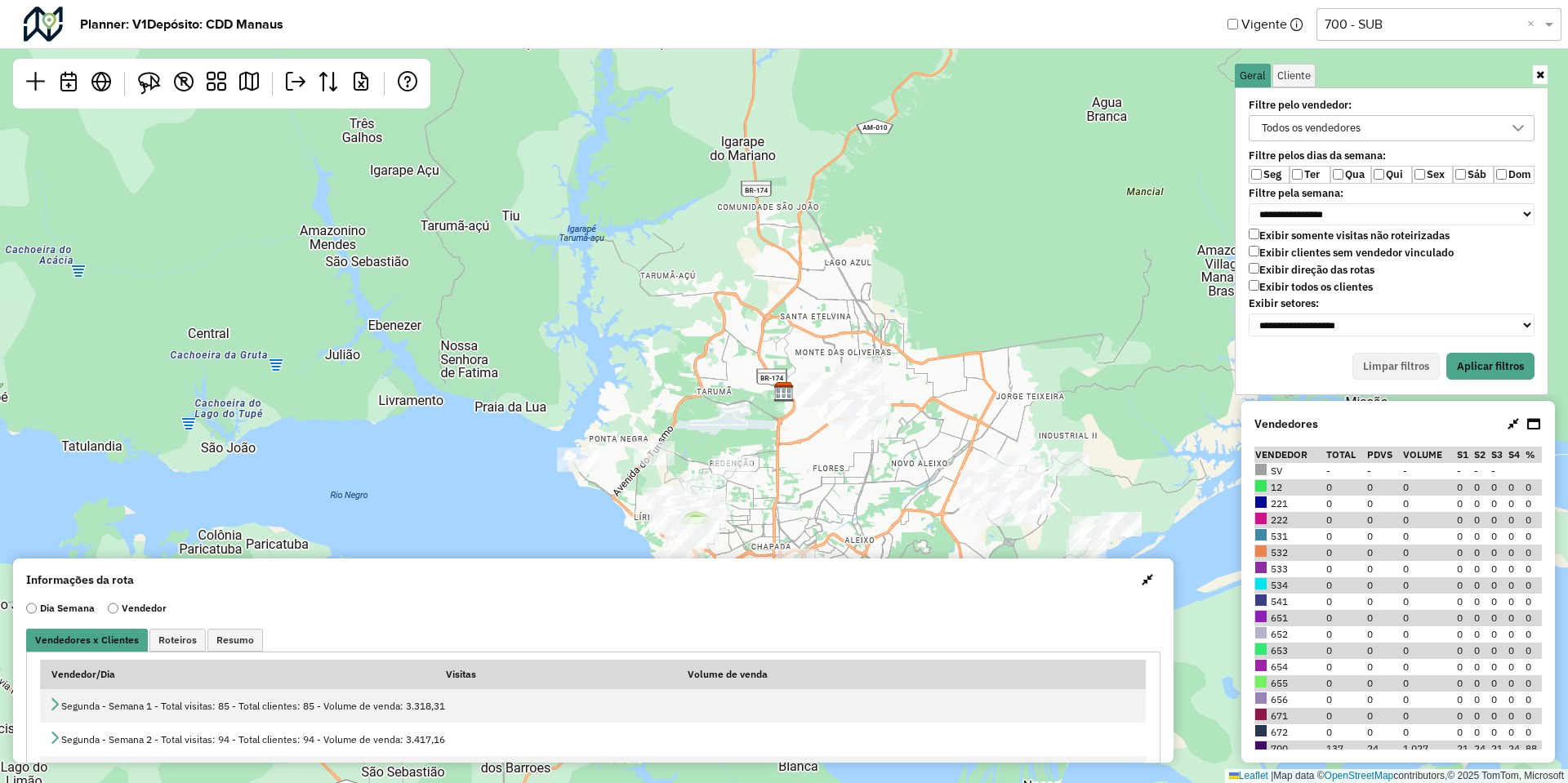
click at [1450, 171] on label "Sex" at bounding box center [1432, 174] width 41 height 18
click at [1429, 175] on label "Sex" at bounding box center [1432, 174] width 41 height 18
click at [1466, 351] on div "**********" at bounding box center [1391, 242] width 314 height 308
click at [1470, 363] on button "Aplicar filtros" at bounding box center [1490, 367] width 88 height 28
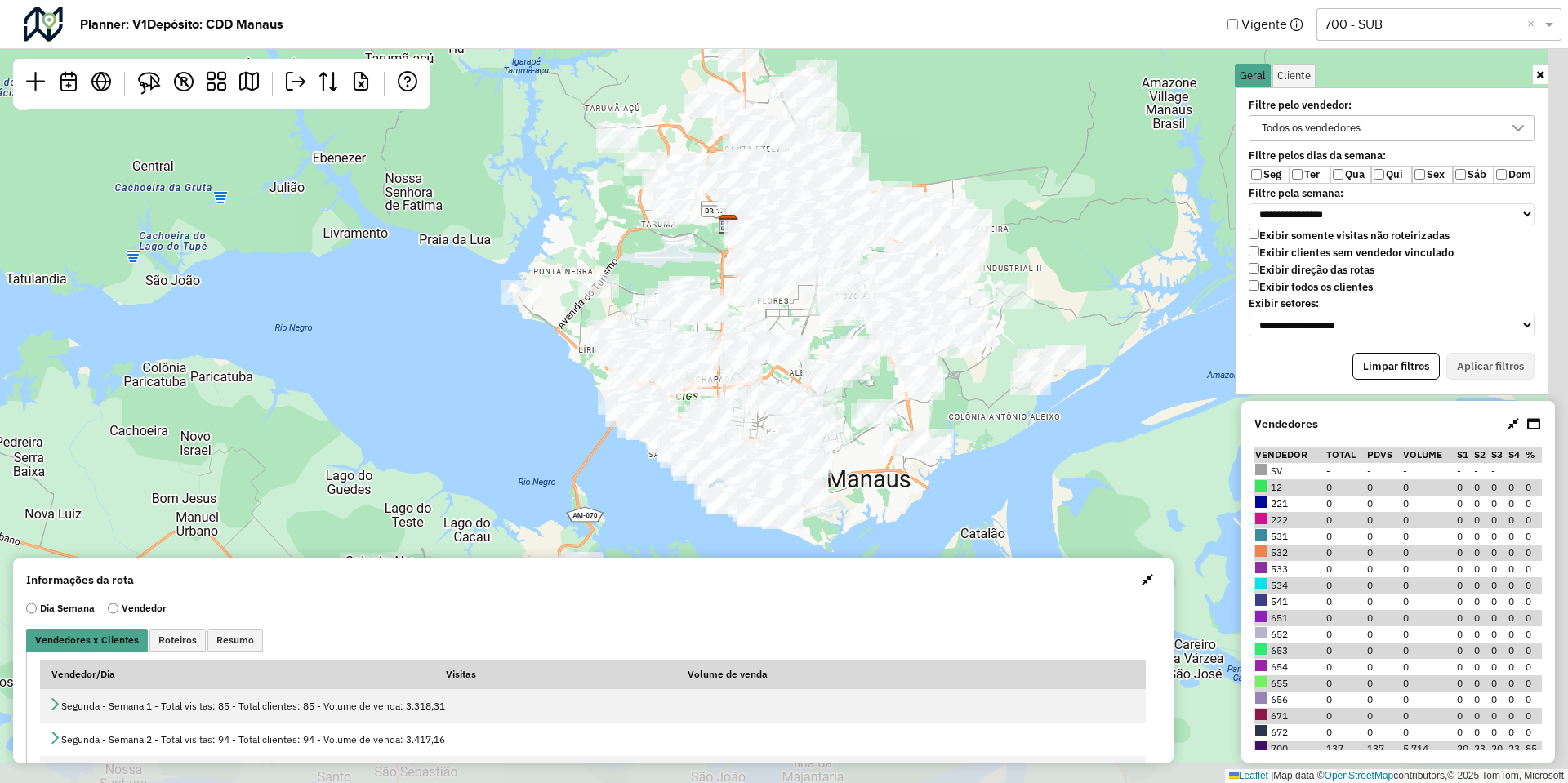
drag, startPoint x: 1094, startPoint y: 304, endPoint x: 1039, endPoint y: 137, distance: 175.8
click at [1039, 137] on div "Leaflet | Map data © OpenStreetMap contributors,© 2025 TomTom, Microsoft" at bounding box center [784, 392] width 1568 height 783
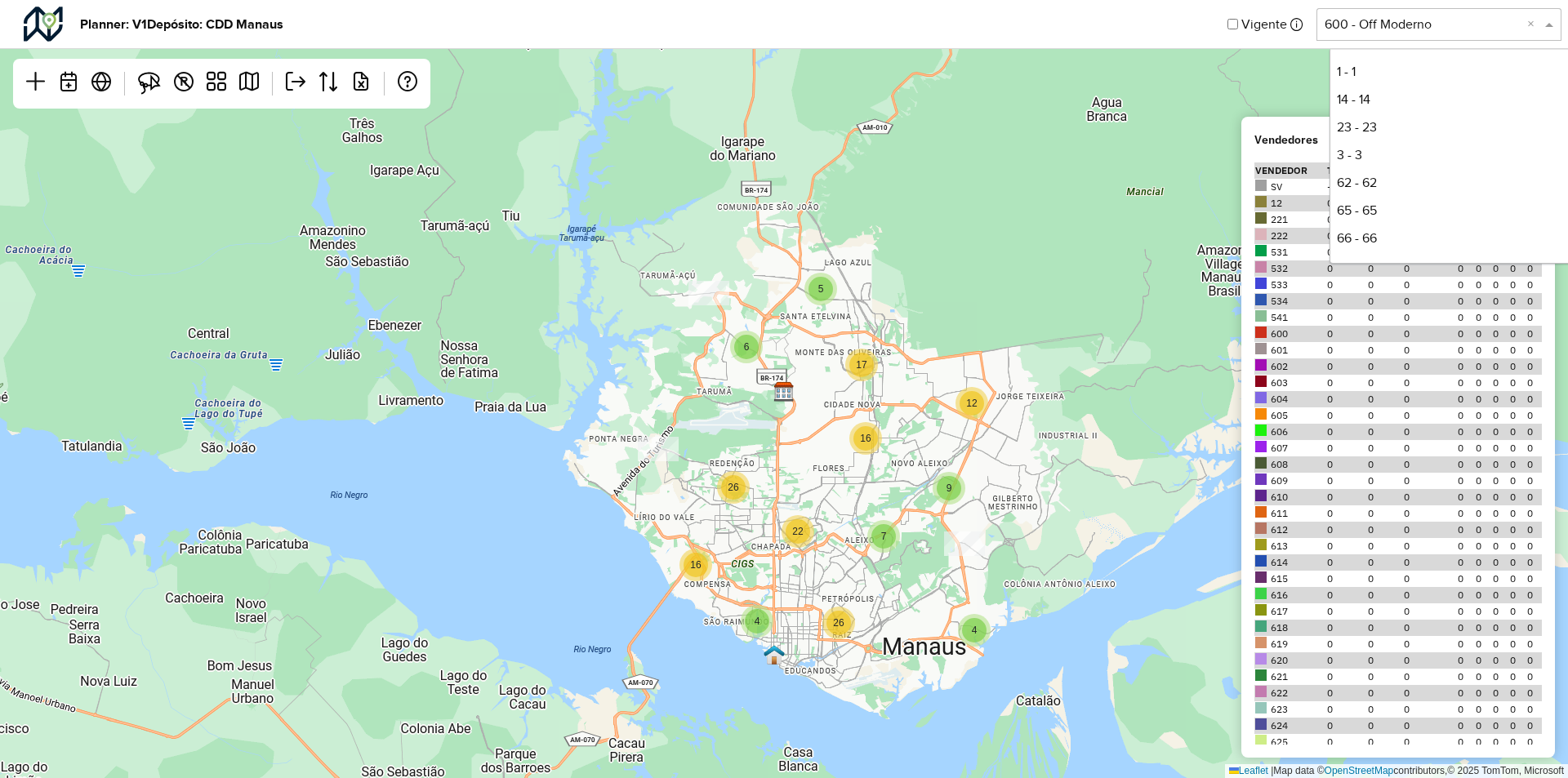
click at [1465, 34] on div "Selecione uma opção 600 - Off Moderno ×" at bounding box center [1439, 25] width 245 height 33
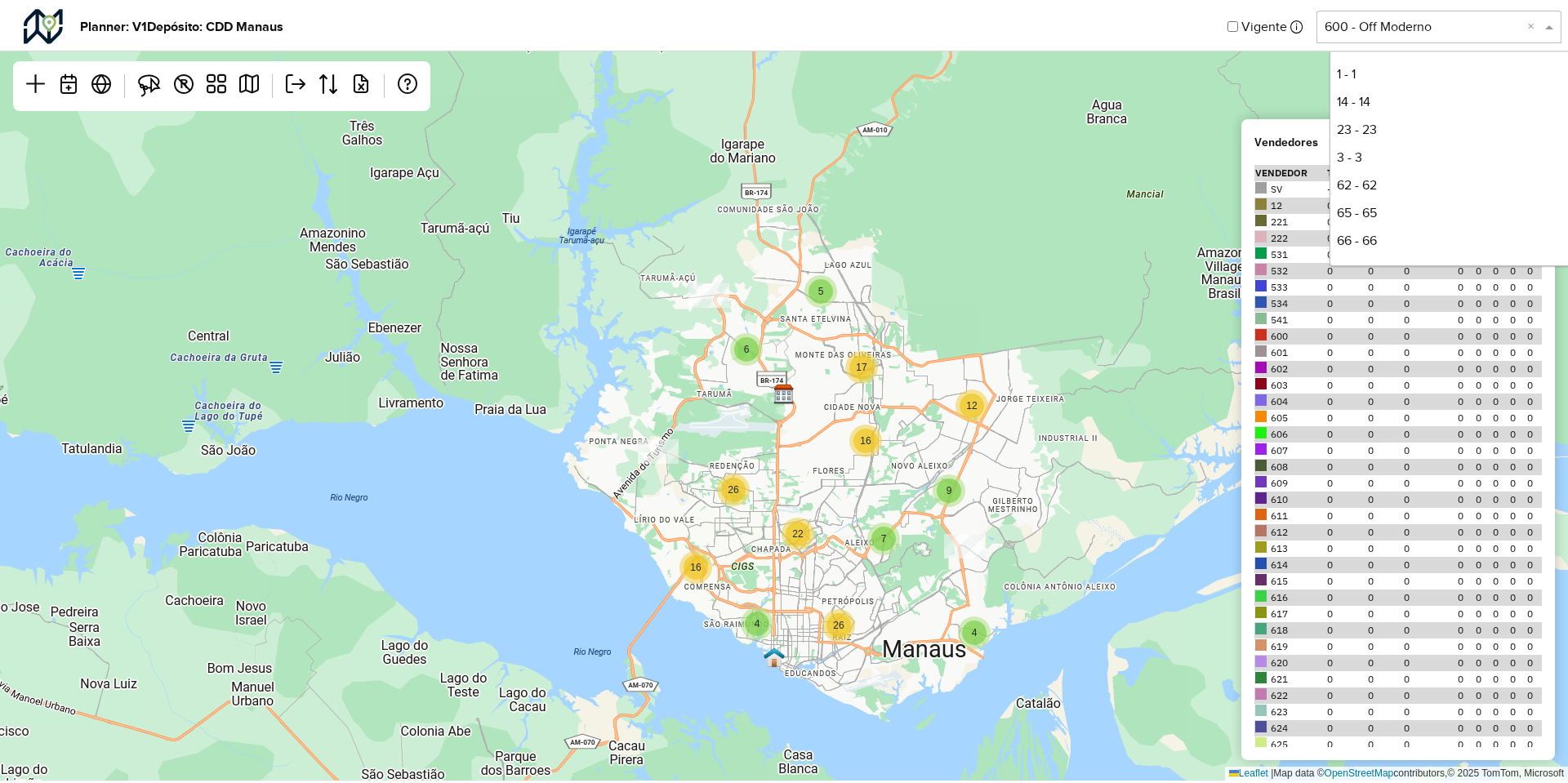
scroll to position [500, 0]
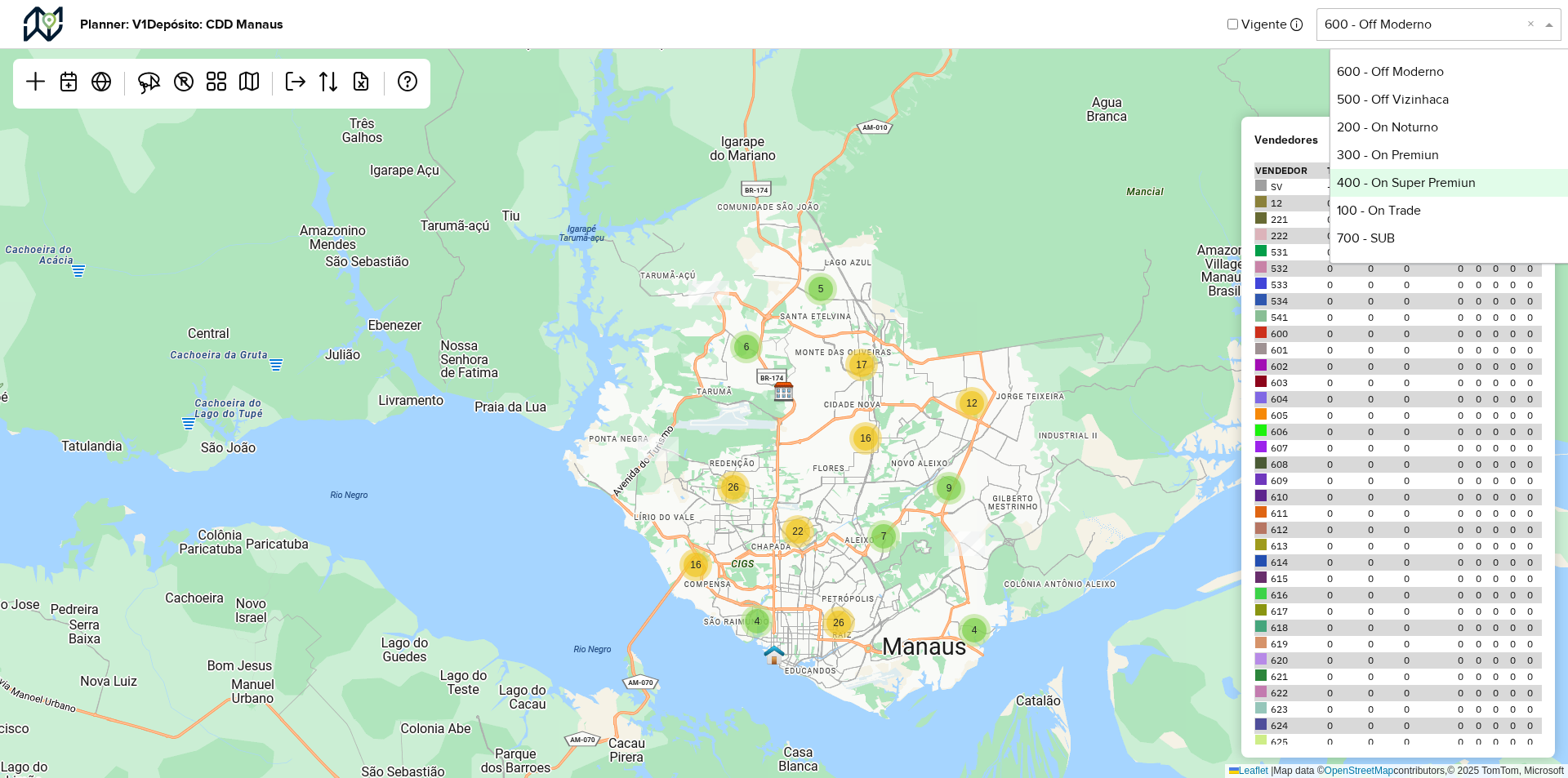
click at [1402, 177] on div "400 - On Super Premiun" at bounding box center [1452, 183] width 243 height 28
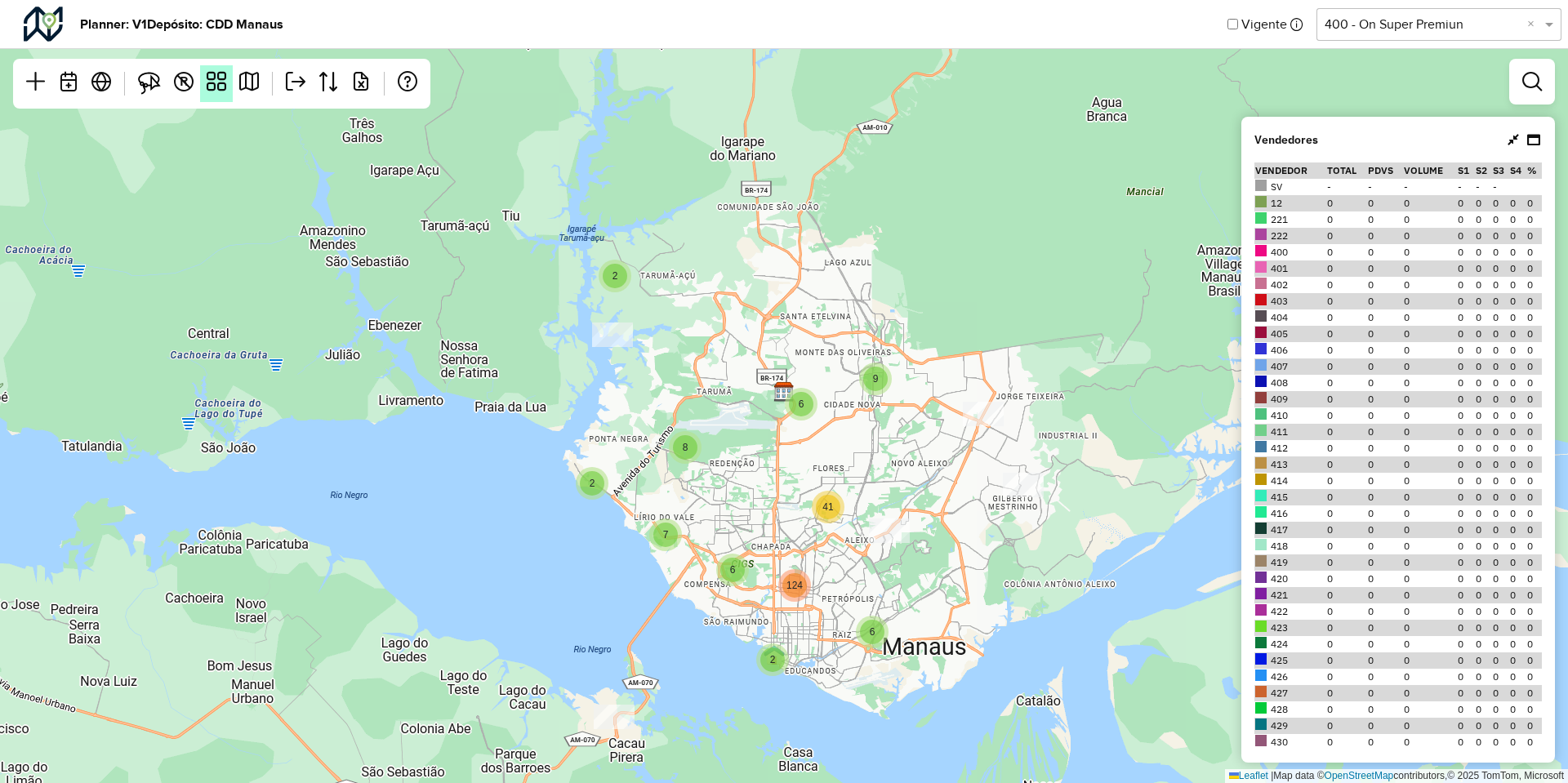
click at [224, 75] on em at bounding box center [216, 82] width 20 height 20
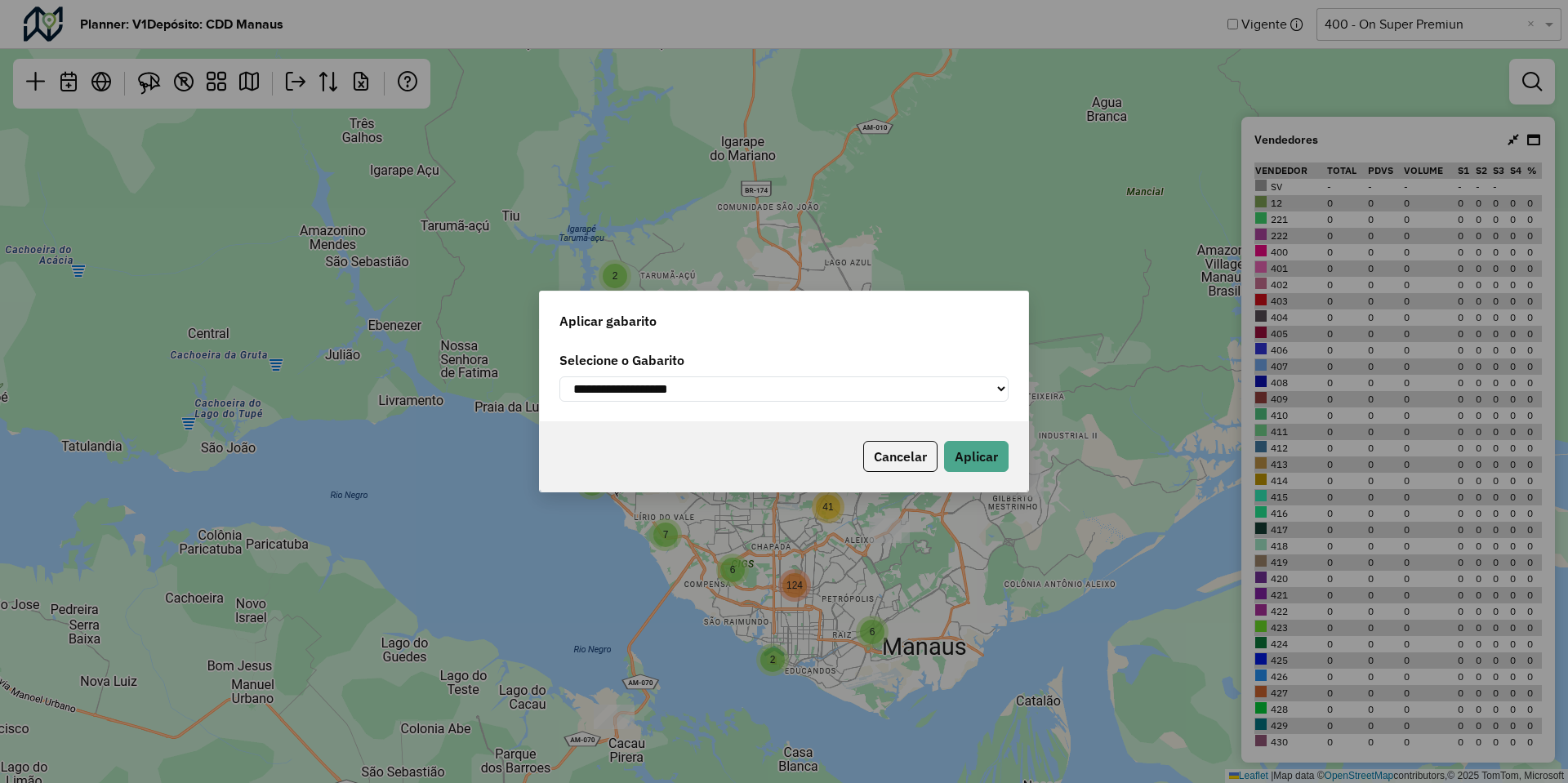
click at [753, 392] on select "**********" at bounding box center [784, 389] width 450 height 25
select select "**********"
click at [559, 377] on select "**********" at bounding box center [784, 389] width 450 height 25
click at [973, 446] on button "Aplicar" at bounding box center [976, 457] width 65 height 31
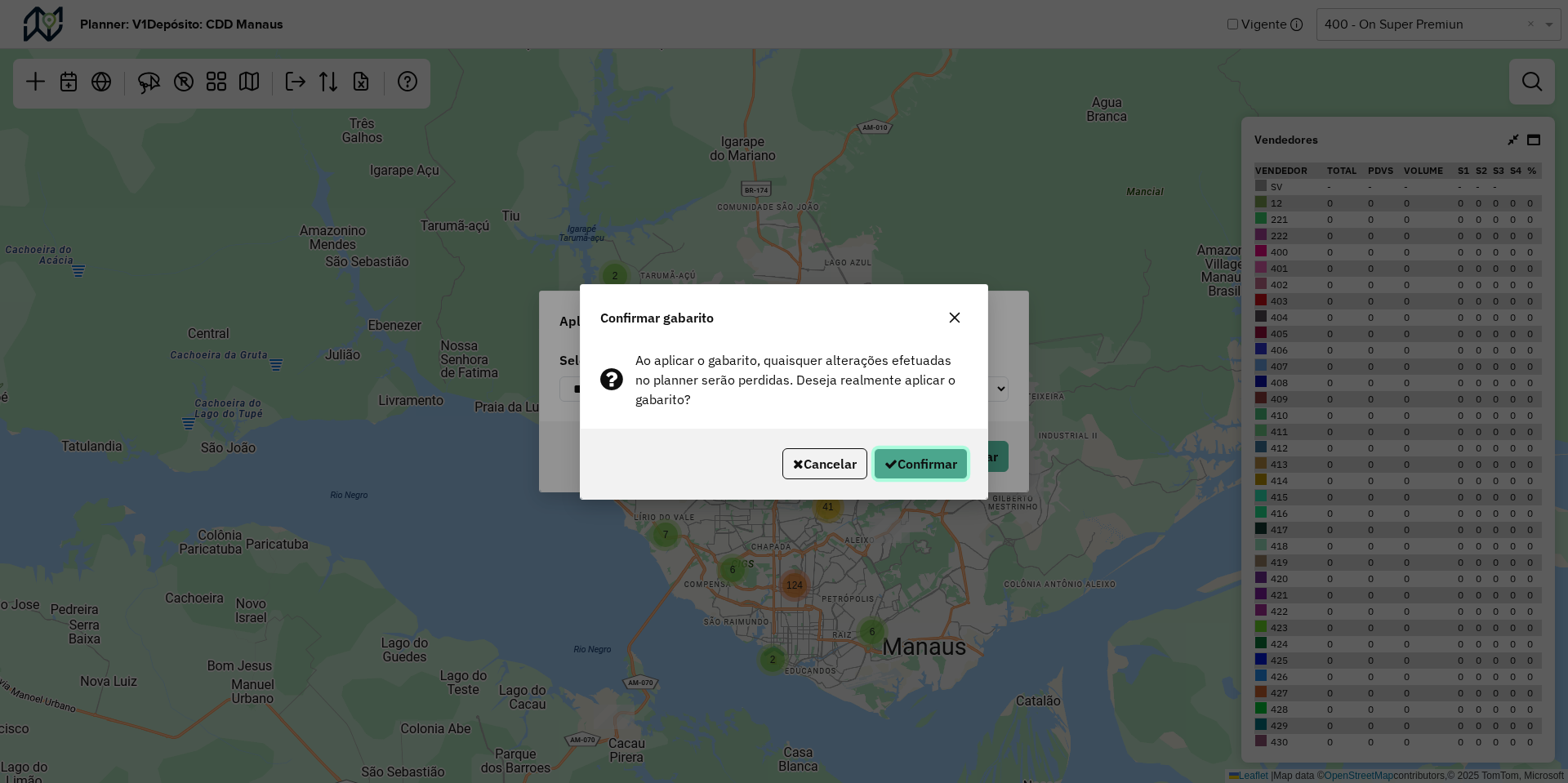
click at [937, 462] on button "Confirmar" at bounding box center [920, 464] width 94 height 31
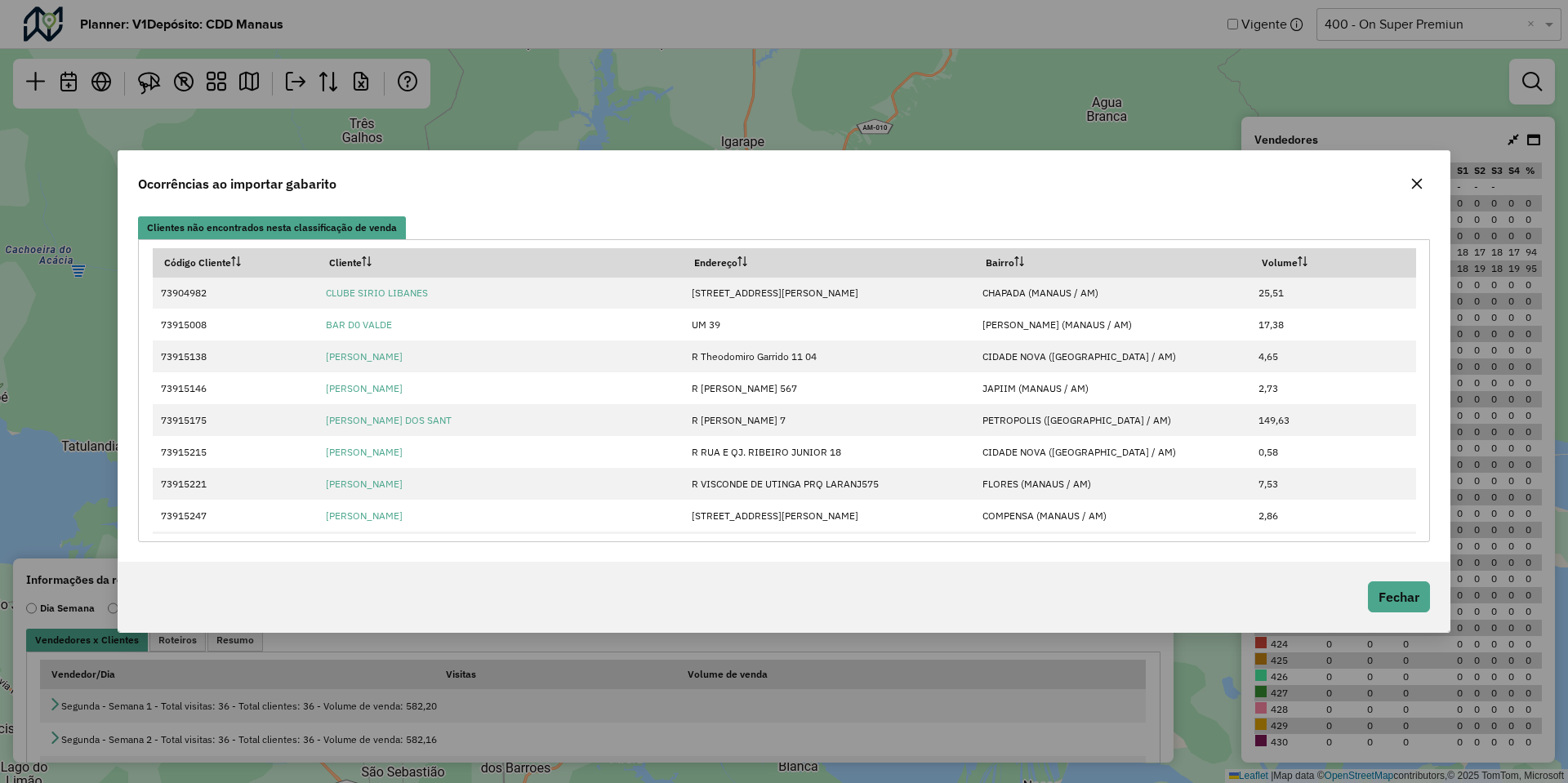
click at [1417, 181] on icon "button" at bounding box center [1417, 183] width 13 height 13
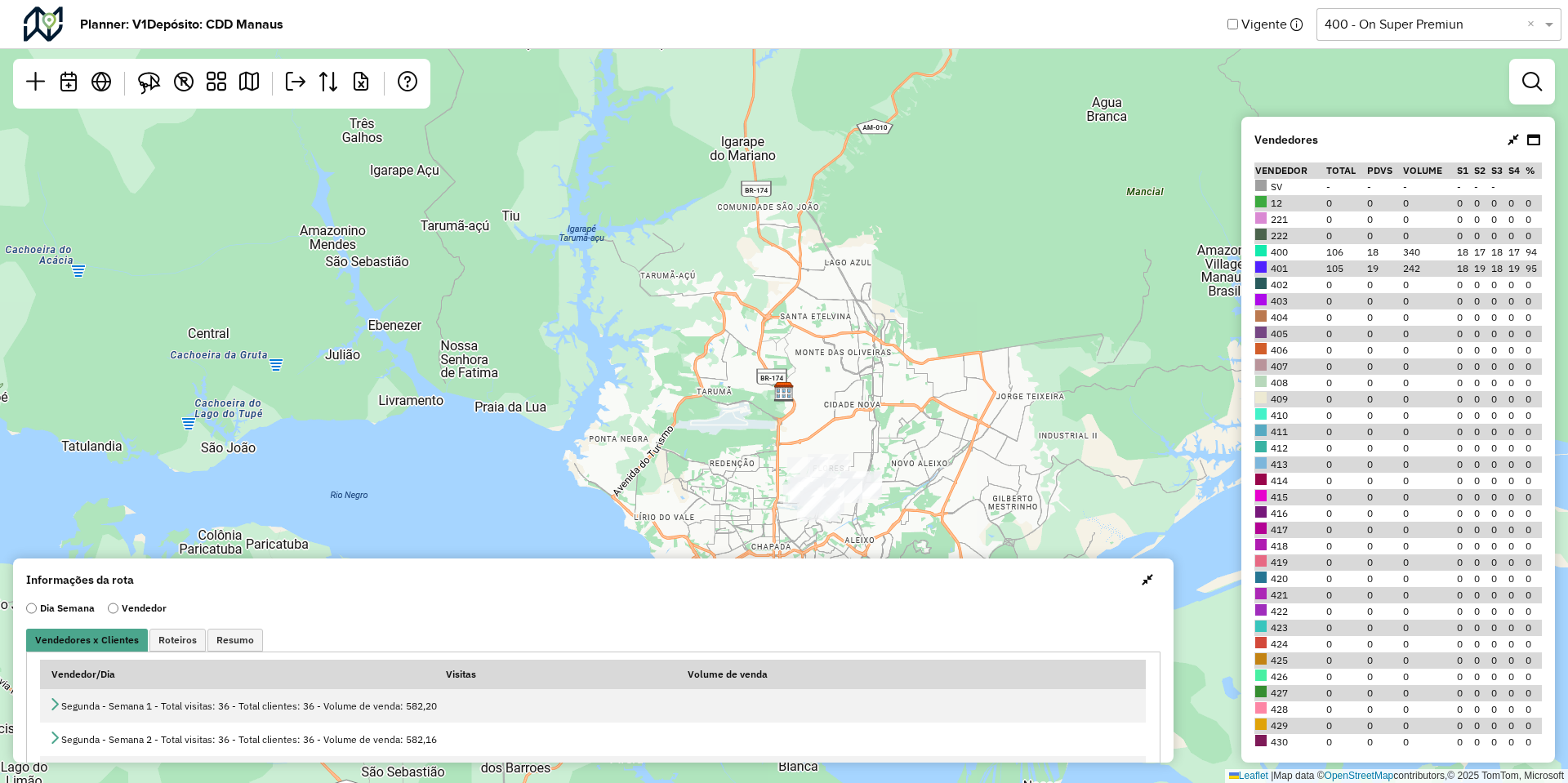
click at [988, 358] on div "6 Leaflet | Map data © OpenStreetMap contributors,© 2025 TomTom, Microsoft" at bounding box center [784, 392] width 1568 height 783
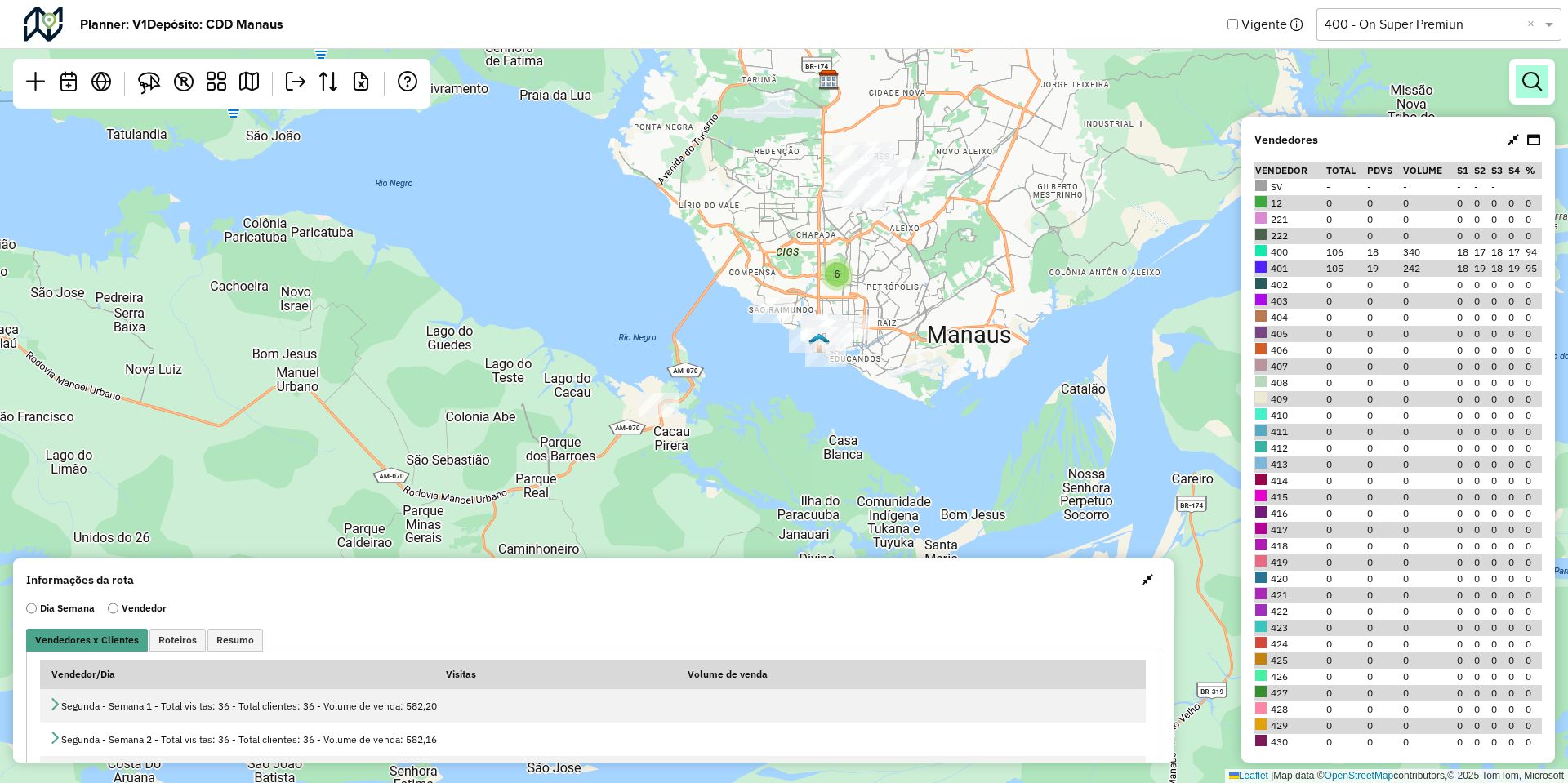
click at [1529, 82] on em at bounding box center [1532, 82] width 20 height 20
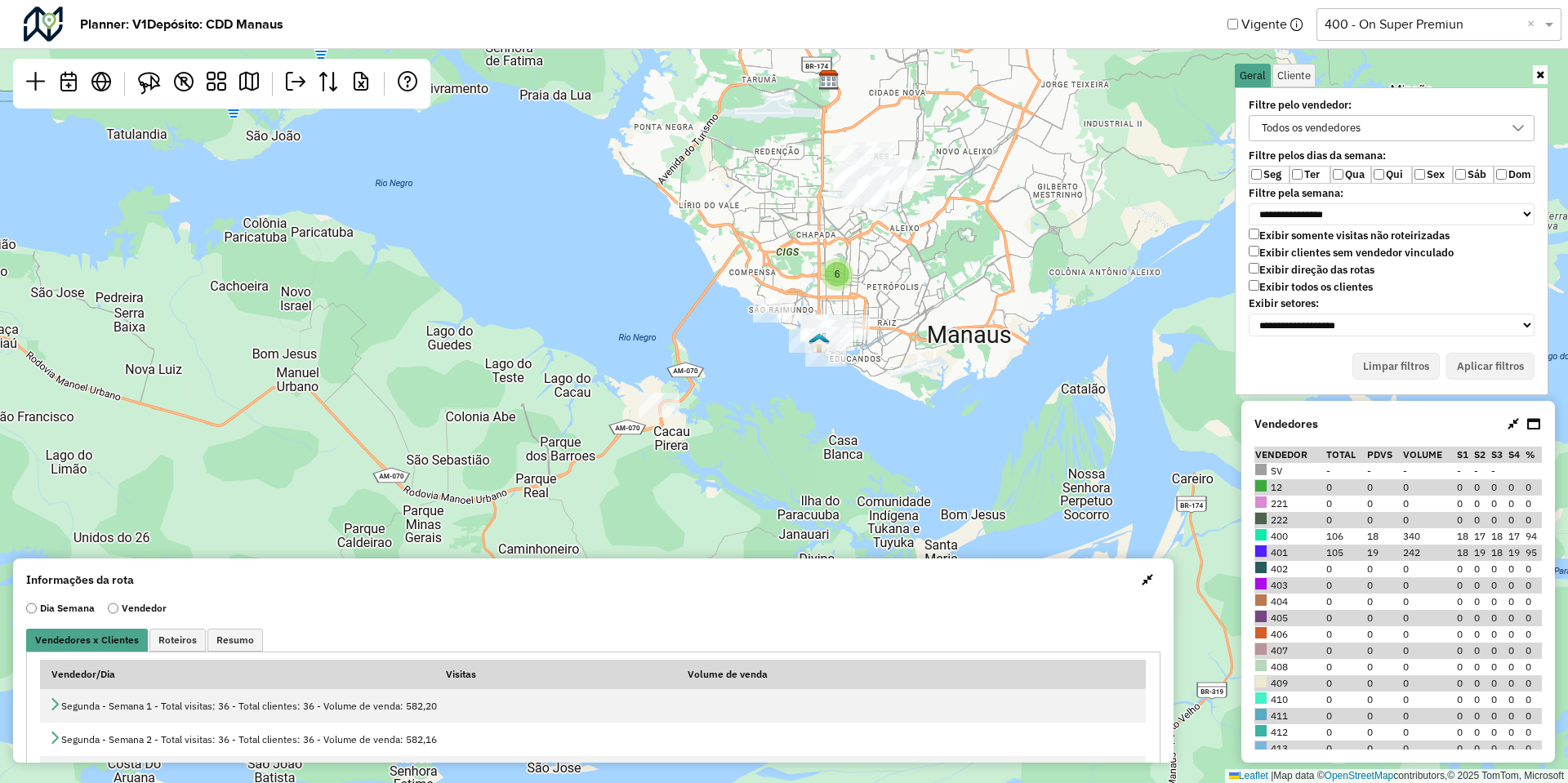
click at [1310, 176] on label "Ter" at bounding box center [1310, 174] width 41 height 18
click at [1361, 174] on label "Qua" at bounding box center [1351, 174] width 41 height 18
click at [1399, 174] on label "Qui" at bounding box center [1391, 174] width 41 height 18
click at [1447, 174] on label "Sex" at bounding box center [1432, 174] width 41 height 18
click at [1475, 174] on label "Sáb" at bounding box center [1473, 174] width 41 height 18
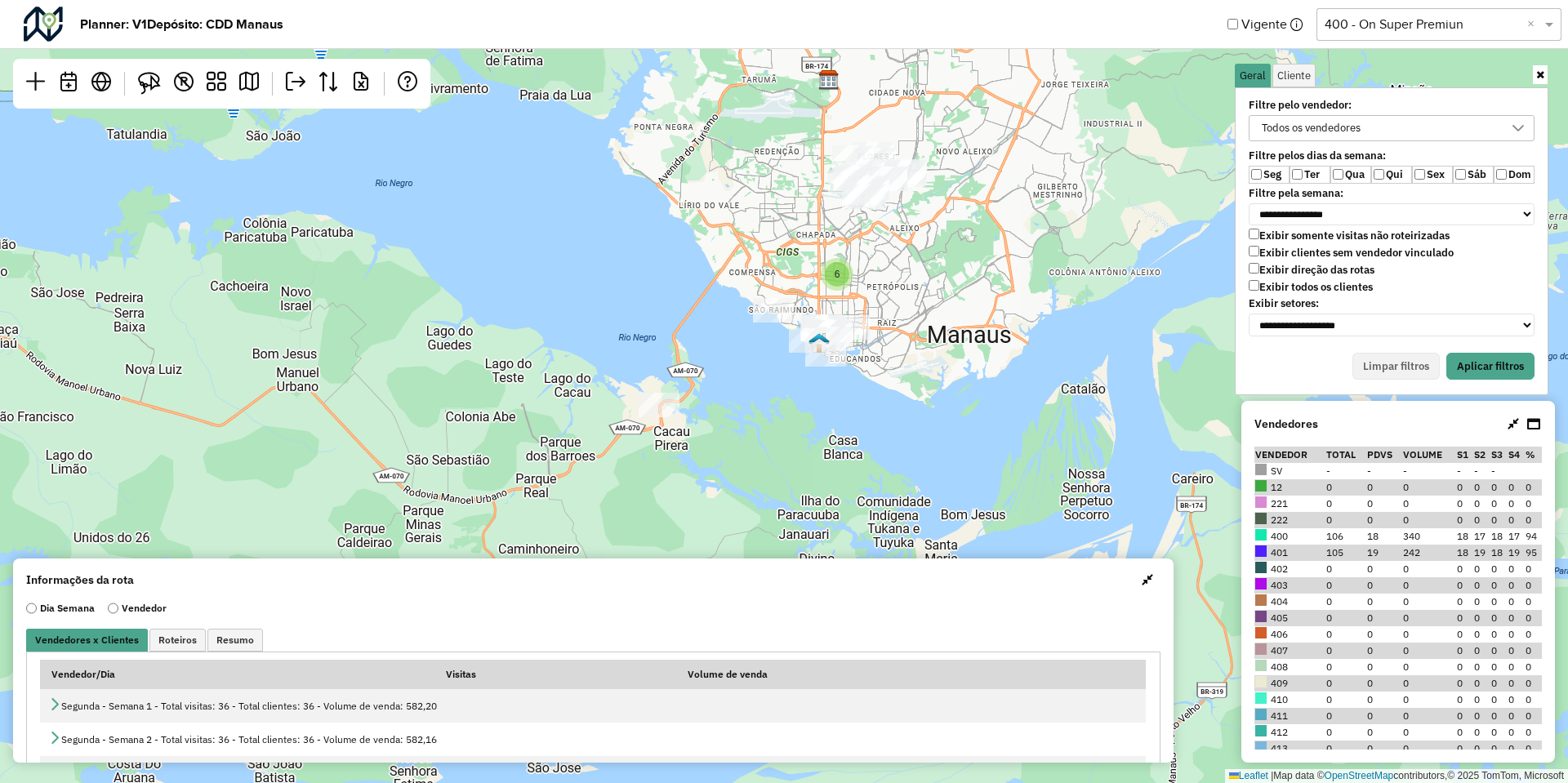
click at [1349, 255] on label "Exibir clientes sem vendedor vinculado" at bounding box center [1351, 252] width 205 height 14
click at [1453, 360] on button "Aplicar filtros" at bounding box center [1490, 367] width 88 height 28
